Goal: Transaction & Acquisition: Purchase product/service

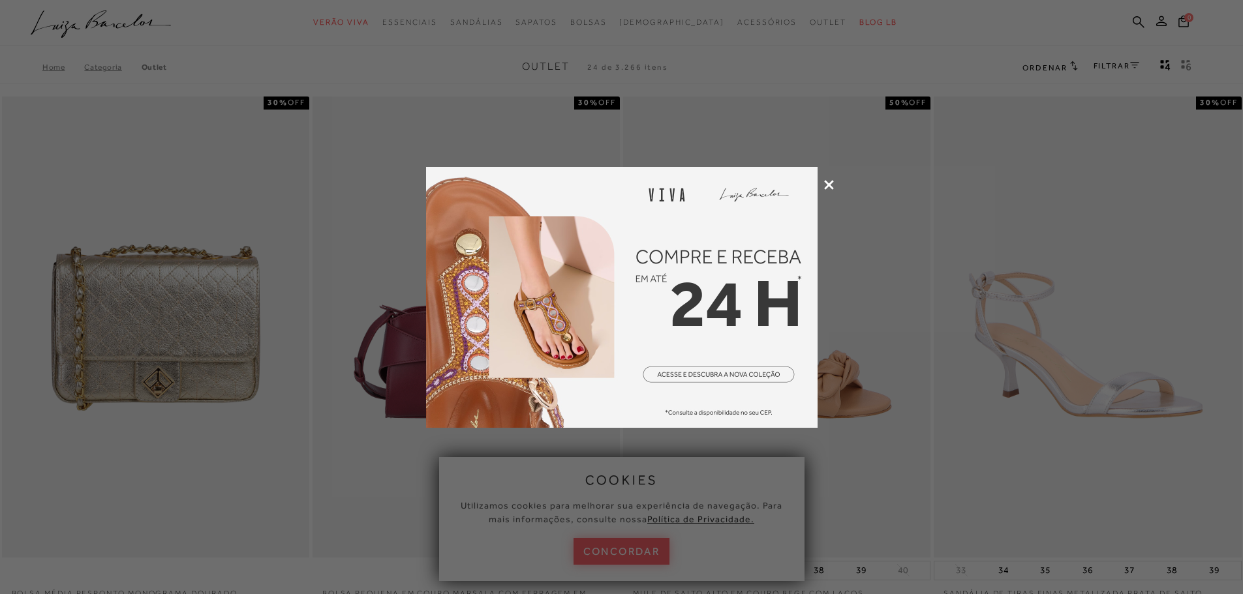
click at [628, 547] on div at bounding box center [621, 297] width 1243 height 594
click at [628, 553] on div at bounding box center [621, 297] width 1243 height 594
click at [833, 181] on icon at bounding box center [829, 185] width 10 height 10
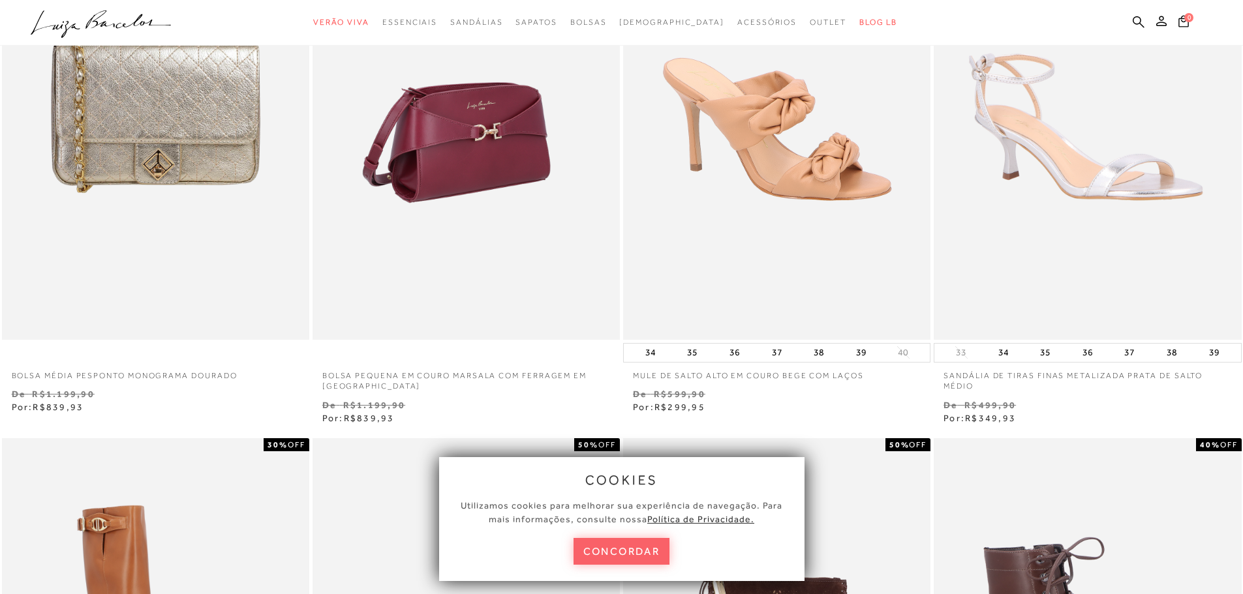
scroll to position [239, 0]
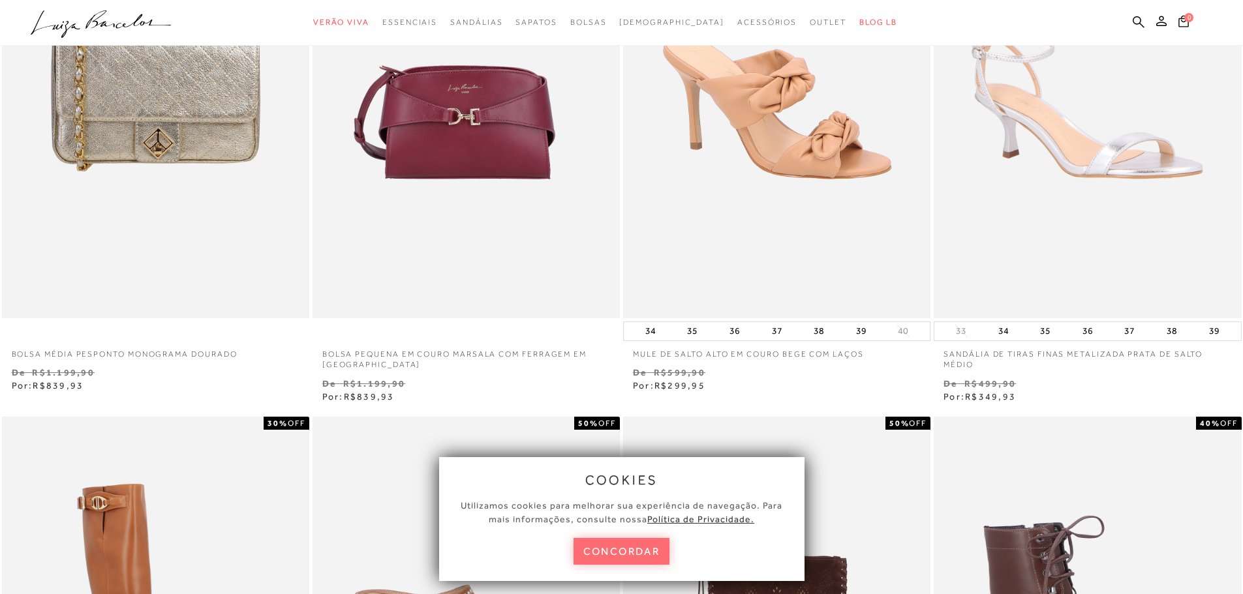
click at [626, 555] on button "concordar" at bounding box center [622, 551] width 97 height 27
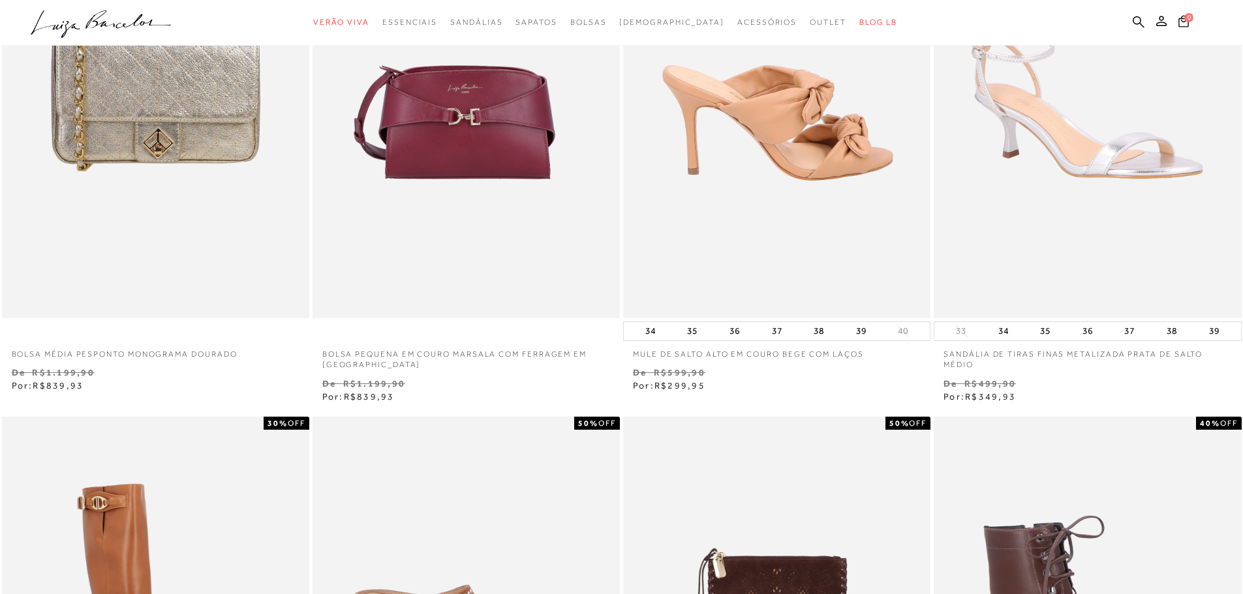
scroll to position [0, 0]
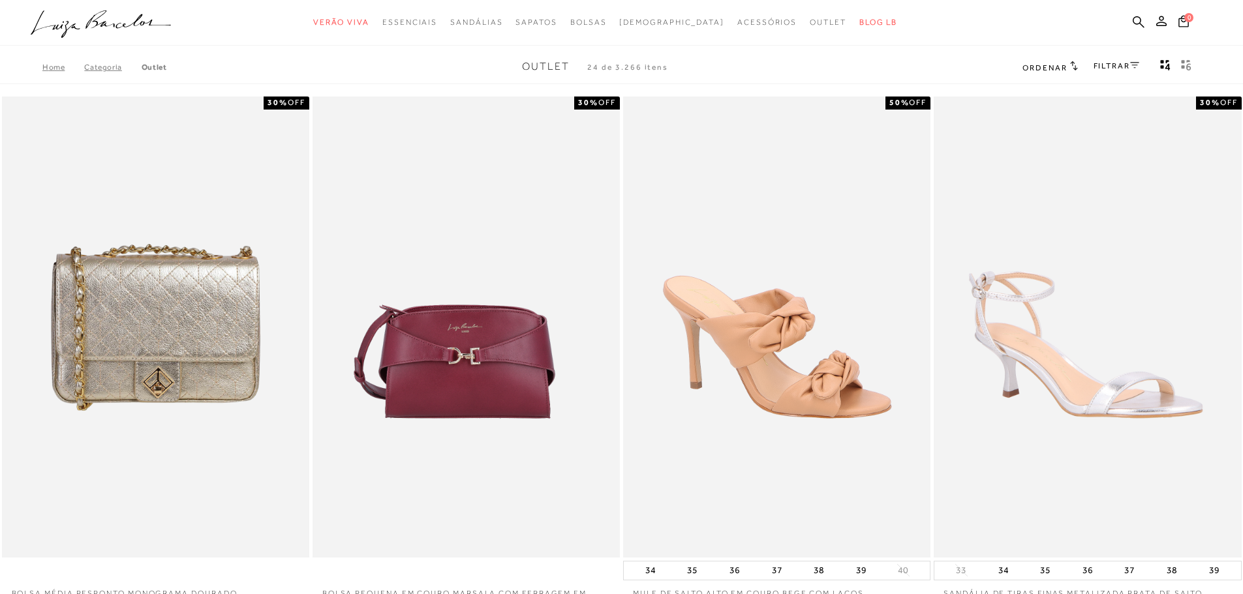
click at [1133, 65] on icon at bounding box center [1134, 65] width 9 height 6
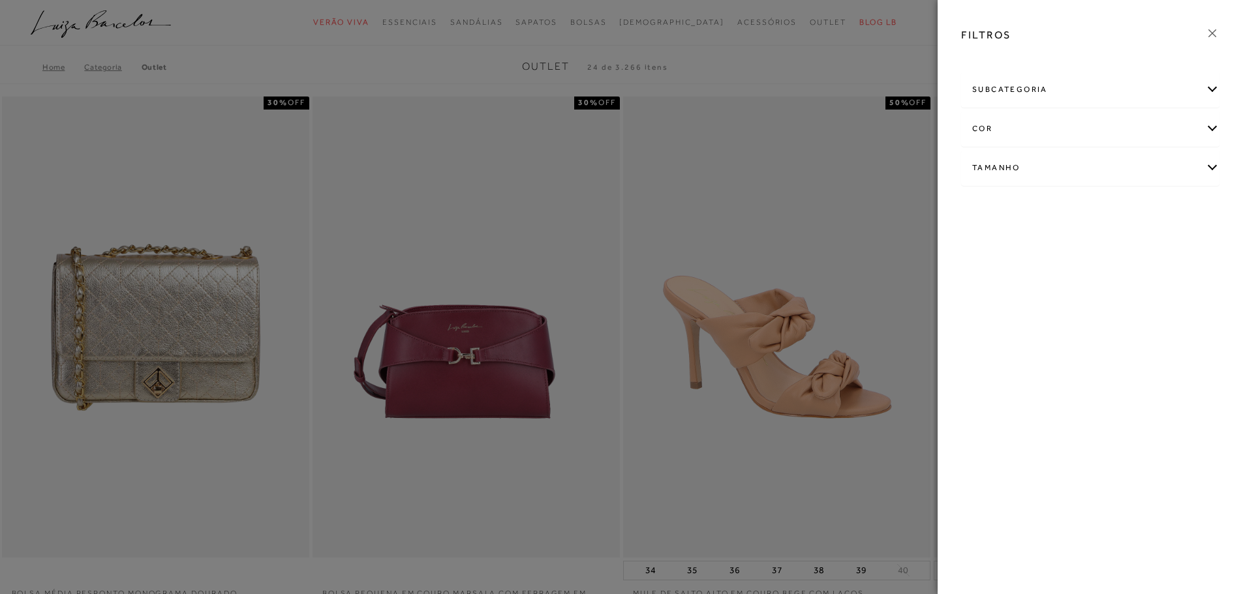
click at [1214, 164] on div "Tamanho" at bounding box center [1090, 168] width 257 height 35
click at [973, 270] on span "+" at bounding box center [974, 266] width 5 height 10
click at [989, 264] on link "Ver mais..." at bounding box center [996, 267] width 35 height 10
click at [1186, 244] on span "35" at bounding box center [1177, 244] width 19 height 10
click at [1178, 244] on input "35" at bounding box center [1171, 246] width 13 height 13
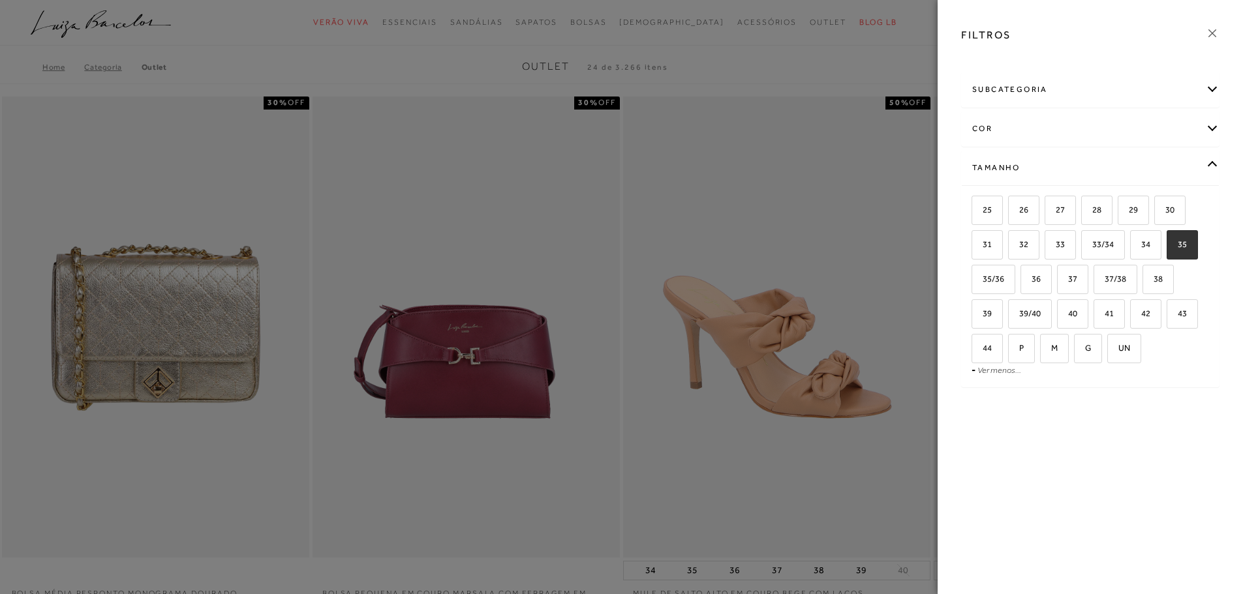
checkbox input "true"
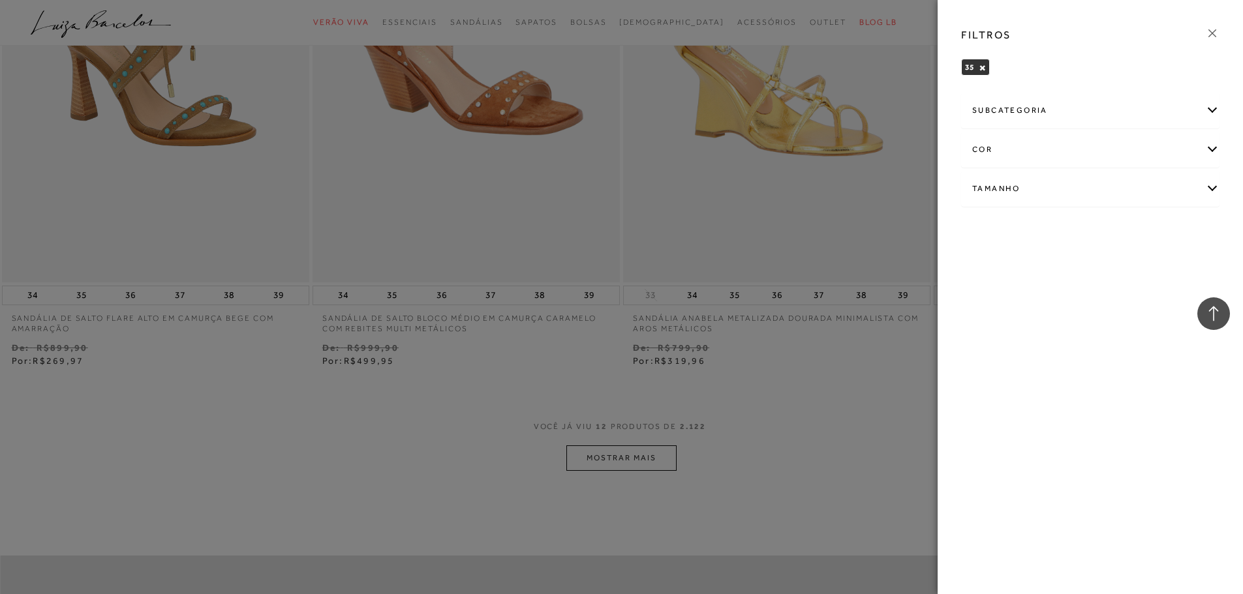
scroll to position [1436, 0]
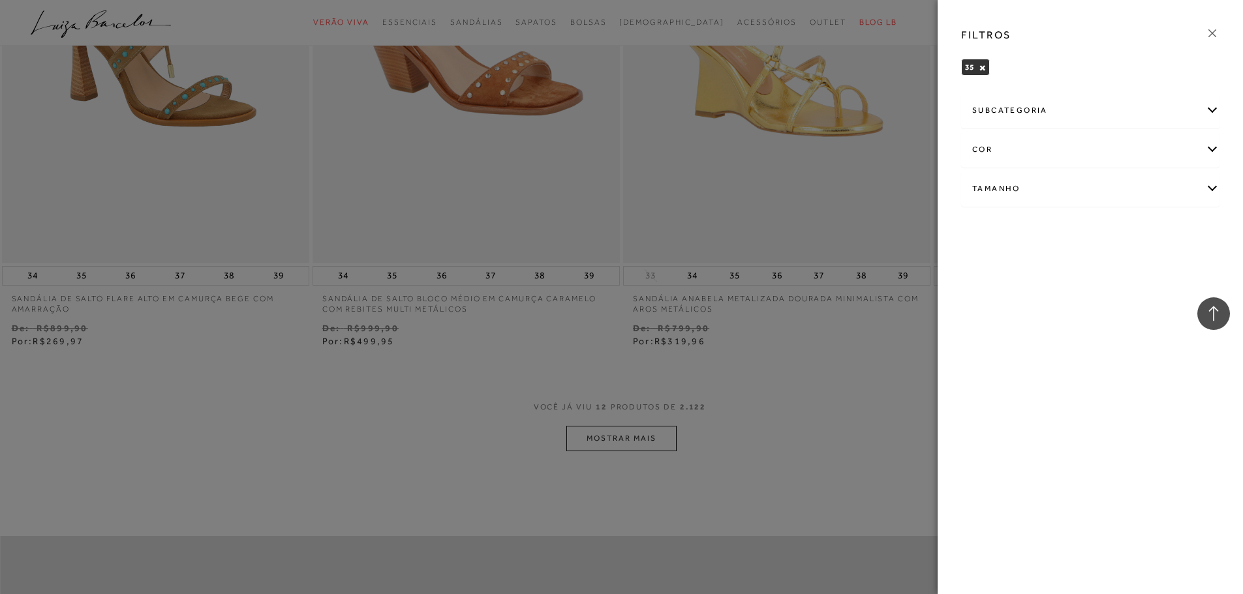
click at [626, 436] on div at bounding box center [621, 297] width 1243 height 594
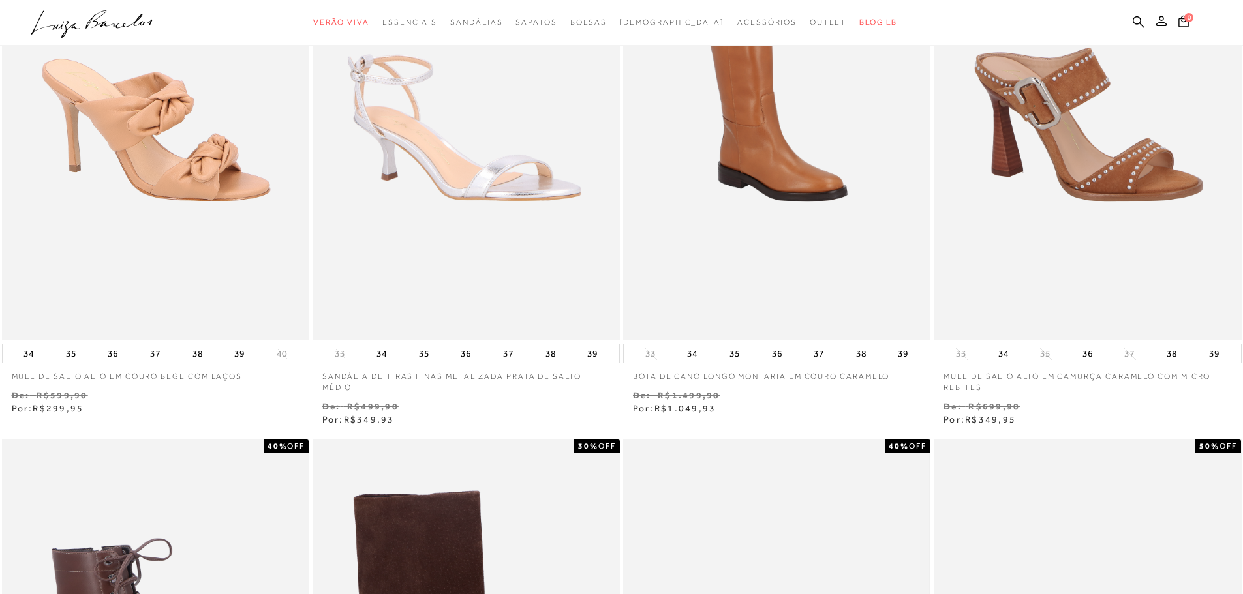
scroll to position [0, 0]
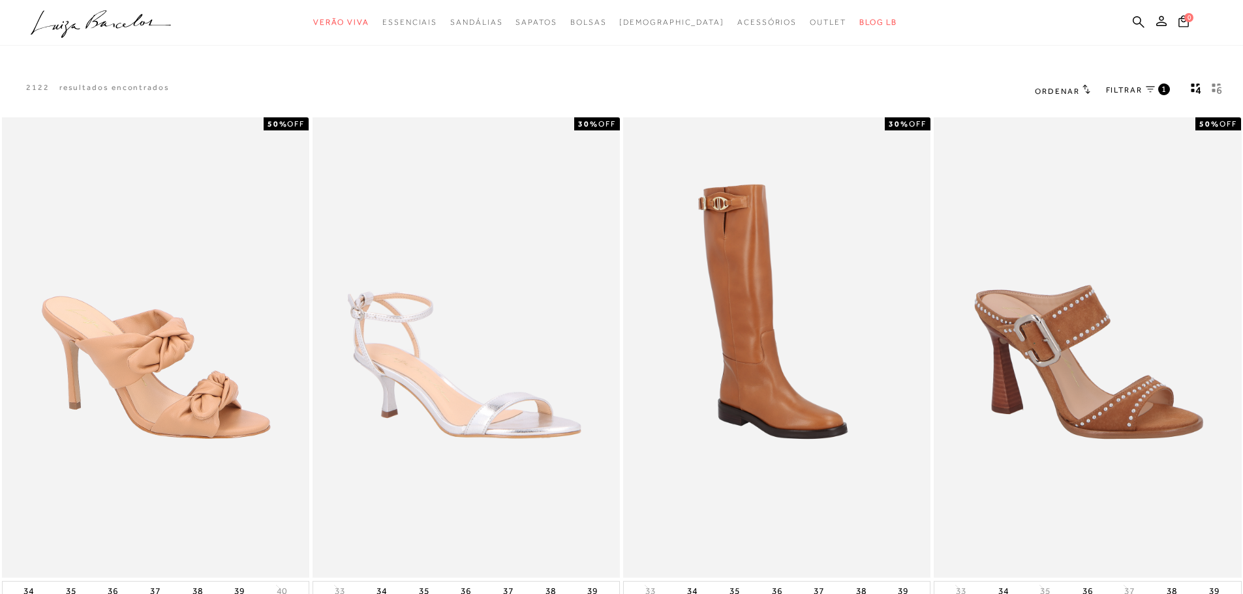
click at [1222, 88] on button "gridText6Desc" at bounding box center [1217, 90] width 18 height 17
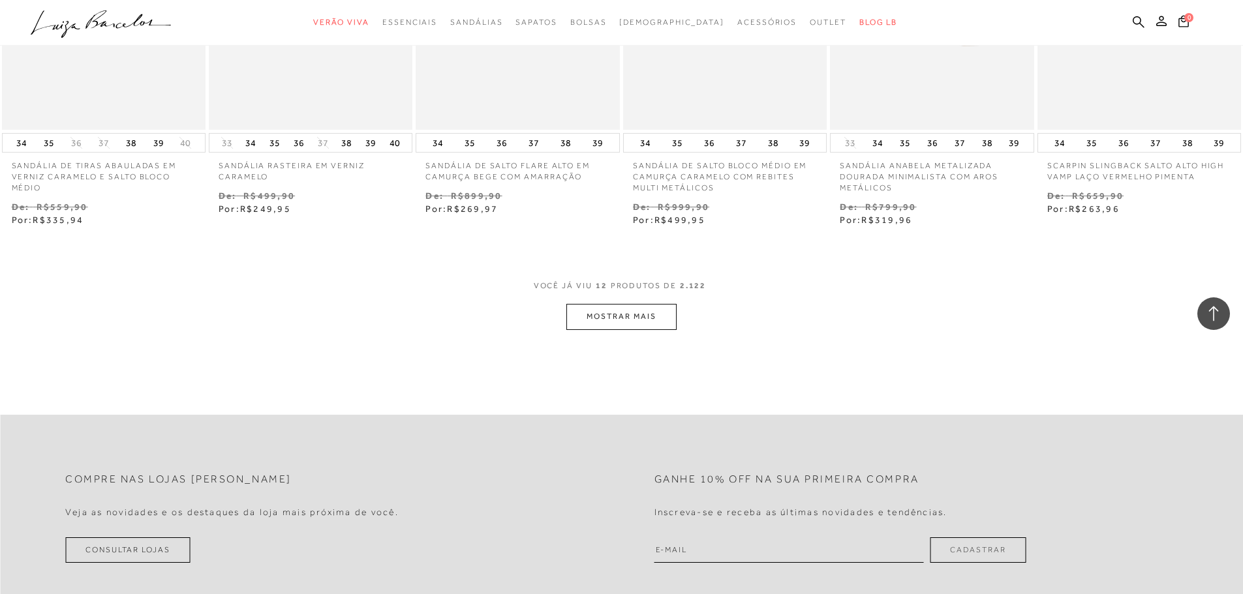
scroll to position [718, 0]
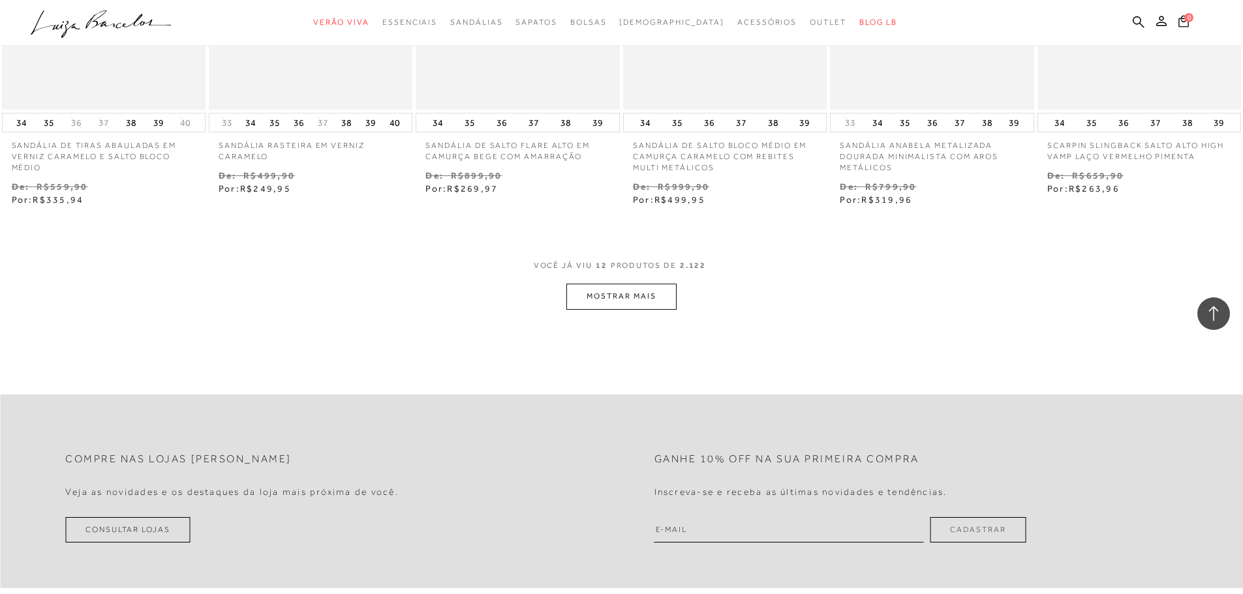
click at [636, 294] on button "MOSTRAR MAIS" at bounding box center [621, 296] width 110 height 25
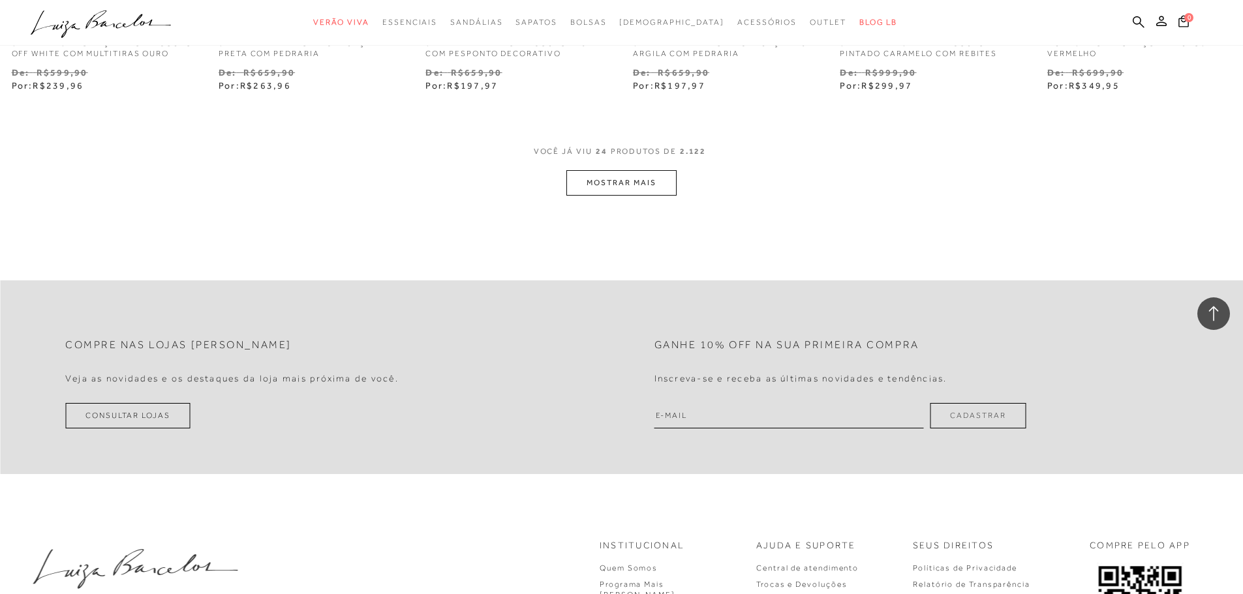
scroll to position [1675, 0]
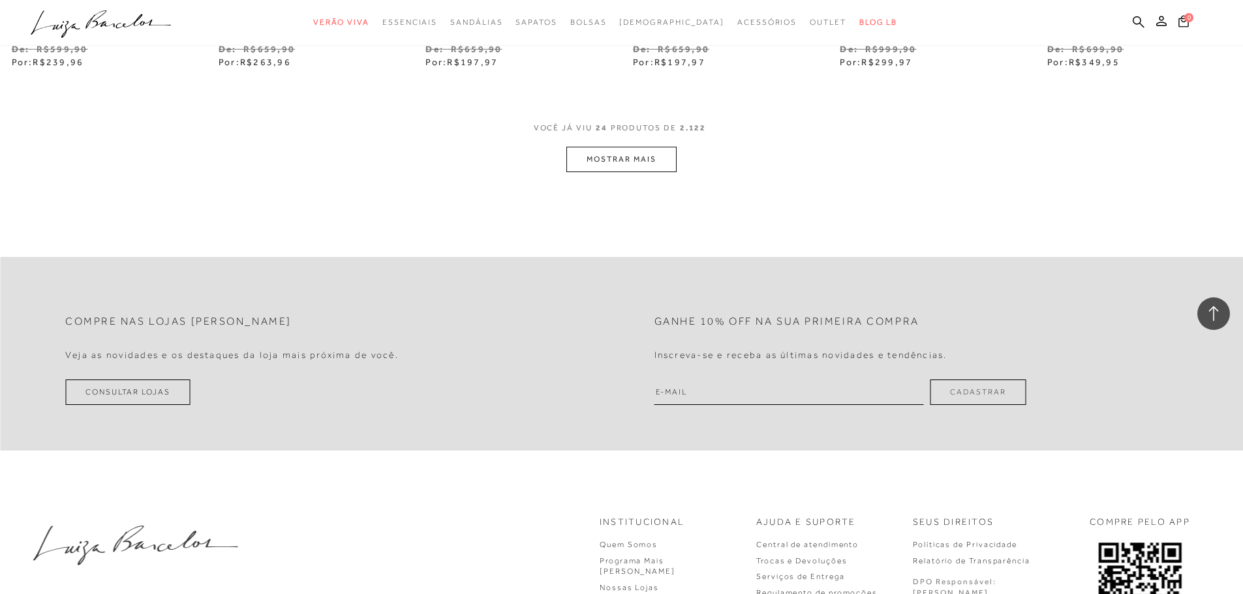
click at [644, 162] on button "MOSTRAR MAIS" at bounding box center [621, 159] width 110 height 25
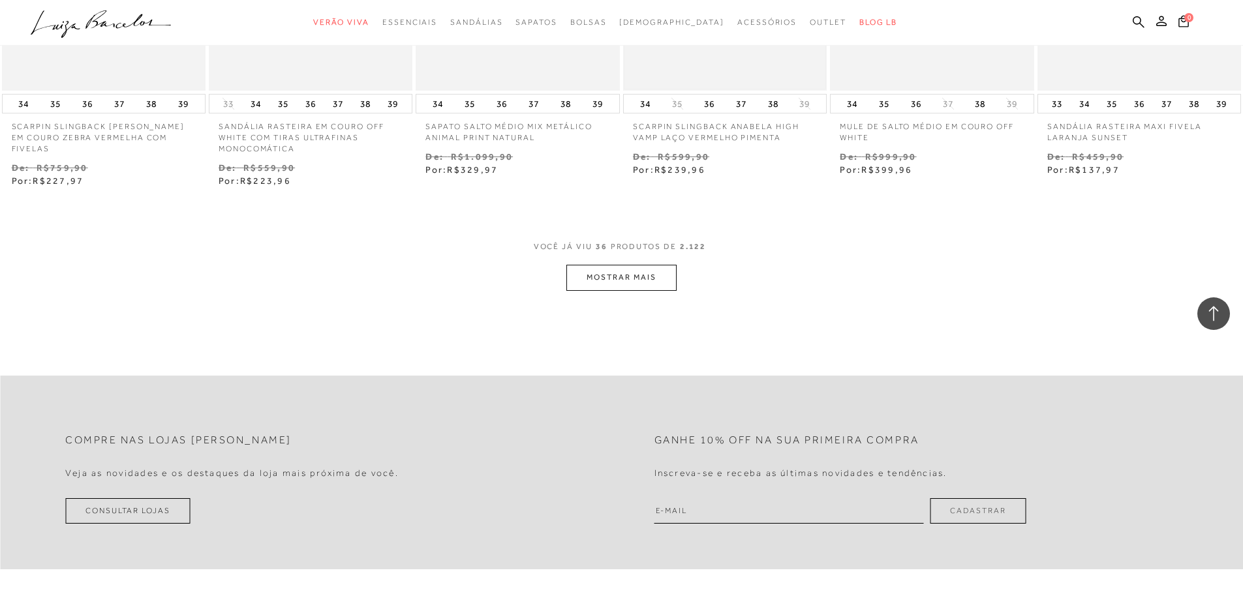
scroll to position [2393, 0]
click at [631, 260] on button "MOSTRAR MAIS" at bounding box center [621, 272] width 110 height 25
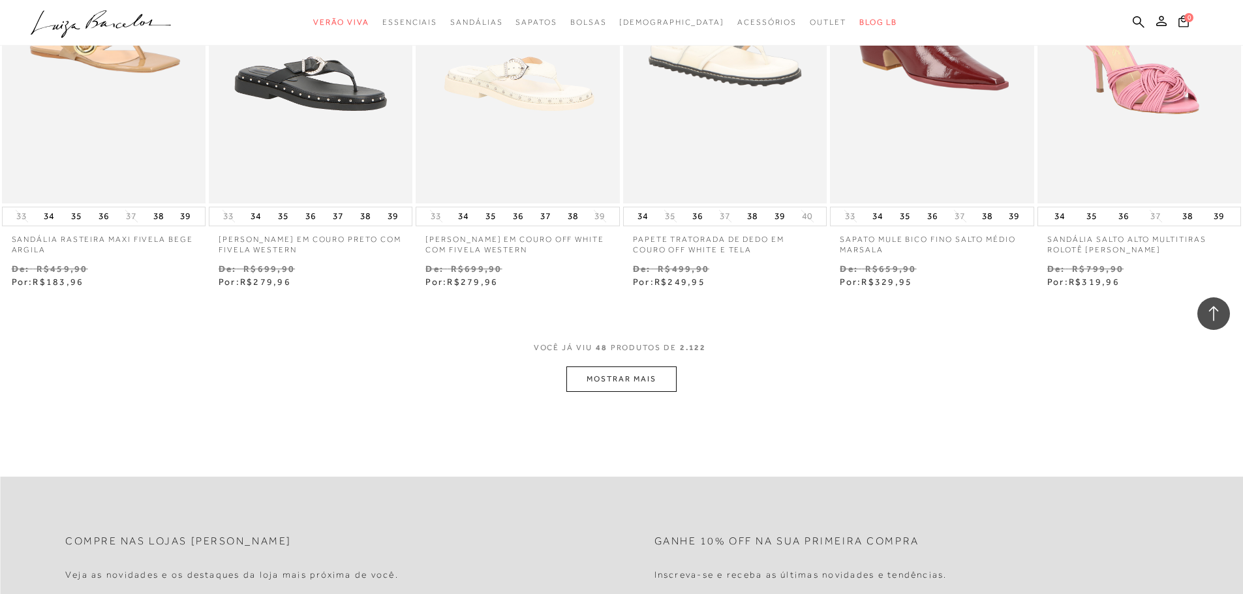
scroll to position [3111, 0]
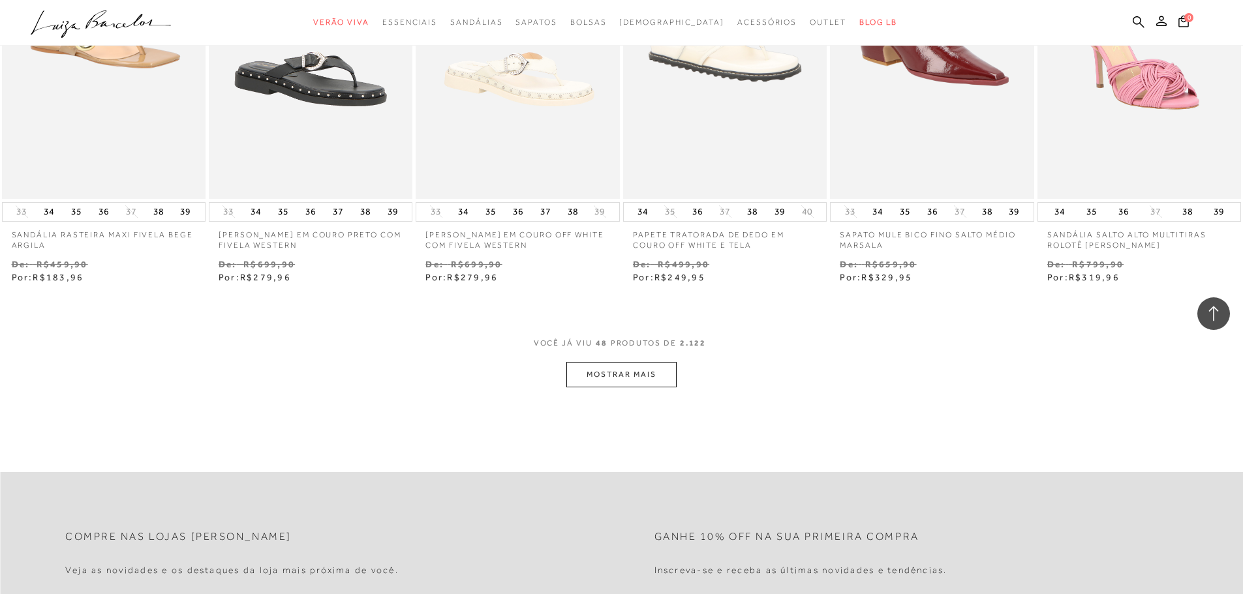
click at [640, 362] on button "MOSTRAR MAIS" at bounding box center [621, 374] width 110 height 25
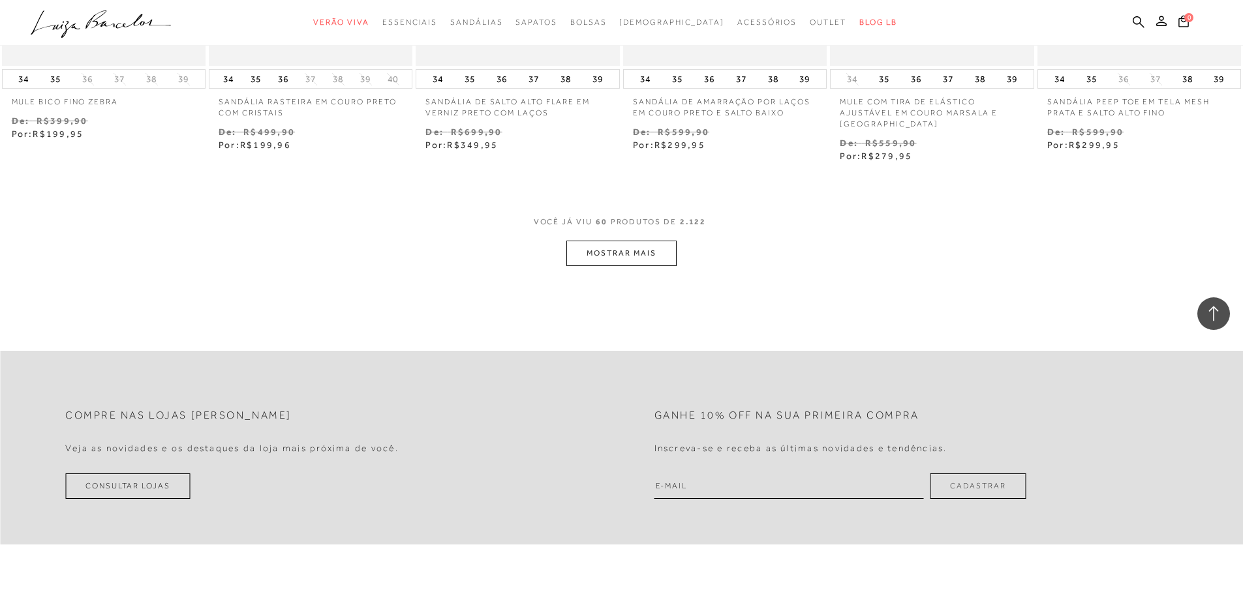
scroll to position [4067, 0]
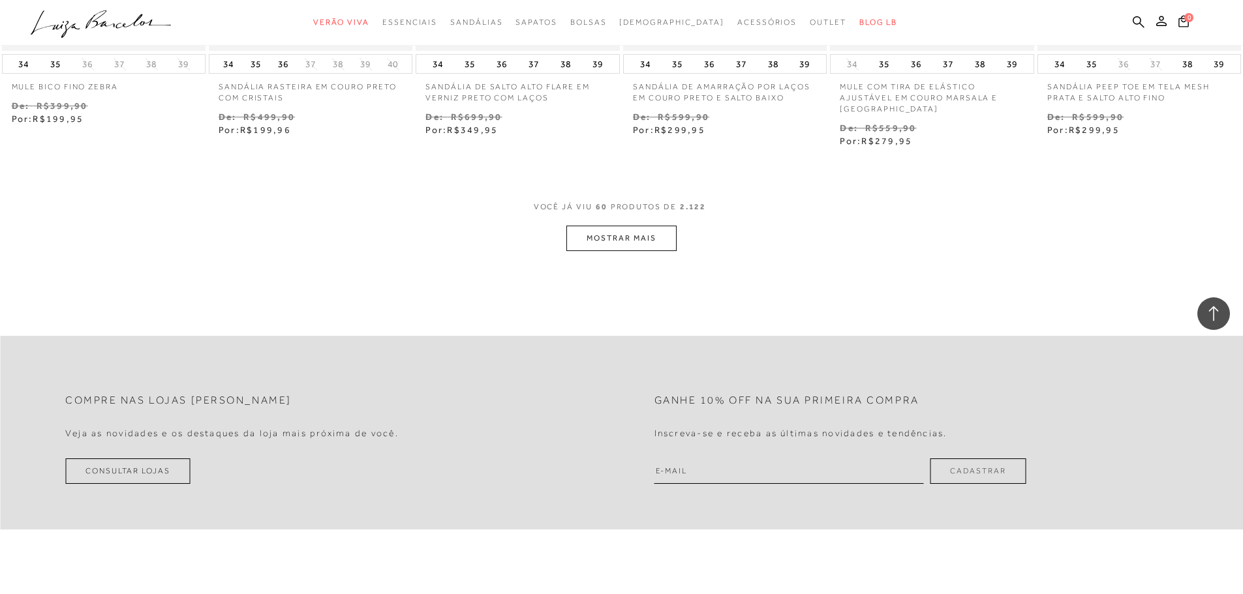
click at [651, 226] on button "MOSTRAR MAIS" at bounding box center [621, 238] width 110 height 25
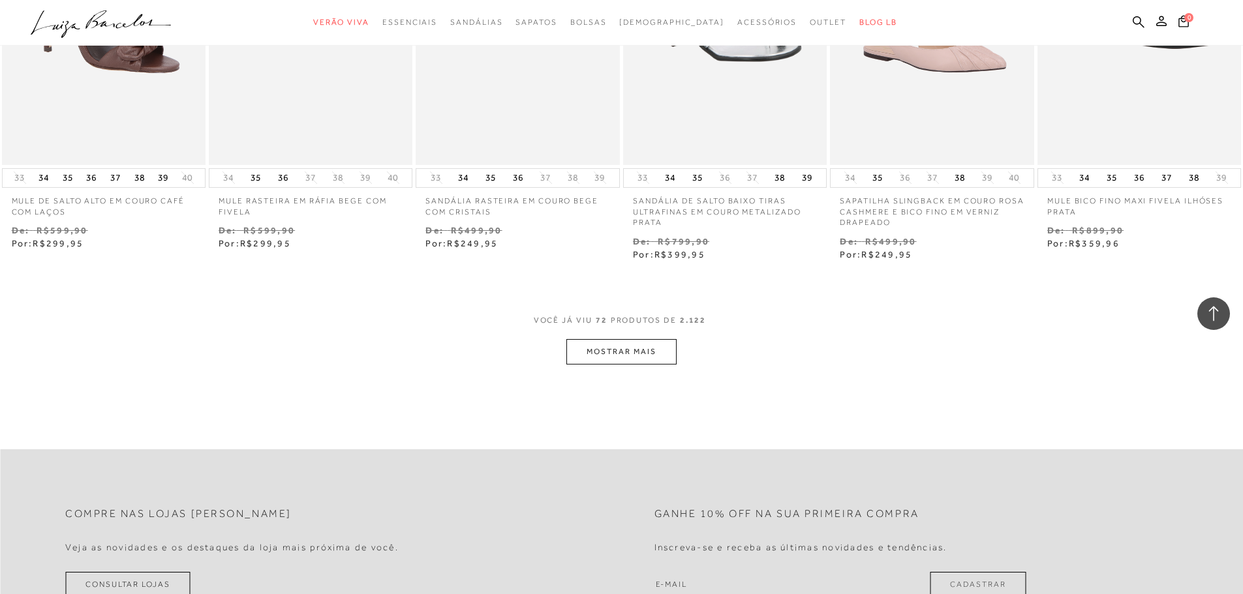
scroll to position [4785, 0]
click at [637, 339] on button "MOSTRAR MAIS" at bounding box center [621, 351] width 110 height 25
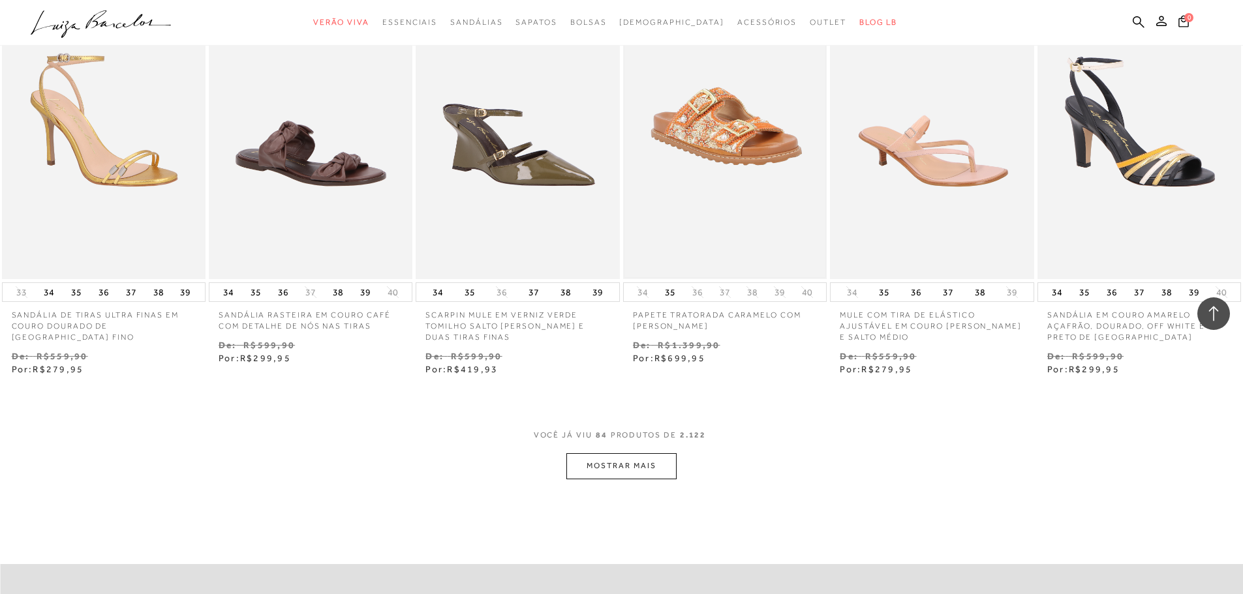
scroll to position [5503, 0]
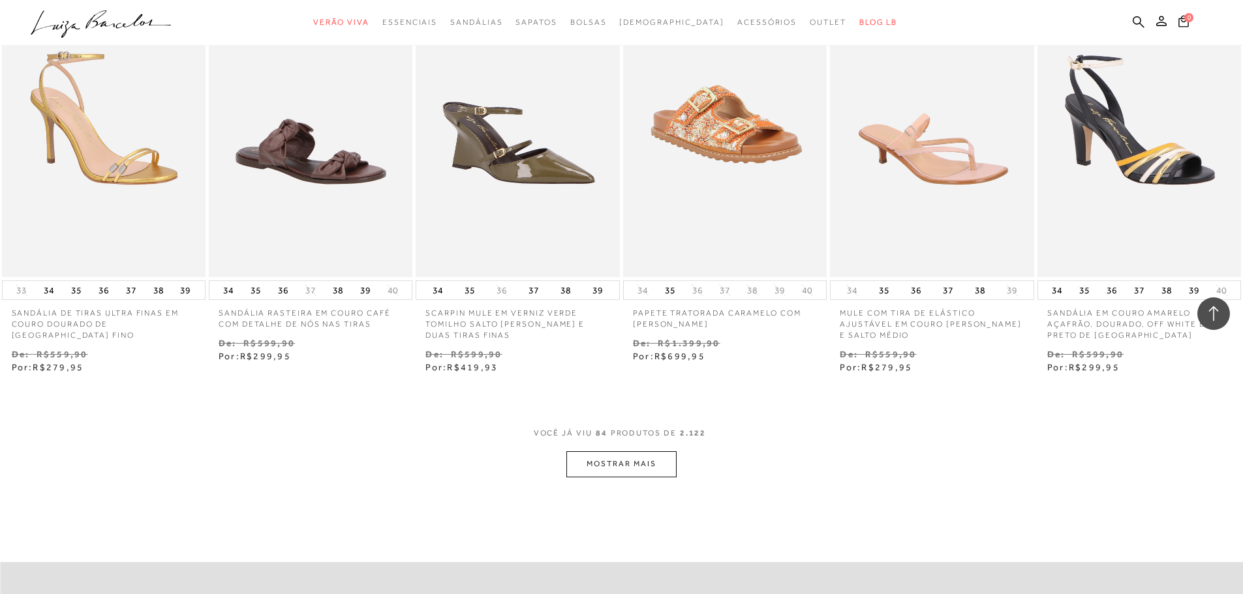
click at [627, 452] on button "MOSTRAR MAIS" at bounding box center [621, 464] width 110 height 25
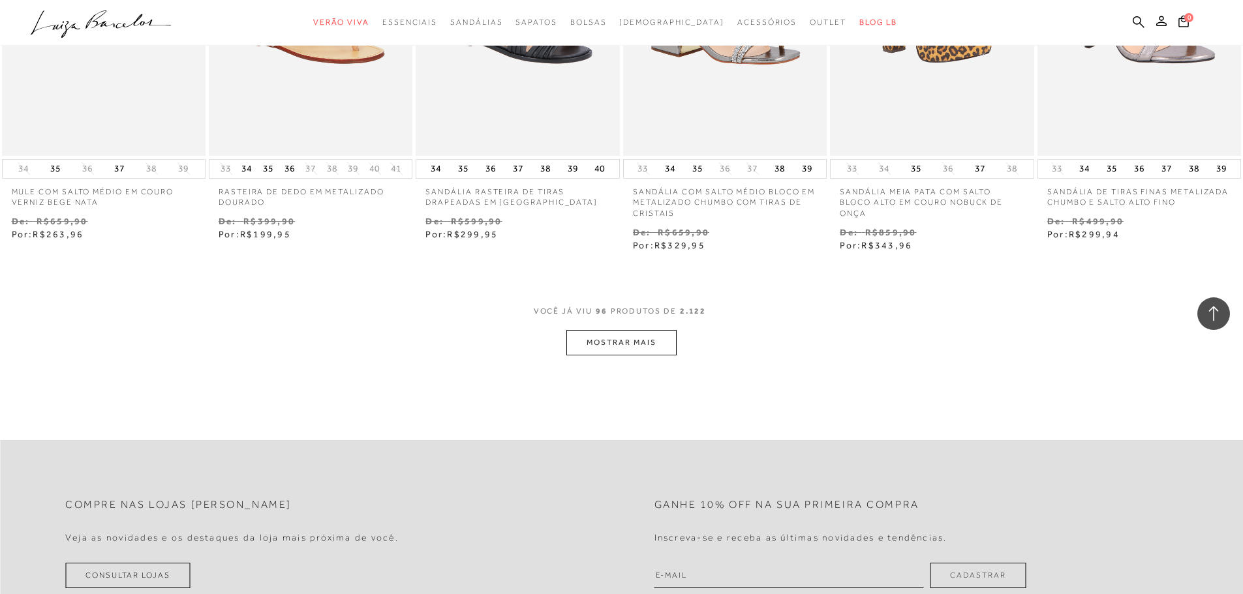
scroll to position [6460, 0]
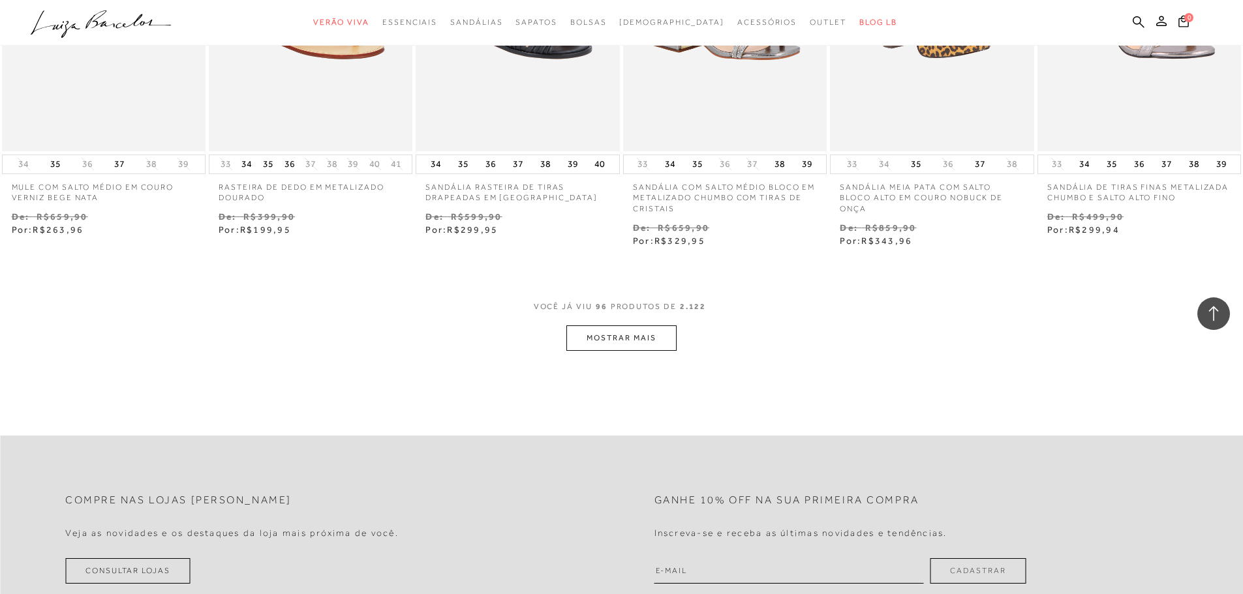
click at [629, 331] on button "MOSTRAR MAIS" at bounding box center [621, 338] width 110 height 25
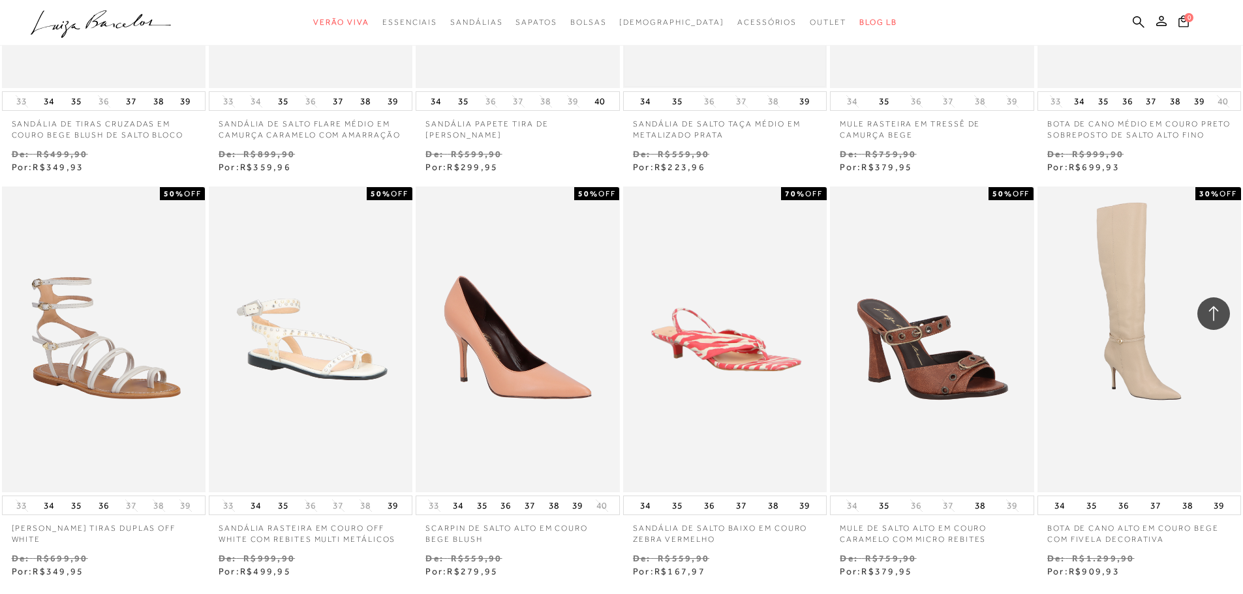
scroll to position [7178, 0]
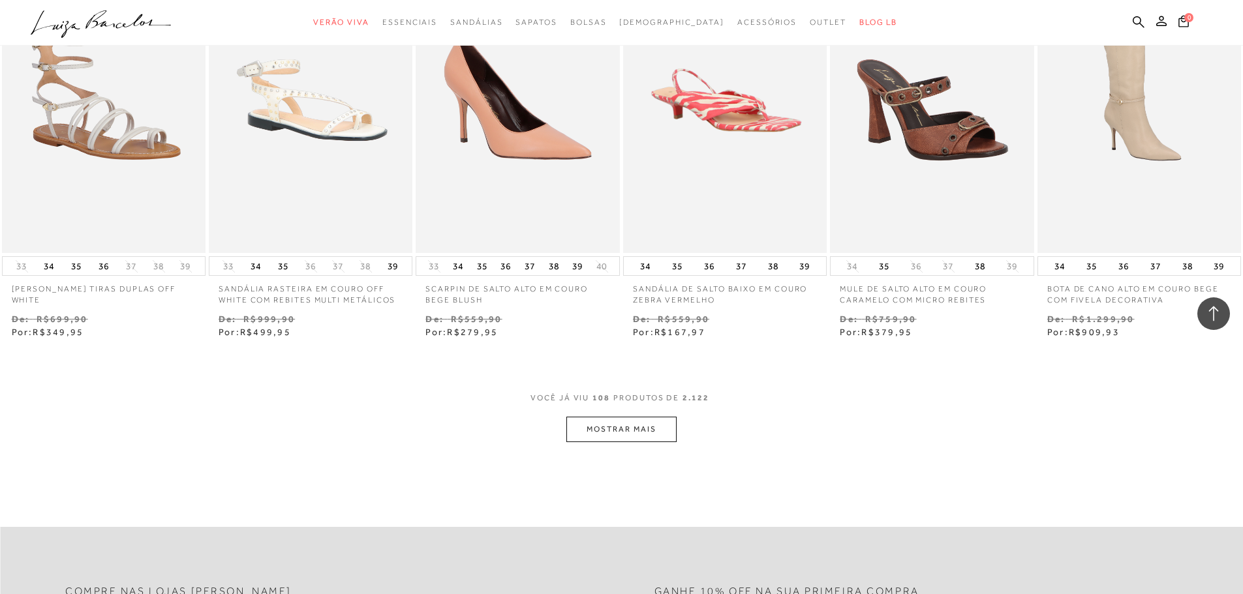
click at [636, 426] on button "MOSTRAR MAIS" at bounding box center [621, 429] width 110 height 25
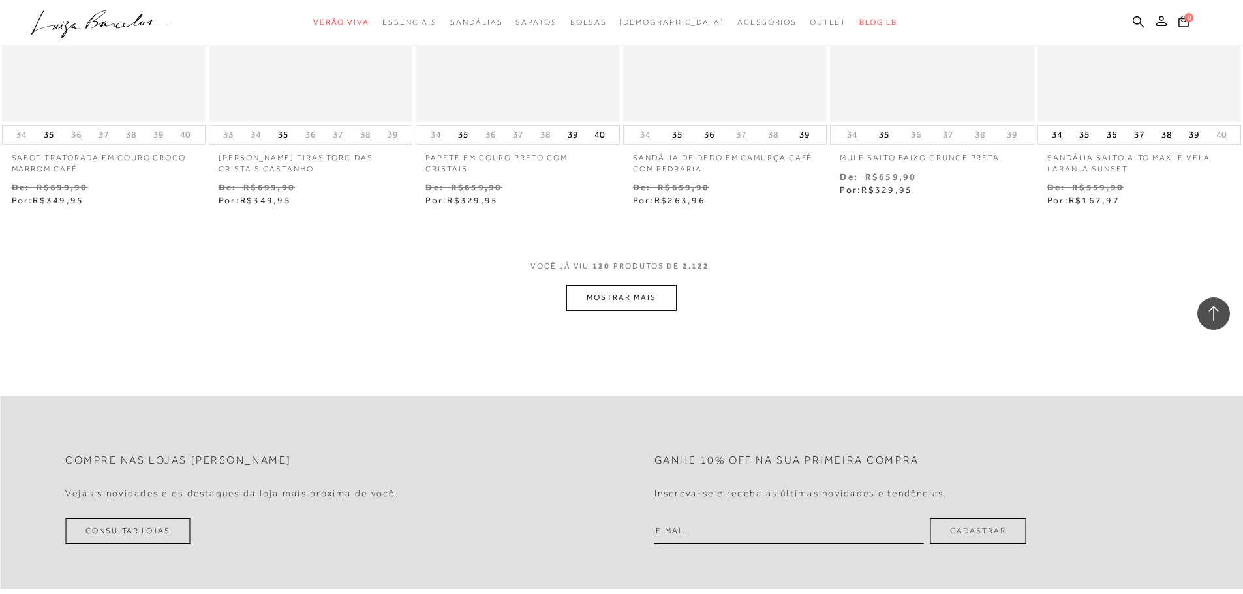
scroll to position [8135, 0]
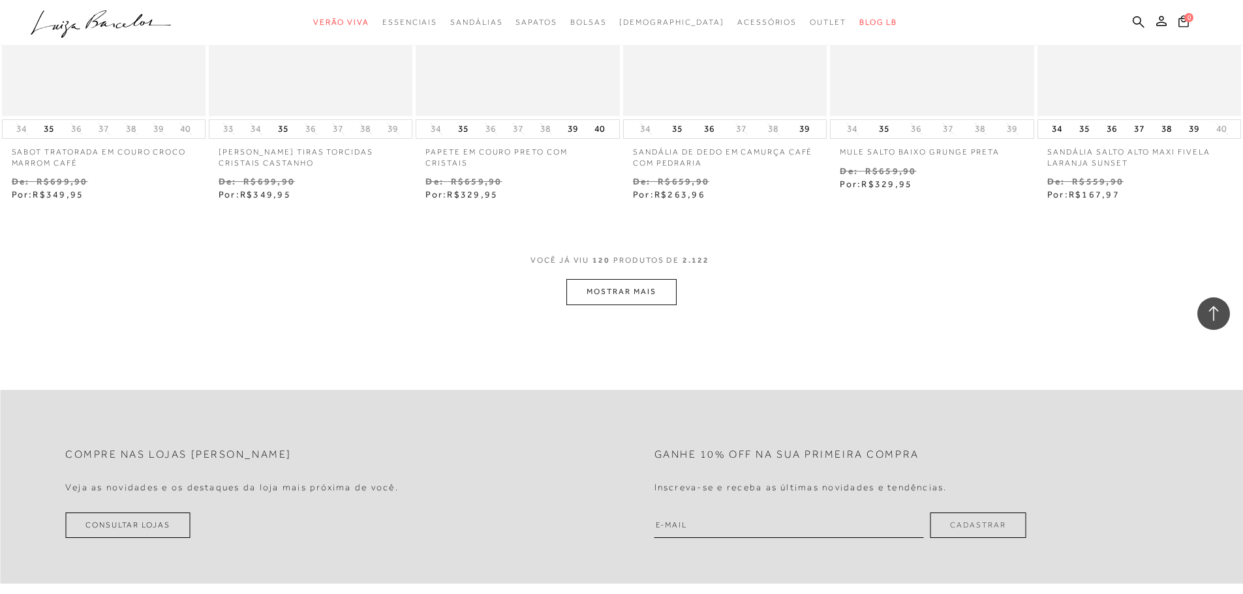
click at [642, 293] on button "MOSTRAR MAIS" at bounding box center [621, 291] width 110 height 25
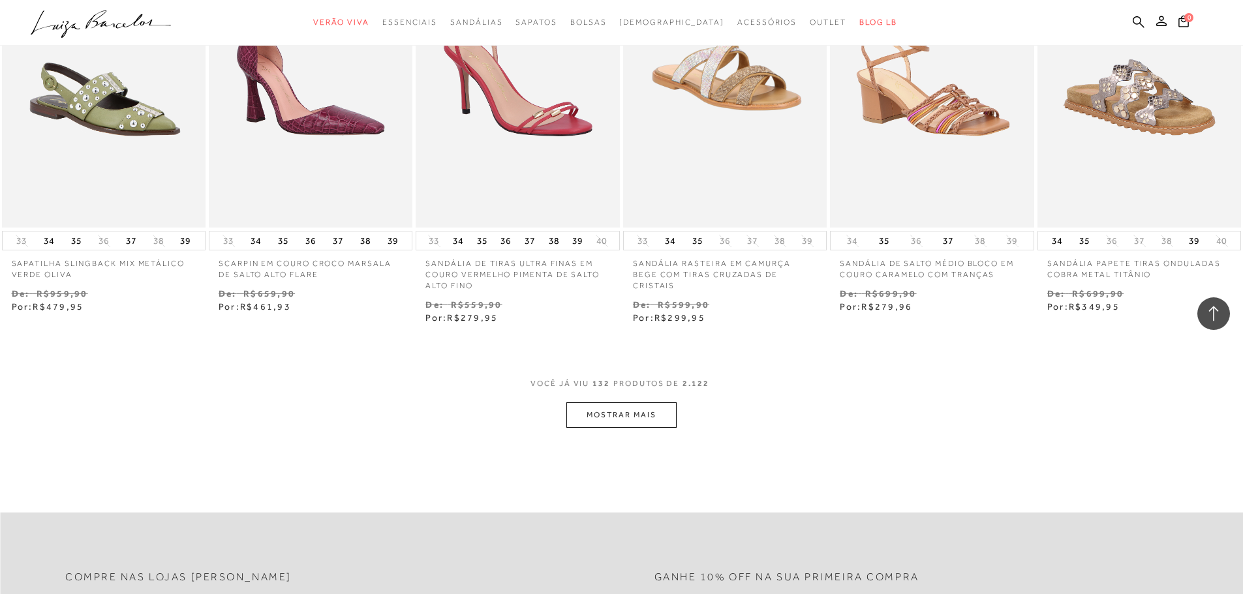
scroll to position [8853, 0]
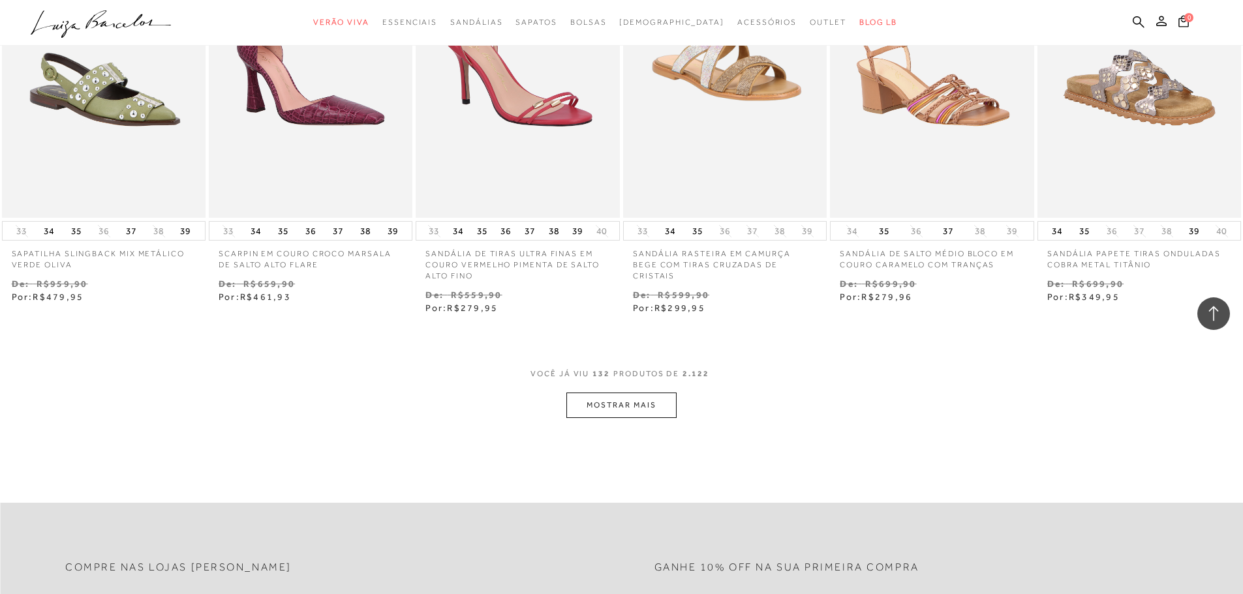
click at [649, 402] on button "MOSTRAR MAIS" at bounding box center [621, 405] width 110 height 25
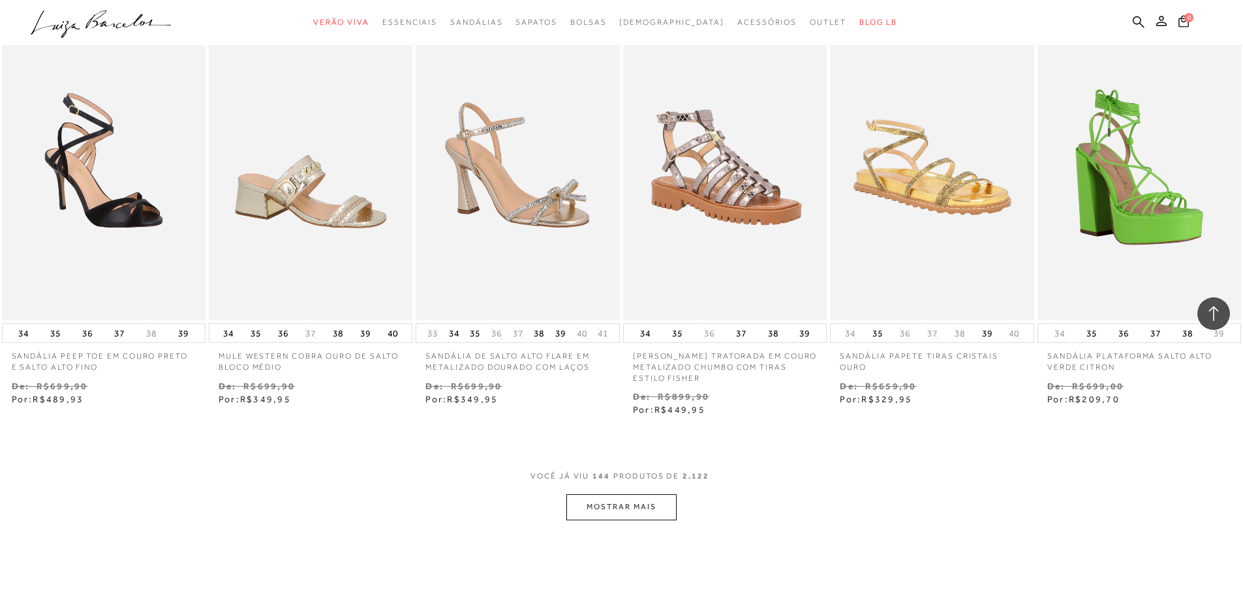
scroll to position [9810, 0]
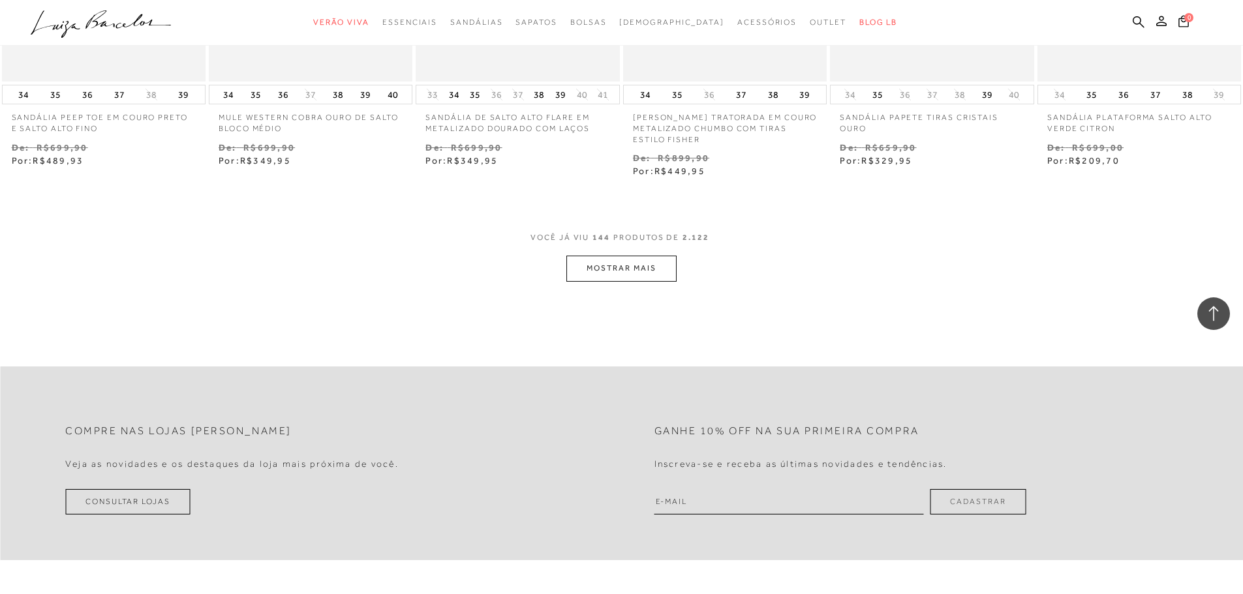
click at [634, 268] on button "MOSTRAR MAIS" at bounding box center [621, 268] width 110 height 25
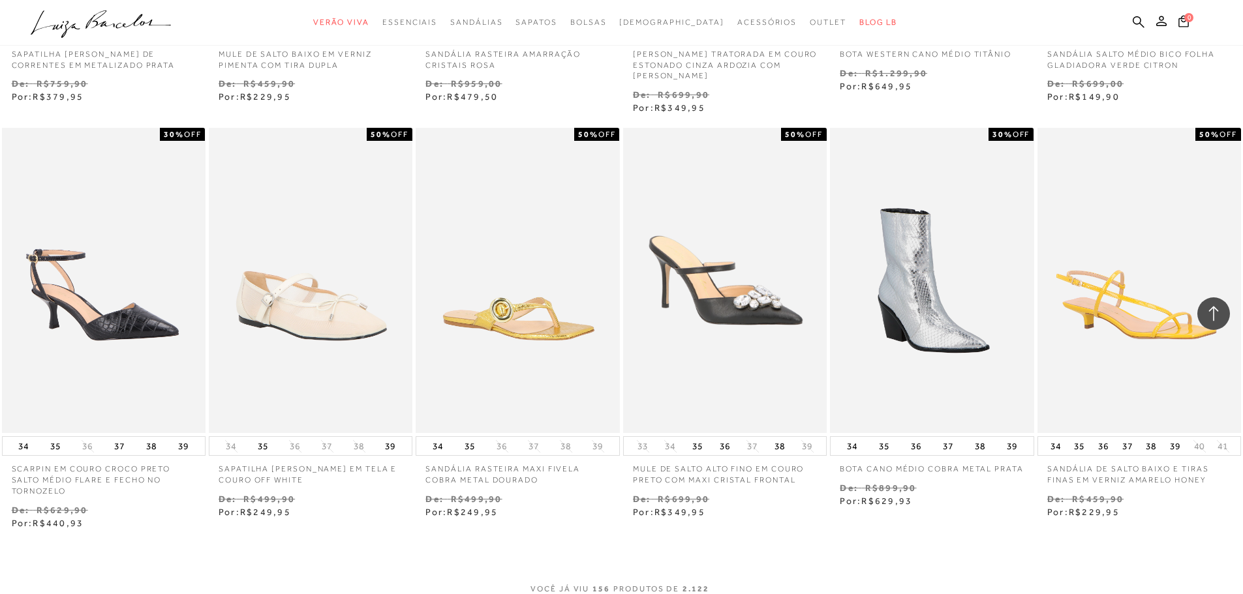
scroll to position [10528, 0]
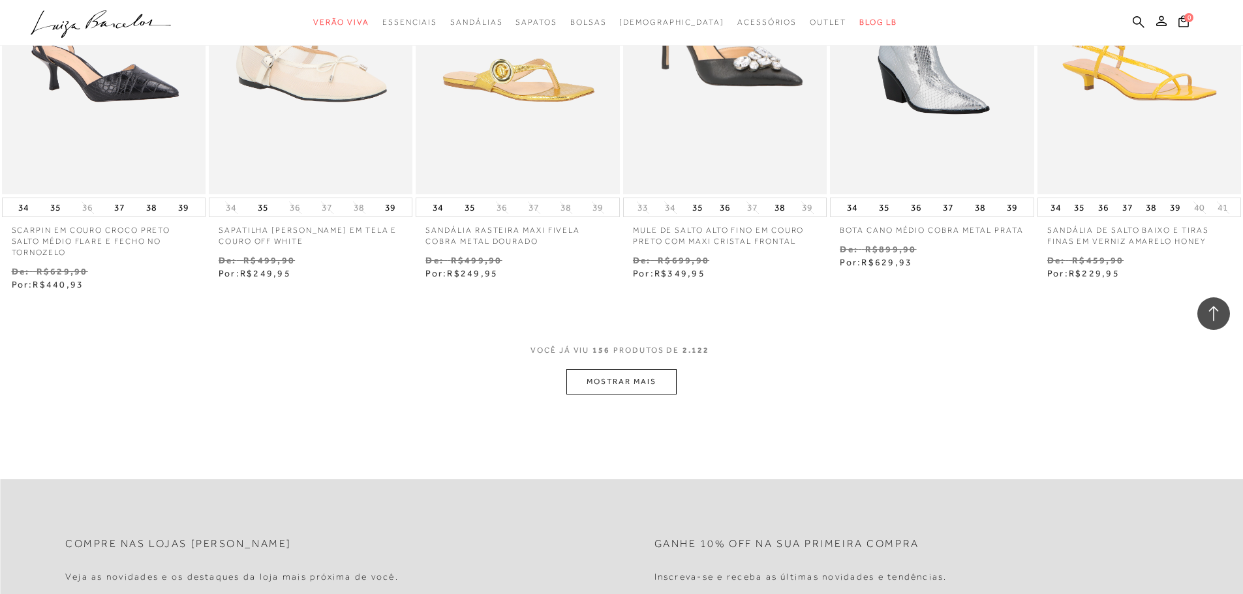
click at [657, 379] on button "MOSTRAR MAIS" at bounding box center [621, 381] width 110 height 25
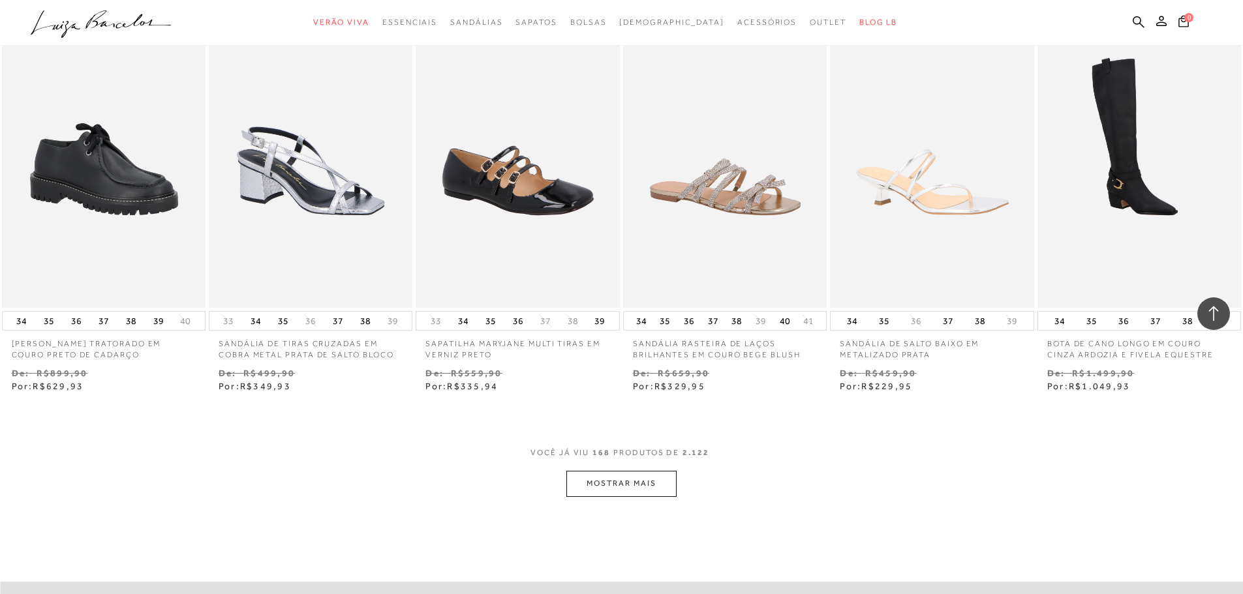
scroll to position [11485, 0]
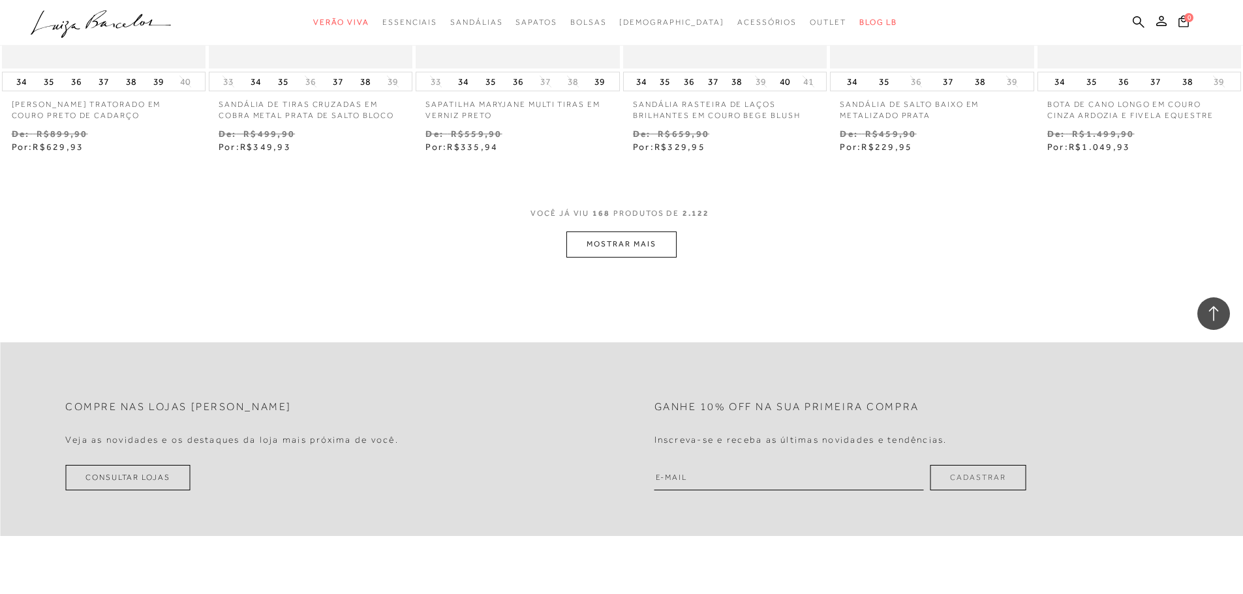
click at [627, 240] on button "MOSTRAR MAIS" at bounding box center [621, 244] width 110 height 25
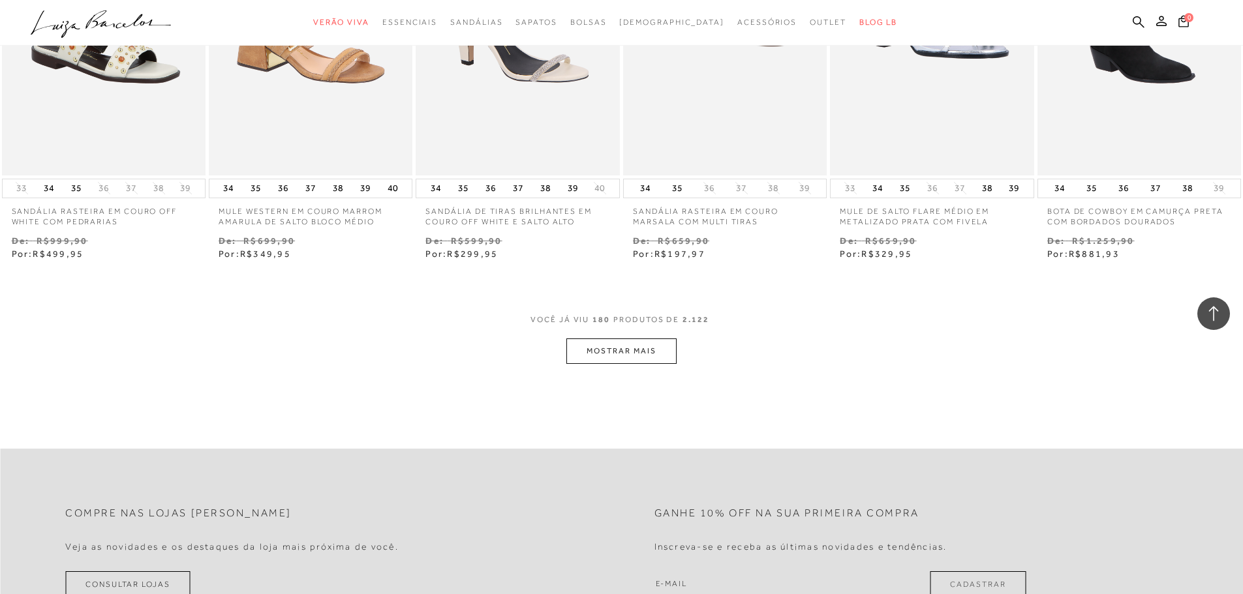
scroll to position [12203, 0]
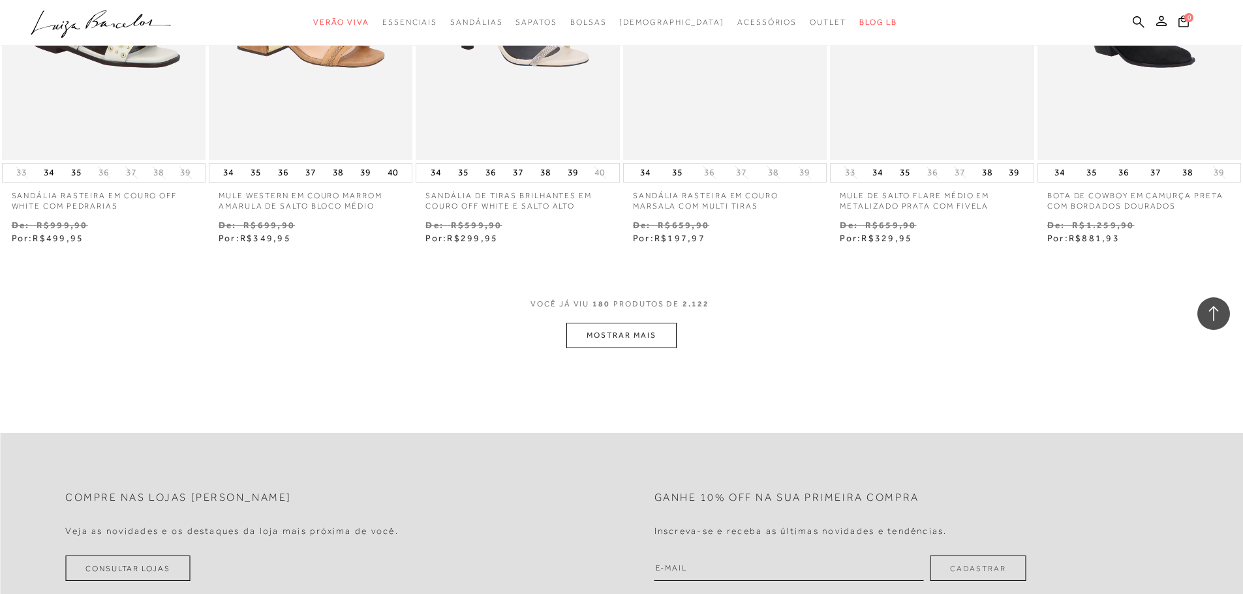
click at [657, 337] on button "MOSTRAR MAIS" at bounding box center [621, 335] width 110 height 25
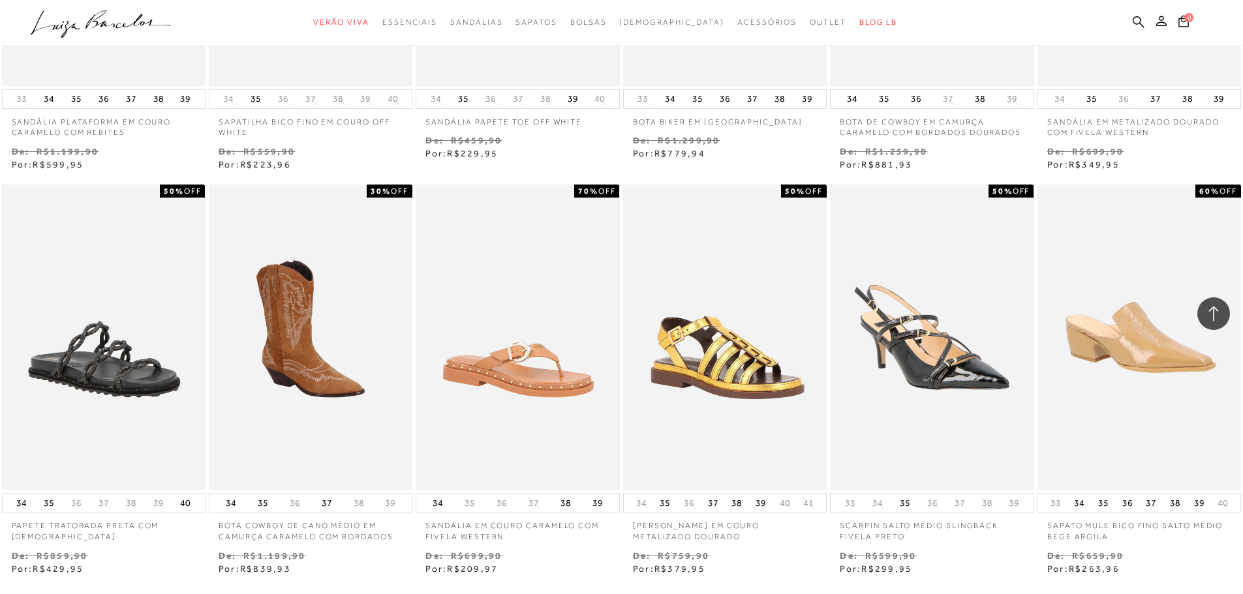
scroll to position [12921, 0]
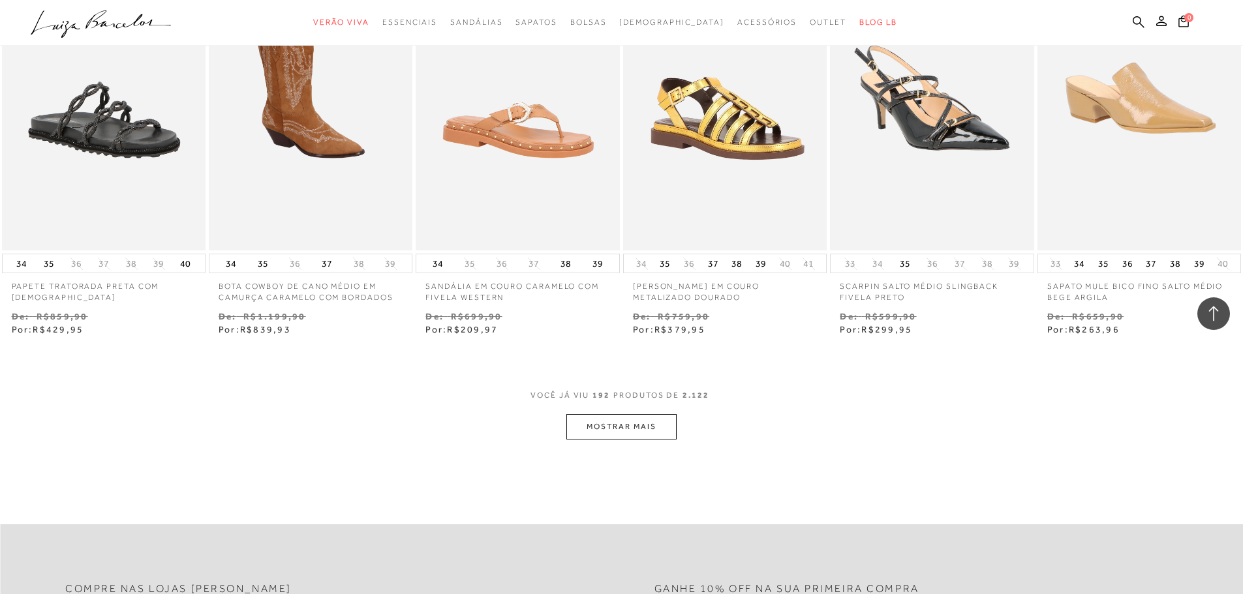
click at [615, 423] on button "MOSTRAR MAIS" at bounding box center [621, 426] width 110 height 25
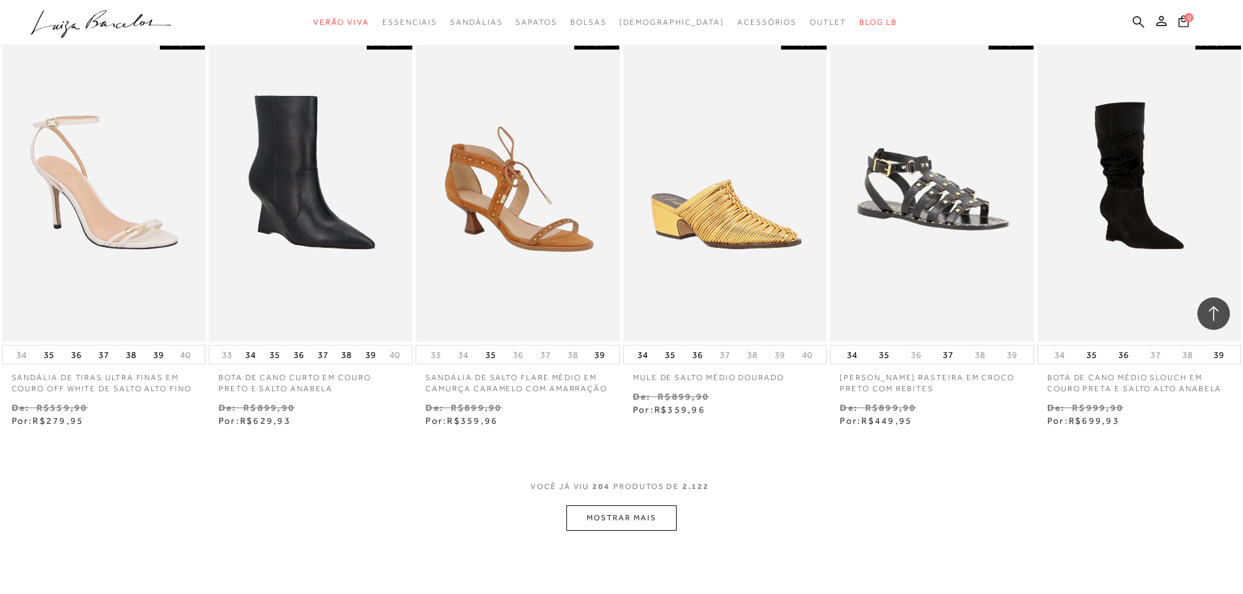
scroll to position [13878, 0]
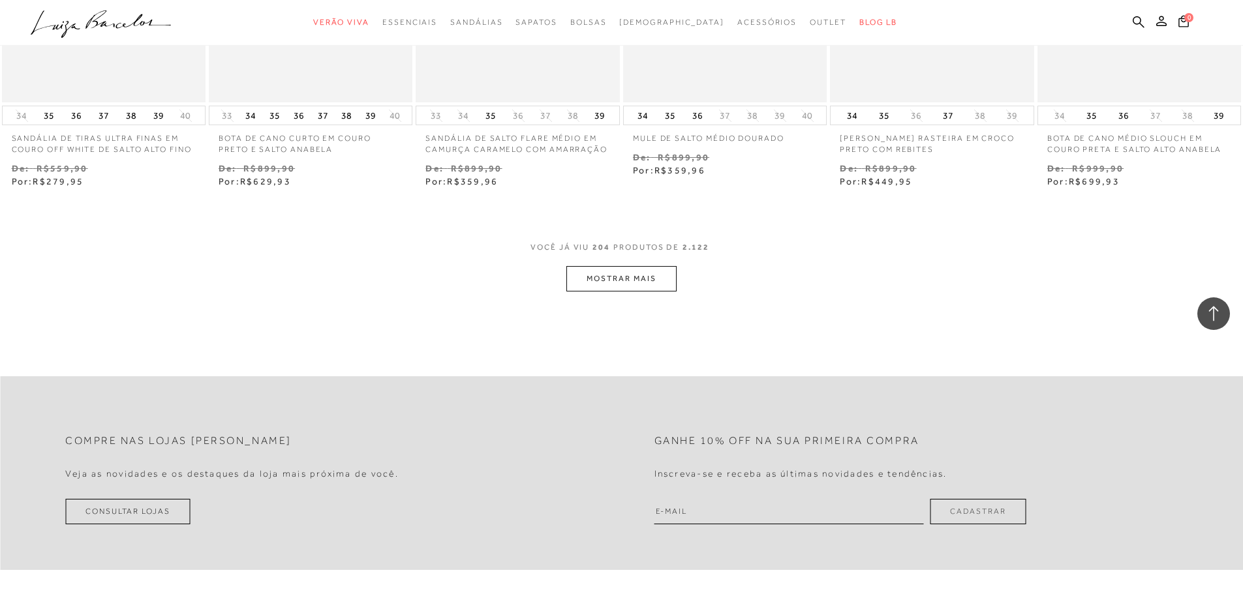
click at [629, 271] on button "MOSTRAR MAIS" at bounding box center [621, 278] width 110 height 25
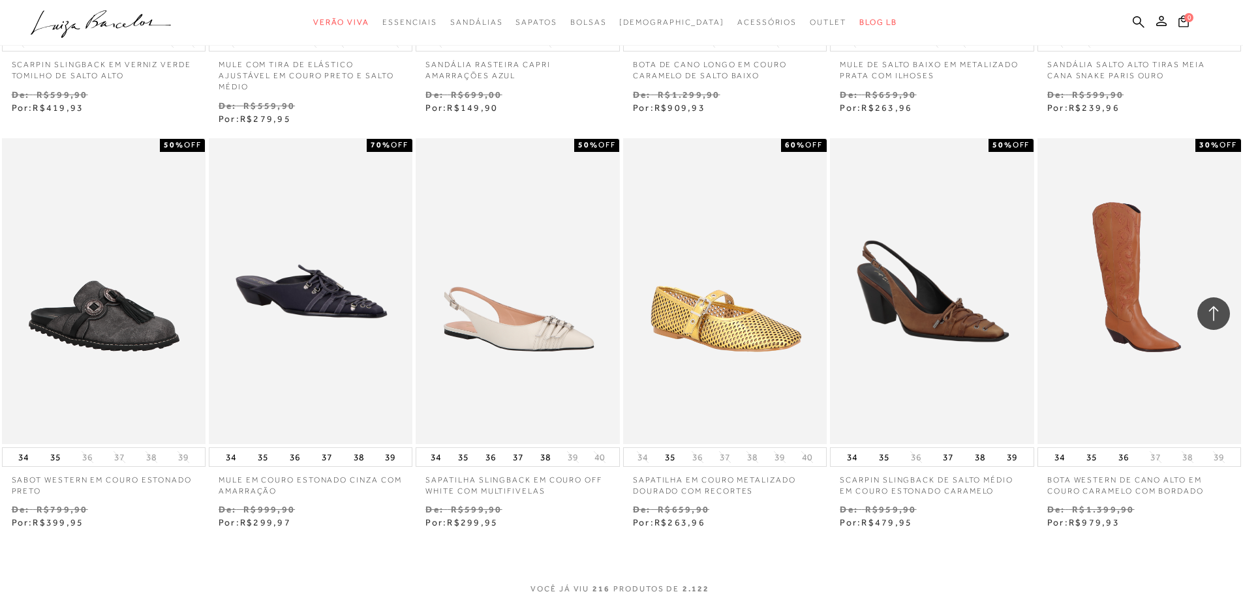
scroll to position [14645, 0]
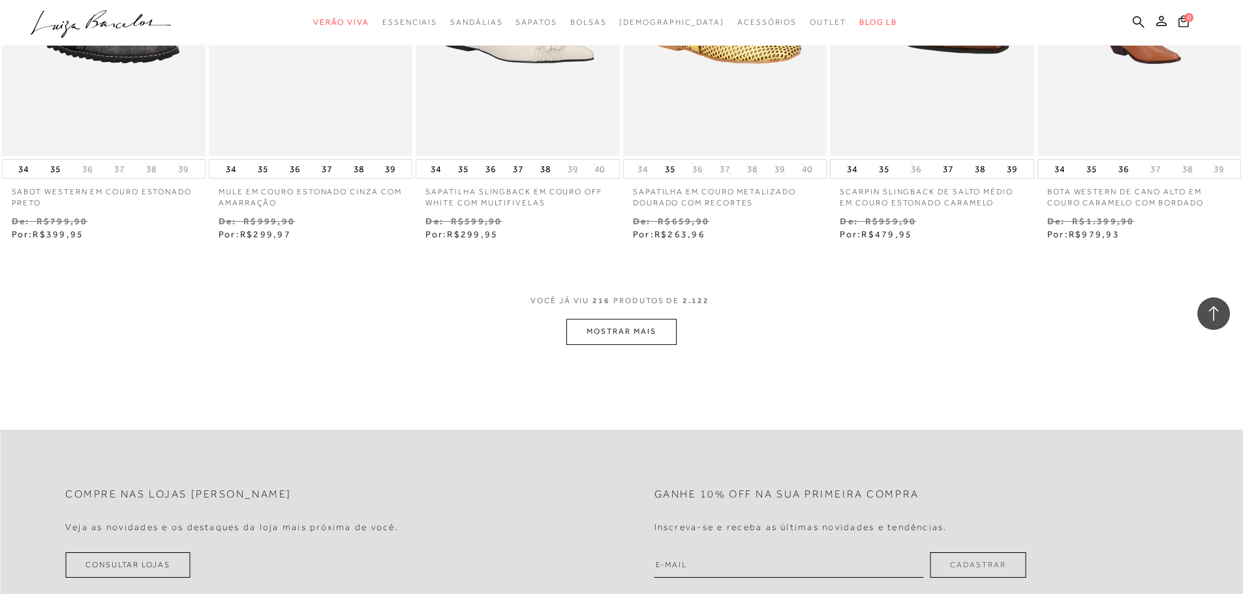
click at [641, 336] on button "MOSTRAR MAIS" at bounding box center [621, 331] width 110 height 25
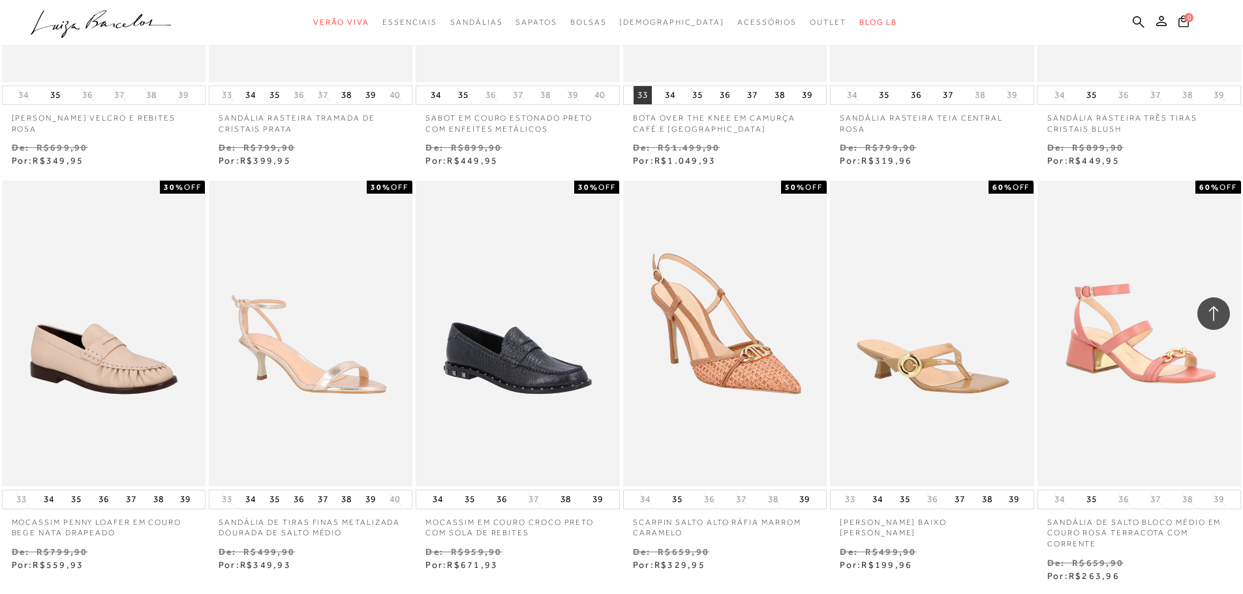
scroll to position [15363, 0]
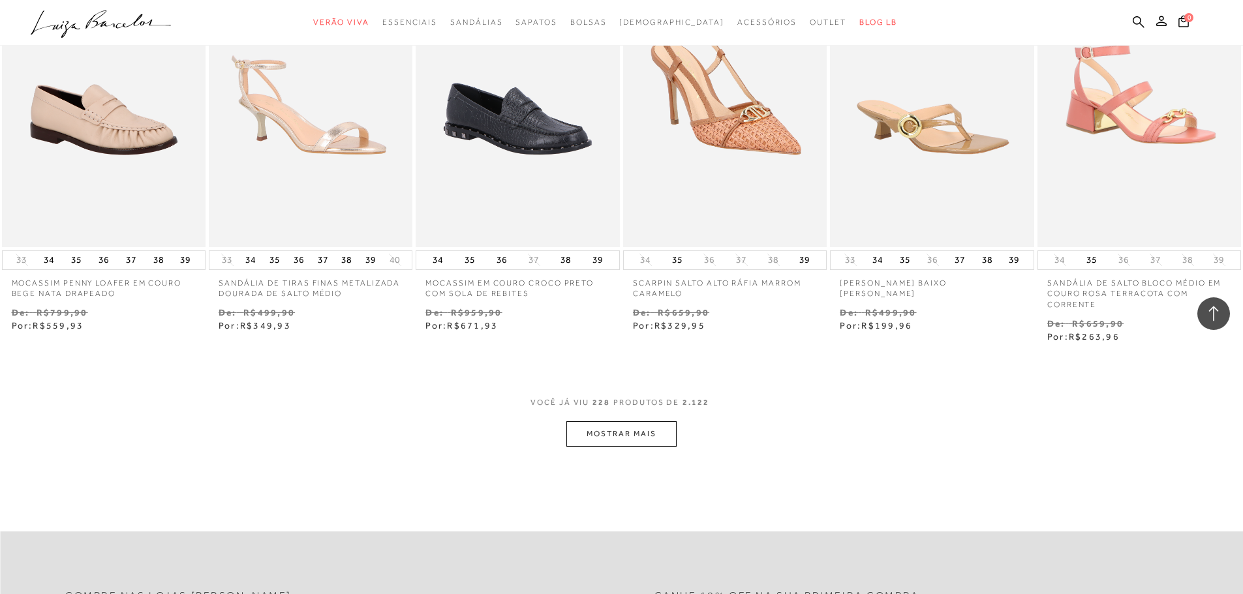
click at [639, 429] on button "MOSTRAR MAIS" at bounding box center [621, 434] width 110 height 25
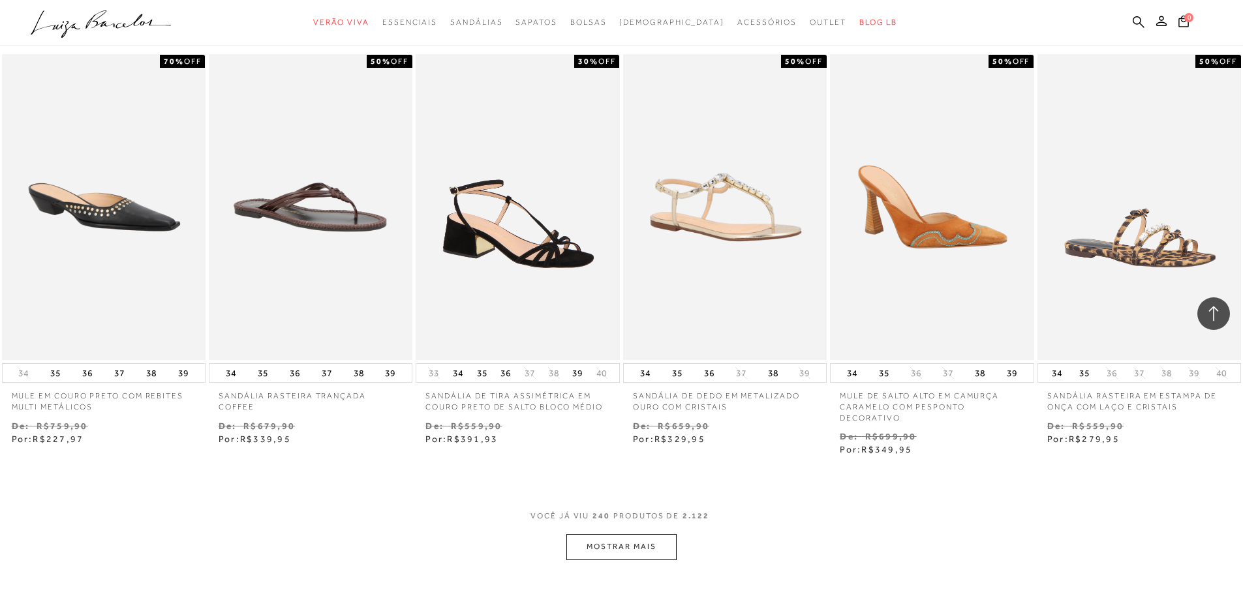
scroll to position [16319, 0]
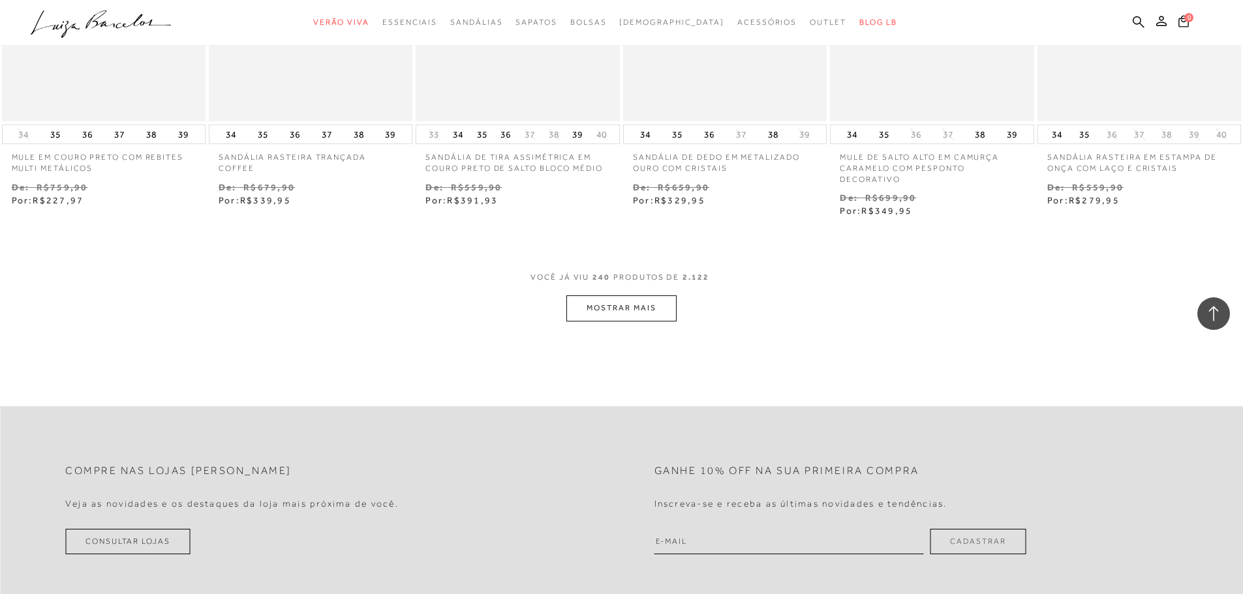
click at [638, 299] on button "MOSTRAR MAIS" at bounding box center [621, 308] width 110 height 25
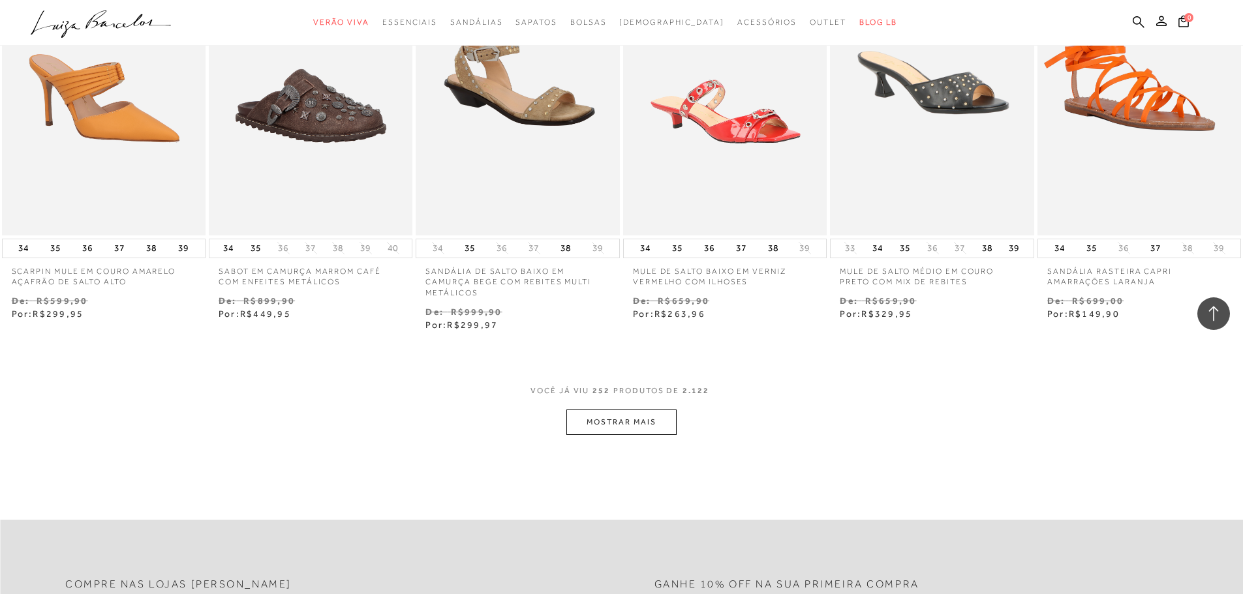
scroll to position [17037, 0]
click at [615, 416] on button "MOSTRAR MAIS" at bounding box center [621, 421] width 110 height 25
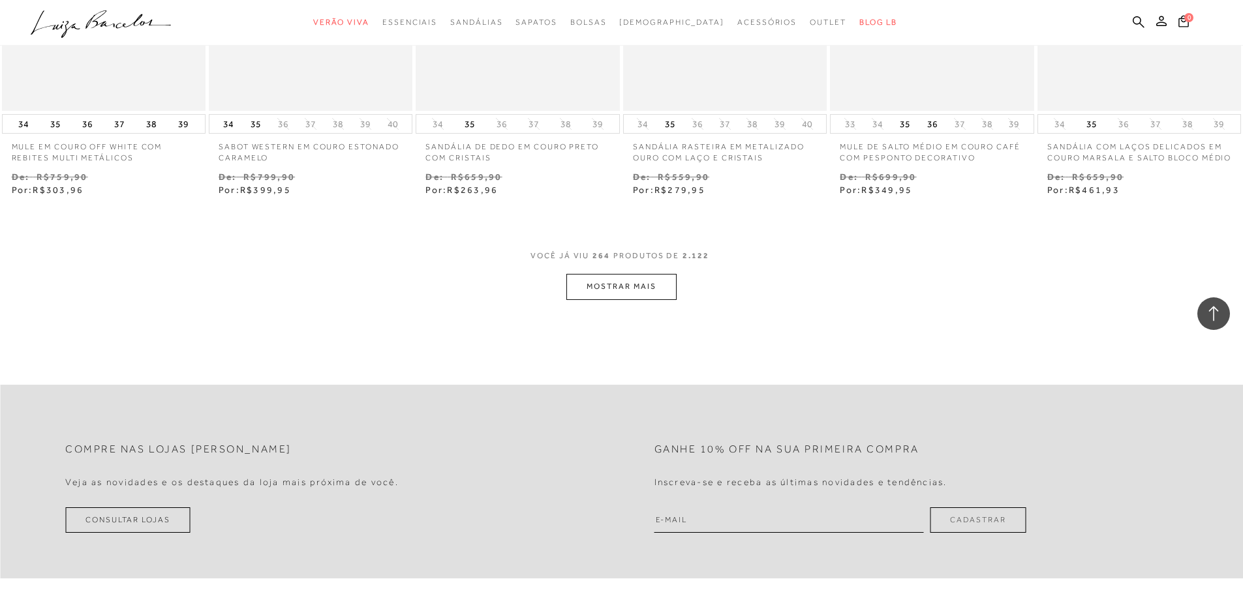
scroll to position [17994, 0]
click at [643, 287] on button "MOSTRAR MAIS" at bounding box center [621, 283] width 110 height 25
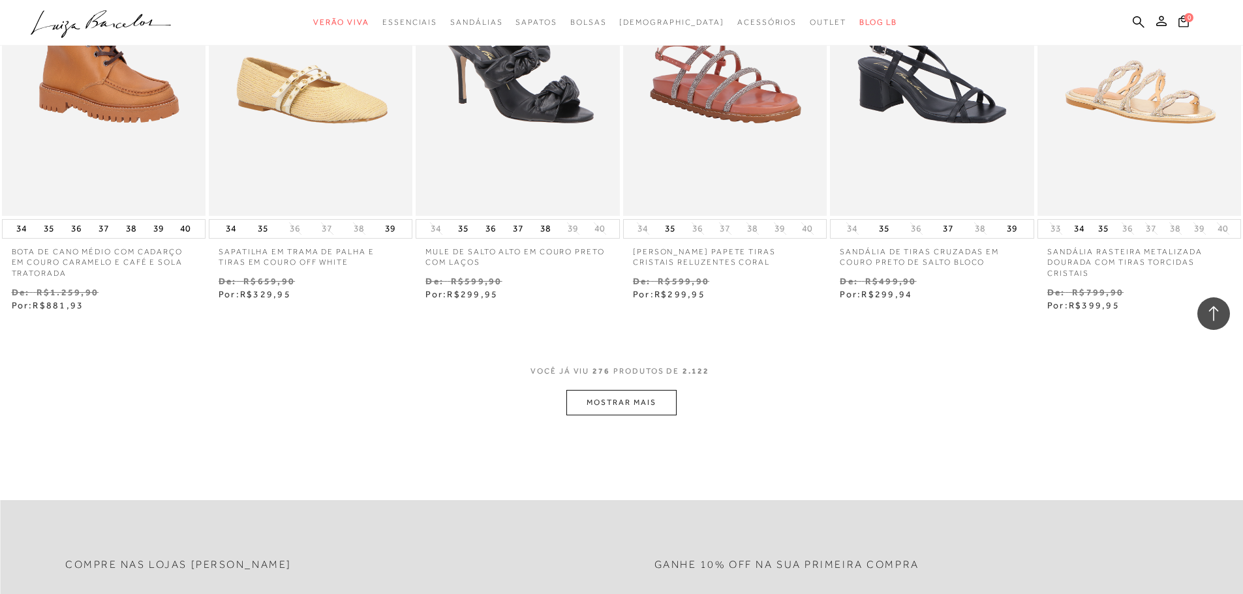
scroll to position [18712, 0]
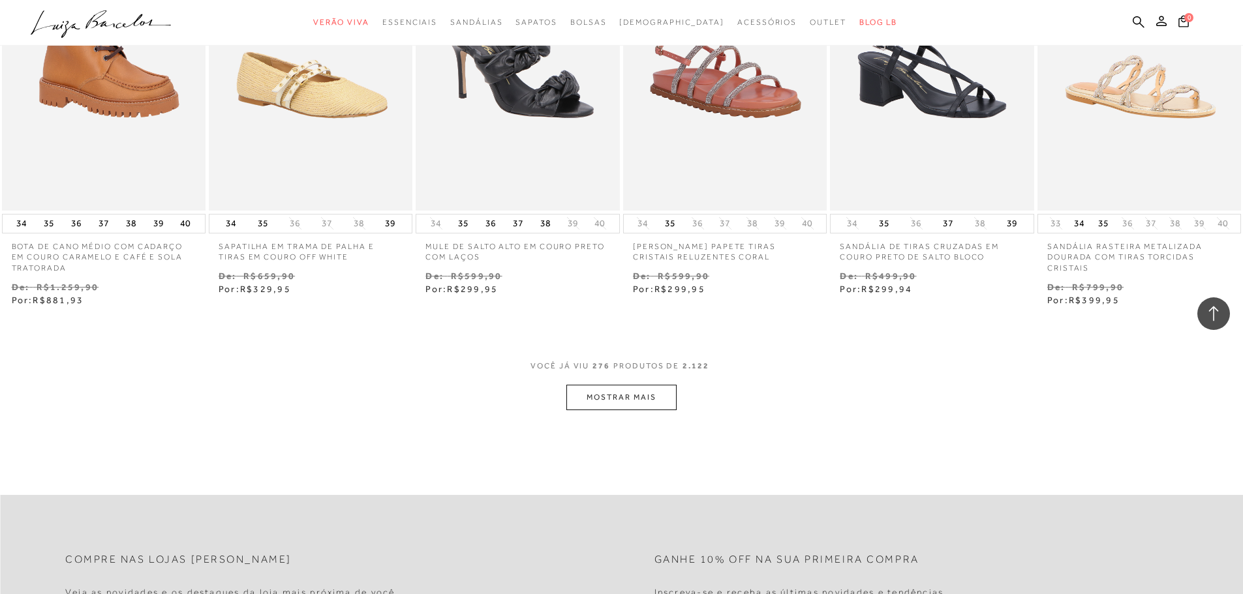
click at [626, 401] on button "MOSTRAR MAIS" at bounding box center [621, 397] width 110 height 25
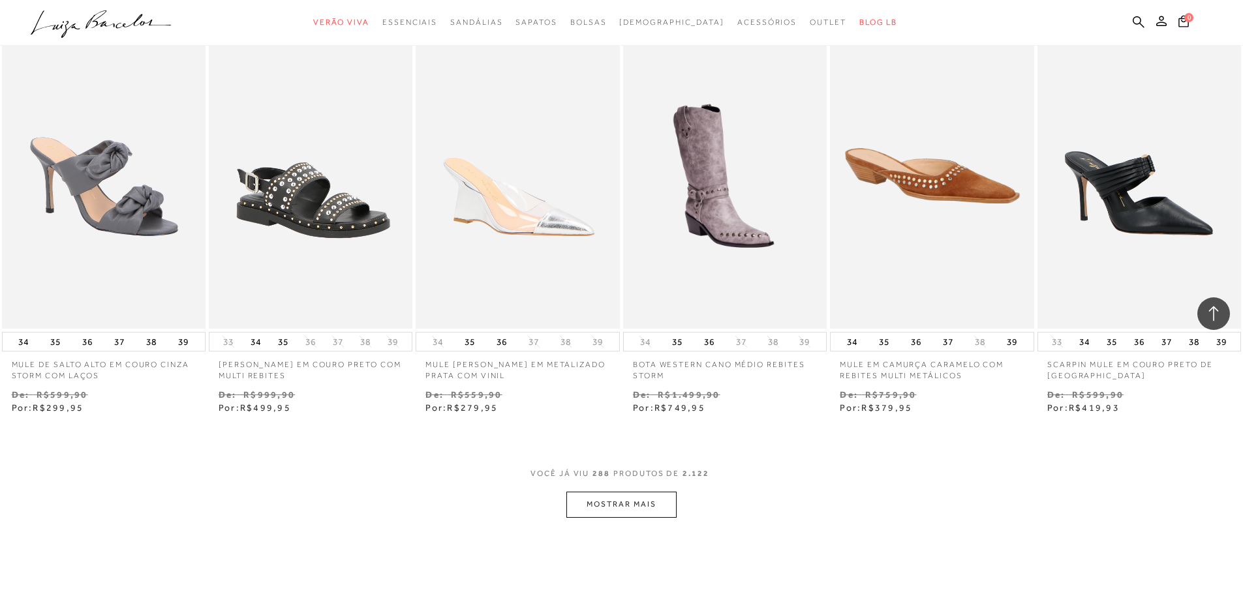
scroll to position [19430, 0]
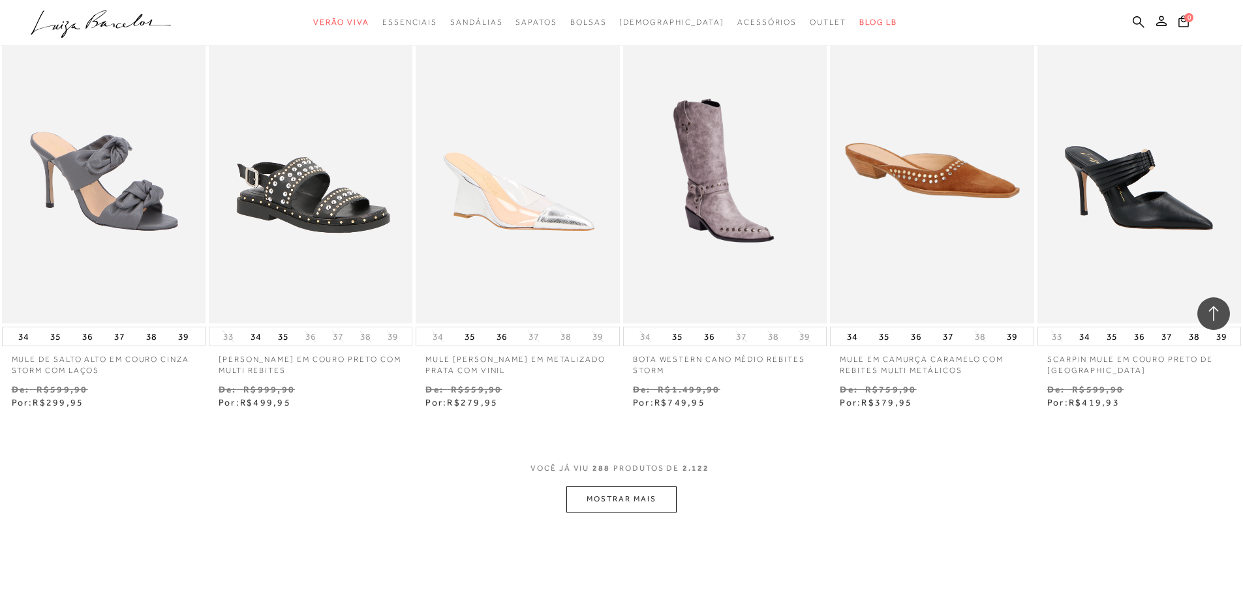
click at [613, 504] on button "MOSTRAR MAIS" at bounding box center [621, 499] width 110 height 25
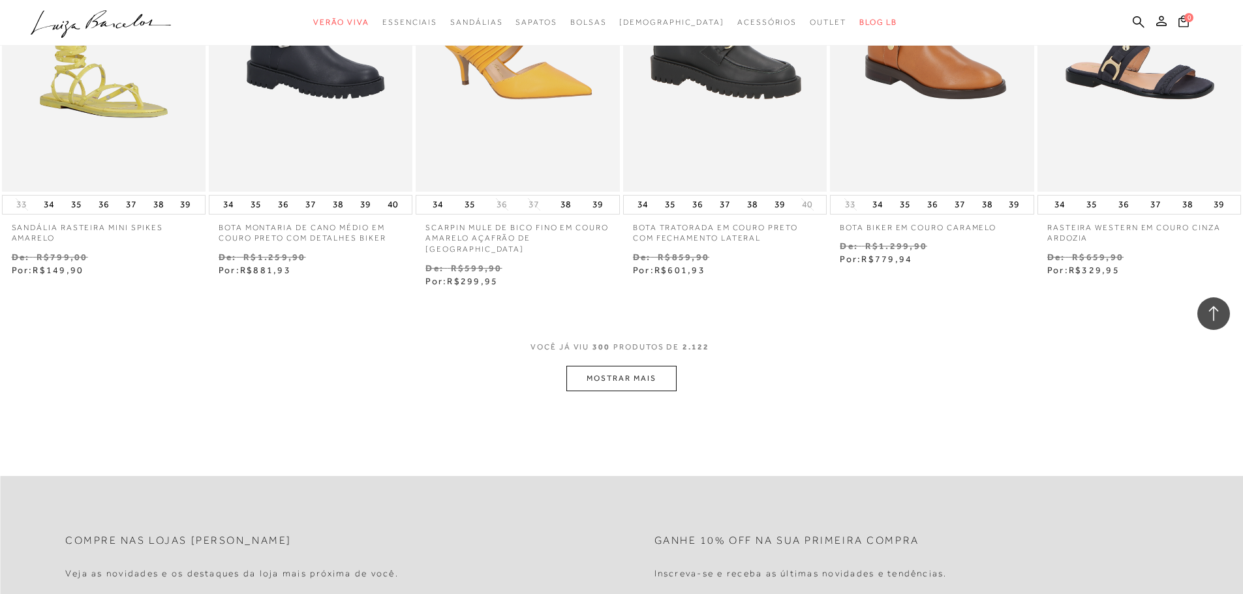
scroll to position [20387, 0]
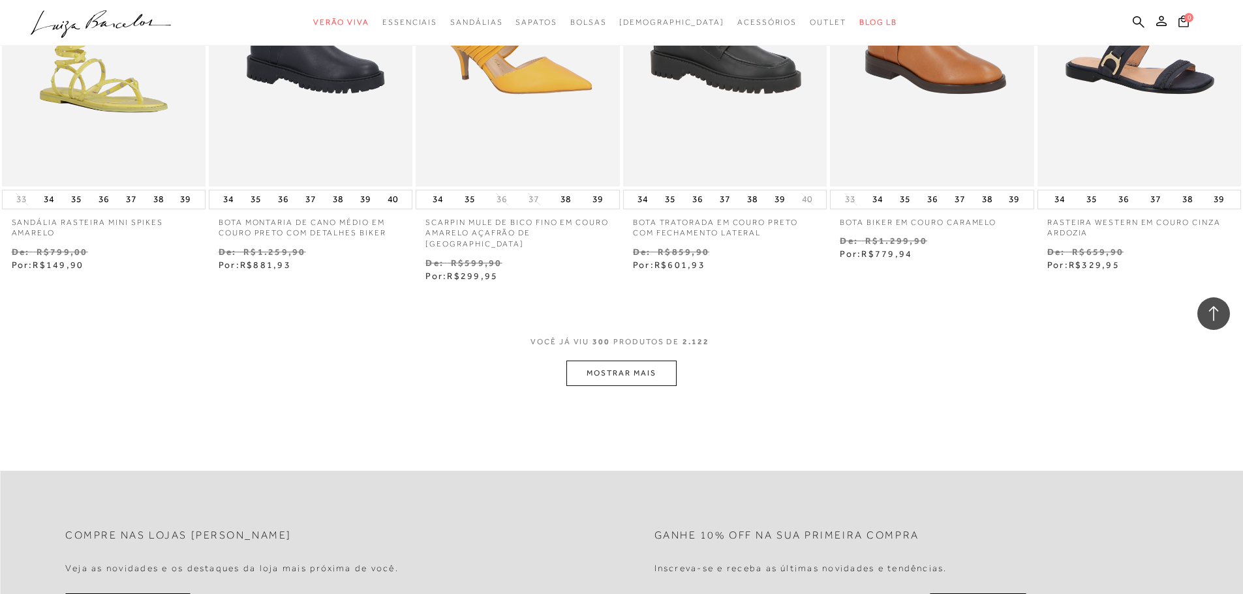
click at [645, 361] on button "MOSTRAR MAIS" at bounding box center [621, 373] width 110 height 25
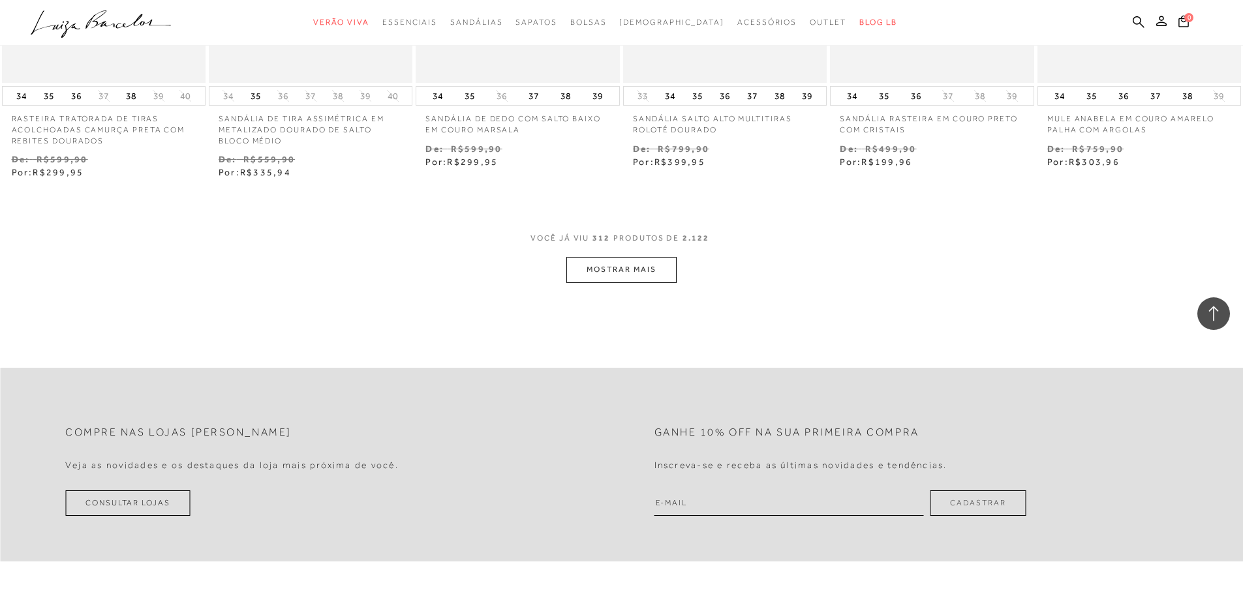
scroll to position [21344, 0]
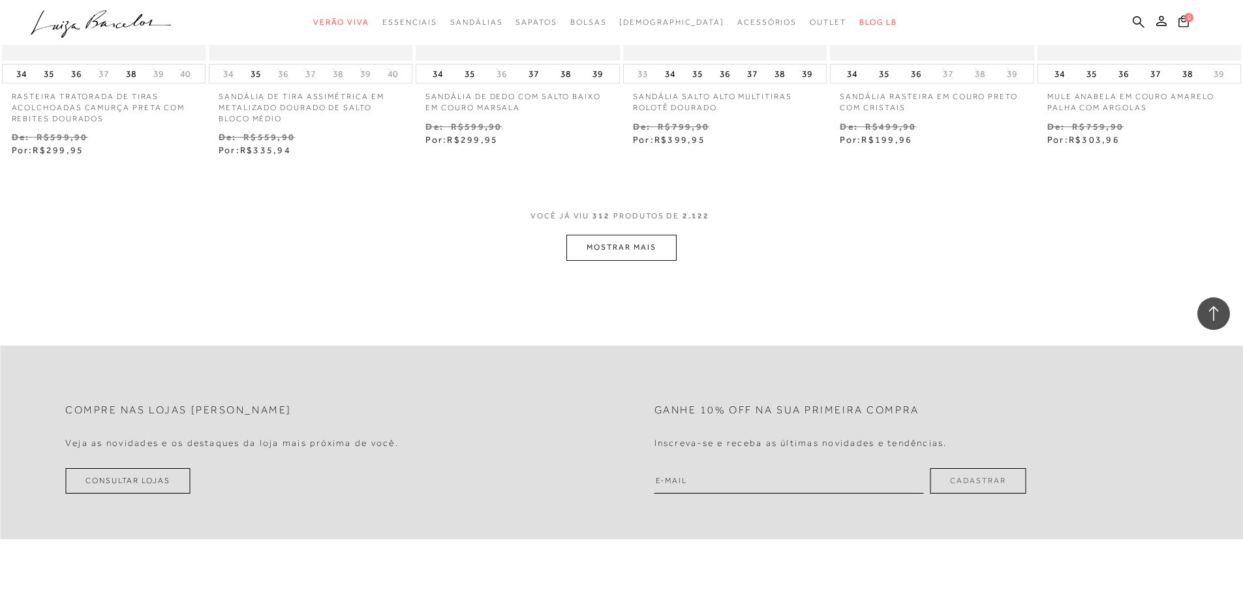
click at [641, 236] on button "MOSTRAR MAIS" at bounding box center [621, 247] width 110 height 25
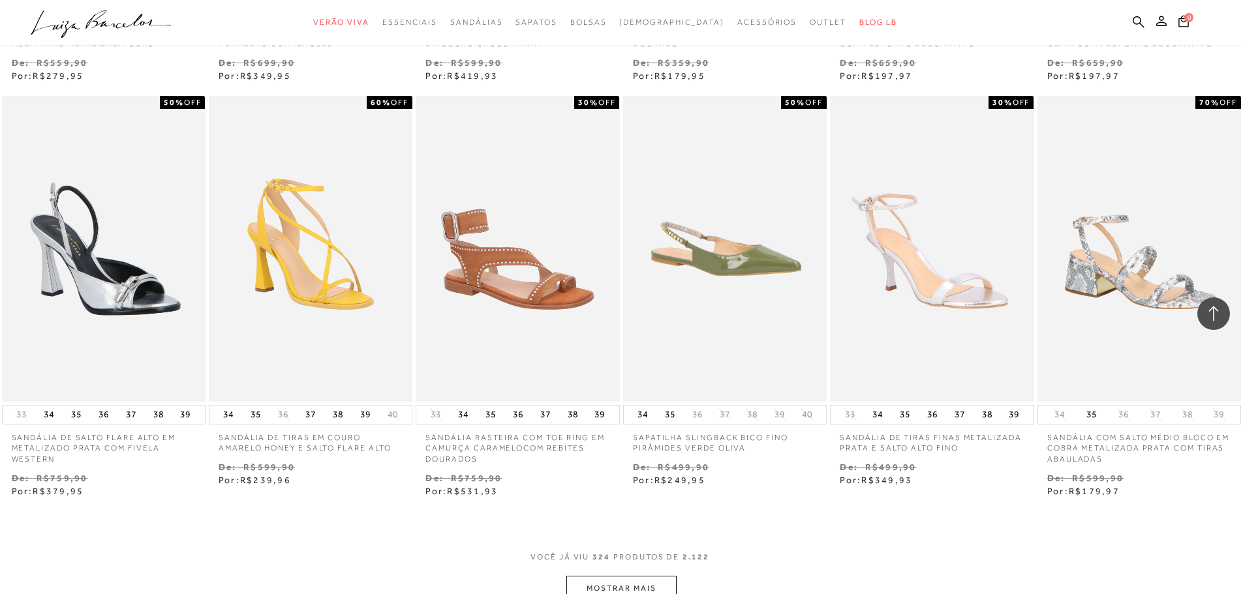
scroll to position [22062, 0]
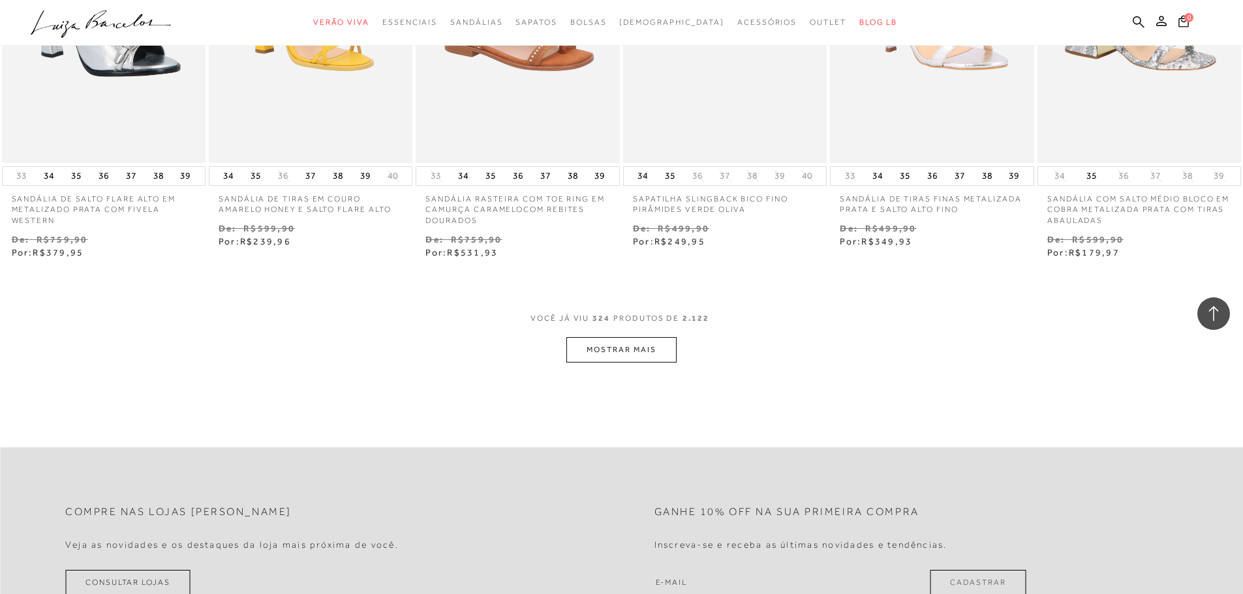
click at [638, 338] on button "MOSTRAR MAIS" at bounding box center [621, 349] width 110 height 25
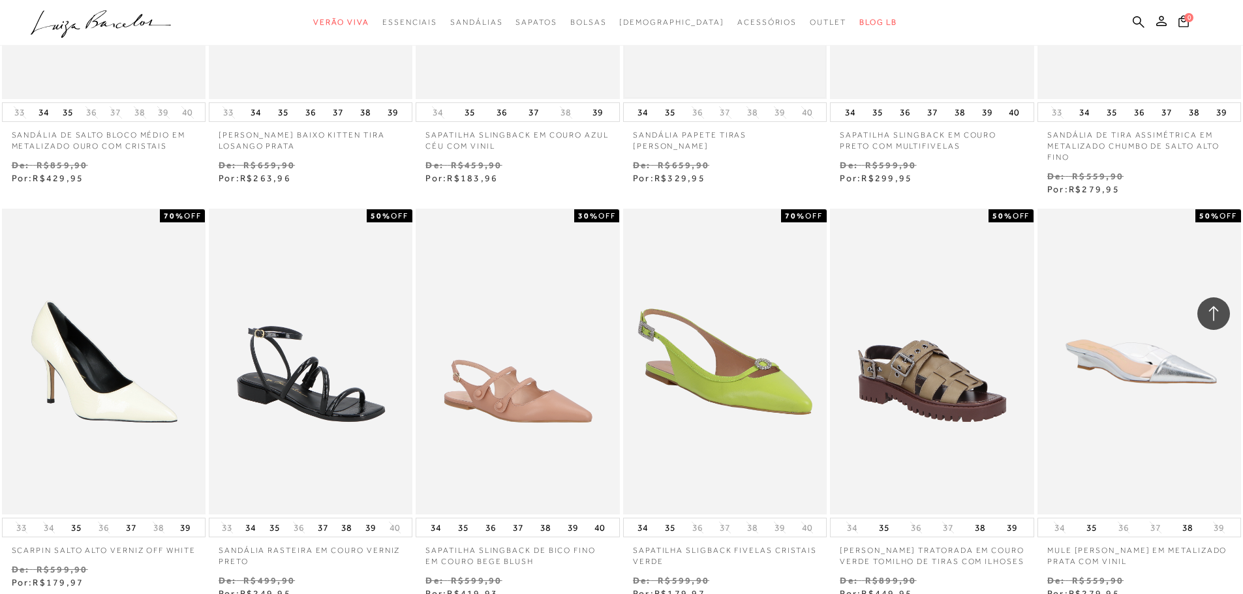
scroll to position [22780, 0]
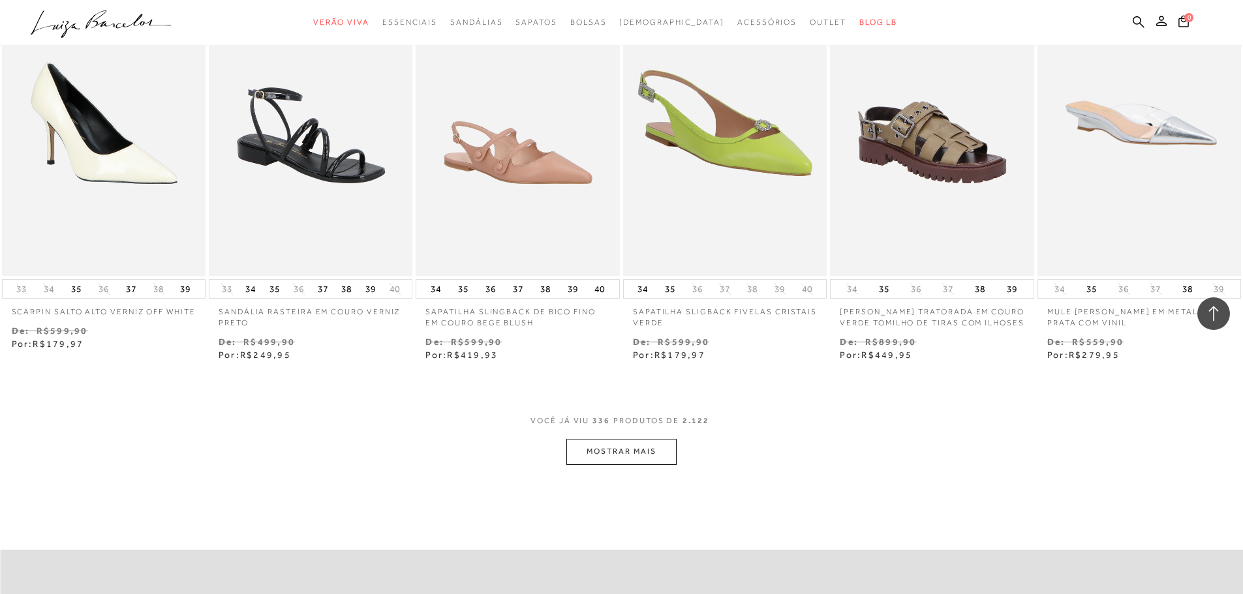
click at [630, 449] on button "MOSTRAR MAIS" at bounding box center [621, 451] width 110 height 25
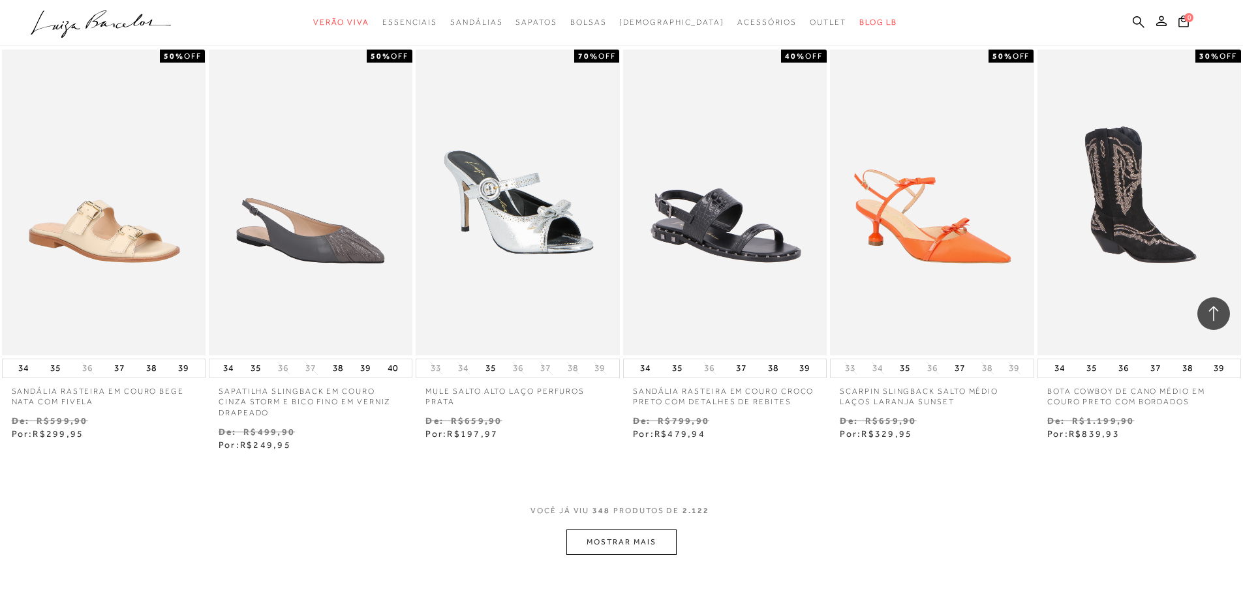
scroll to position [23760, 0]
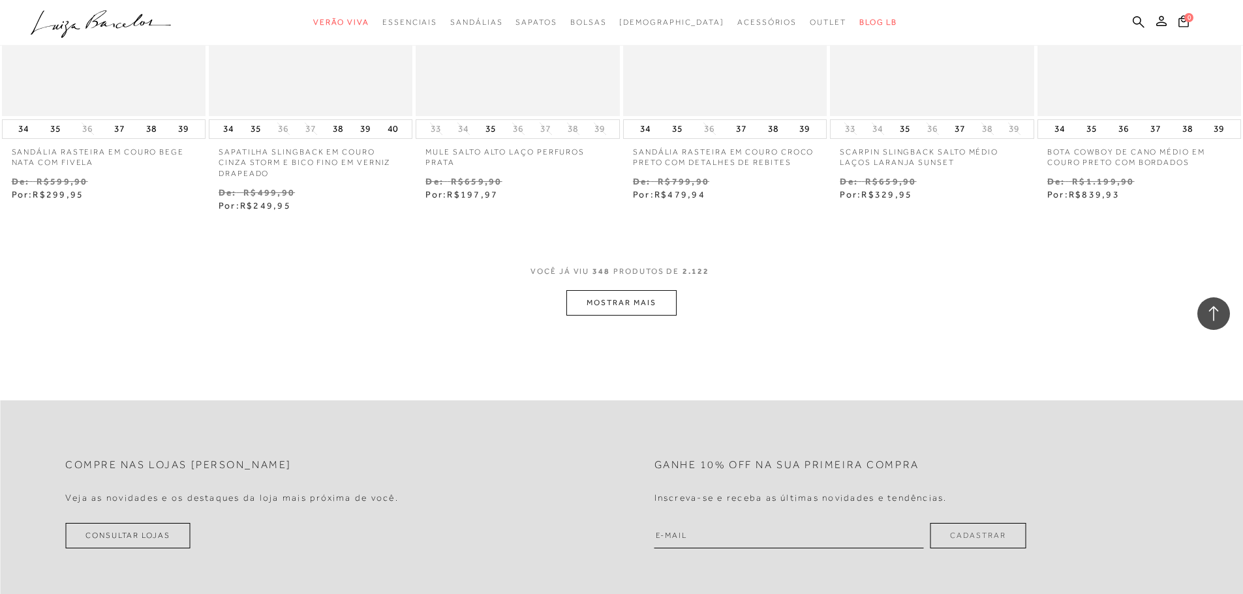
click at [637, 303] on button "MOSTRAR MAIS" at bounding box center [621, 302] width 110 height 25
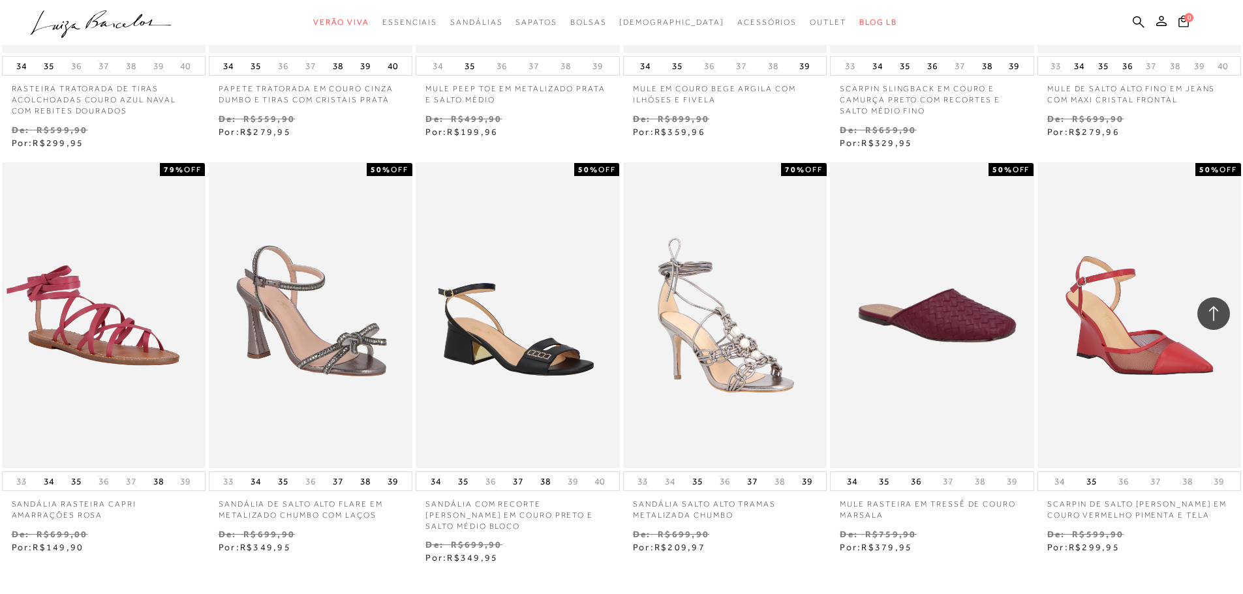
scroll to position [24478, 0]
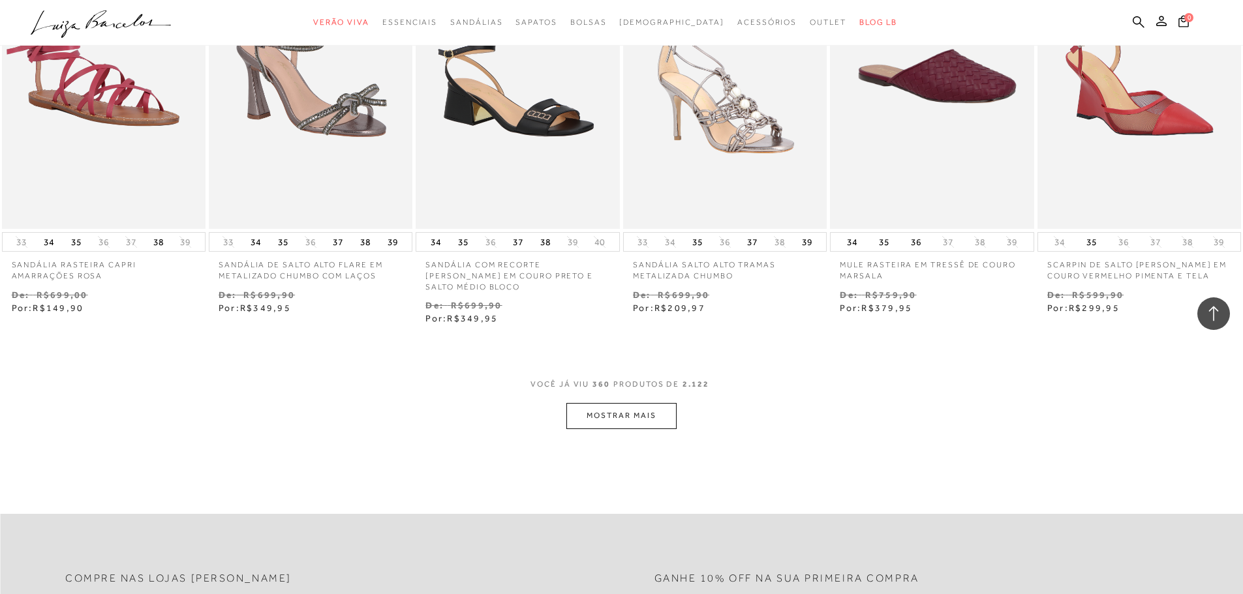
click at [620, 412] on button "MOSTRAR MAIS" at bounding box center [621, 415] width 110 height 25
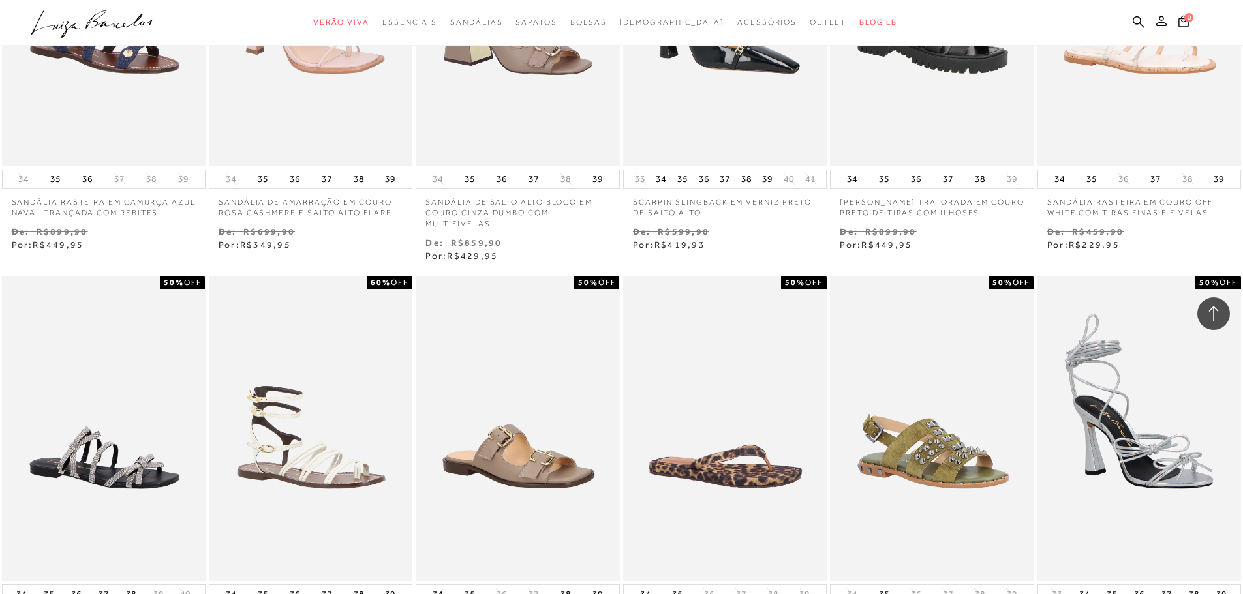
scroll to position [25195, 0]
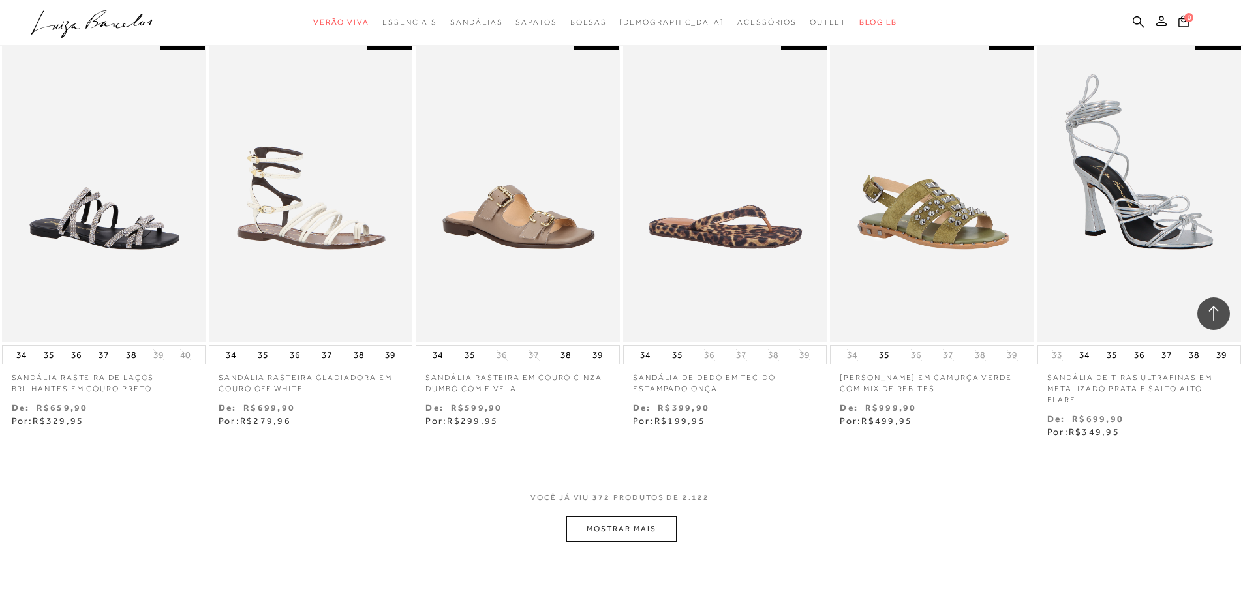
click at [624, 529] on button "MOSTRAR MAIS" at bounding box center [621, 529] width 110 height 25
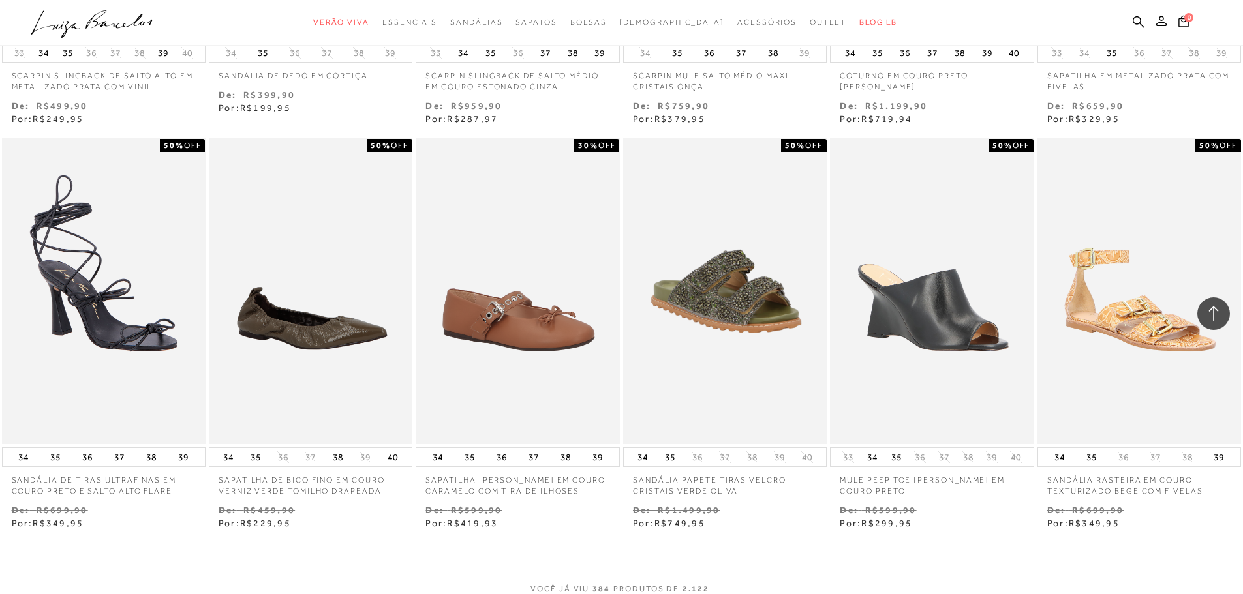
scroll to position [26153, 0]
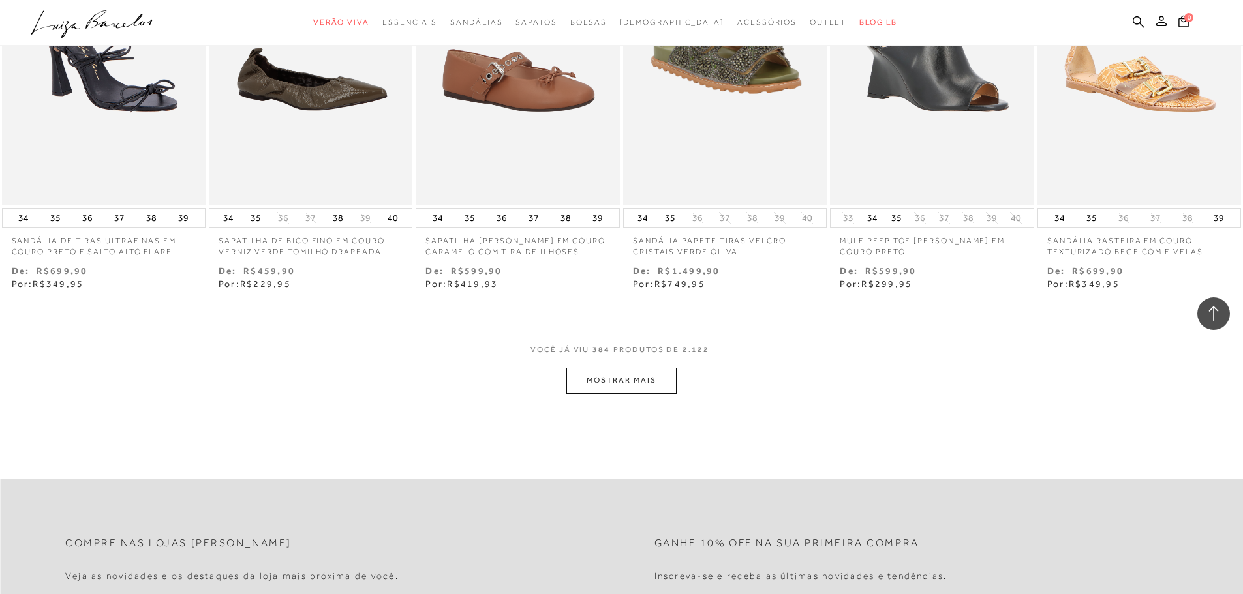
click at [643, 385] on button "MOSTRAR MAIS" at bounding box center [621, 380] width 110 height 25
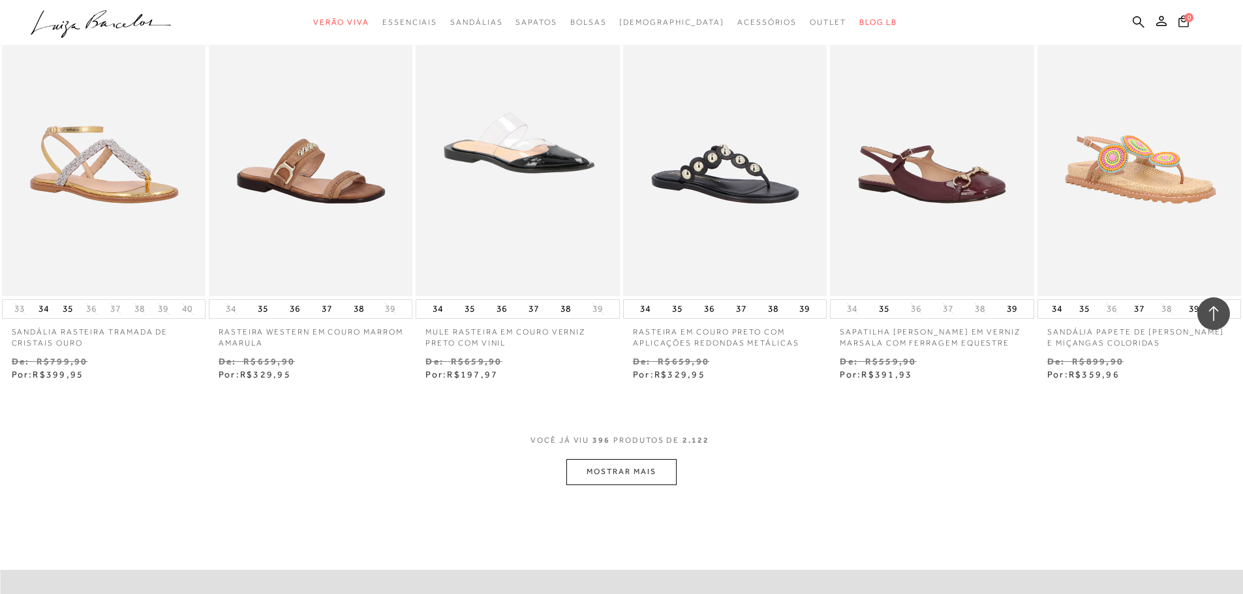
scroll to position [27109, 0]
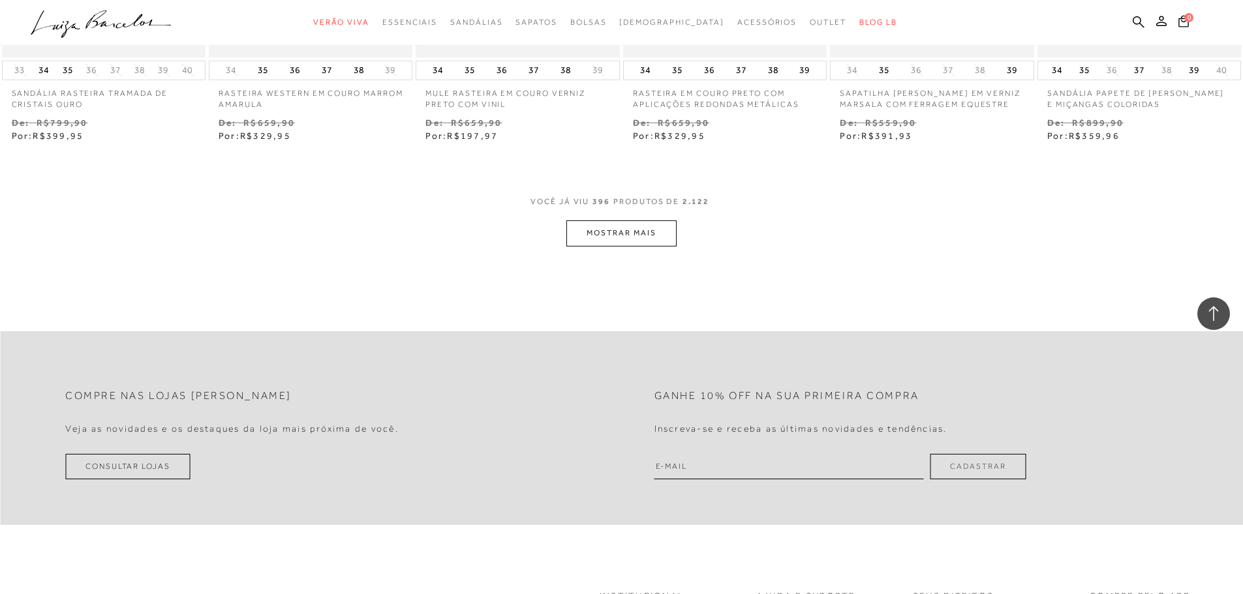
click at [641, 230] on button "MOSTRAR MAIS" at bounding box center [621, 233] width 110 height 25
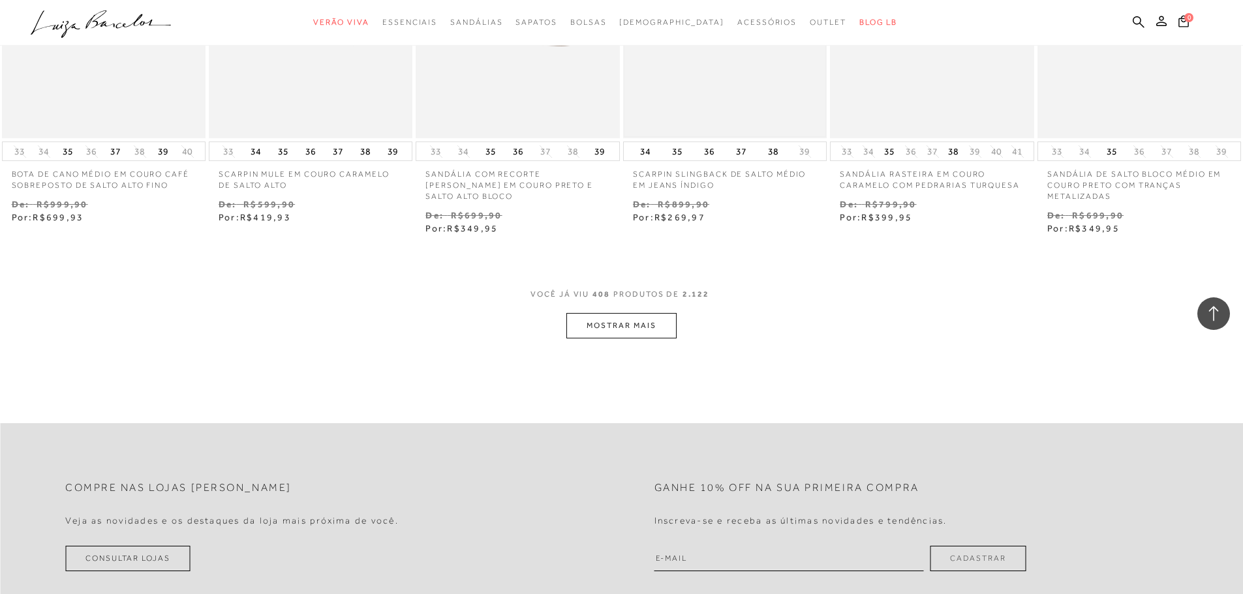
scroll to position [27850, 0]
click at [633, 325] on button "MOSTRAR MAIS" at bounding box center [621, 323] width 110 height 25
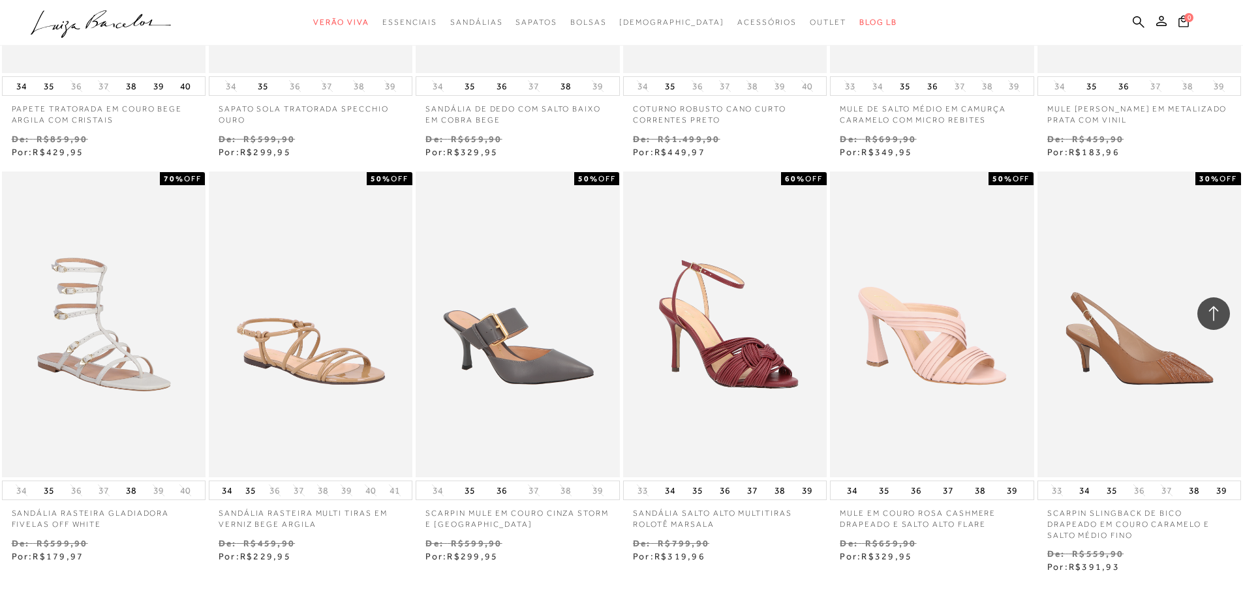
scroll to position [28568, 0]
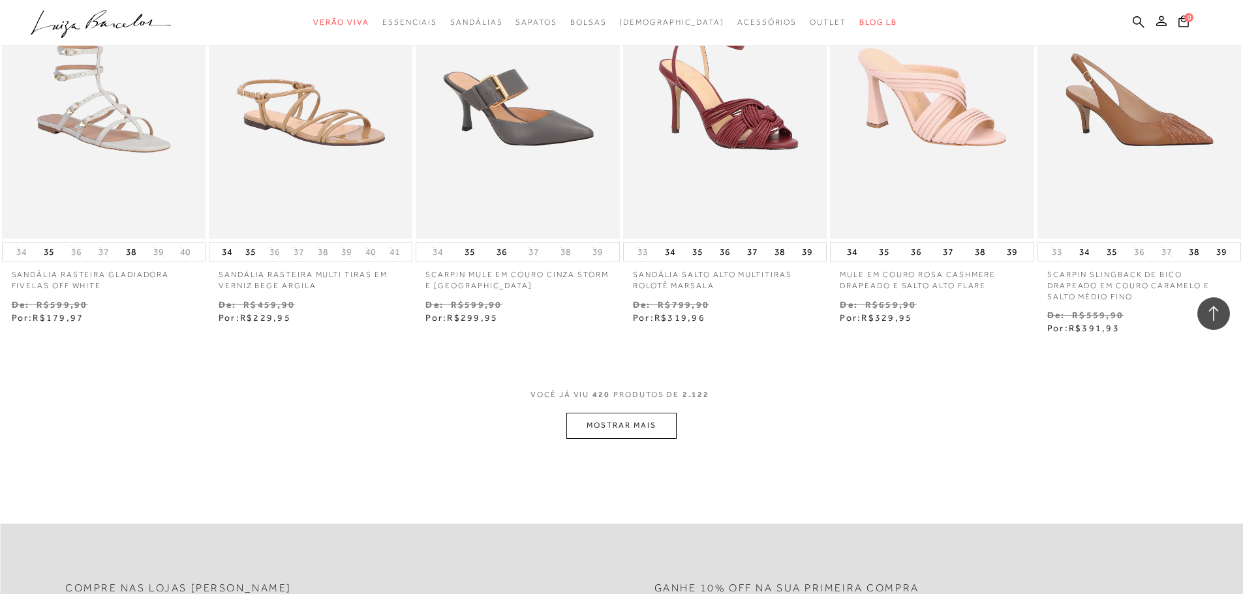
click at [636, 420] on button "MOSTRAR MAIS" at bounding box center [621, 425] width 110 height 25
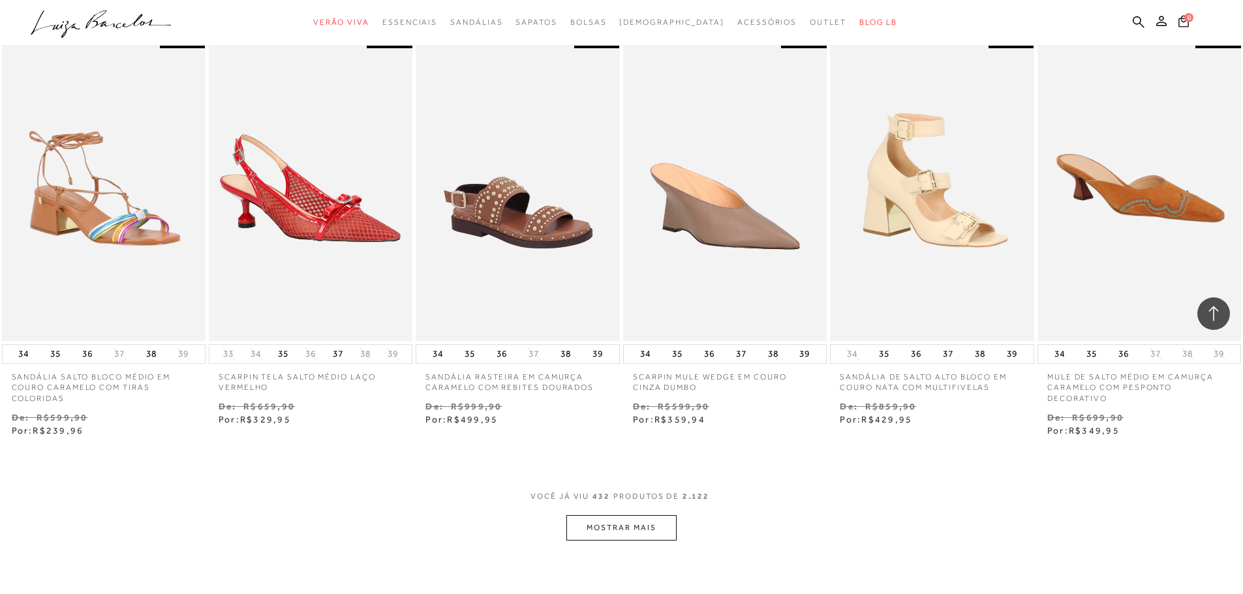
scroll to position [29525, 0]
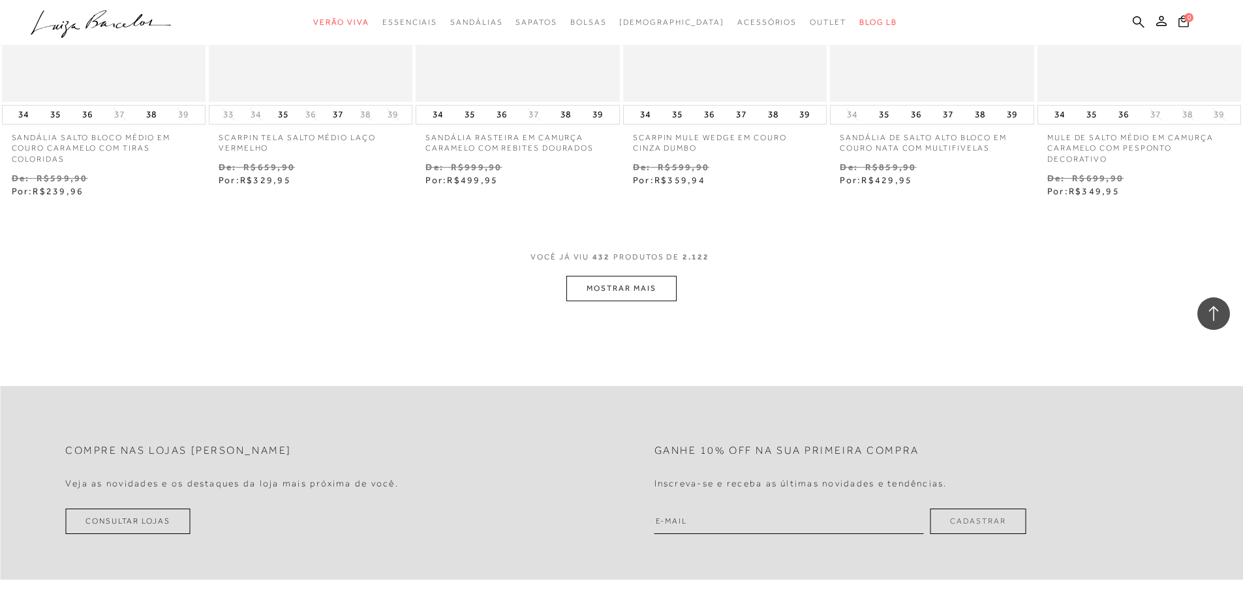
click at [643, 294] on button "MOSTRAR MAIS" at bounding box center [621, 288] width 110 height 25
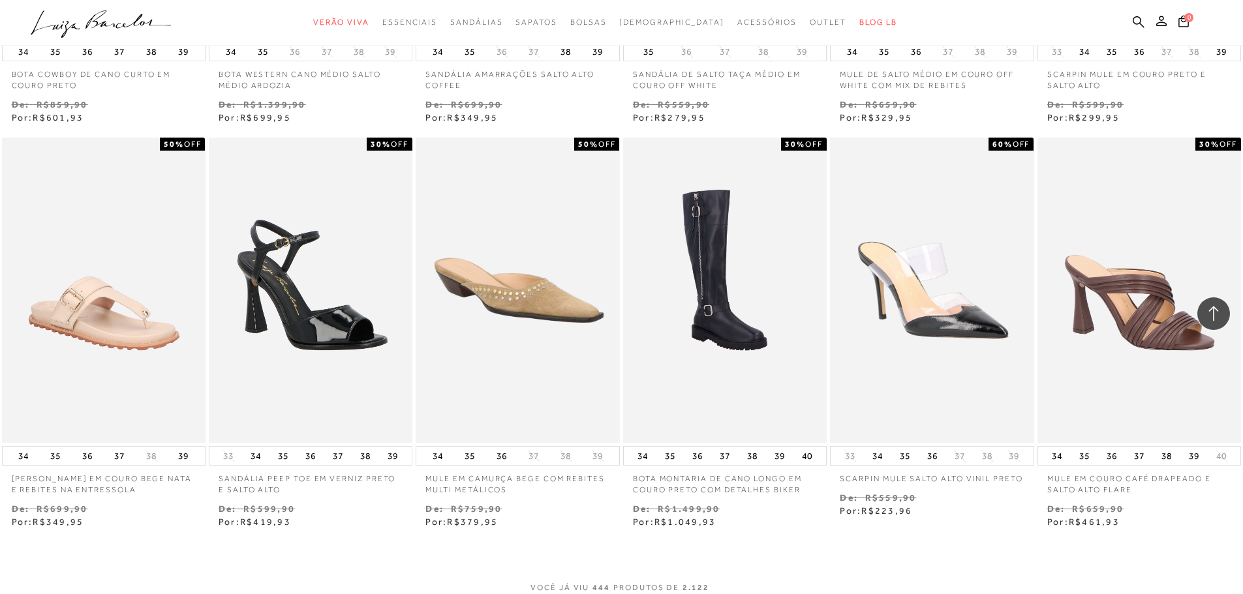
scroll to position [30243, 0]
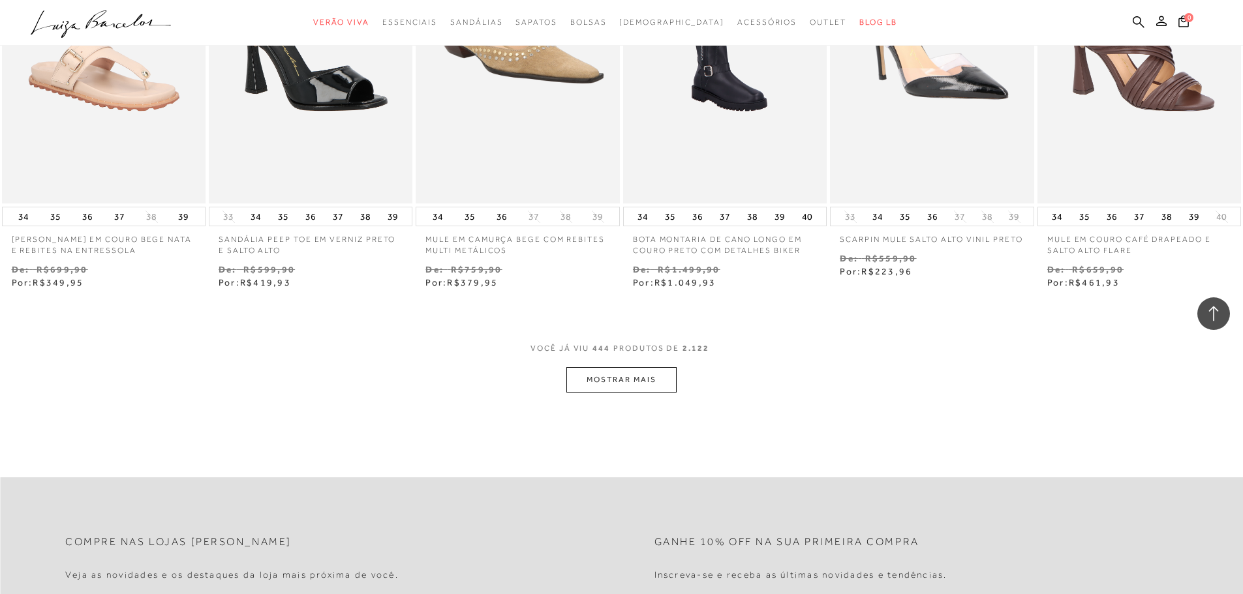
click at [610, 380] on button "MOSTRAR MAIS" at bounding box center [621, 379] width 110 height 25
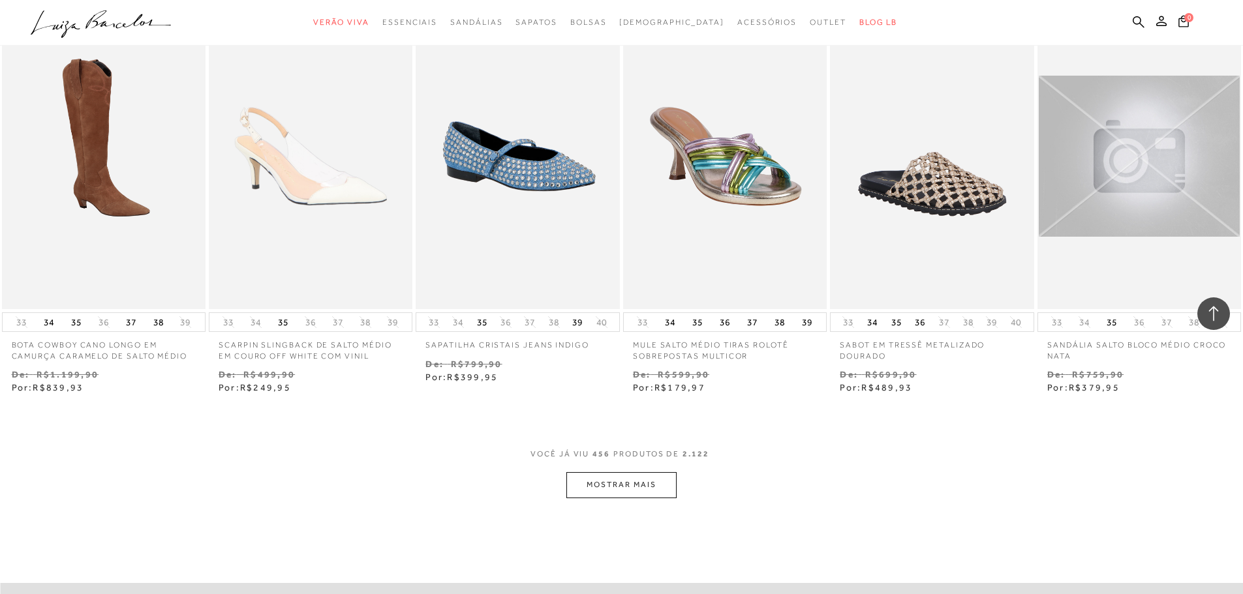
scroll to position [30961, 0]
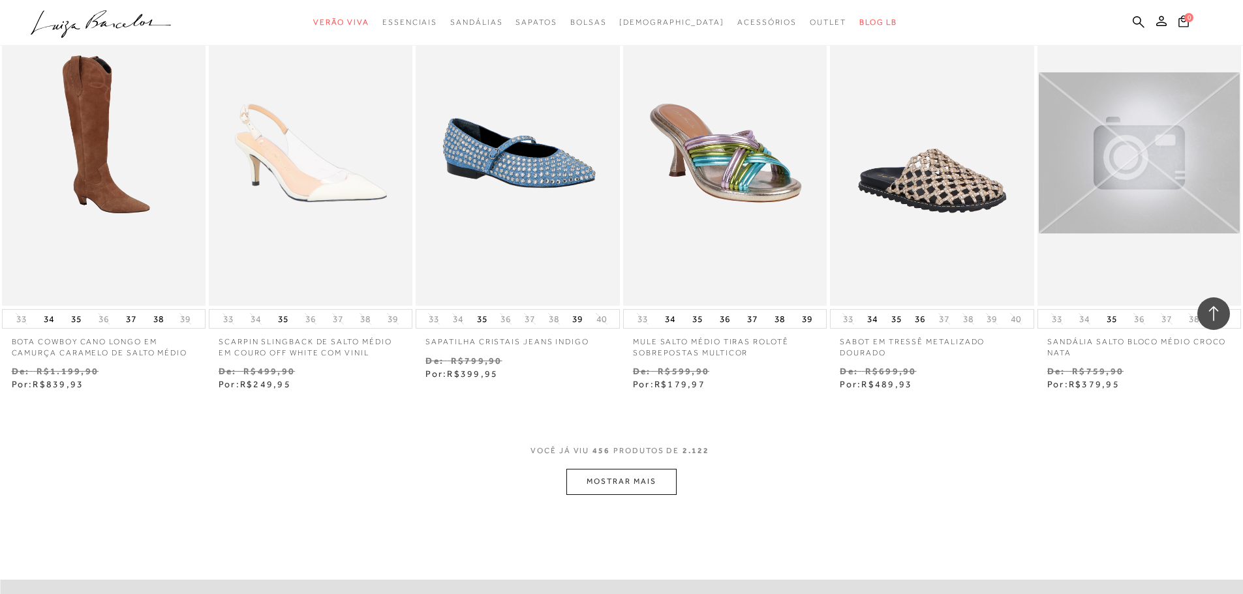
click at [623, 479] on button "MOSTRAR MAIS" at bounding box center [621, 481] width 110 height 25
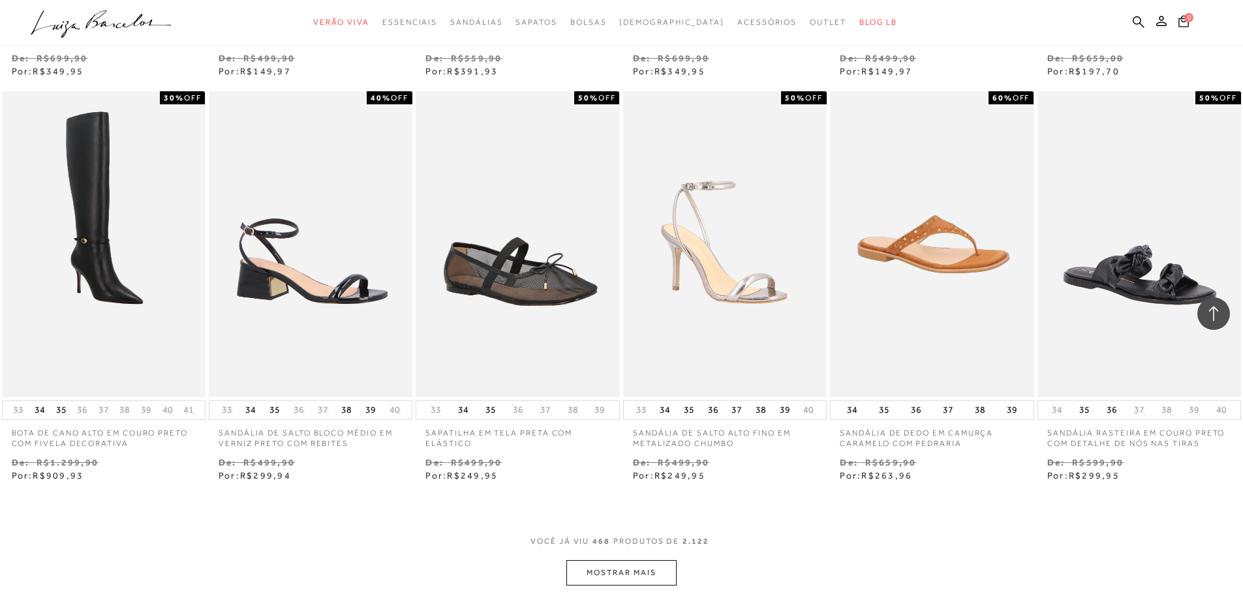
scroll to position [31701, 0]
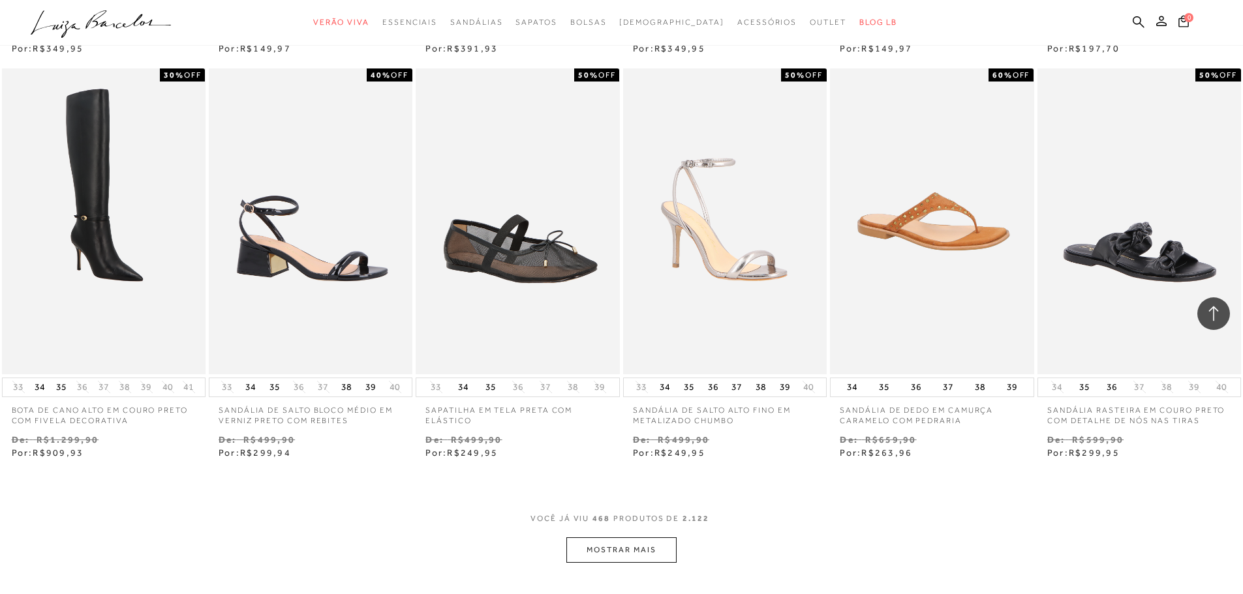
click at [627, 544] on button "MOSTRAR MAIS" at bounding box center [621, 550] width 110 height 25
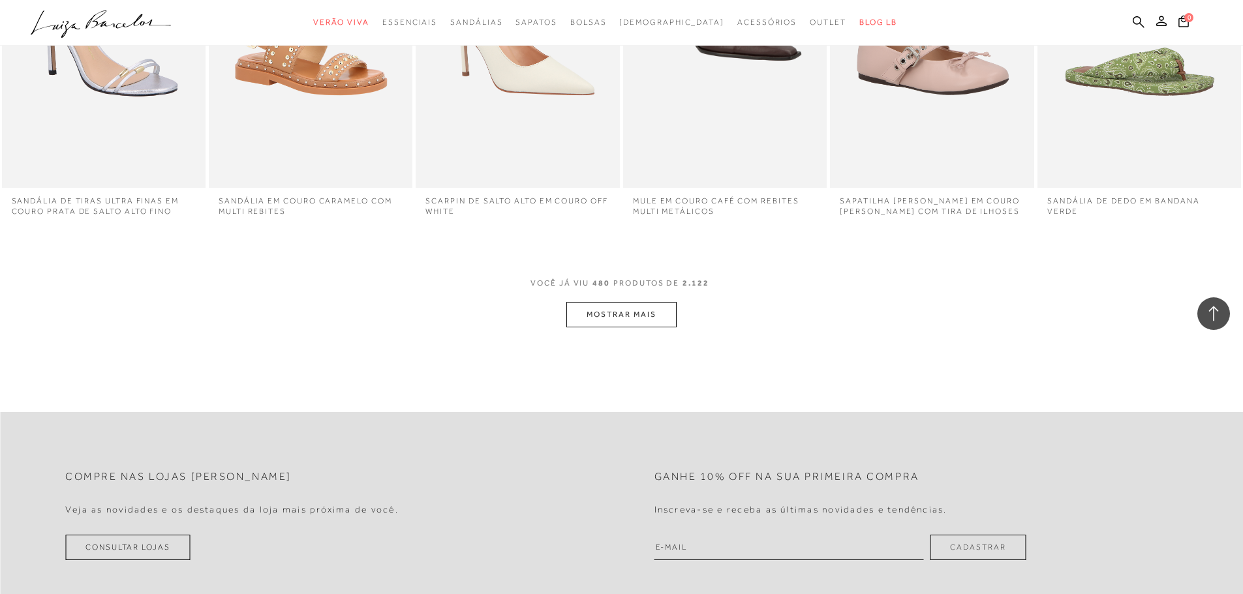
scroll to position [32708, 0]
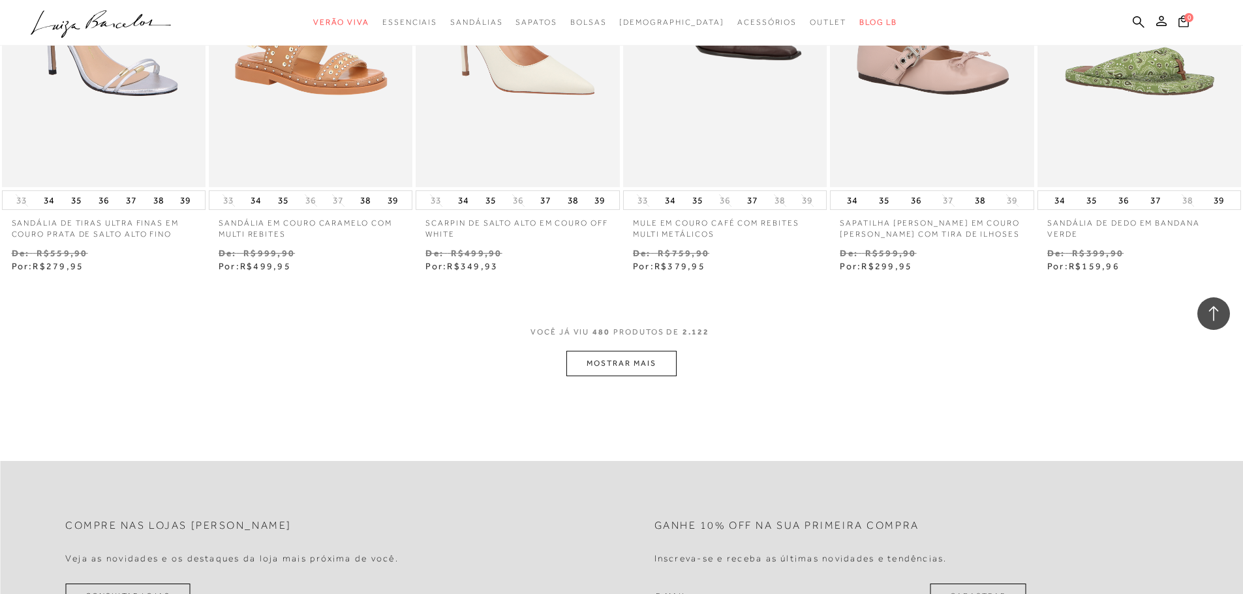
click at [632, 353] on button "MOSTRAR MAIS" at bounding box center [621, 363] width 110 height 25
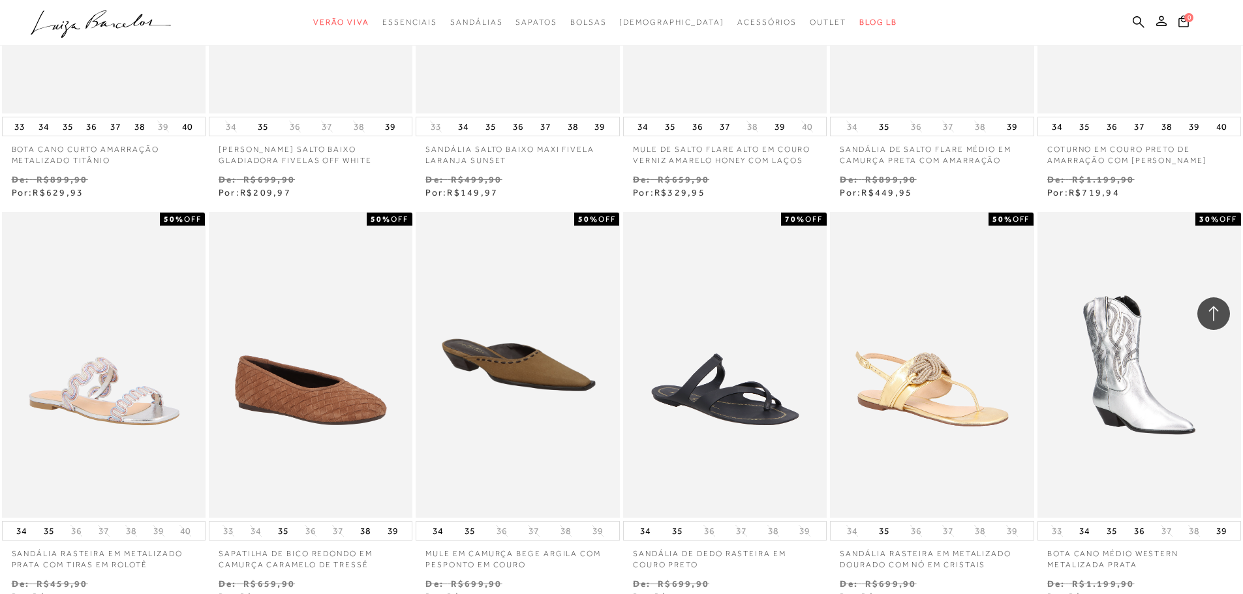
scroll to position [33476, 0]
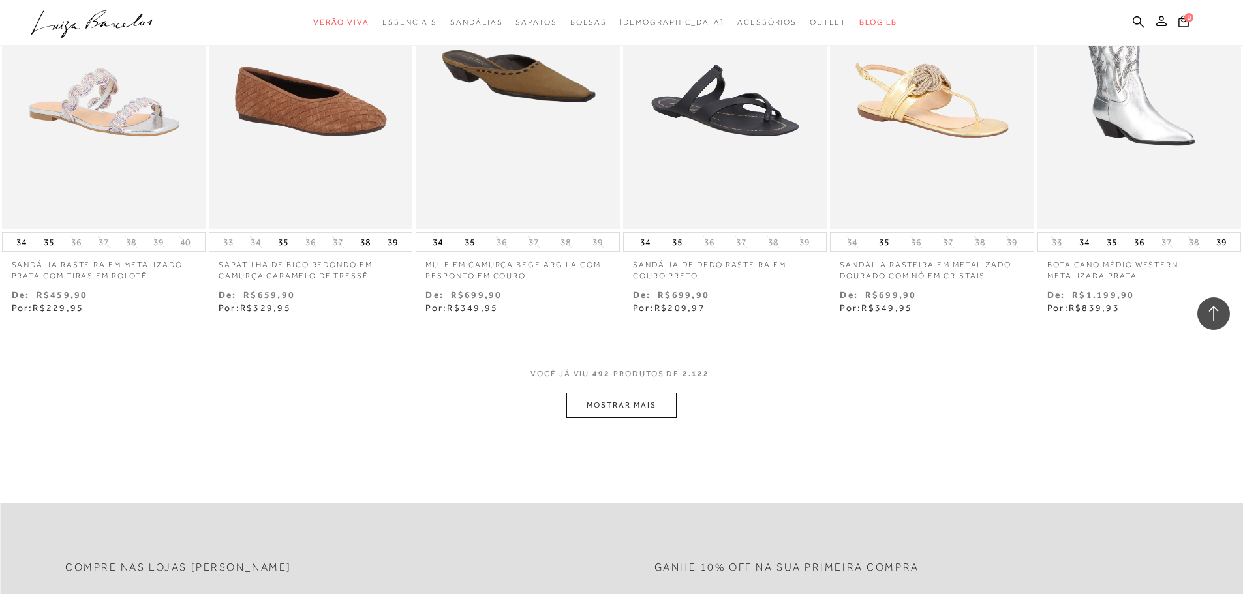
click at [625, 393] on button "MOSTRAR MAIS" at bounding box center [621, 405] width 110 height 25
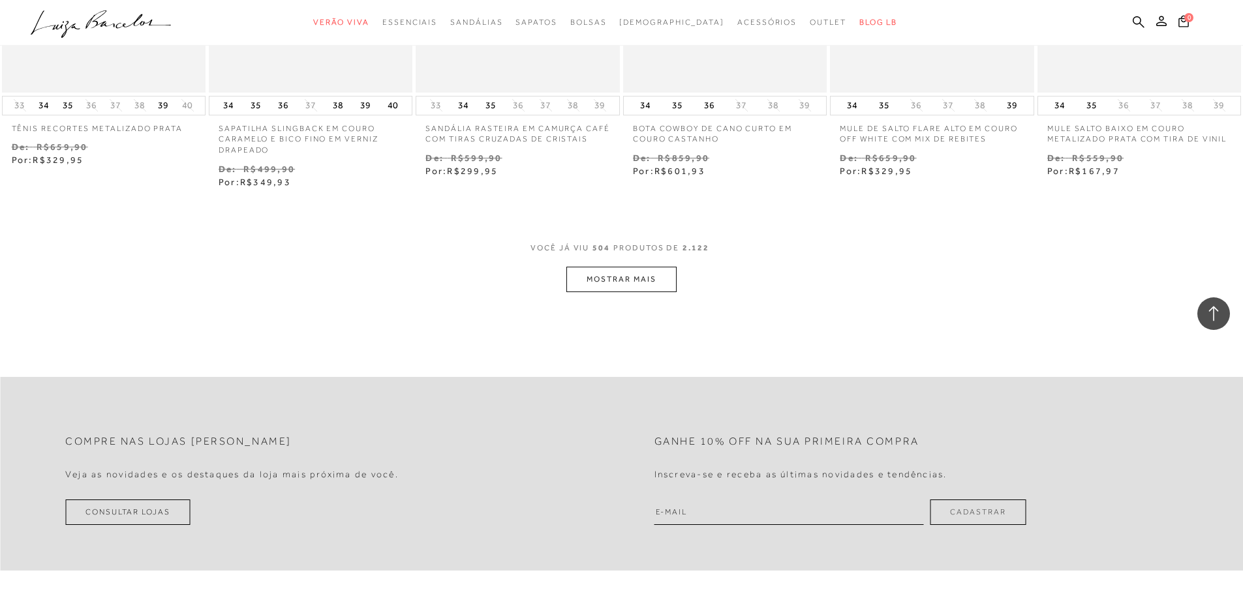
scroll to position [34194, 0]
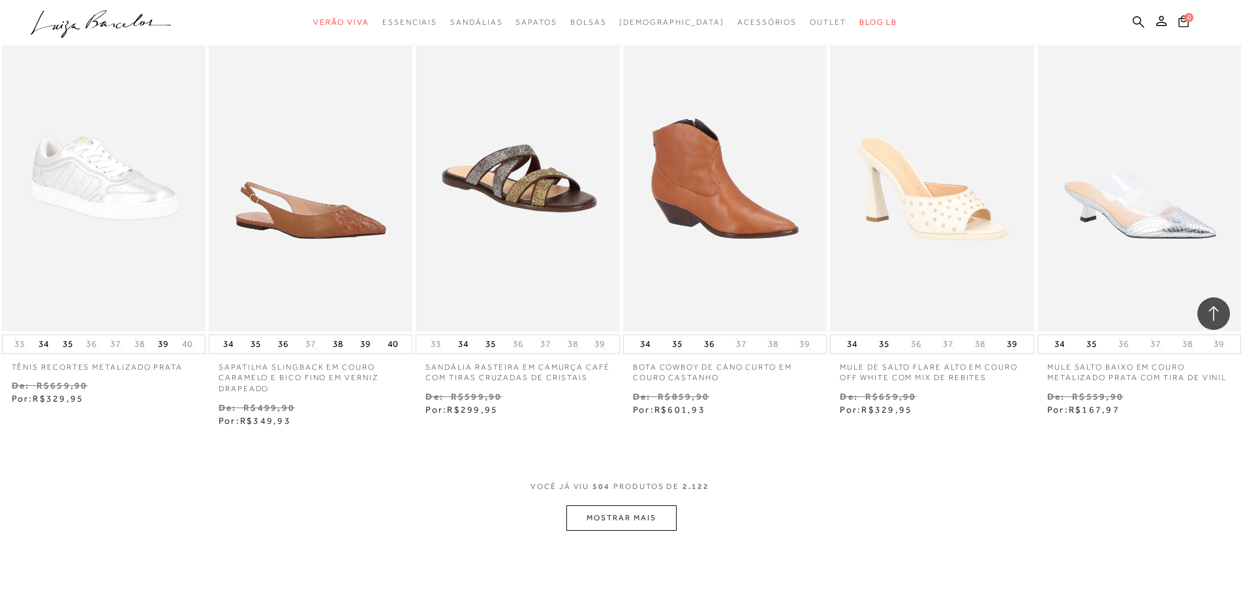
click at [615, 506] on button "MOSTRAR MAIS" at bounding box center [621, 518] width 110 height 25
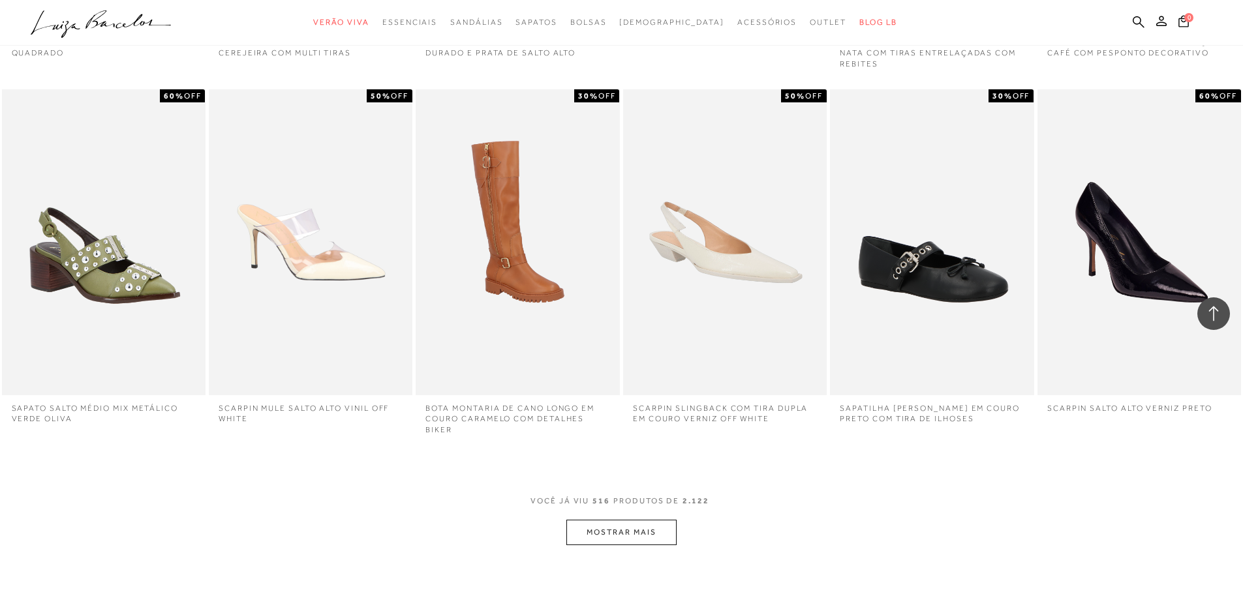
scroll to position [35150, 0]
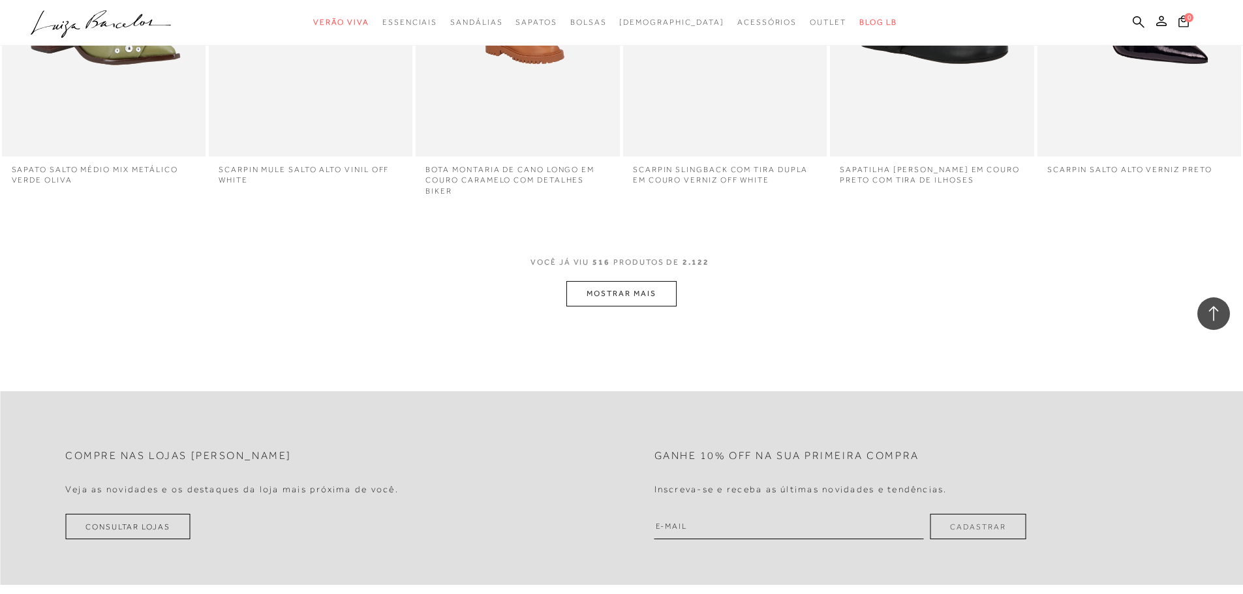
click at [618, 285] on button "MOSTRAR MAIS" at bounding box center [621, 293] width 110 height 25
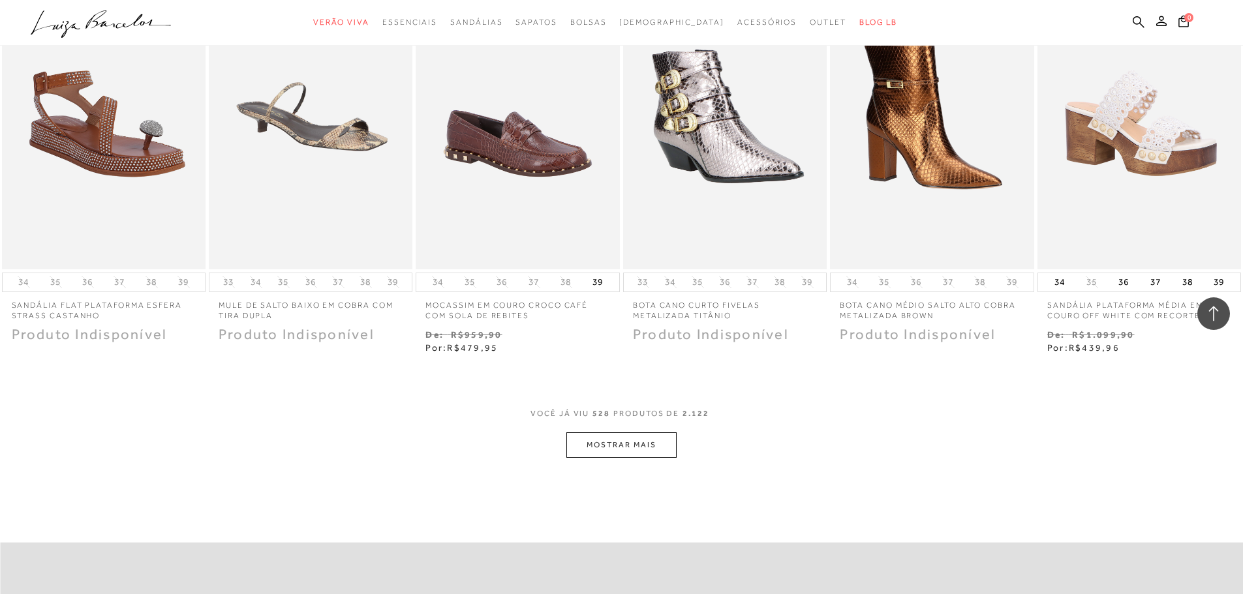
scroll to position [35967, 0]
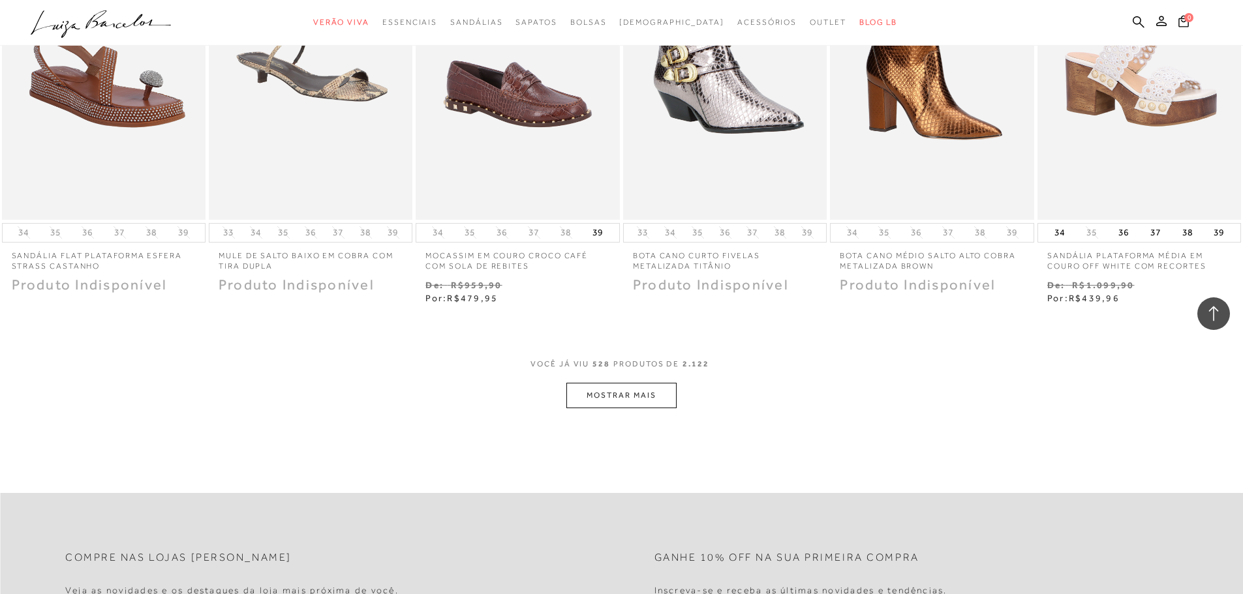
click at [630, 386] on button "MOSTRAR MAIS" at bounding box center [621, 395] width 110 height 25
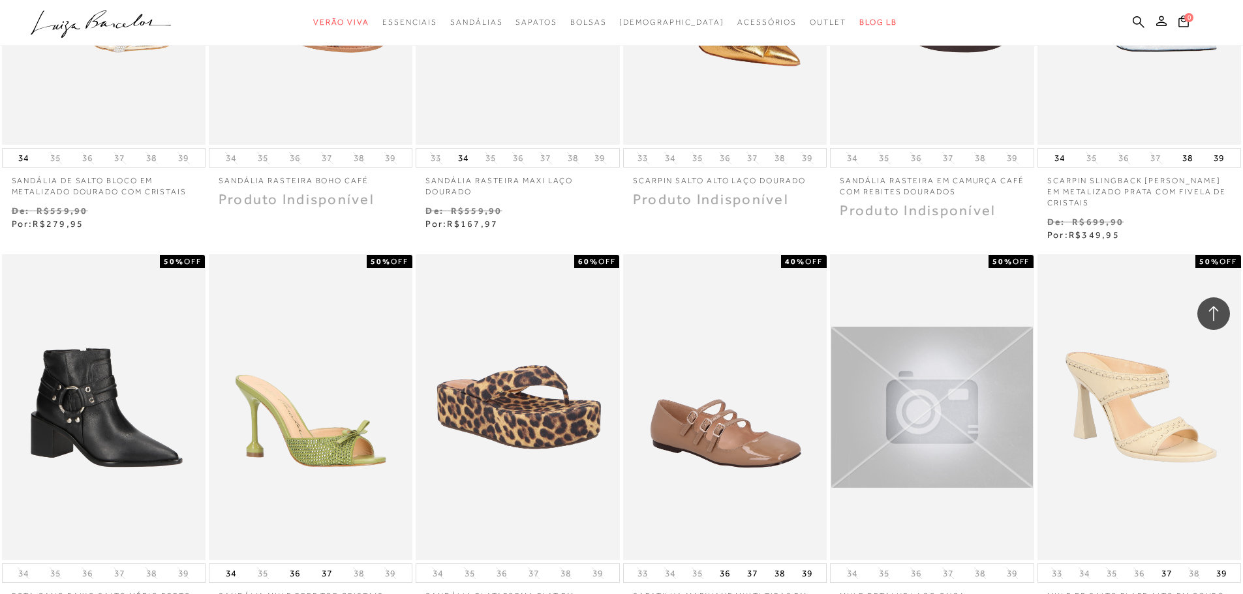
scroll to position [36685, 0]
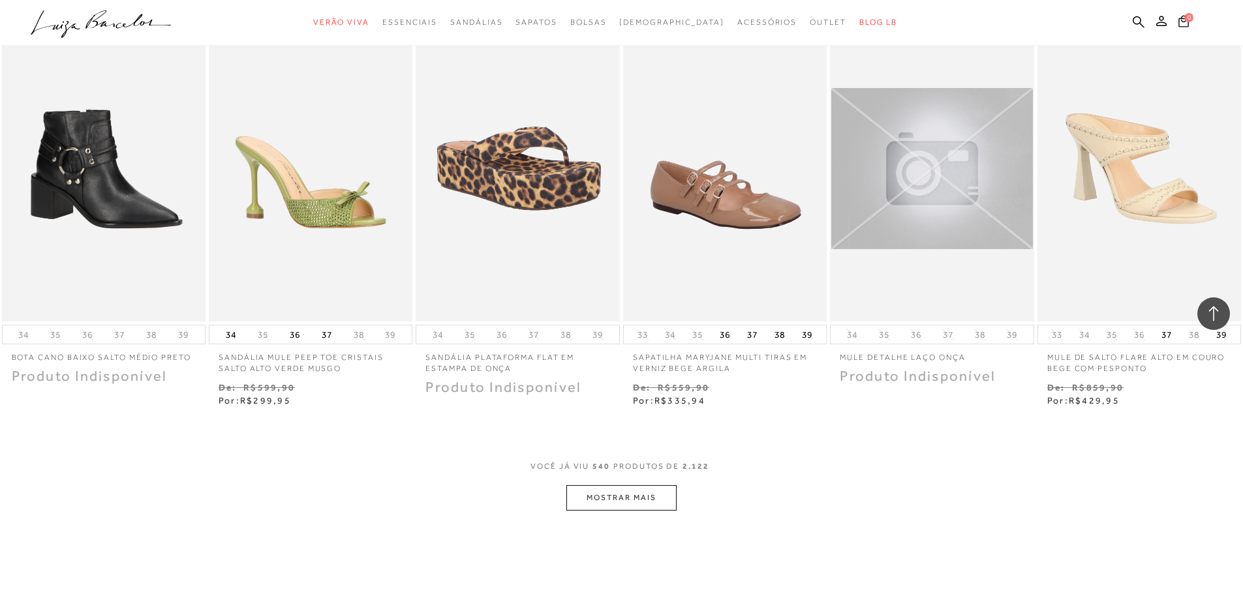
click at [613, 486] on button "MOSTRAR MAIS" at bounding box center [621, 498] width 110 height 25
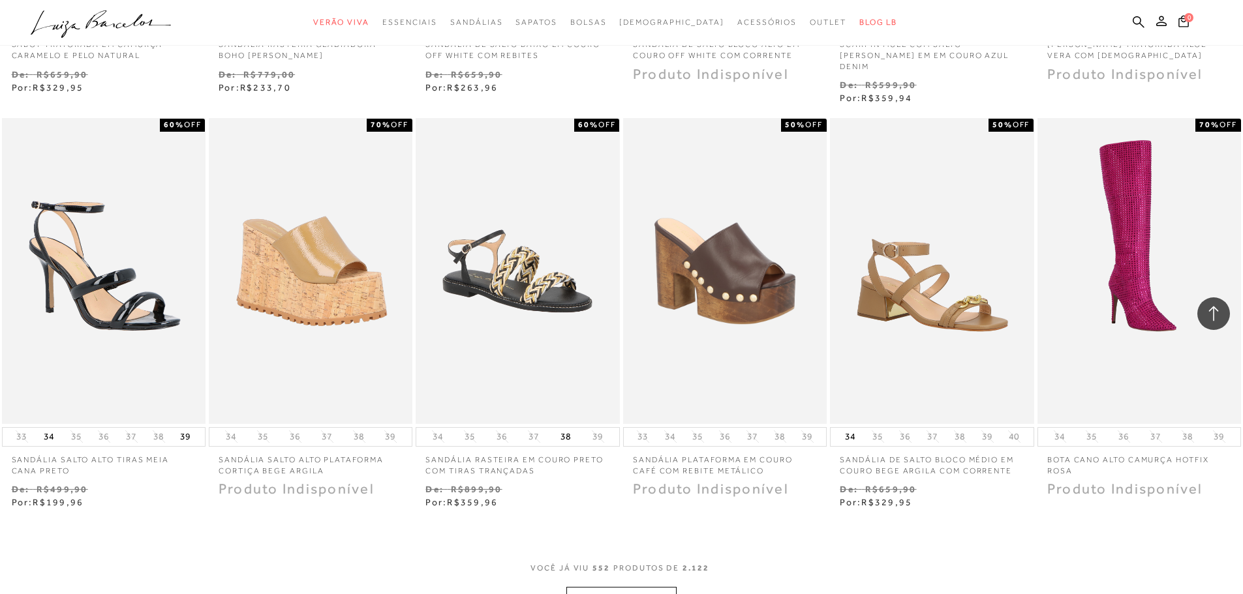
scroll to position [37642, 0]
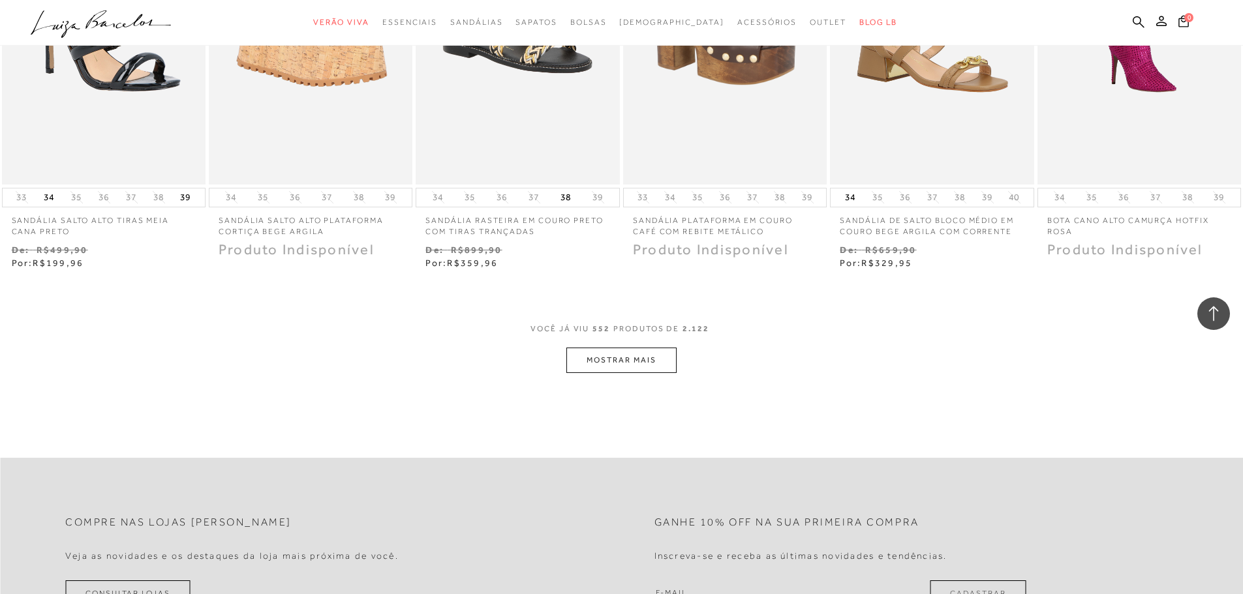
click at [634, 348] on button "MOSTRAR MAIS" at bounding box center [621, 360] width 110 height 25
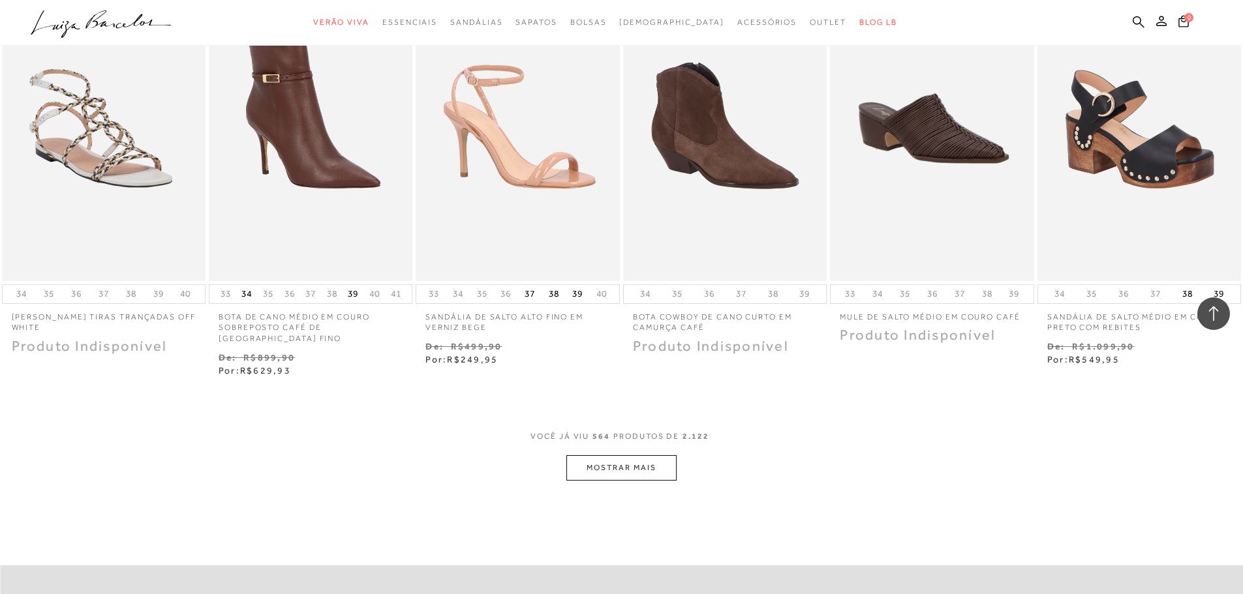
scroll to position [38360, 0]
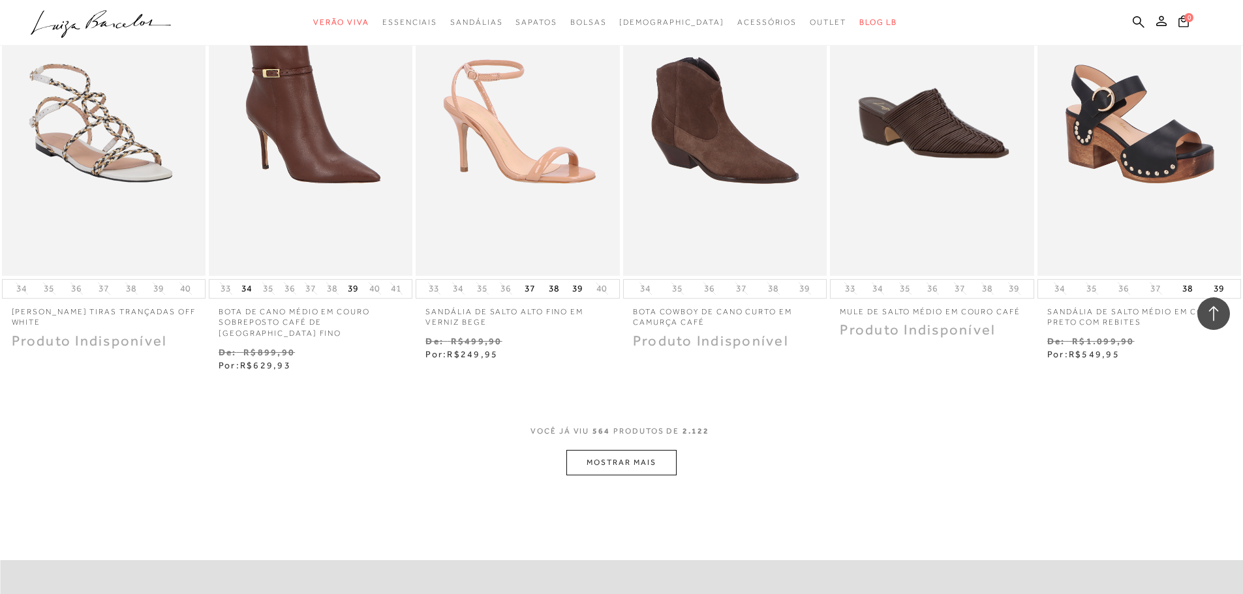
click at [621, 450] on button "MOSTRAR MAIS" at bounding box center [621, 462] width 110 height 25
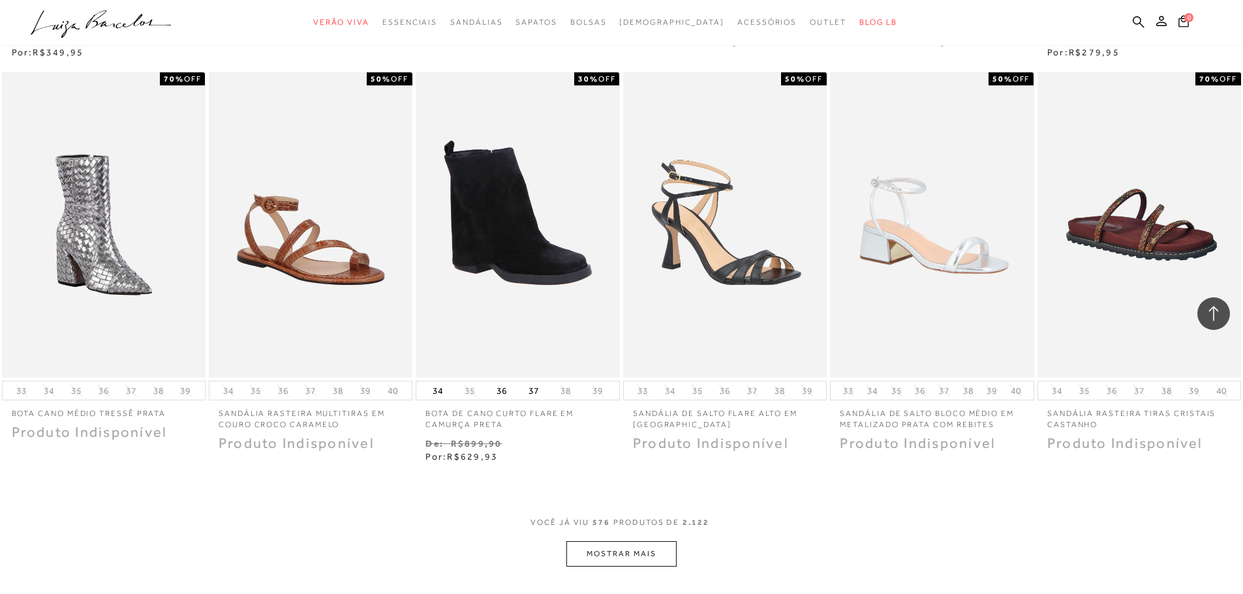
scroll to position [39317, 0]
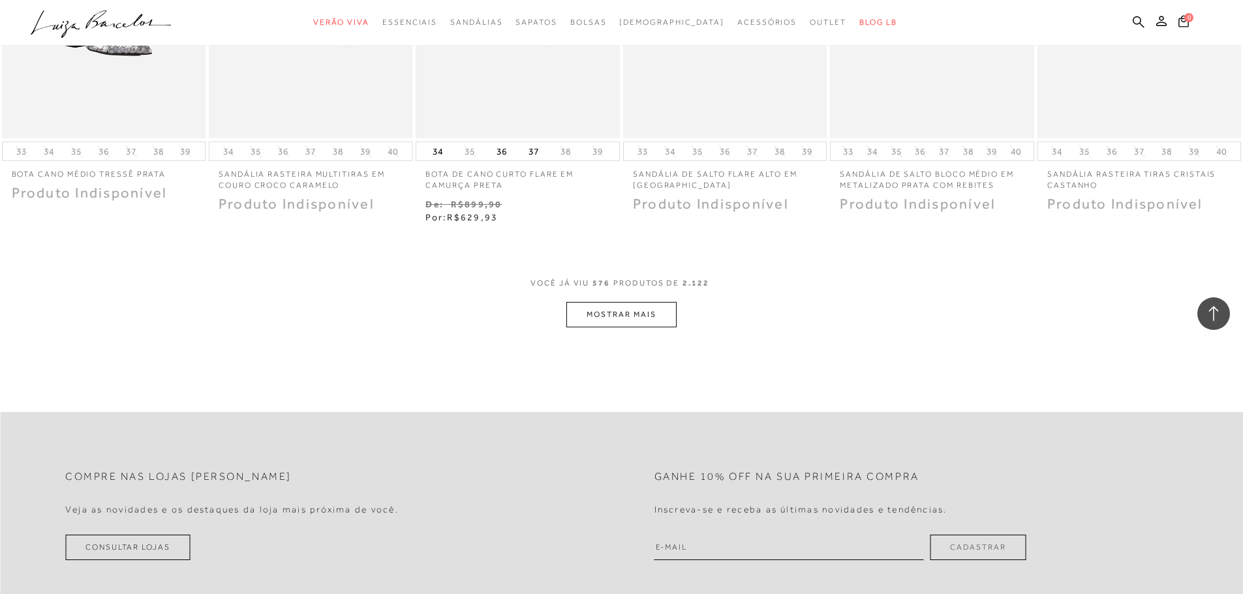
click at [635, 302] on button "MOSTRAR MAIS" at bounding box center [621, 314] width 110 height 25
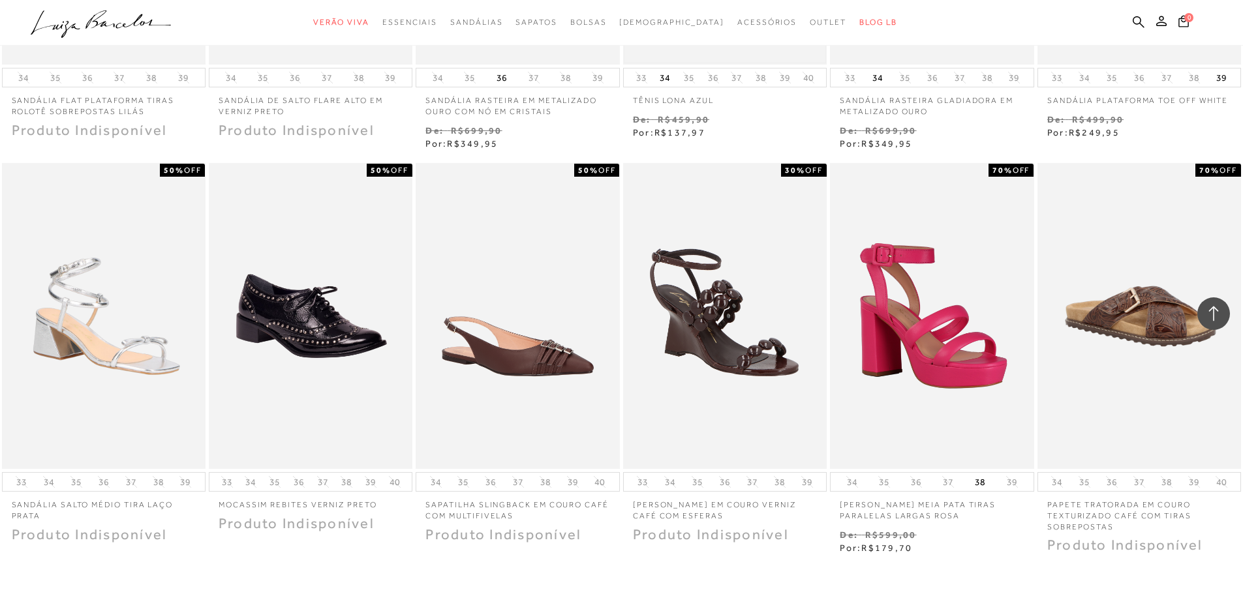
scroll to position [40035, 0]
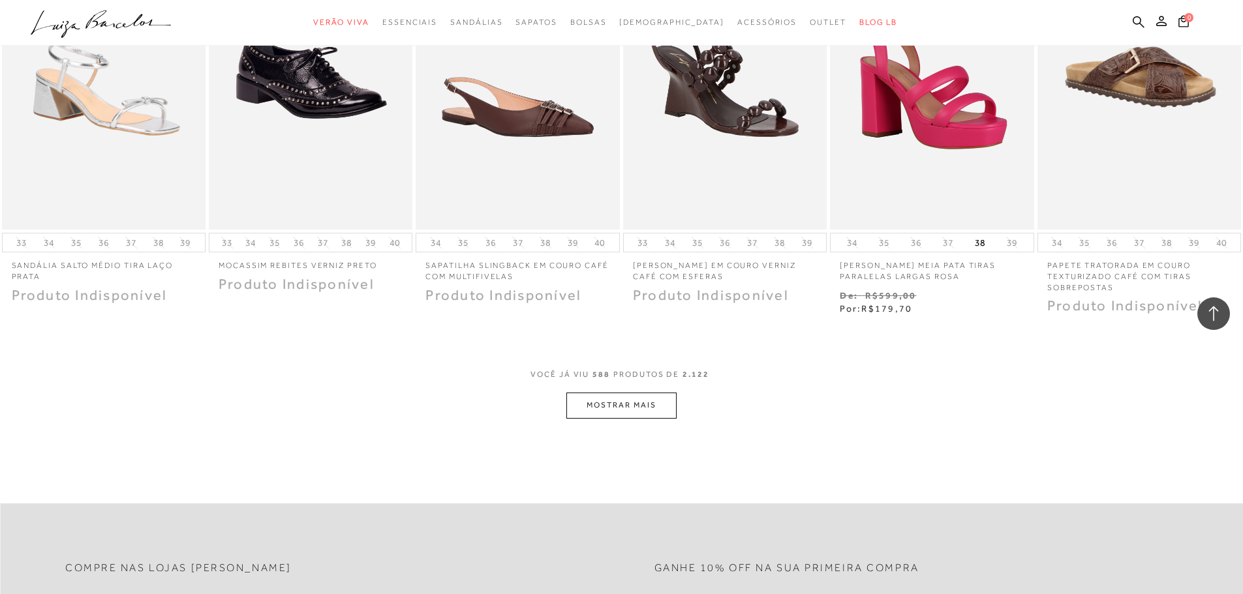
click at [632, 393] on button "MOSTRAR MAIS" at bounding box center [621, 405] width 110 height 25
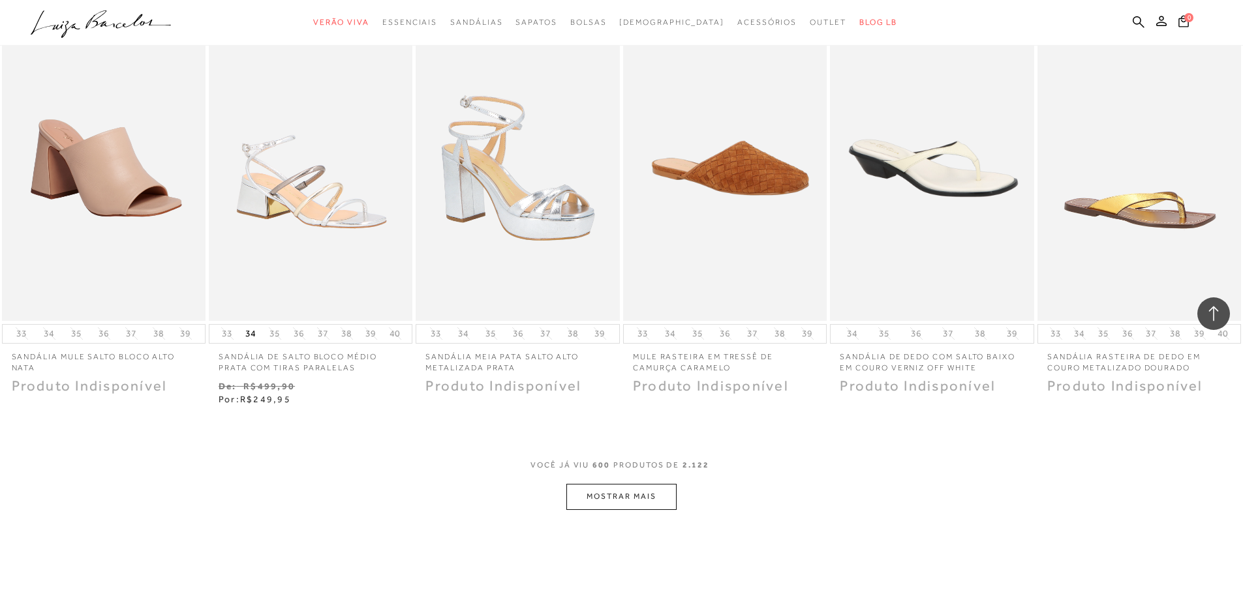
scroll to position [40992, 0]
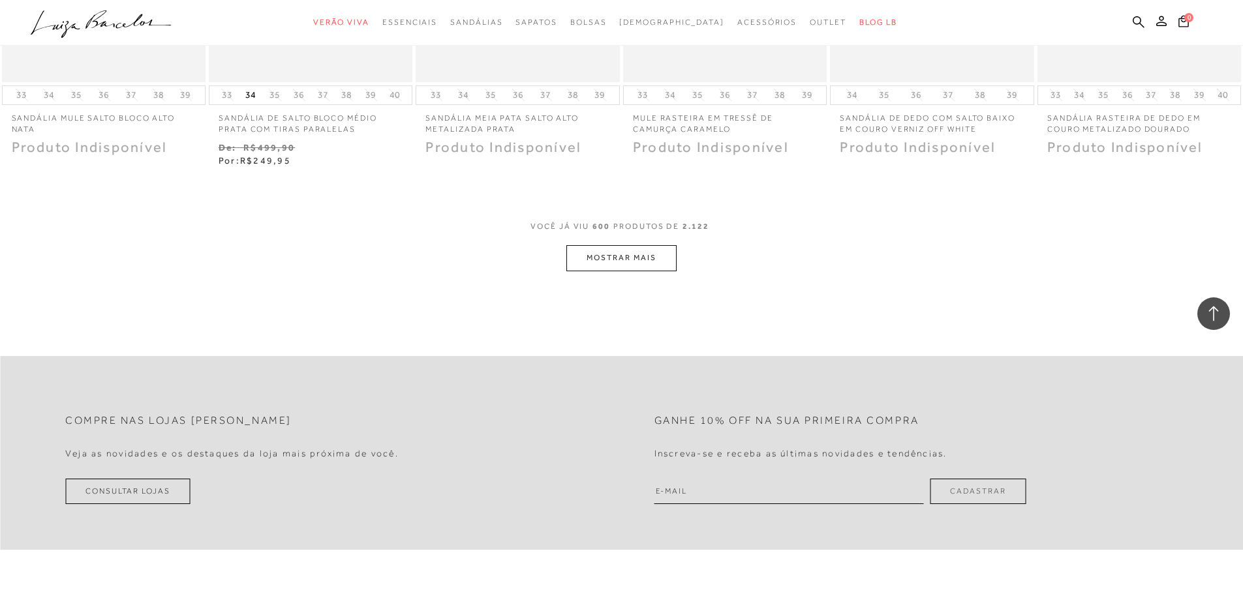
click at [643, 245] on button "MOSTRAR MAIS" at bounding box center [621, 257] width 110 height 25
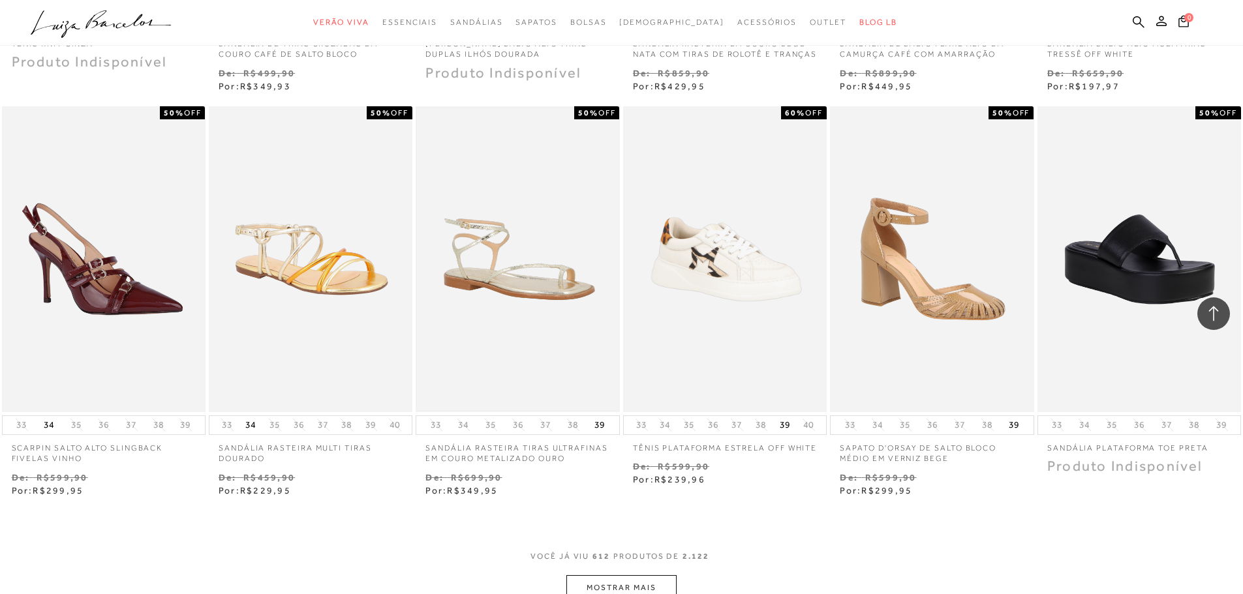
scroll to position [41710, 0]
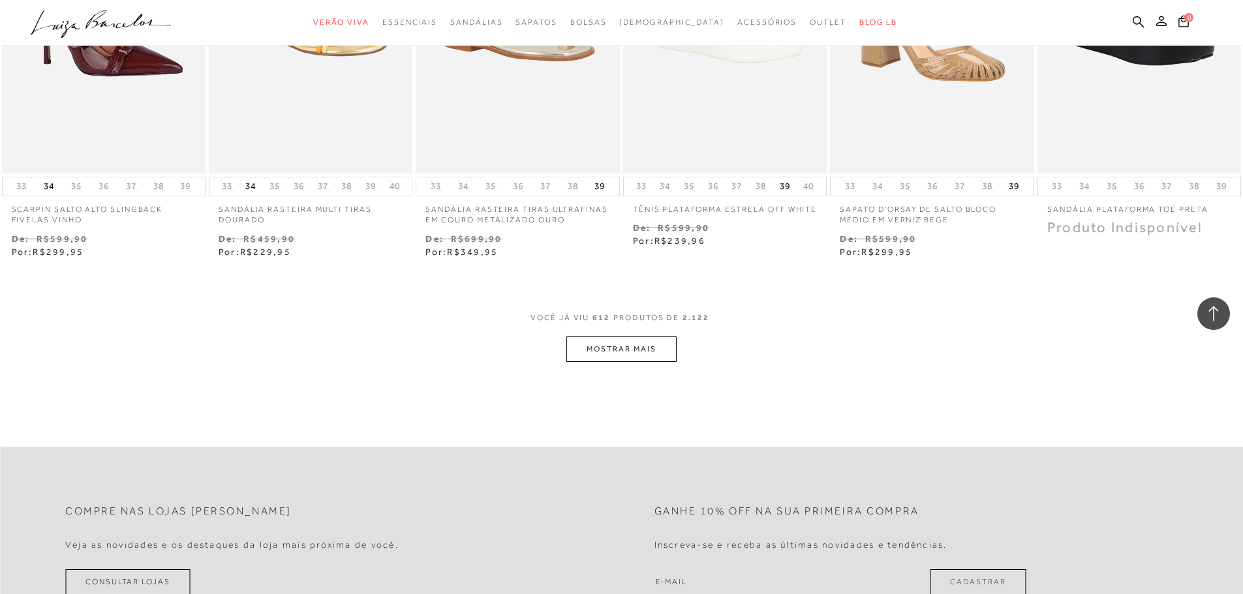
click at [646, 341] on button "MOSTRAR MAIS" at bounding box center [621, 349] width 110 height 25
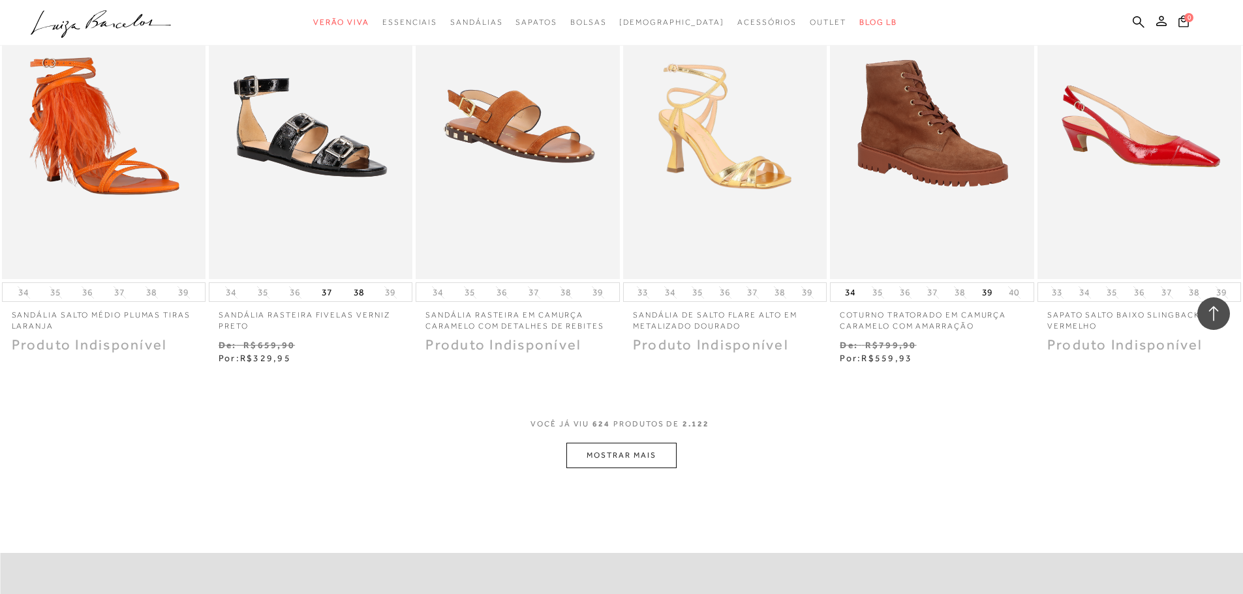
scroll to position [42428, 0]
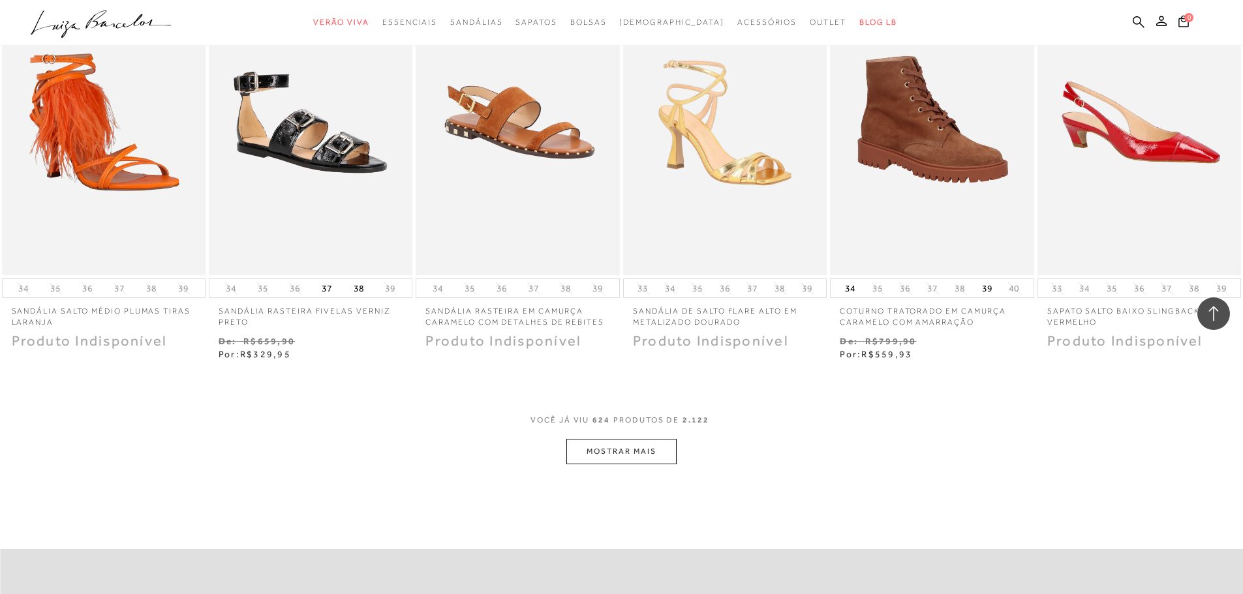
click at [627, 441] on button "MOSTRAR MAIS" at bounding box center [621, 451] width 110 height 25
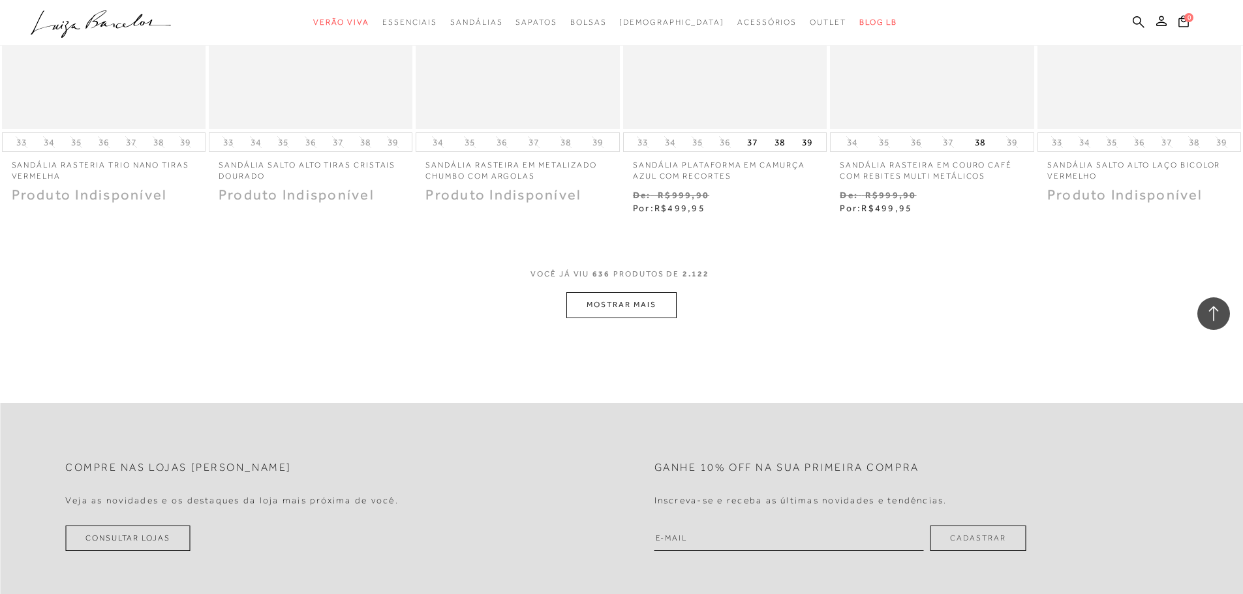
scroll to position [43385, 0]
click at [643, 290] on button "MOSTRAR MAIS" at bounding box center [621, 302] width 110 height 25
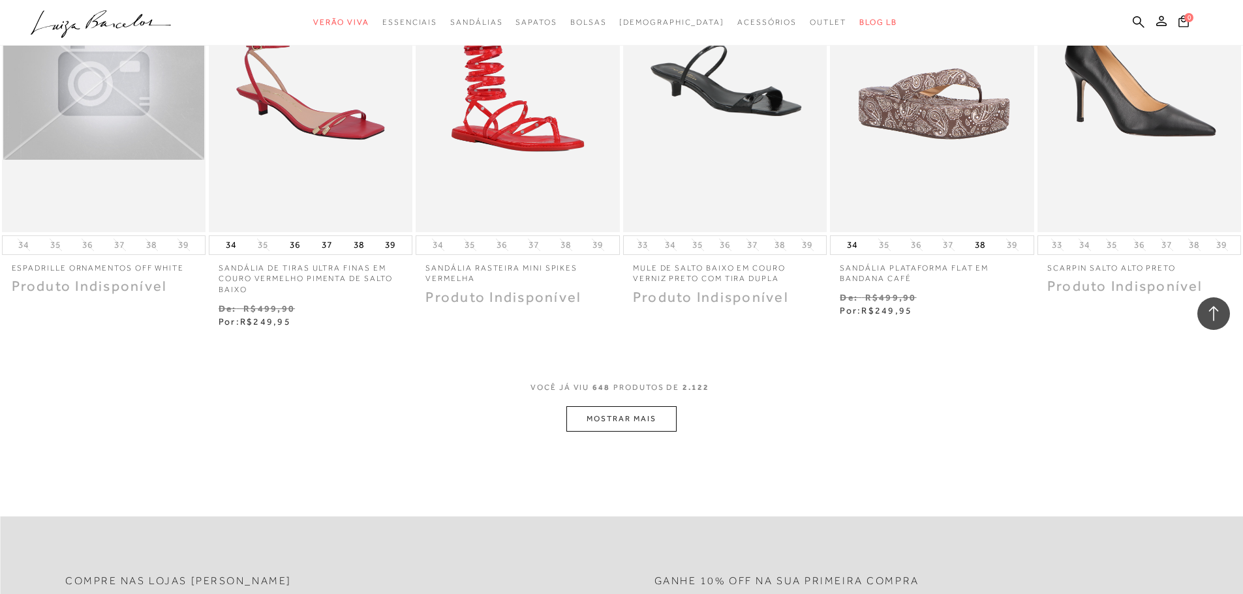
scroll to position [44103, 0]
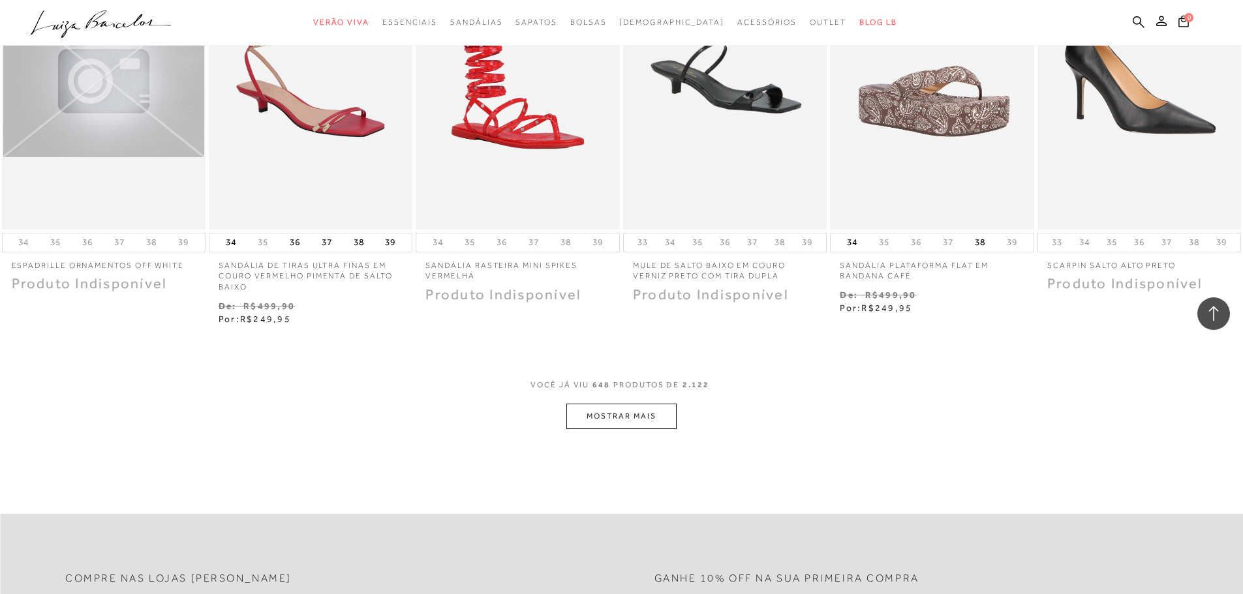
click at [644, 407] on button "MOSTRAR MAIS" at bounding box center [621, 416] width 110 height 25
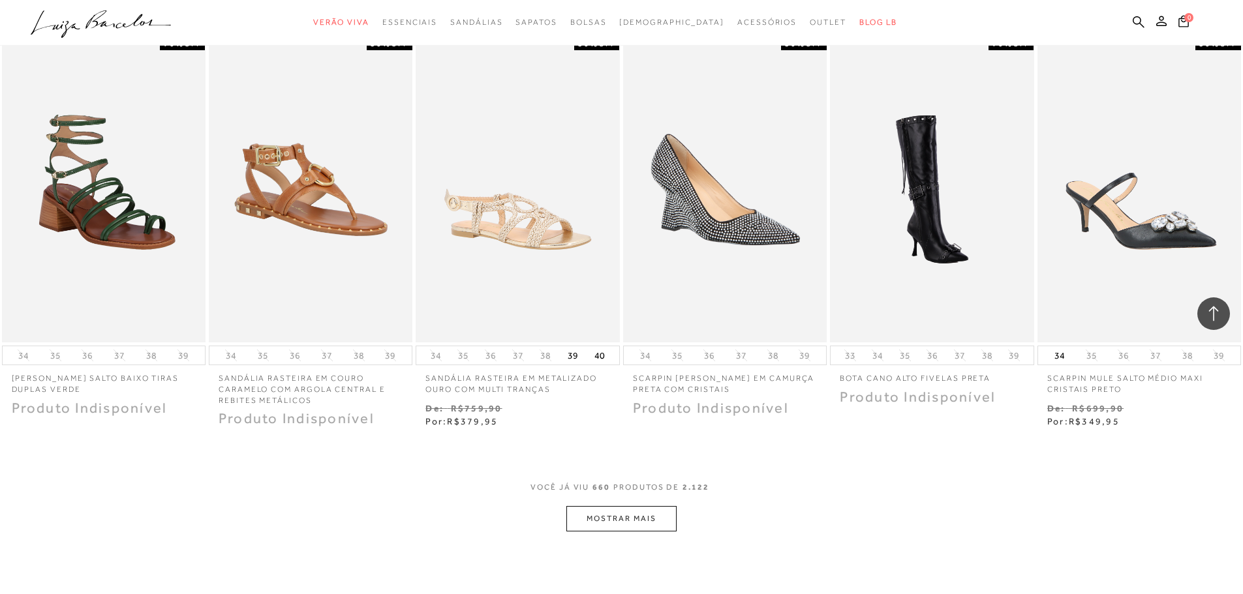
scroll to position [44870, 0]
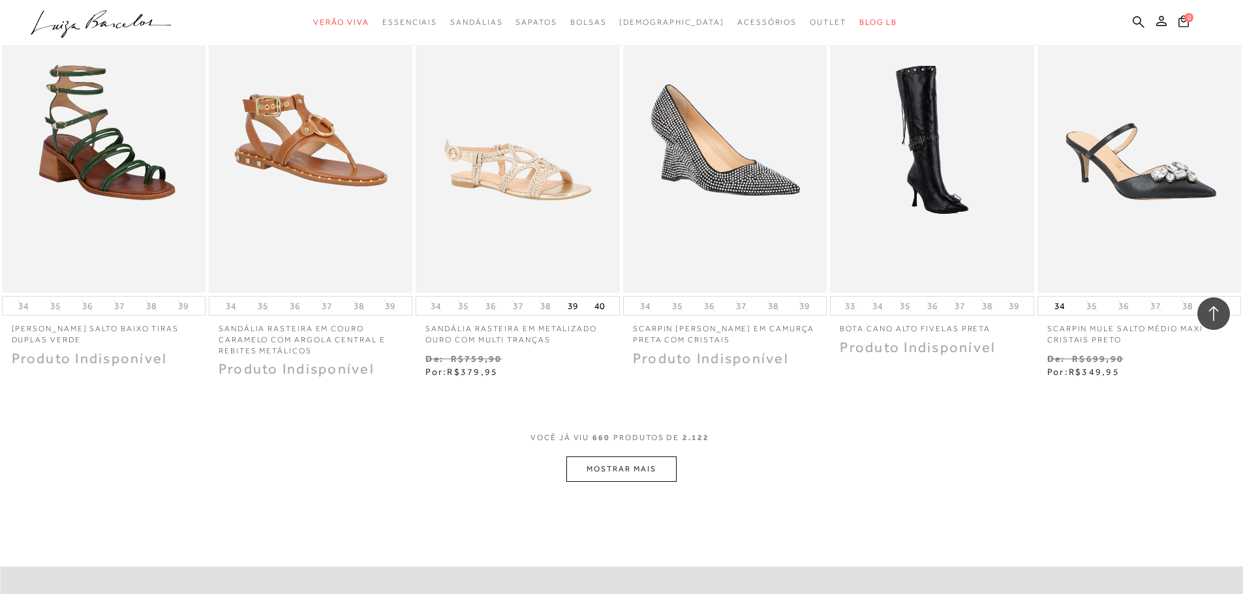
click at [645, 457] on button "MOSTRAR MAIS" at bounding box center [621, 469] width 110 height 25
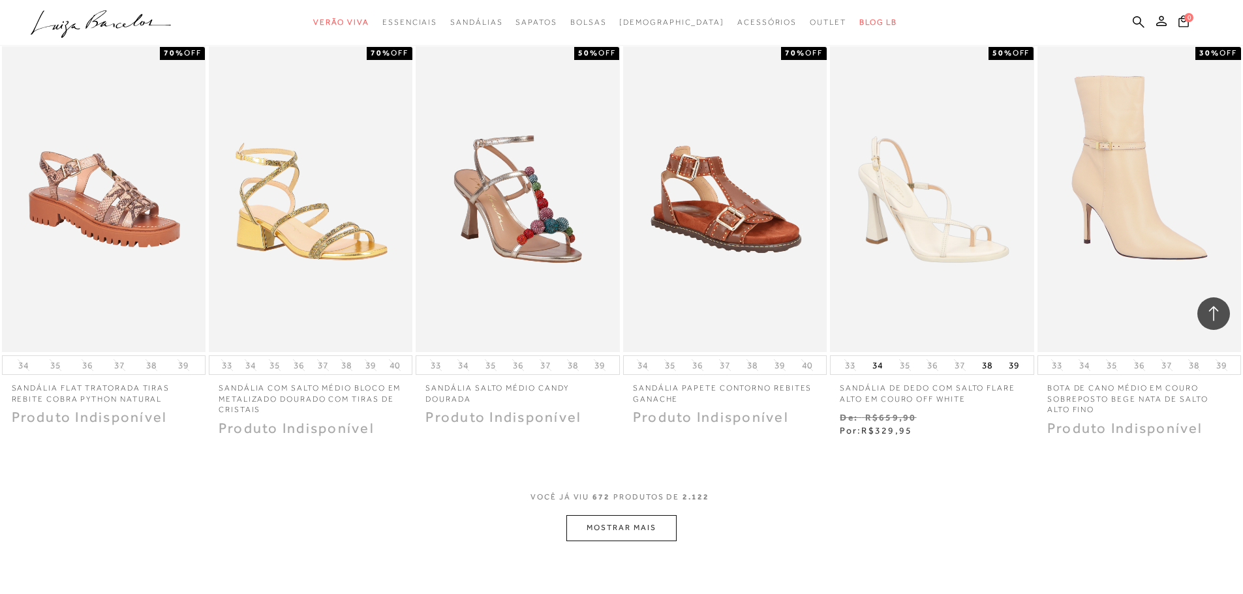
scroll to position [45827, 0]
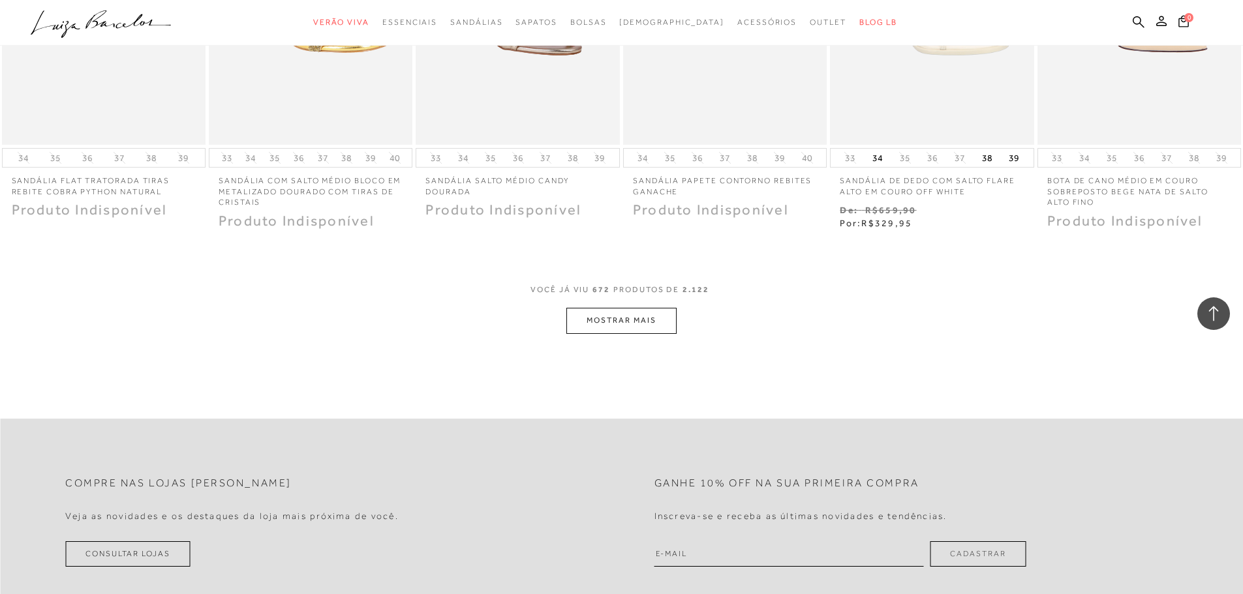
click at [633, 308] on button "MOSTRAR MAIS" at bounding box center [621, 320] width 110 height 25
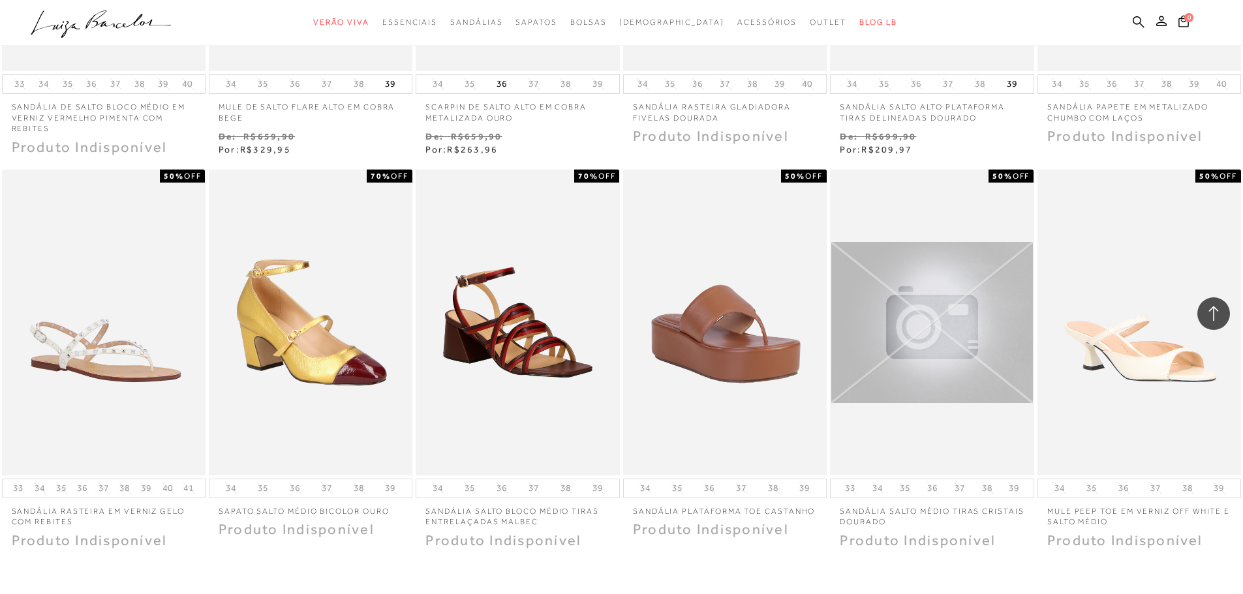
scroll to position [46545, 0]
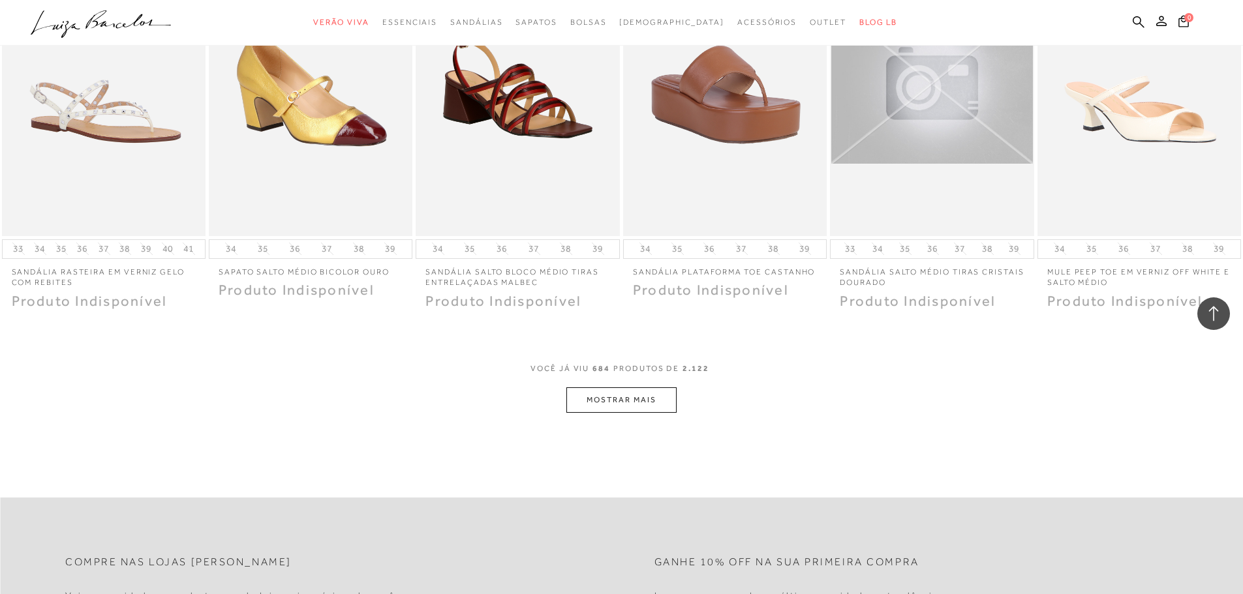
click at [645, 392] on button "MOSTRAR MAIS" at bounding box center [621, 400] width 110 height 25
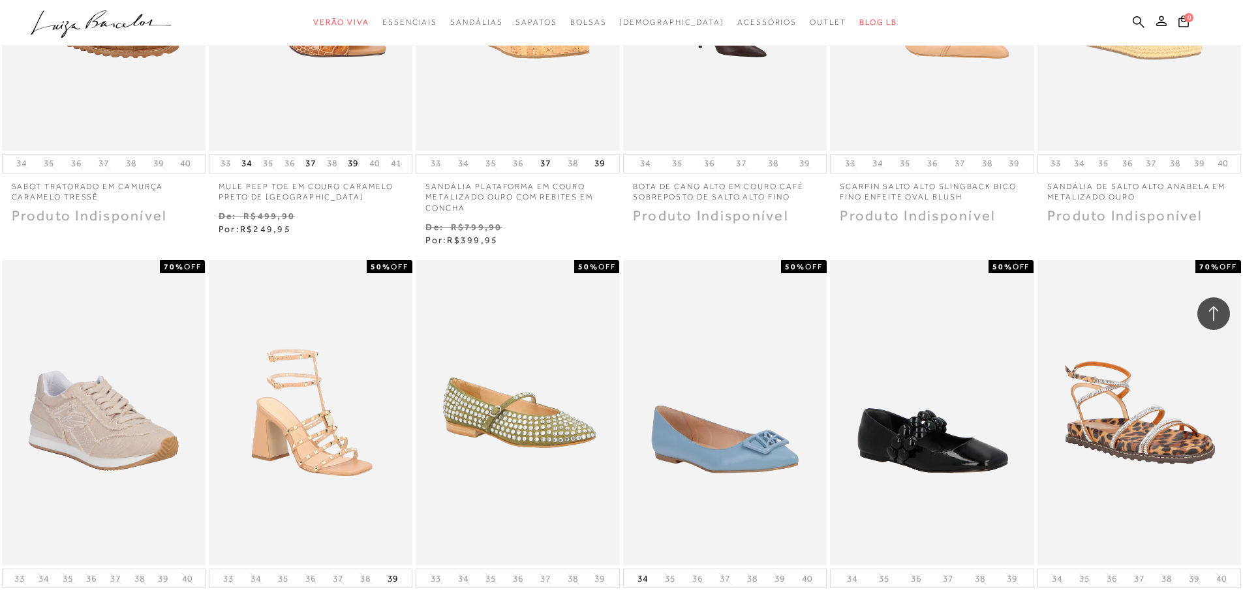
scroll to position [47263, 0]
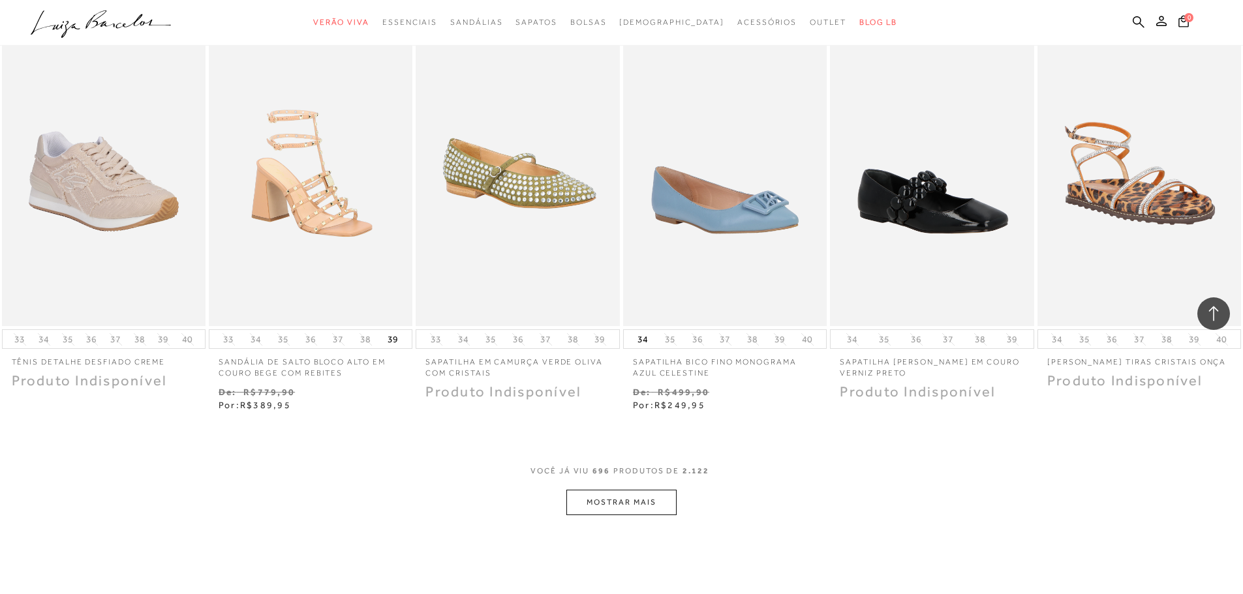
click at [637, 490] on button "MOSTRAR MAIS" at bounding box center [621, 502] width 110 height 25
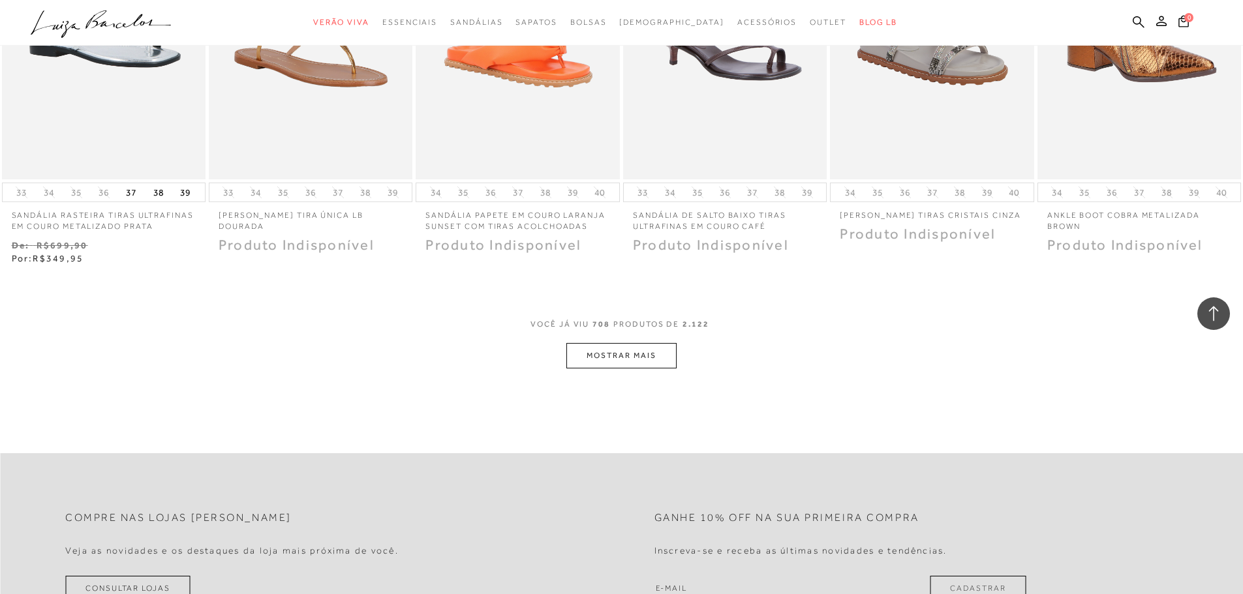
scroll to position [48220, 0]
click at [631, 343] on button "MOSTRAR MAIS" at bounding box center [621, 355] width 110 height 25
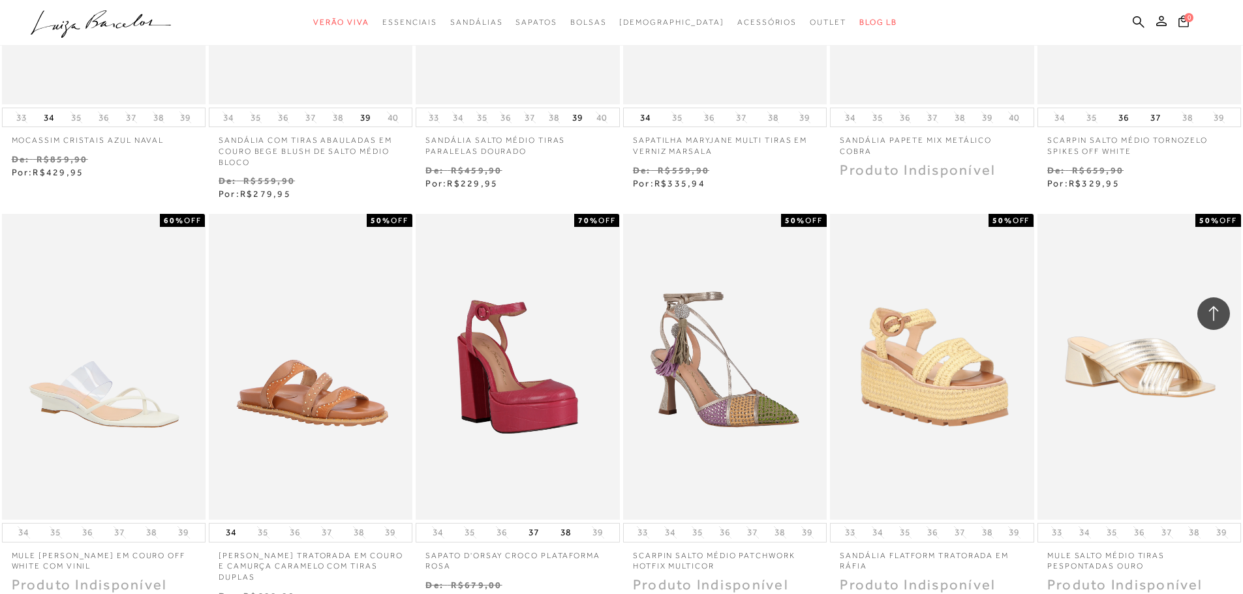
scroll to position [48938, 0]
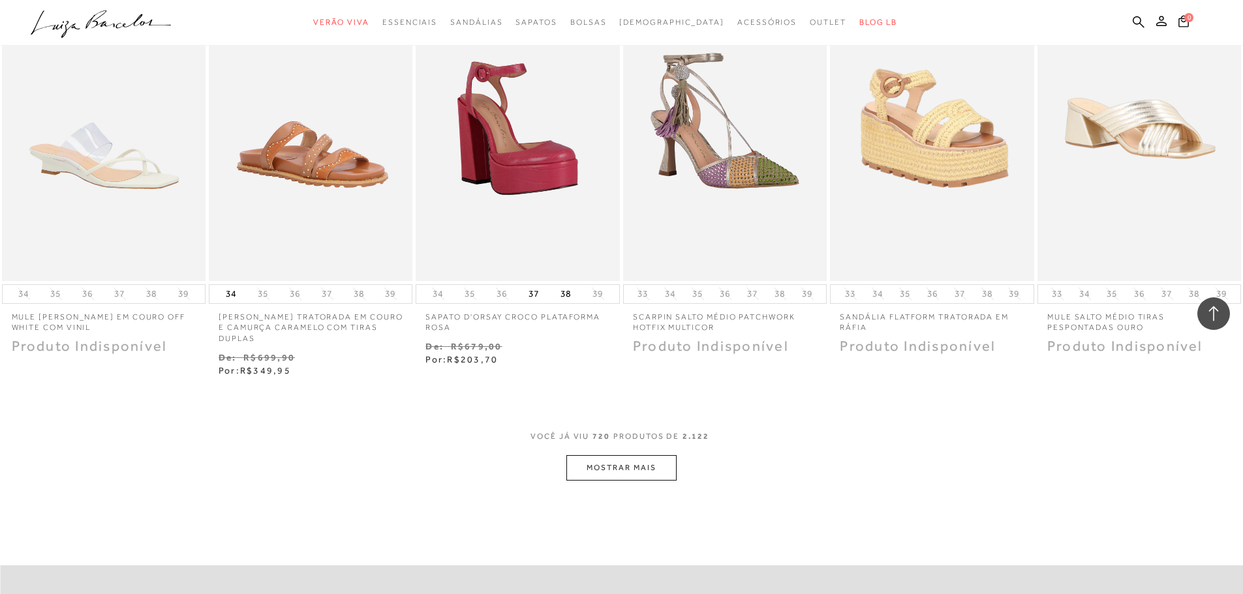
click at [623, 459] on button "MOSTRAR MAIS" at bounding box center [621, 467] width 110 height 25
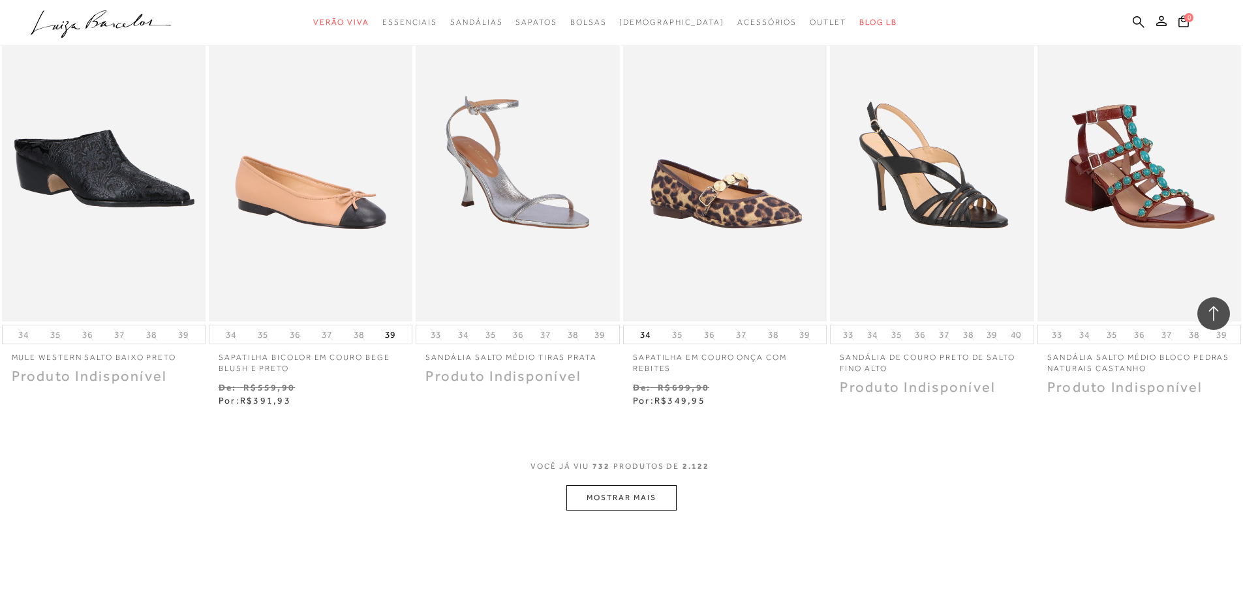
scroll to position [49655, 0]
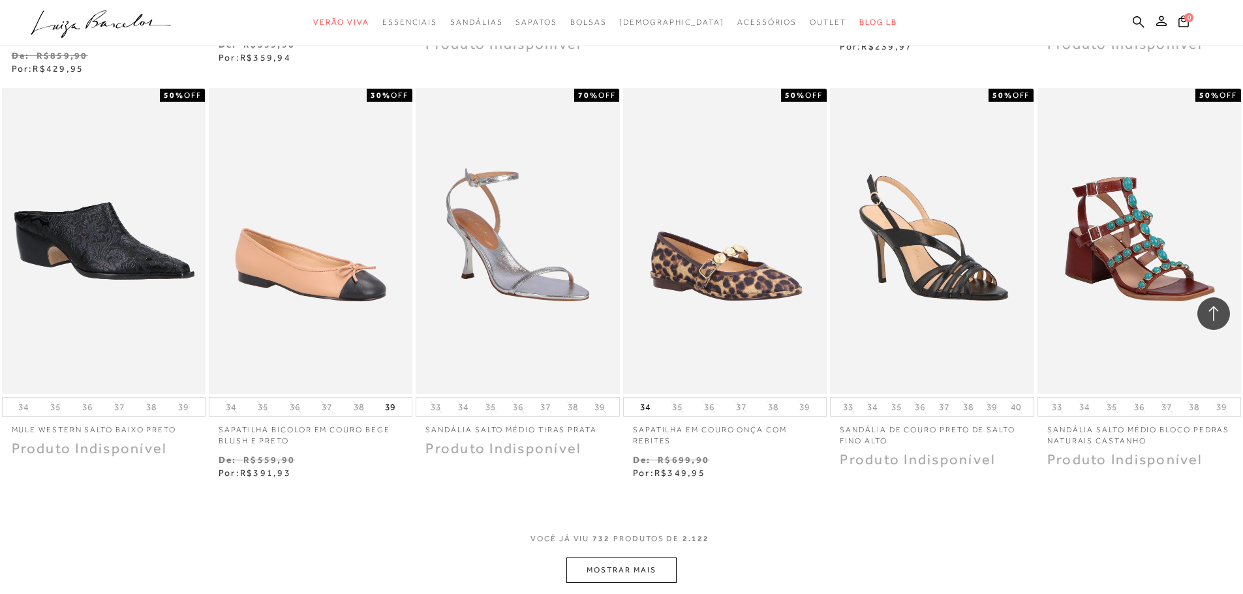
click at [631, 564] on button "MOSTRAR MAIS" at bounding box center [621, 570] width 110 height 25
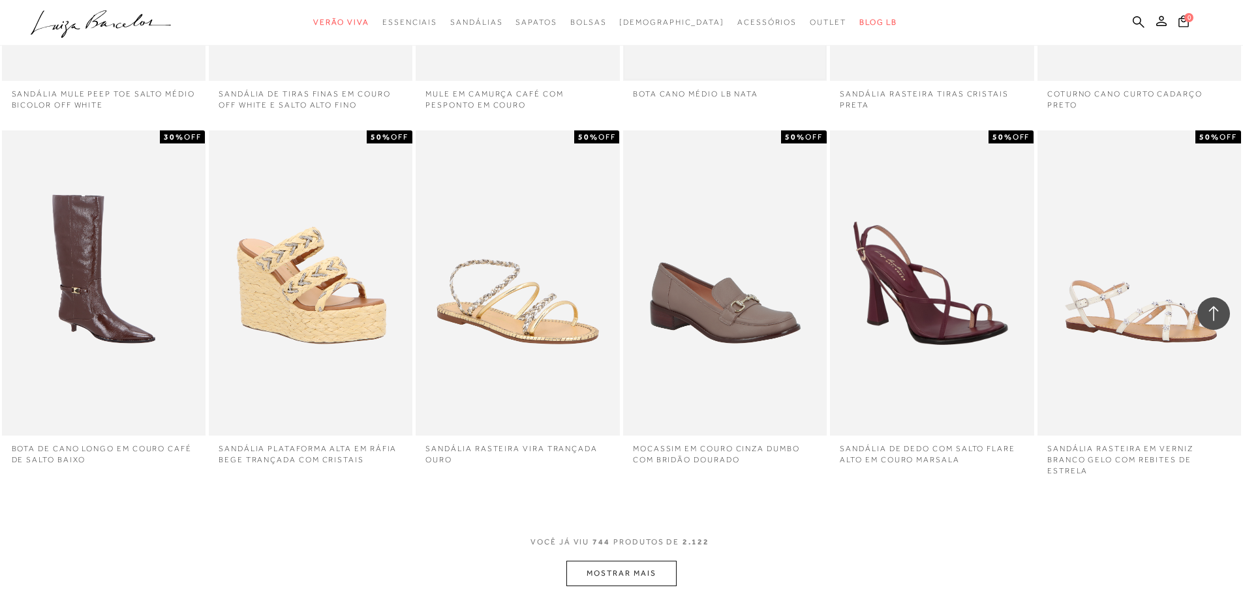
scroll to position [50613, 0]
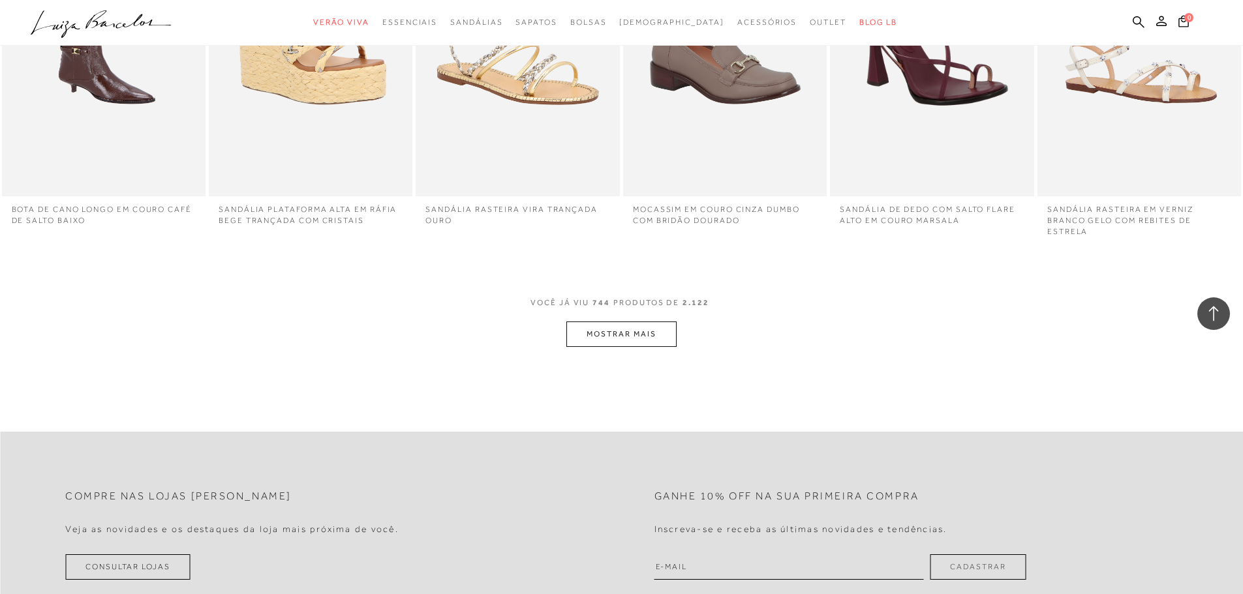
click at [651, 322] on button "MOSTRAR MAIS" at bounding box center [621, 334] width 110 height 25
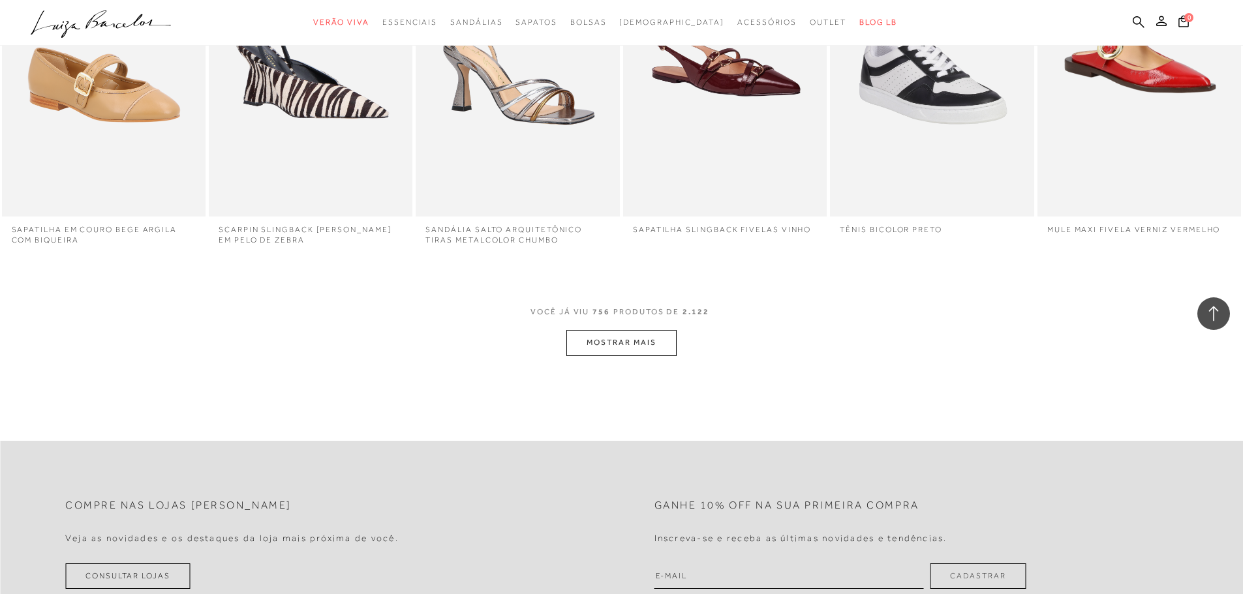
scroll to position [51330, 0]
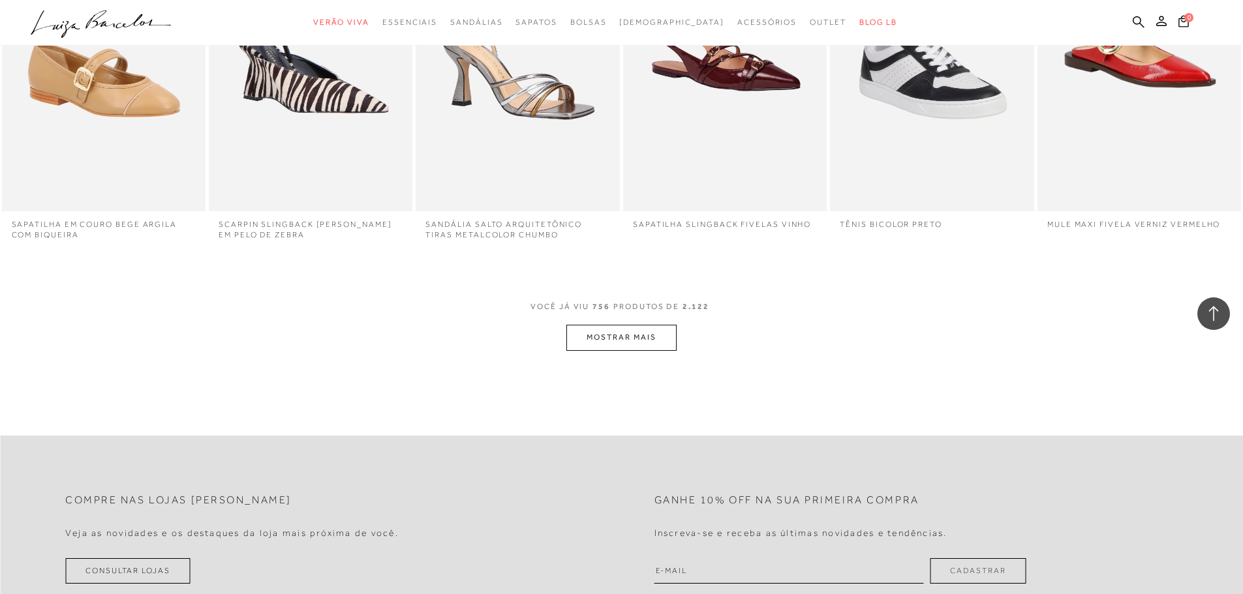
click at [630, 332] on button "MOSTRAR MAIS" at bounding box center [621, 337] width 110 height 25
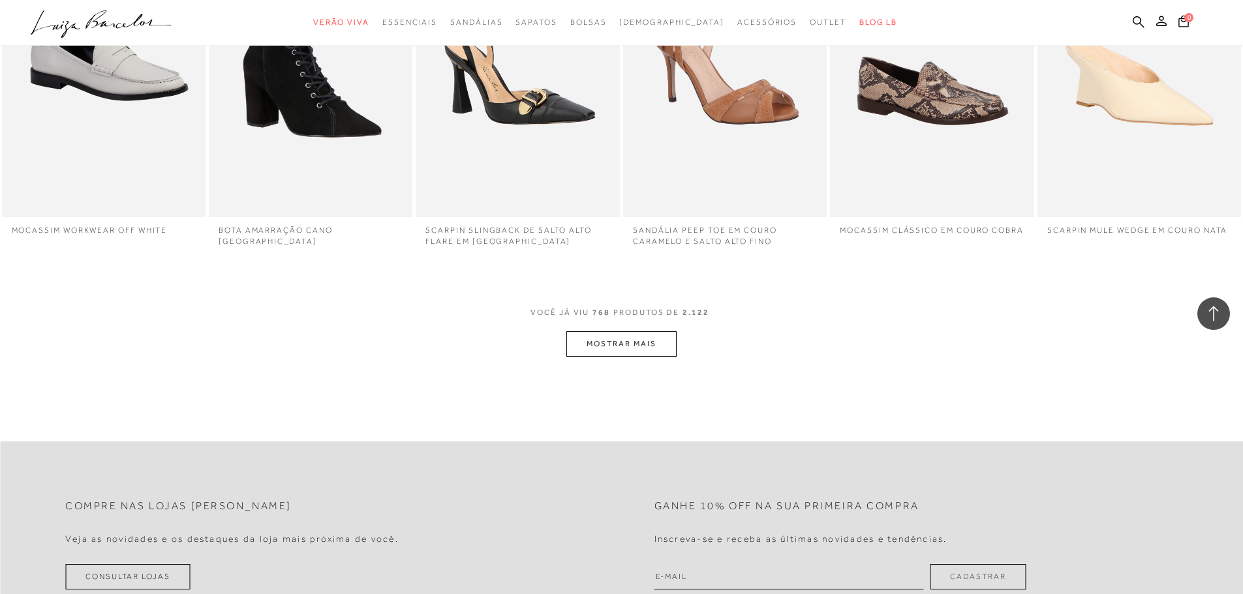
scroll to position [52048, 0]
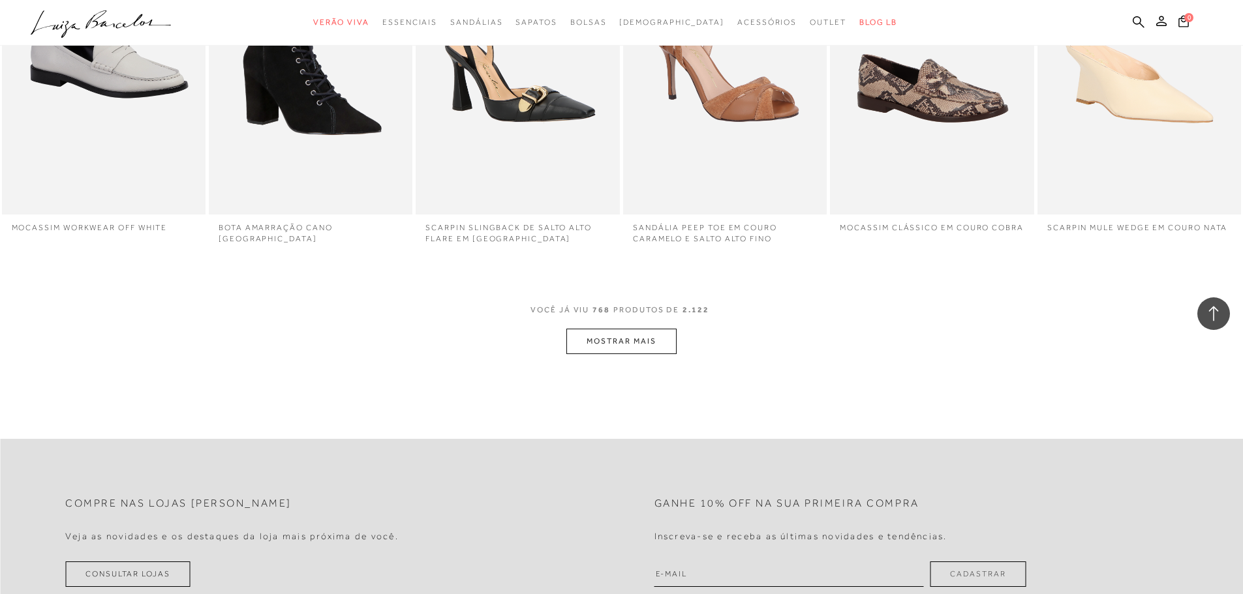
click at [629, 329] on button "MOSTRAR MAIS" at bounding box center [621, 341] width 110 height 25
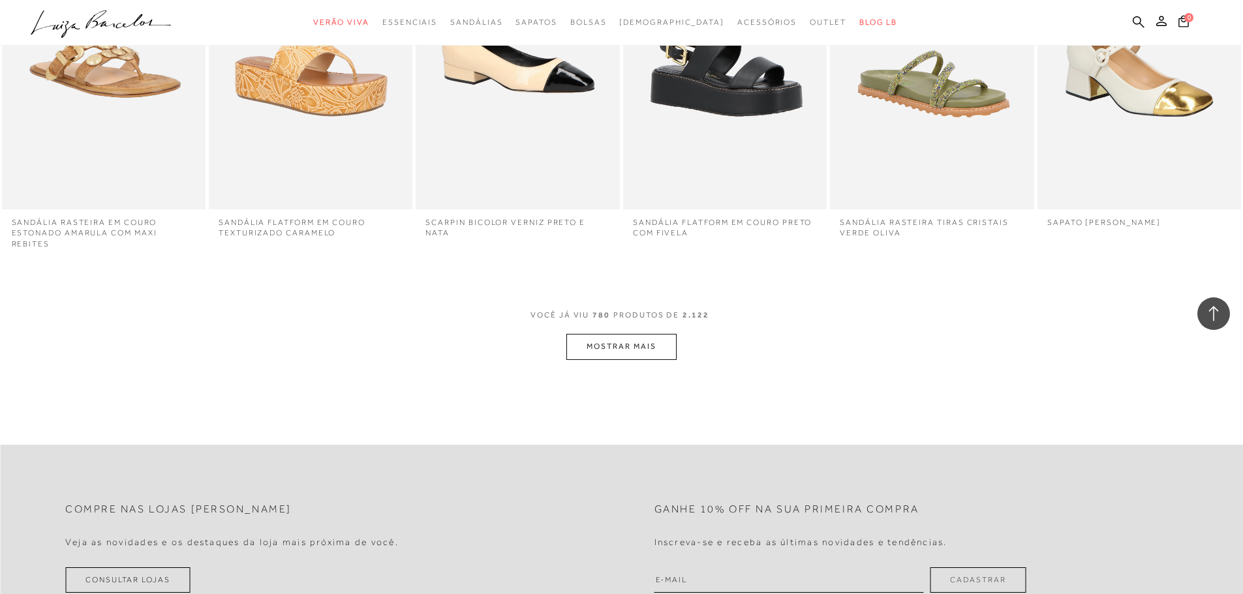
scroll to position [52766, 0]
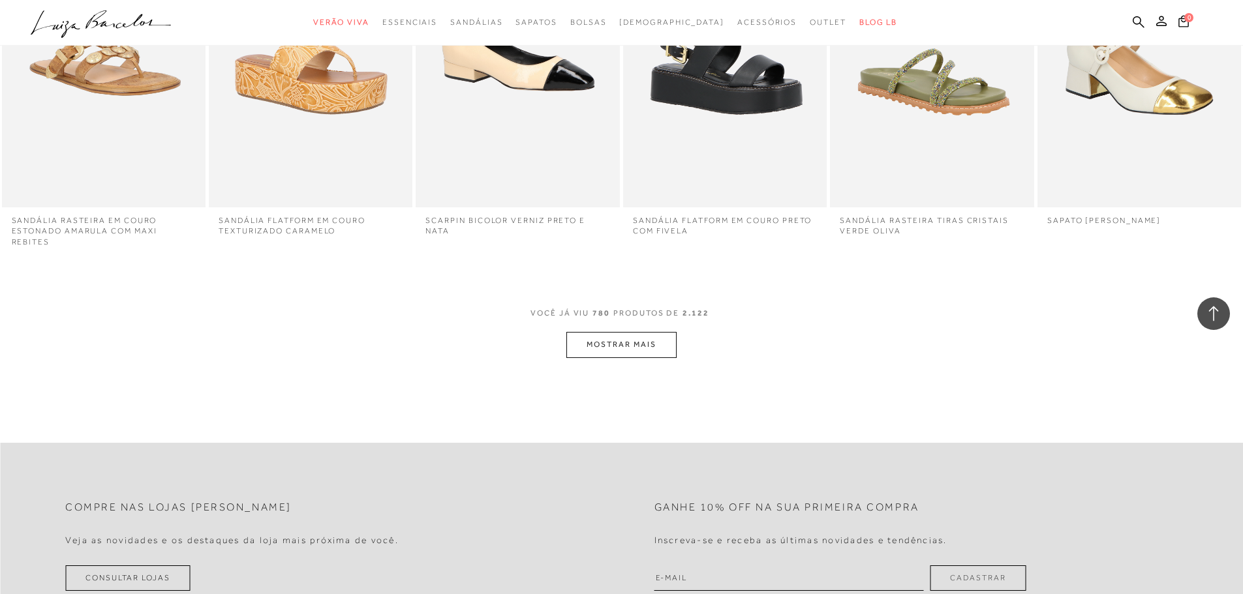
click at [638, 332] on button "MOSTRAR MAIS" at bounding box center [621, 344] width 110 height 25
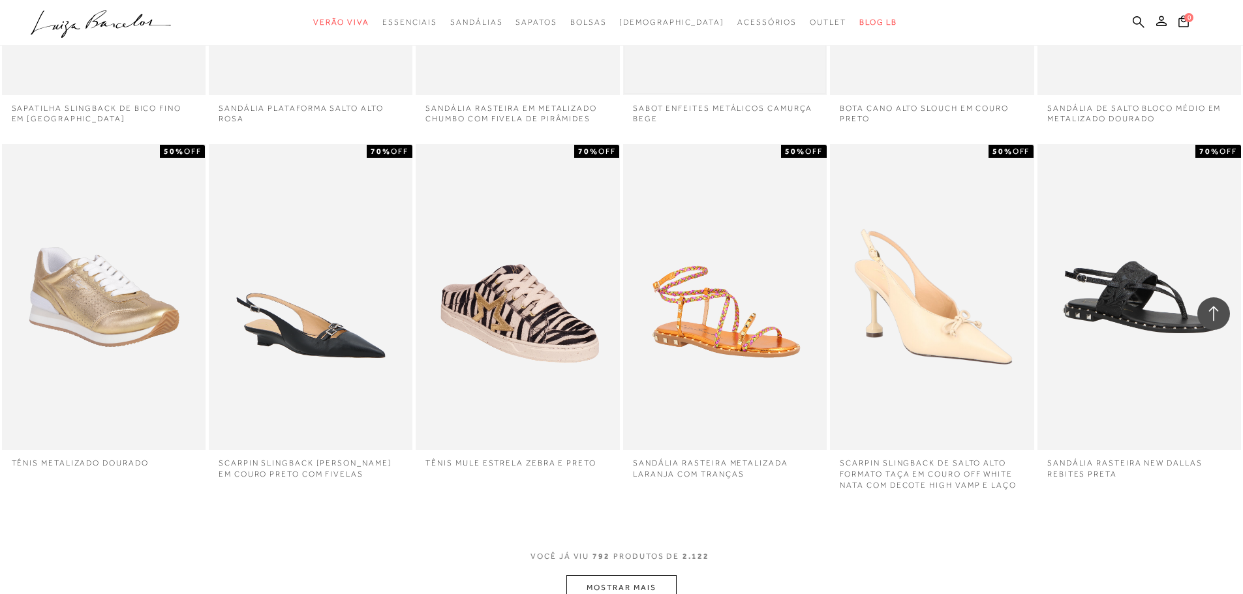
scroll to position [53484, 0]
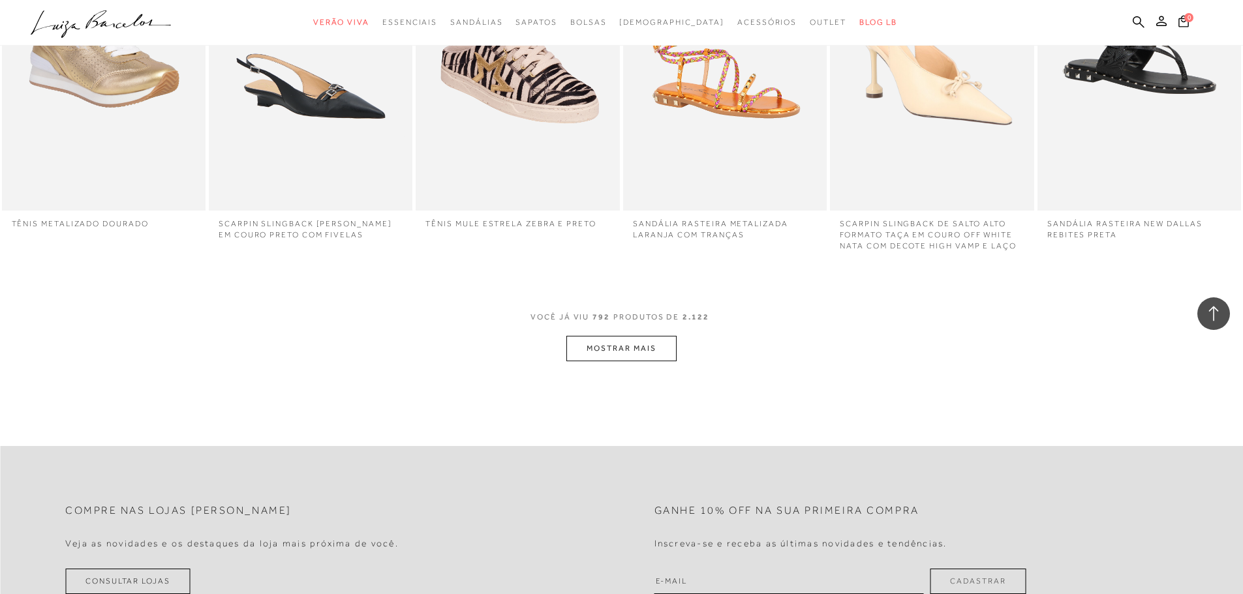
click at [636, 336] on button "MOSTRAR MAIS" at bounding box center [621, 348] width 110 height 25
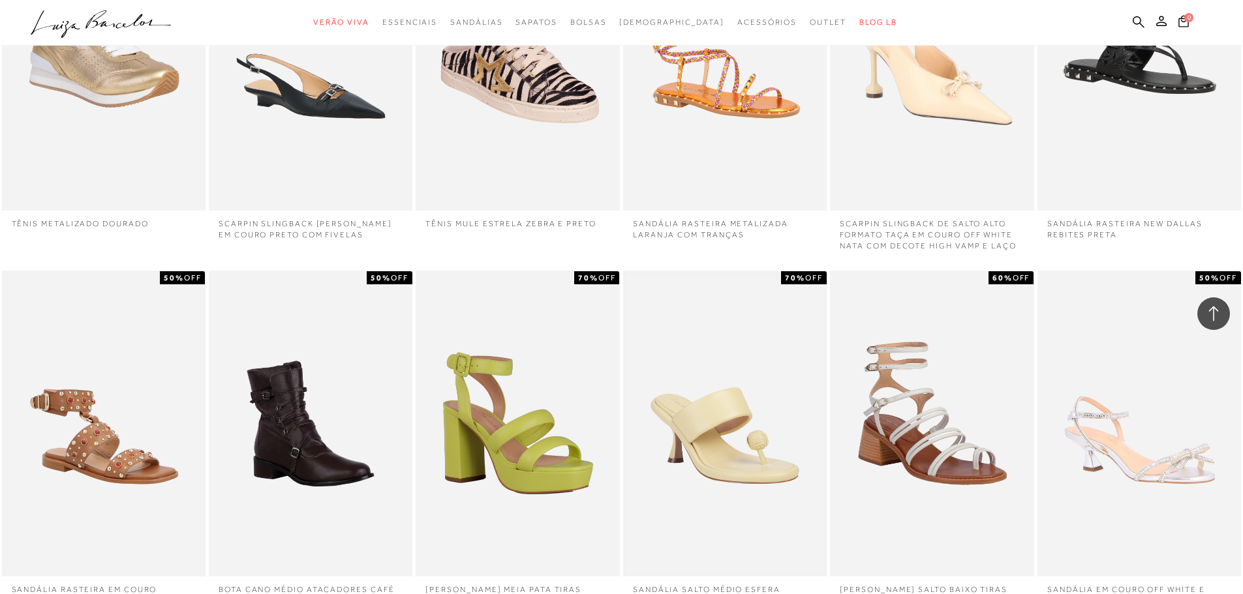
scroll to position [53723, 0]
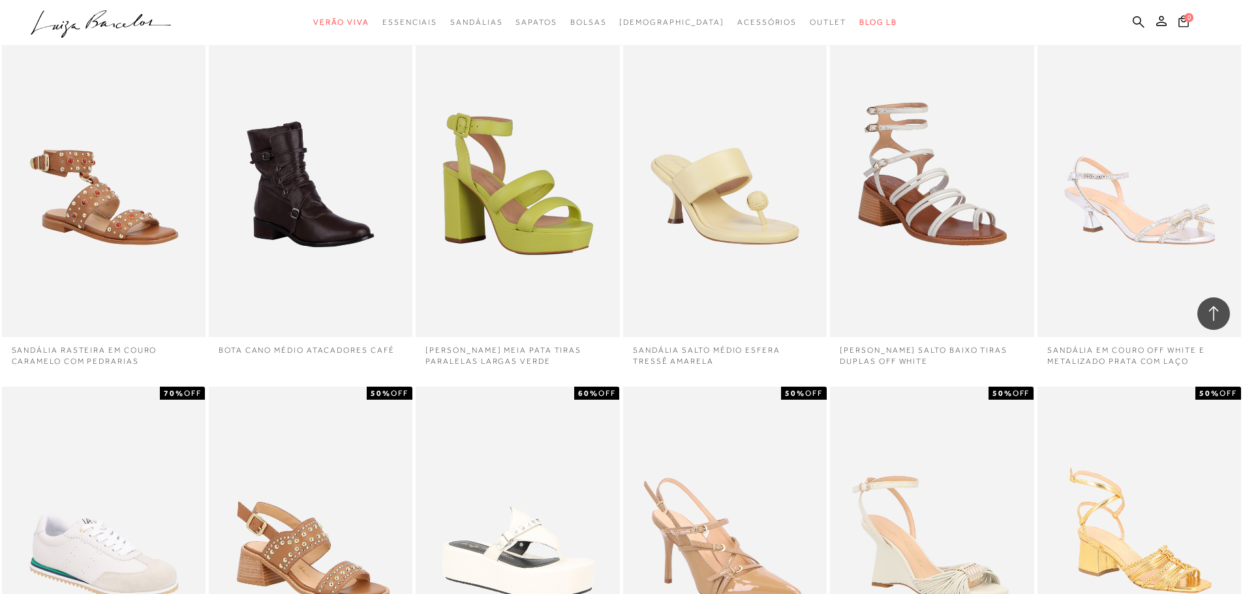
click at [942, 337] on p "Sandália salto baixo tiras duplas off white" at bounding box center [932, 352] width 204 height 30
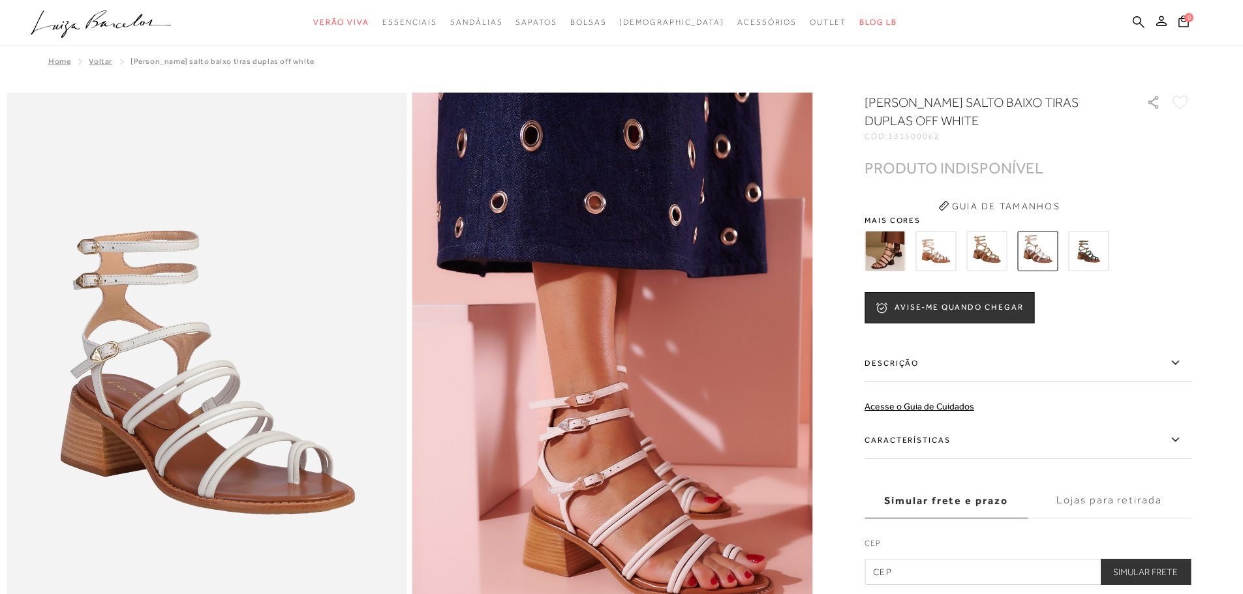
click at [893, 261] on img at bounding box center [885, 251] width 40 height 40
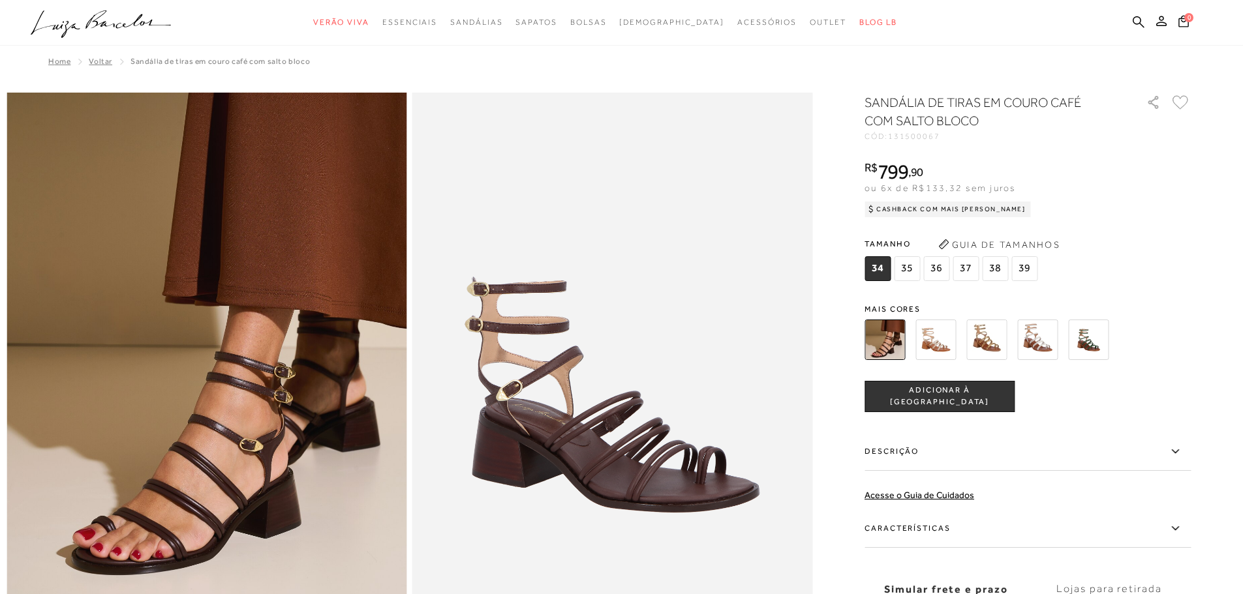
click at [913, 273] on span "35" at bounding box center [907, 268] width 26 height 25
click at [946, 338] on img at bounding box center [936, 340] width 40 height 40
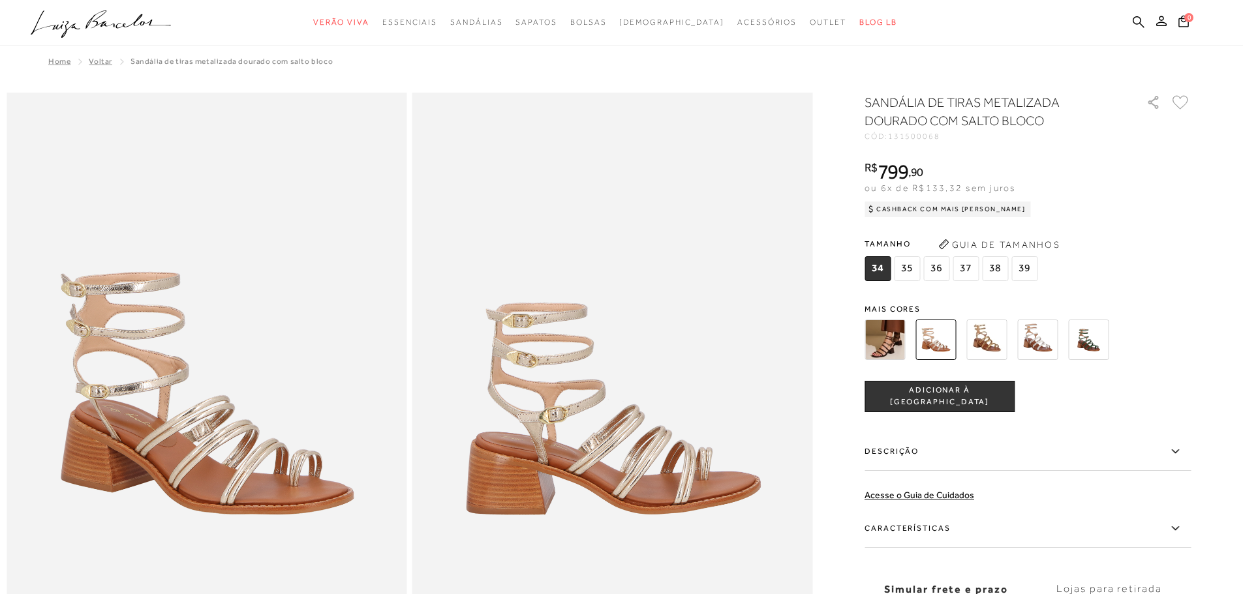
click at [989, 346] on img at bounding box center [986, 340] width 40 height 40
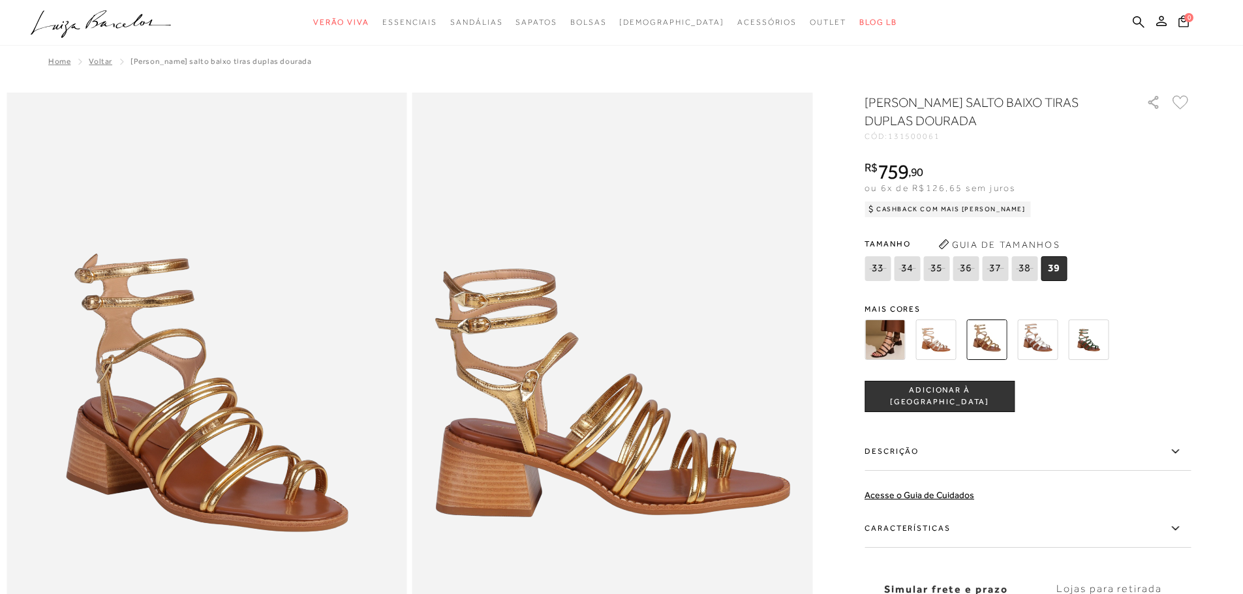
click at [1044, 348] on img at bounding box center [1037, 340] width 40 height 40
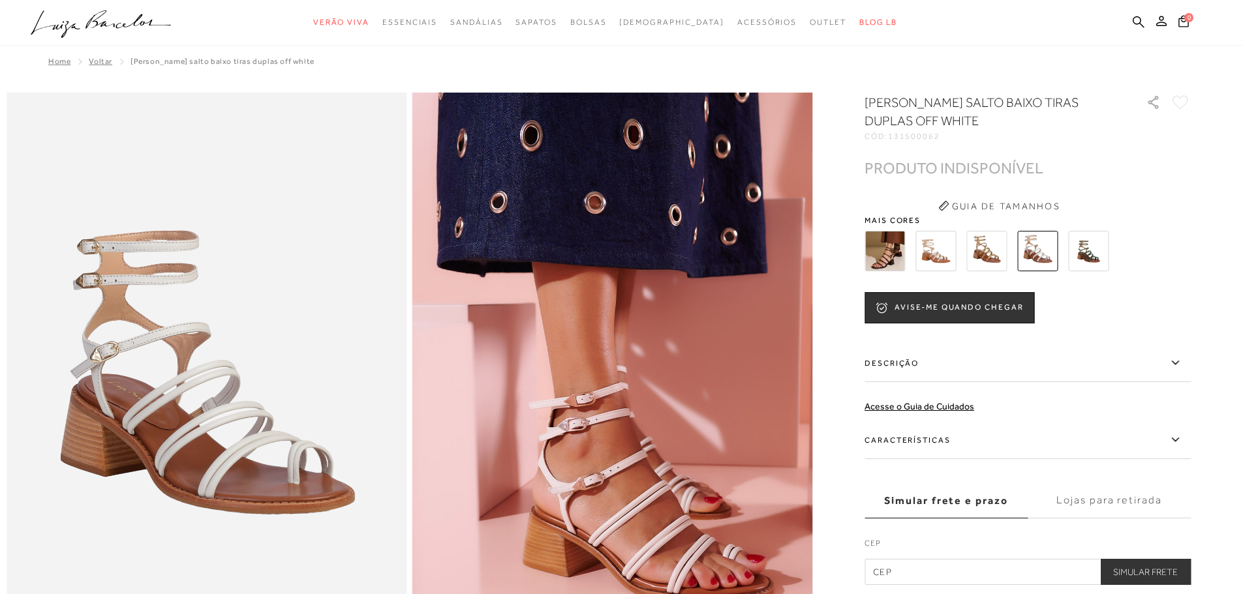
click at [1091, 257] on img at bounding box center [1088, 251] width 40 height 40
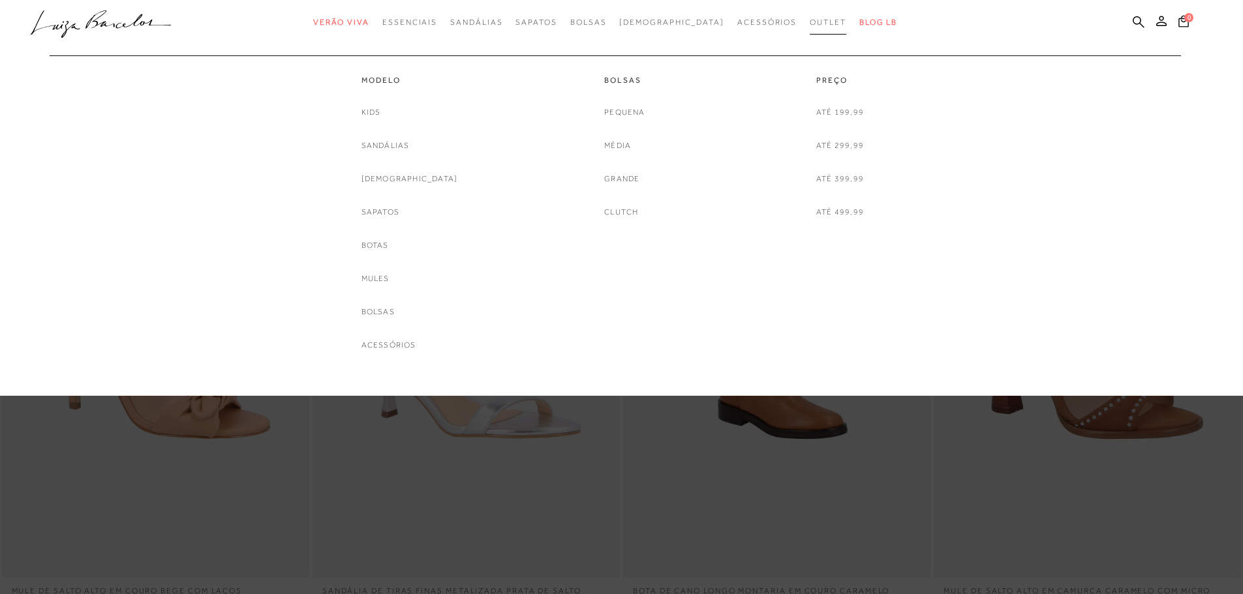
click at [810, 22] on span "Outlet" at bounding box center [828, 22] width 37 height 9
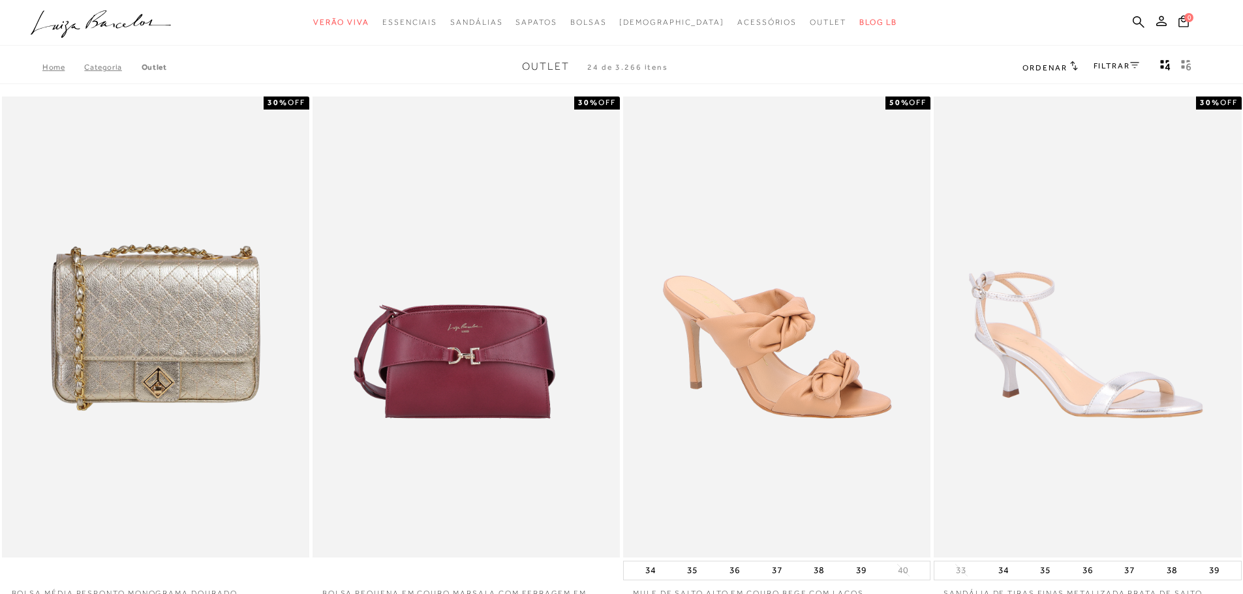
click at [160, 63] on link "Outlet" at bounding box center [154, 67] width 25 height 9
click at [1130, 65] on icon at bounding box center [1134, 65] width 9 height 7
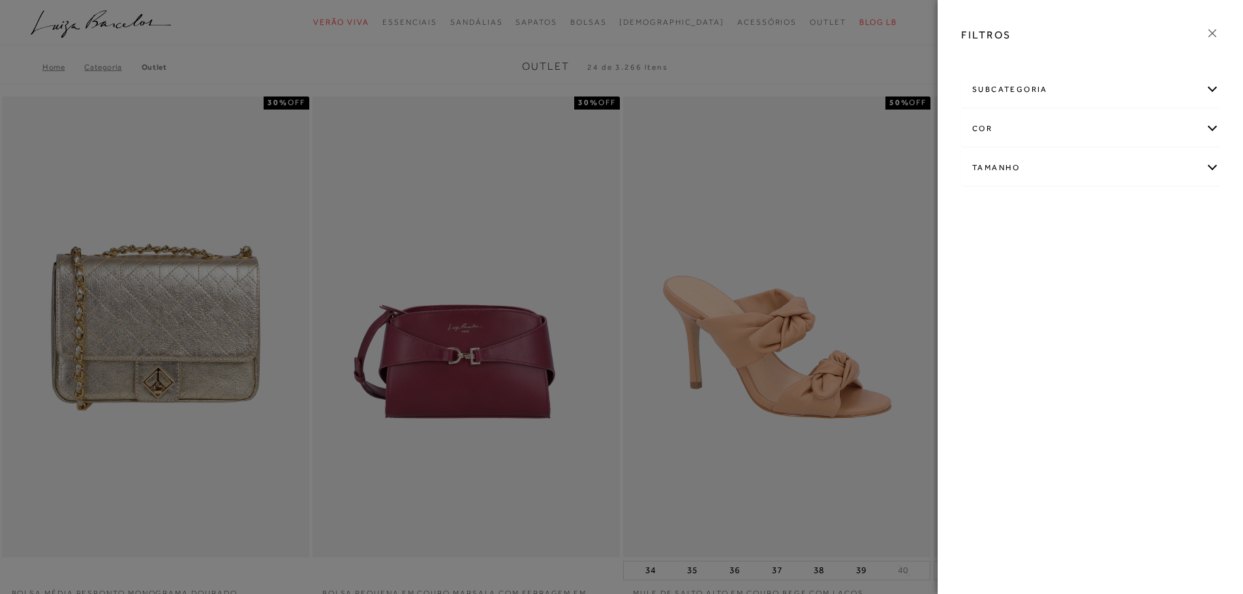
click at [1216, 164] on div "Tamanho" at bounding box center [1090, 168] width 257 height 35
click at [996, 268] on link "Ver mais..." at bounding box center [996, 267] width 35 height 10
click at [1181, 243] on span "35" at bounding box center [1177, 244] width 19 height 10
click at [1178, 243] on input "35" at bounding box center [1171, 246] width 13 height 13
checkbox input "true"
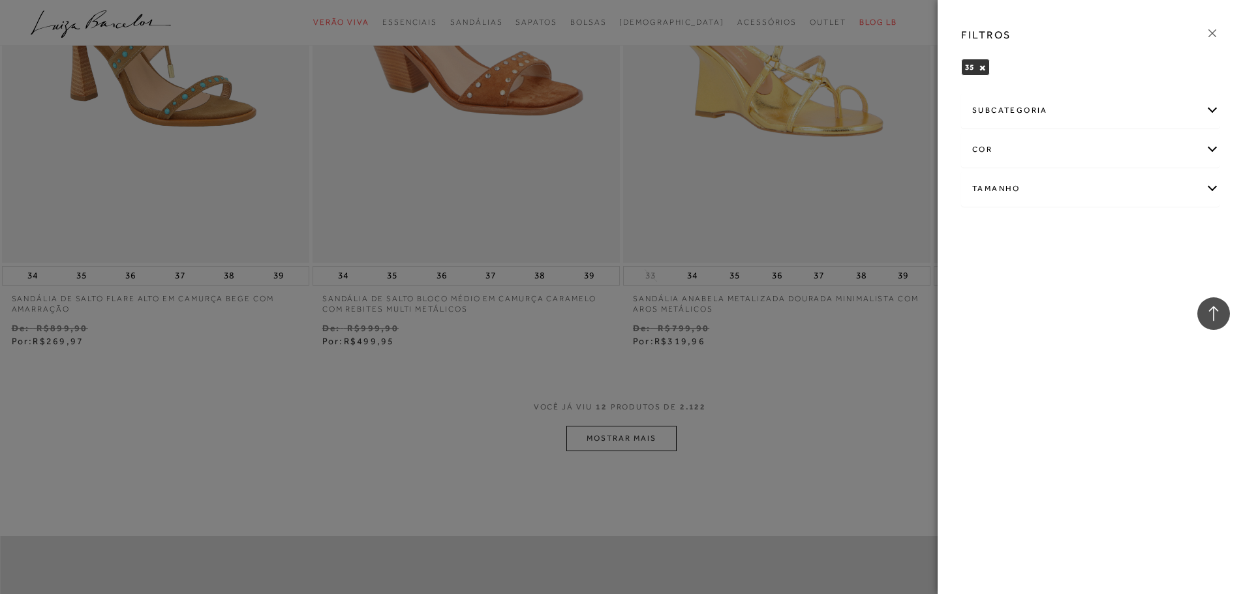
scroll to position [1675, 0]
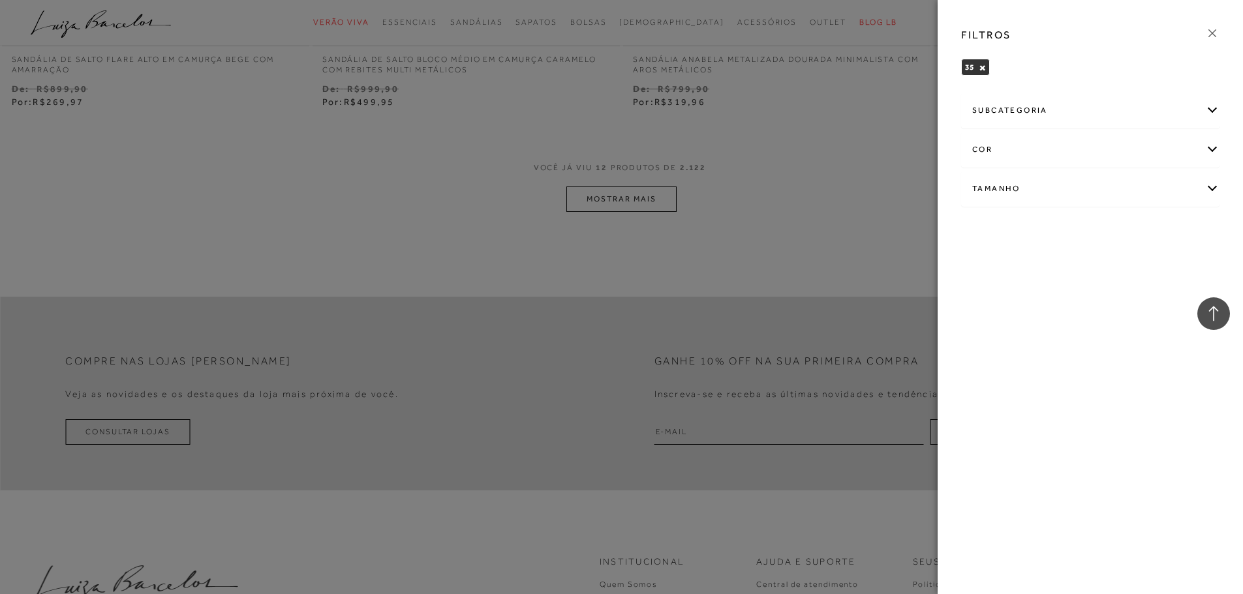
click at [623, 205] on div at bounding box center [621, 297] width 1243 height 594
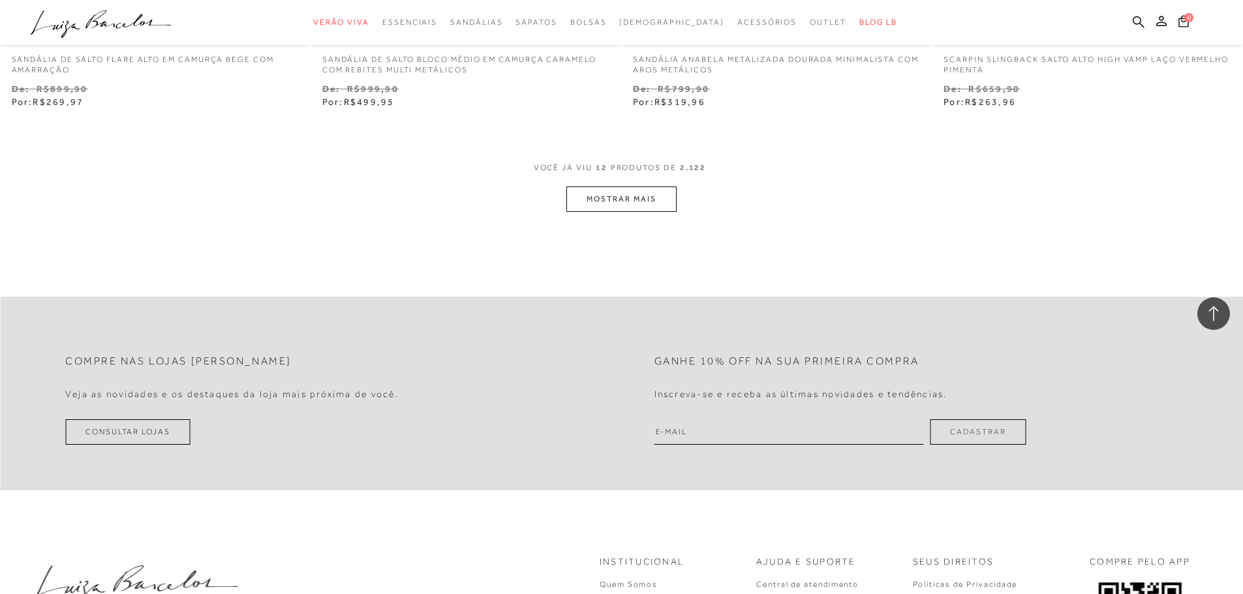
click at [624, 200] on button "MOSTRAR MAIS" at bounding box center [621, 199] width 110 height 25
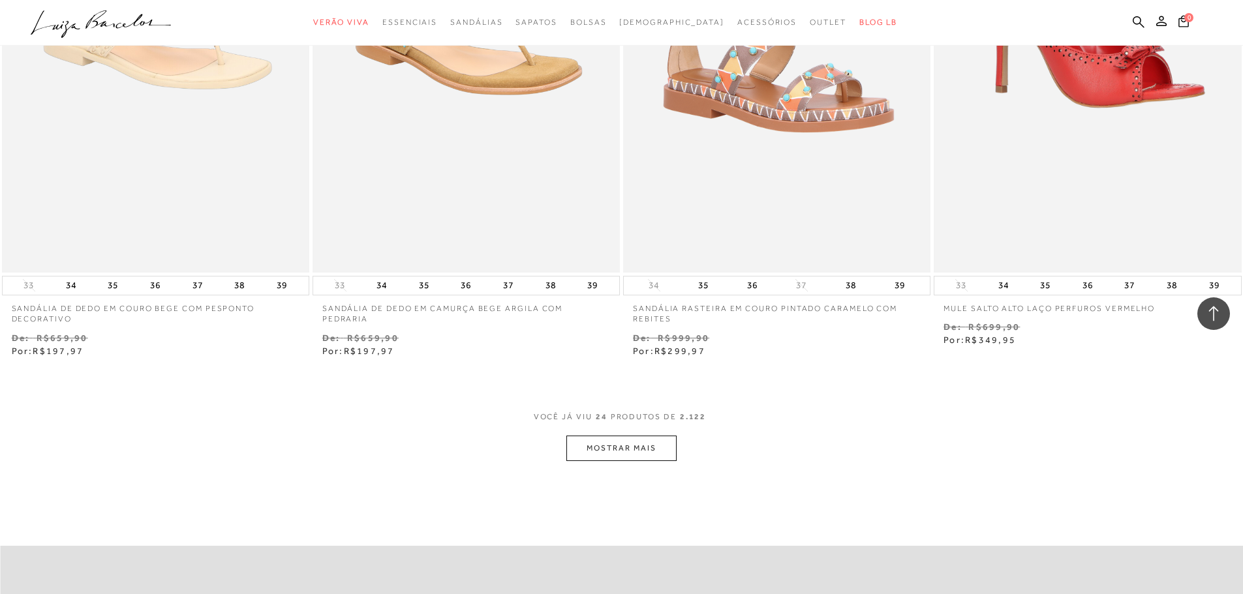
scroll to position [3111, 0]
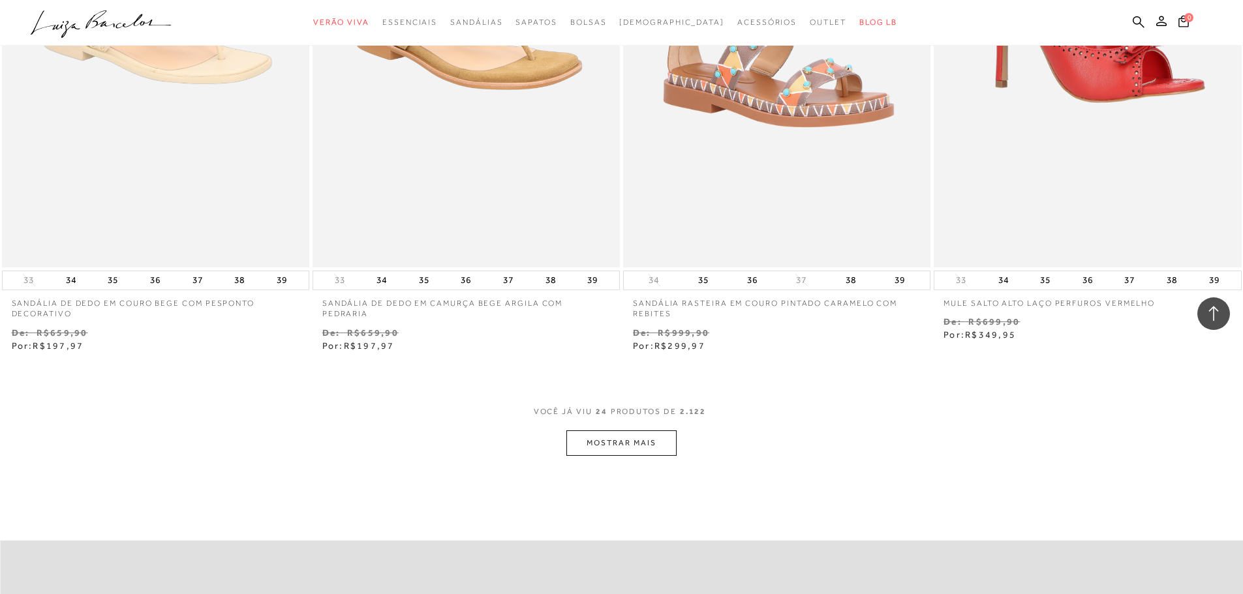
click at [640, 440] on button "MOSTRAR MAIS" at bounding box center [621, 443] width 110 height 25
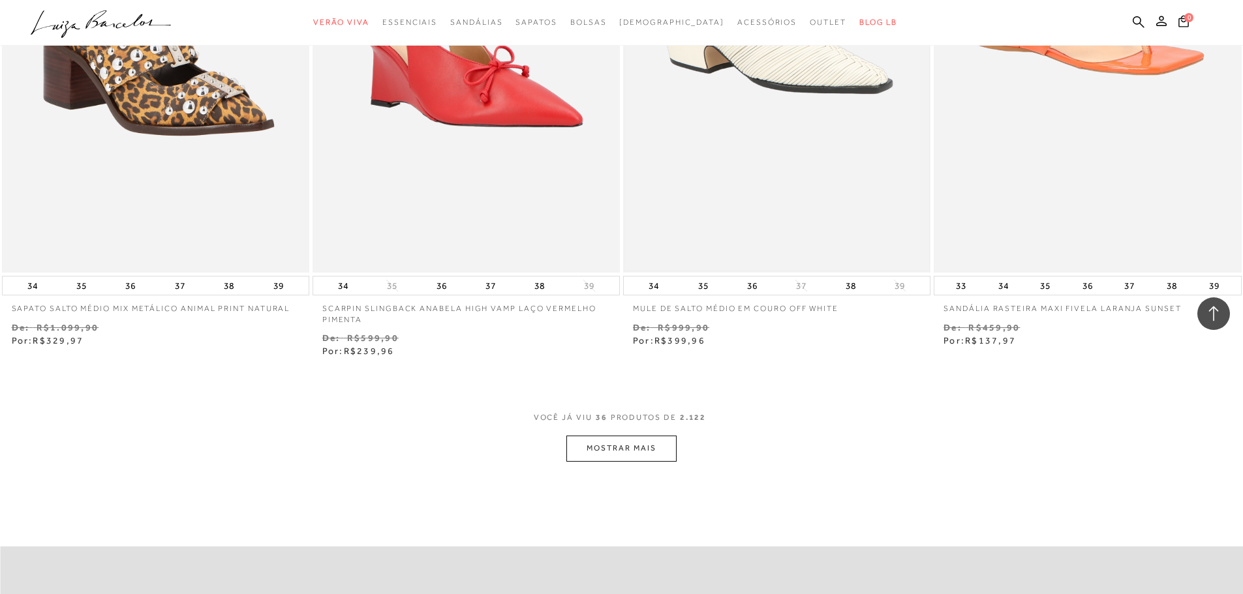
scroll to position [5025, 0]
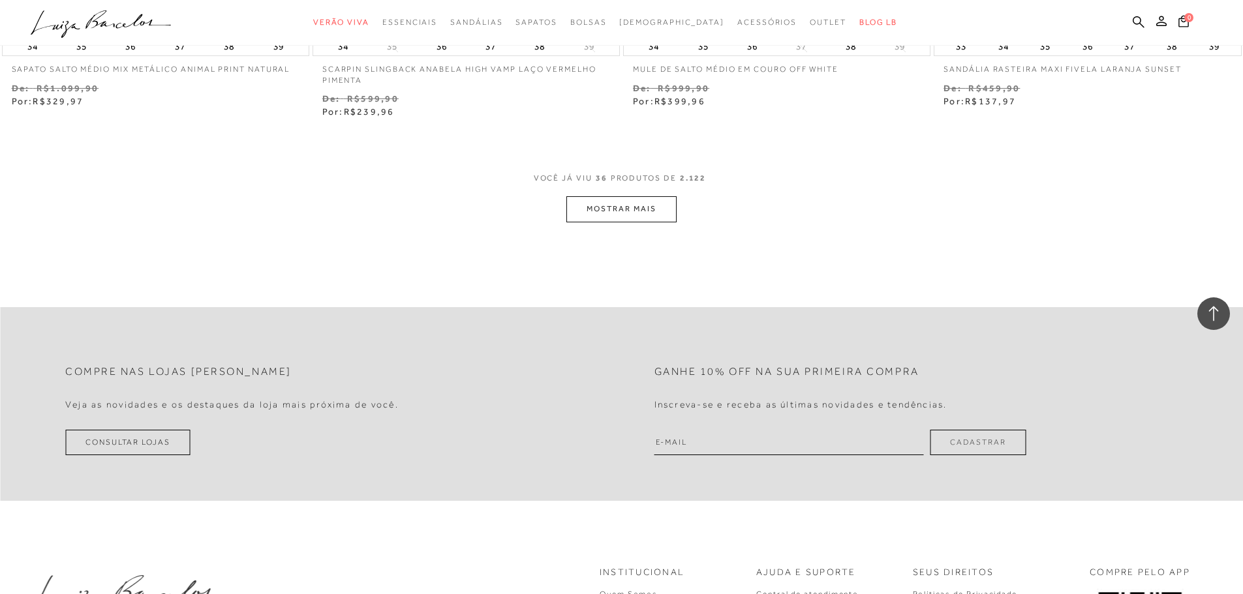
click at [647, 215] on button "MOSTRAR MAIS" at bounding box center [621, 208] width 110 height 25
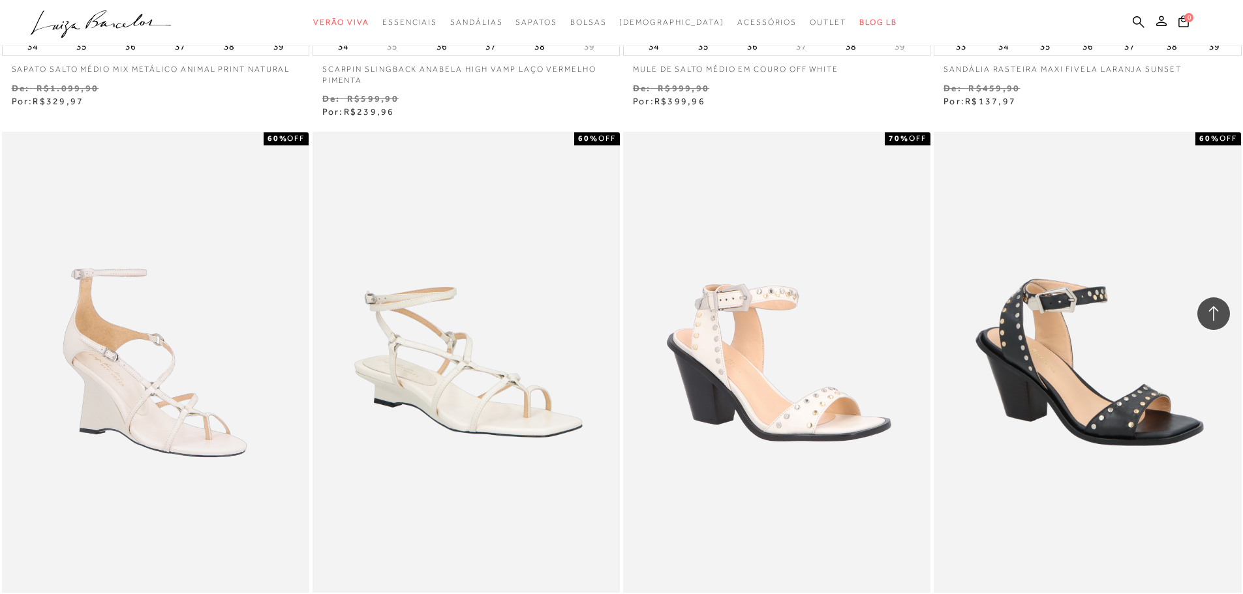
click at [514, 400] on img at bounding box center [466, 362] width 305 height 457
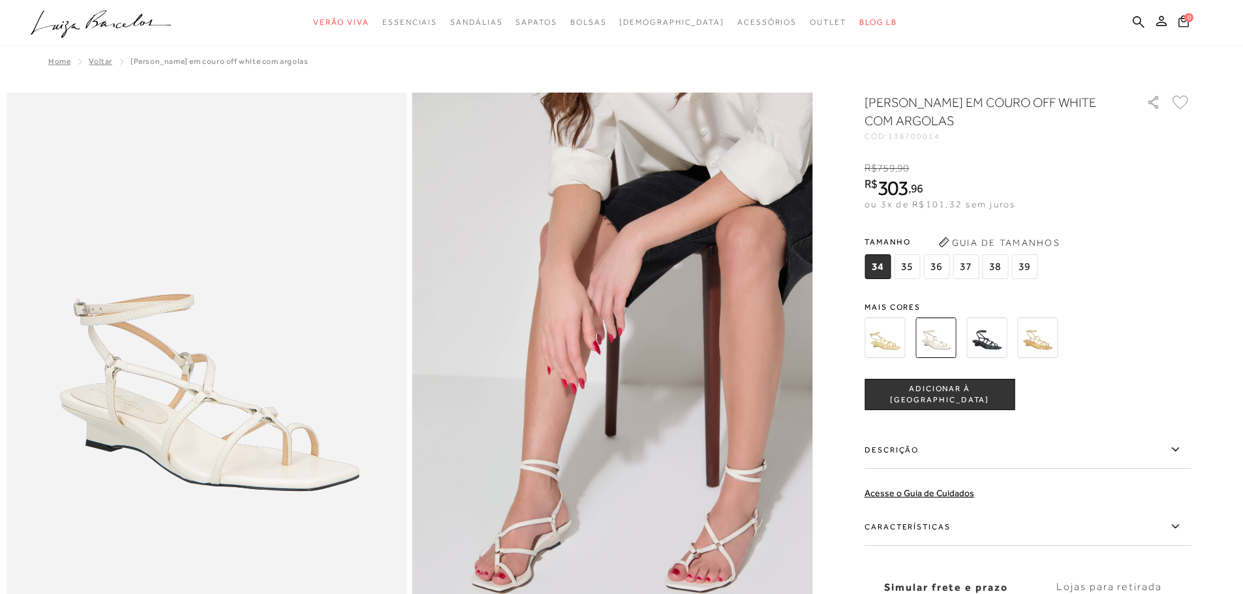
click at [895, 342] on img at bounding box center [885, 338] width 40 height 40
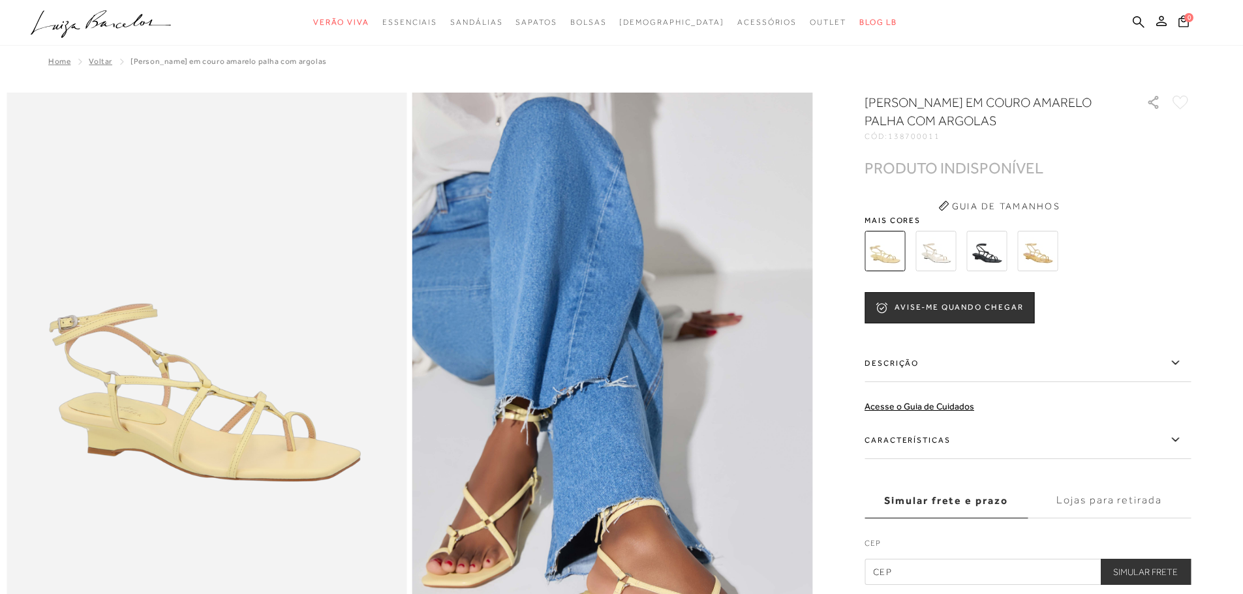
click at [1046, 258] on img at bounding box center [1037, 251] width 40 height 40
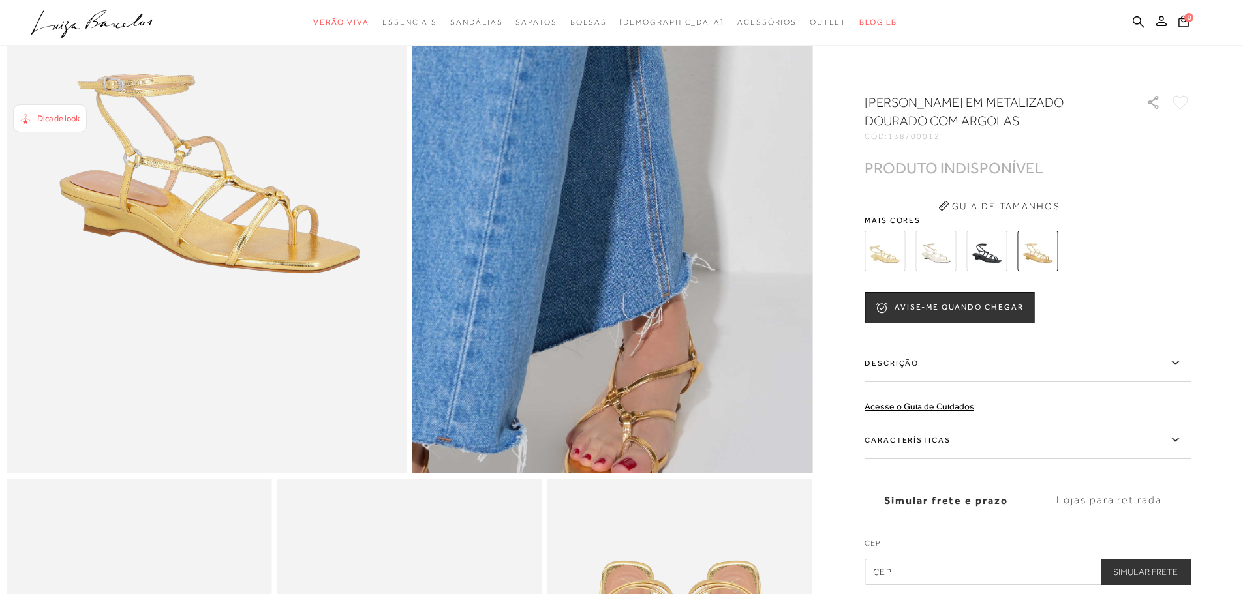
scroll to position [239, 0]
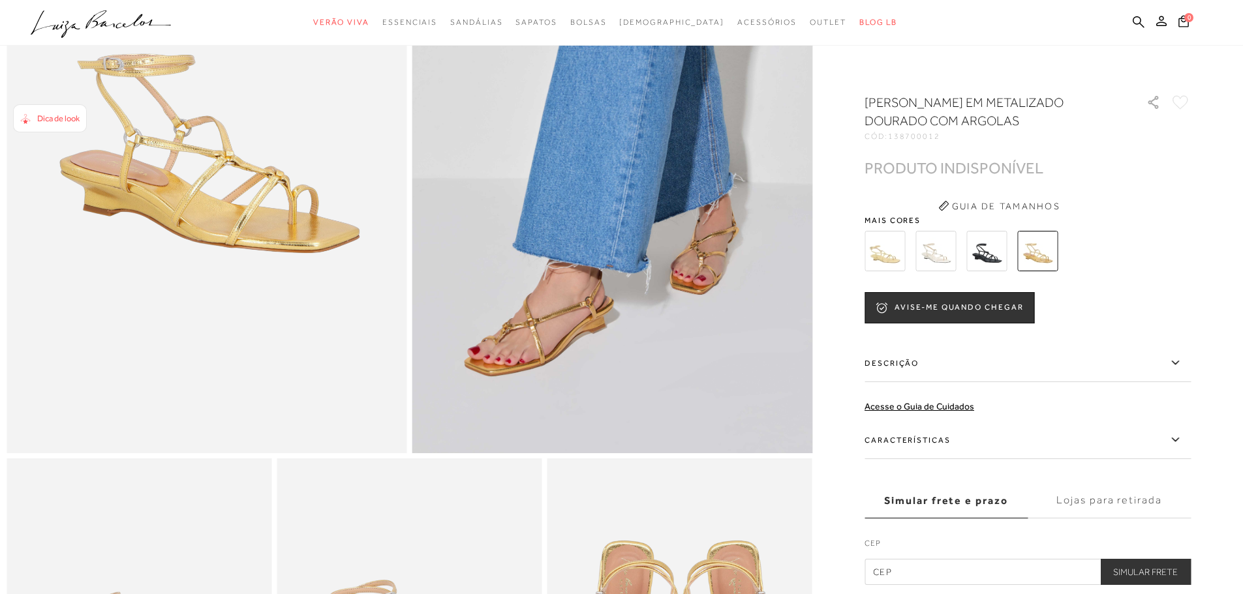
click at [995, 258] on img at bounding box center [986, 251] width 40 height 40
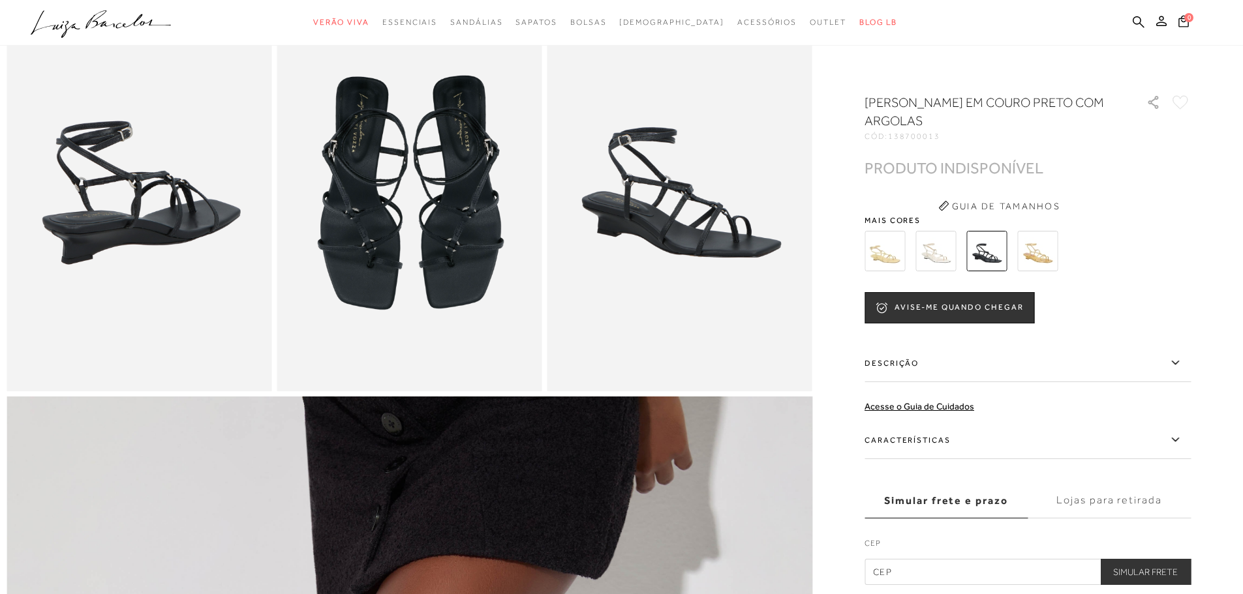
scroll to position [718, 0]
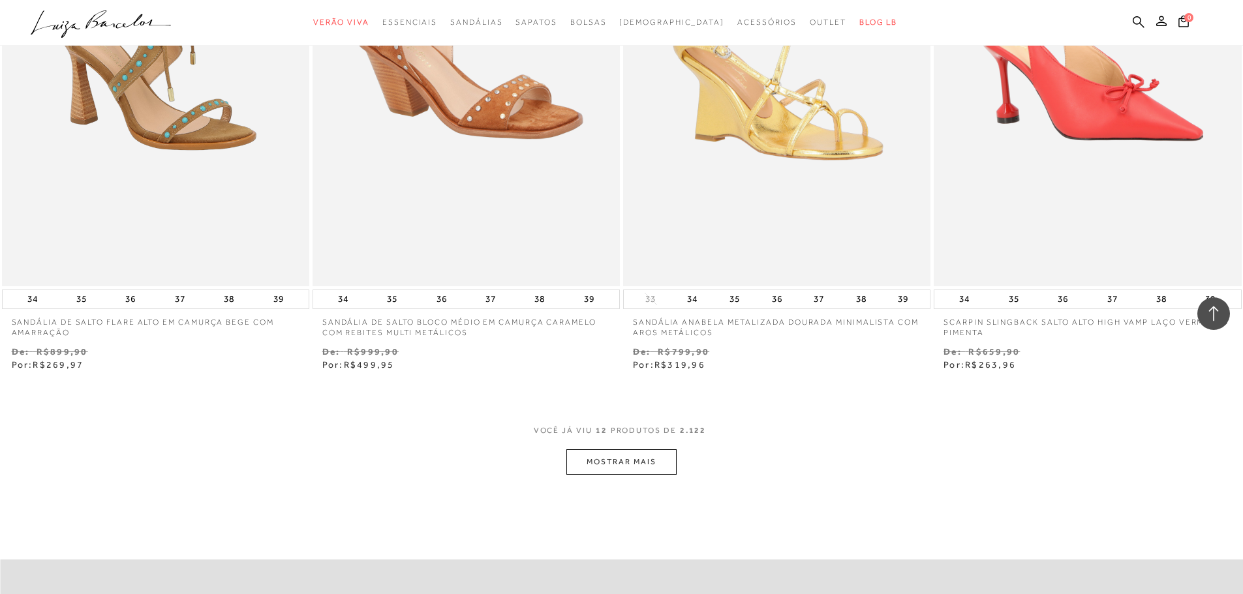
scroll to position [1436, 0]
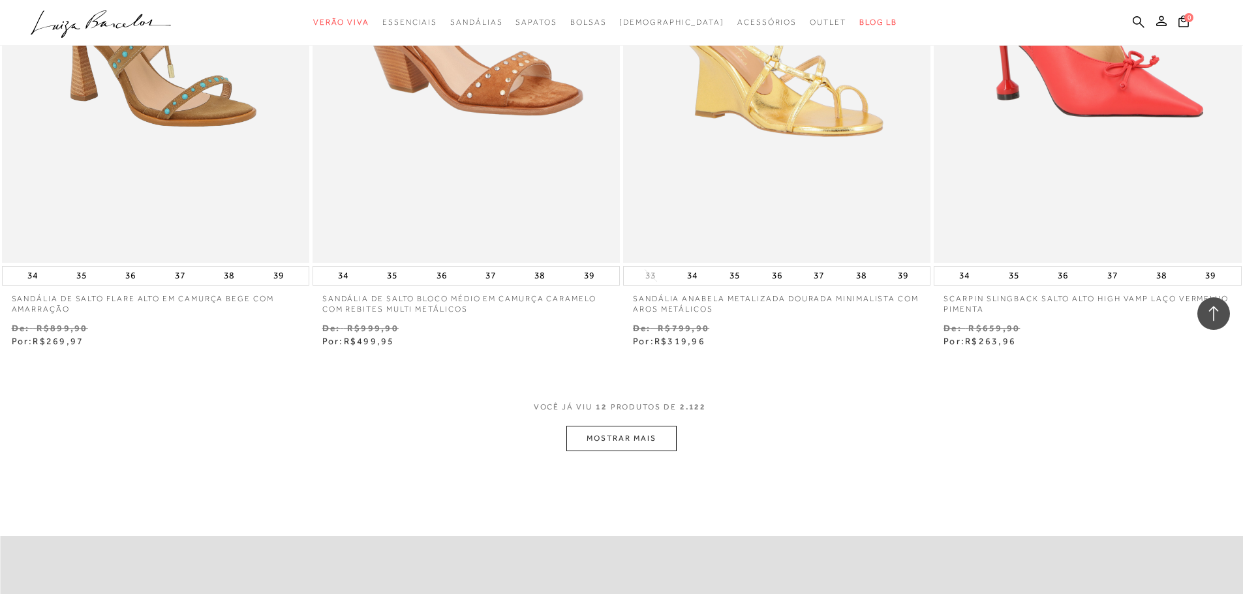
click at [640, 437] on button "MOSTRAR MAIS" at bounding box center [621, 438] width 110 height 25
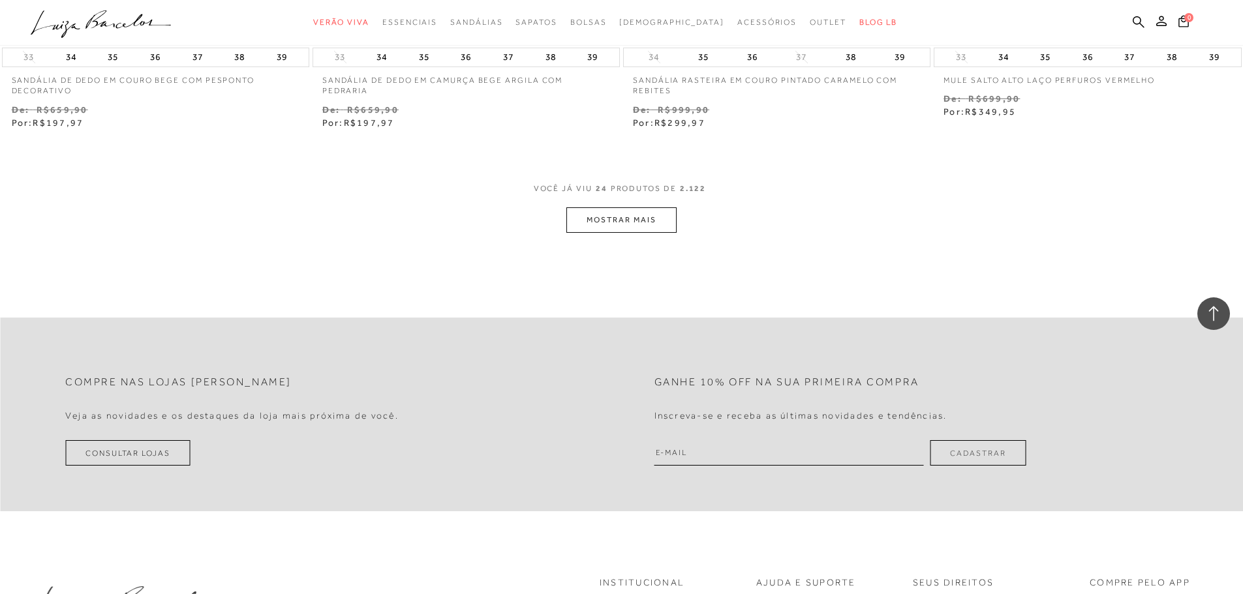
scroll to position [3350, 0]
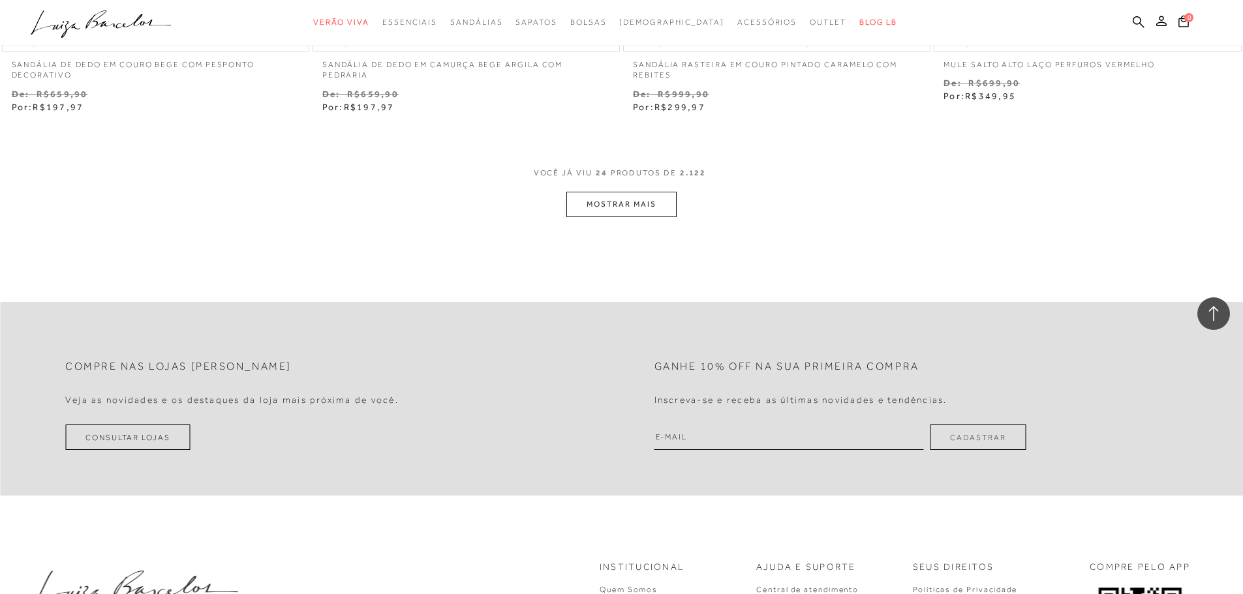
click at [635, 207] on button "MOSTRAR MAIS" at bounding box center [621, 204] width 110 height 25
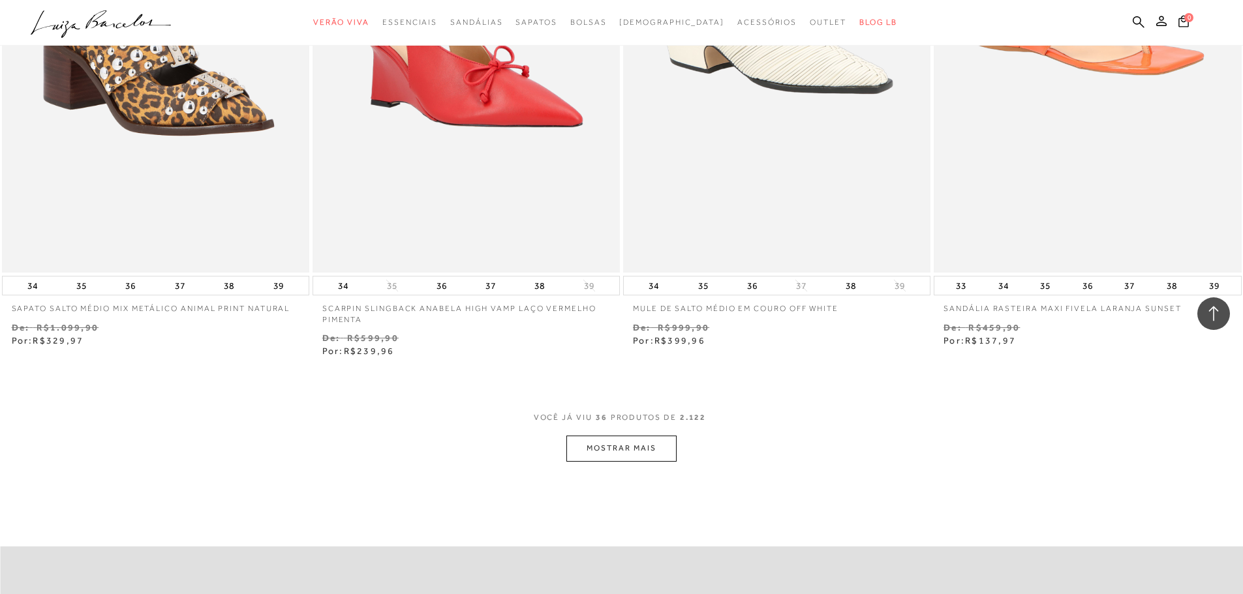
scroll to position [5025, 0]
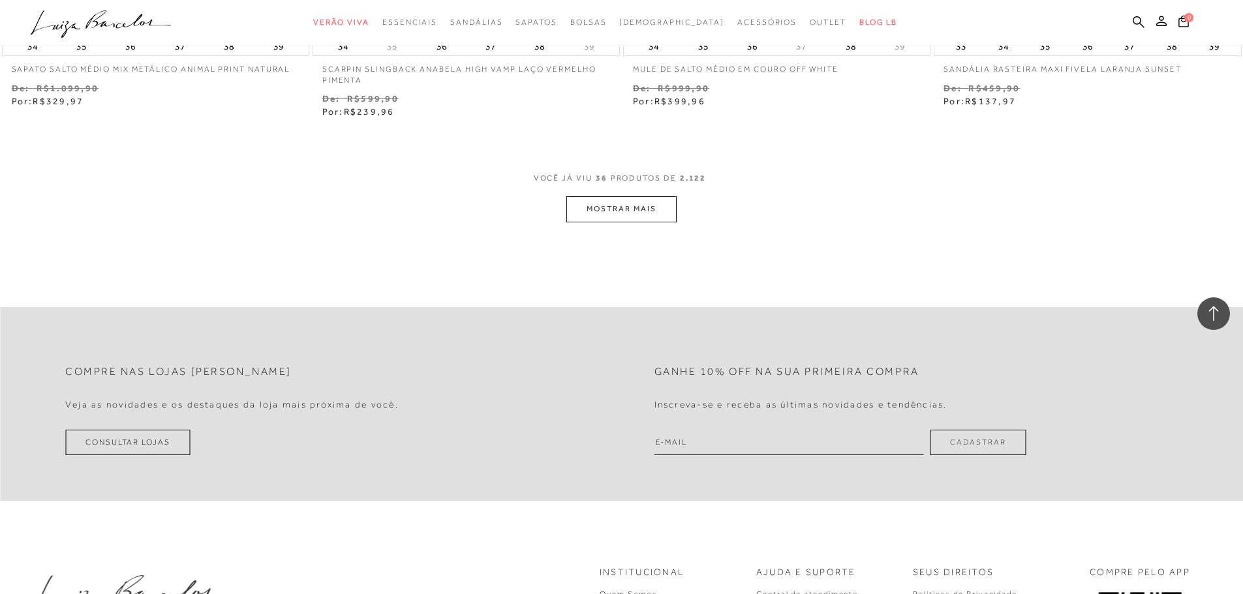
click at [632, 207] on button "MOSTRAR MAIS" at bounding box center [621, 208] width 110 height 25
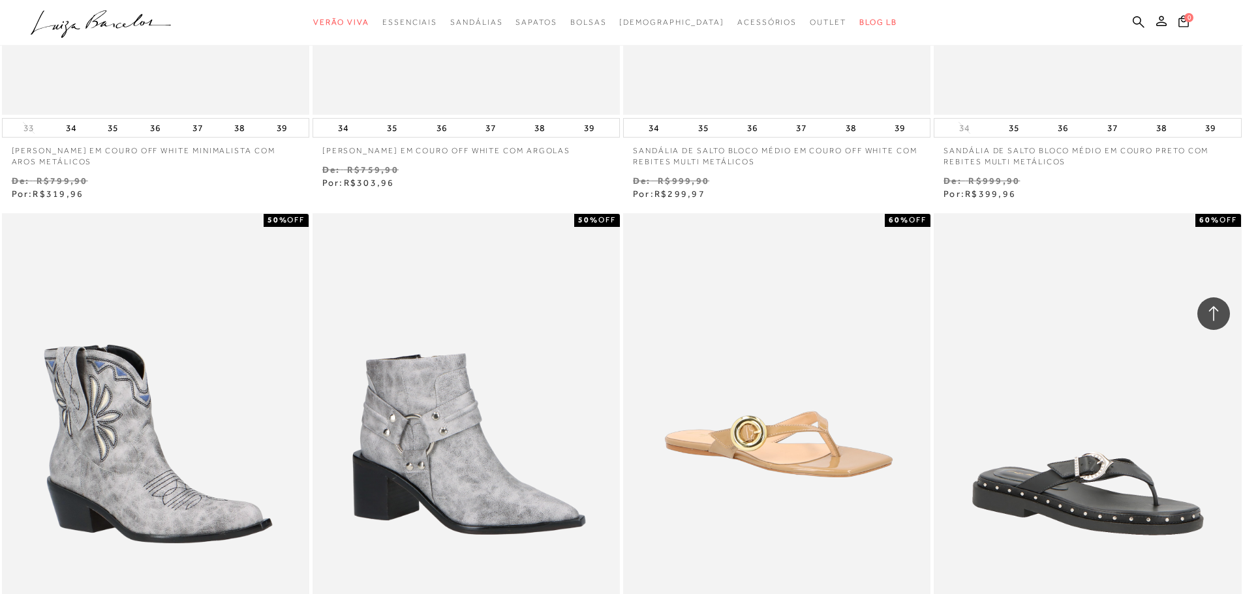
scroll to position [5264, 0]
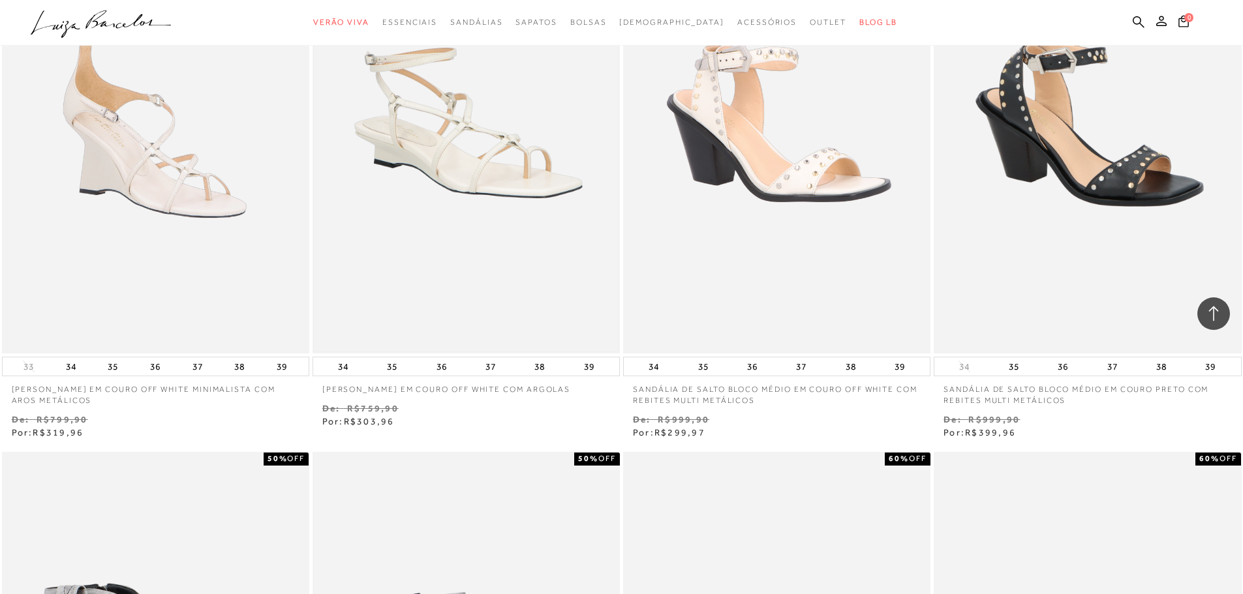
click at [525, 188] on img at bounding box center [466, 122] width 305 height 457
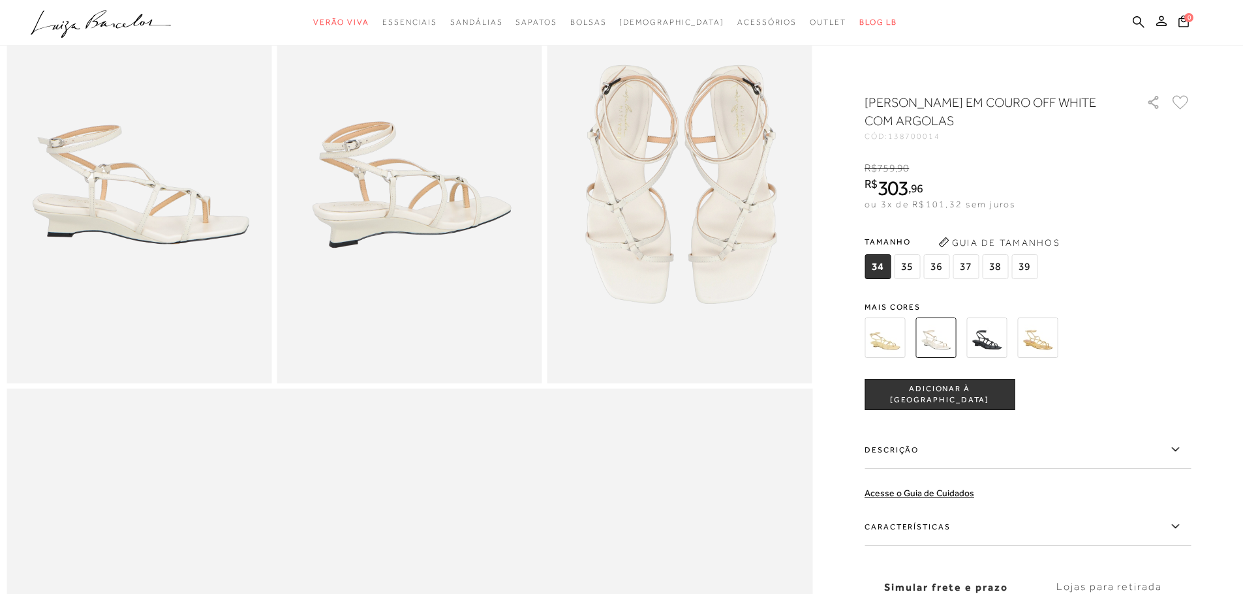
scroll to position [718, 0]
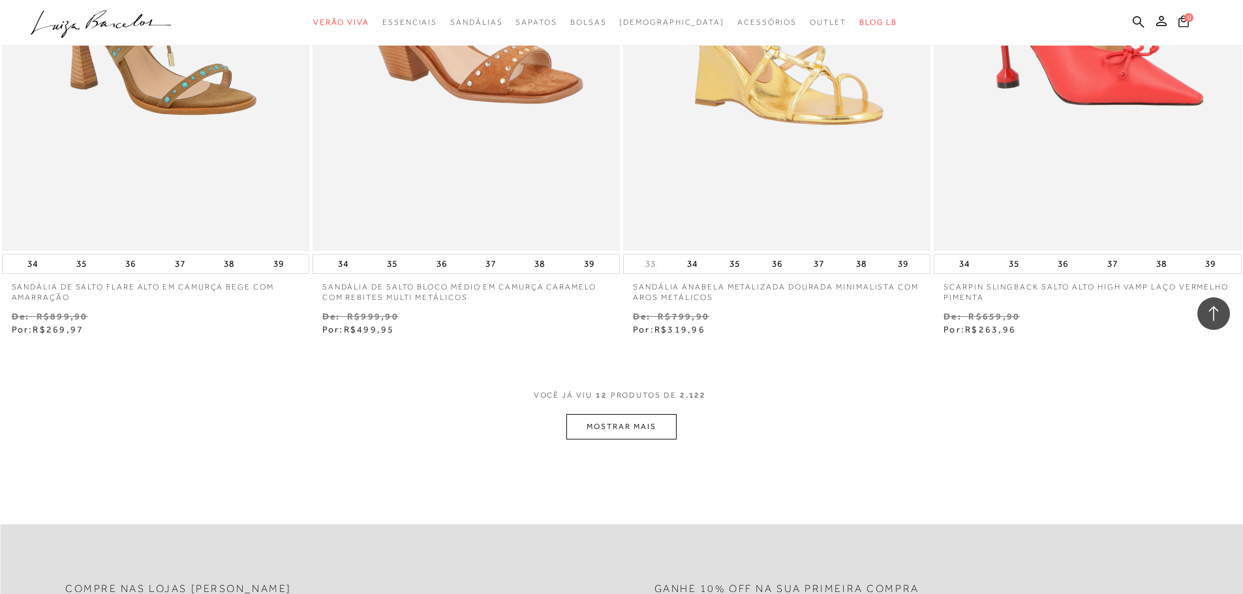
scroll to position [1675, 0]
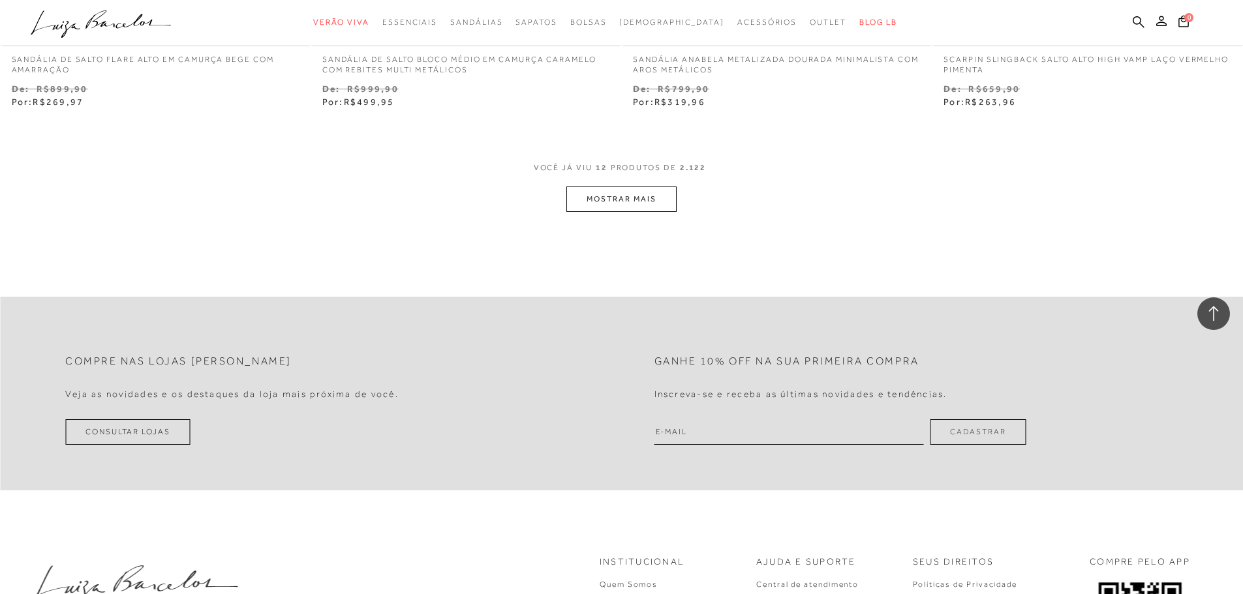
click at [632, 197] on button "MOSTRAR MAIS" at bounding box center [621, 199] width 110 height 25
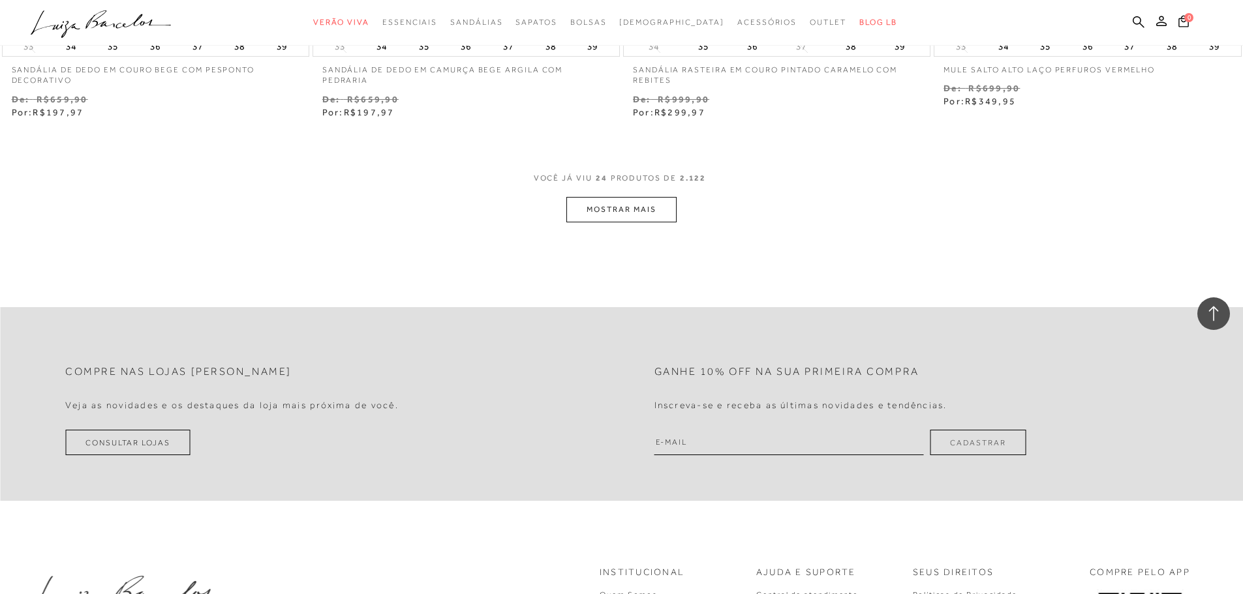
scroll to position [3350, 0]
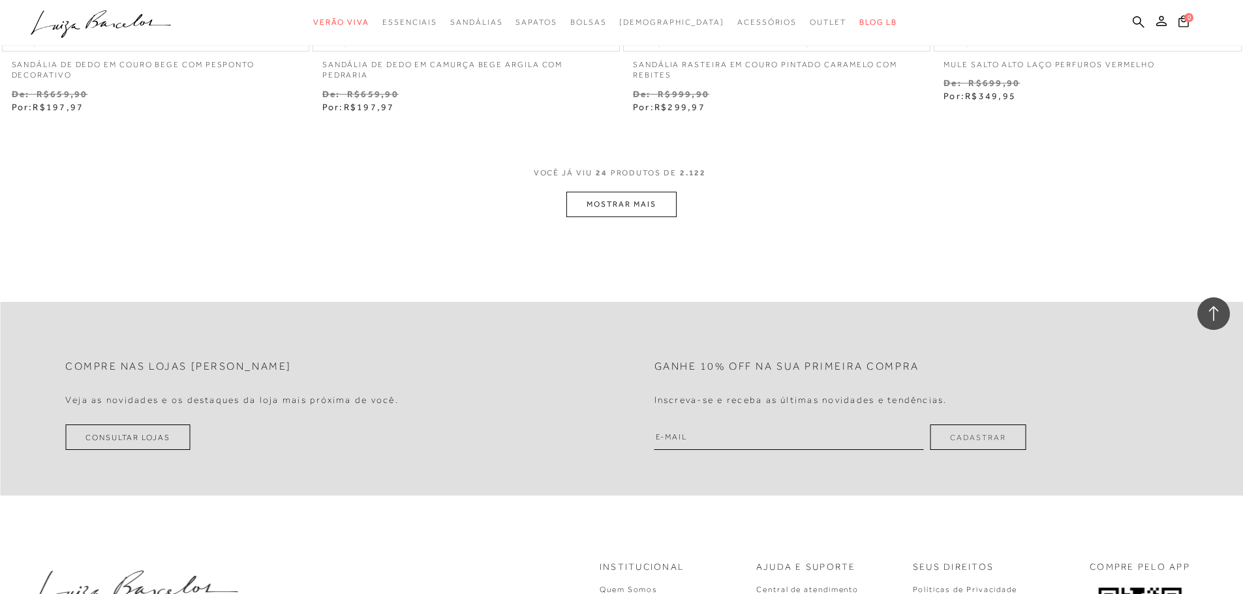
click at [625, 201] on button "MOSTRAR MAIS" at bounding box center [621, 204] width 110 height 25
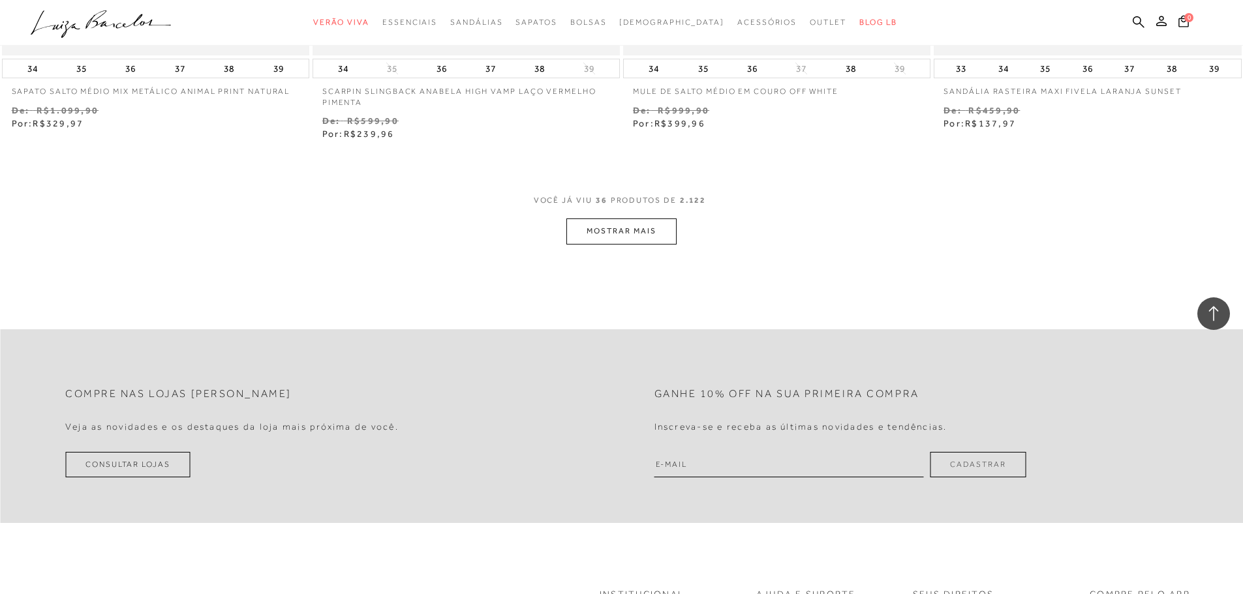
scroll to position [5025, 0]
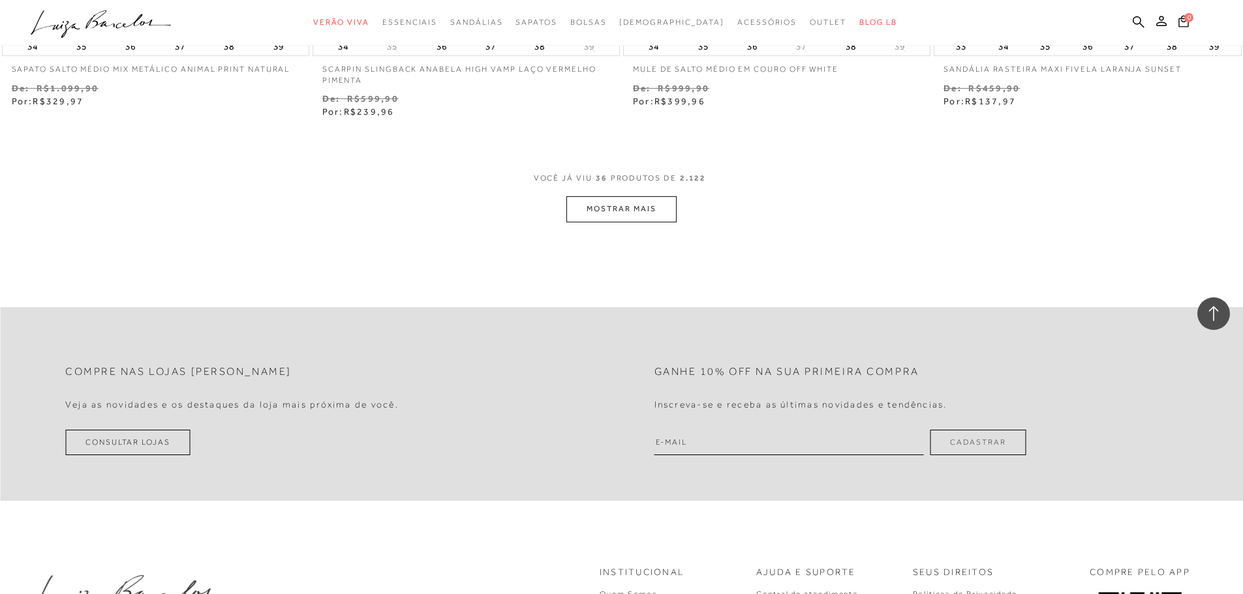
click at [625, 205] on button "MOSTRAR MAIS" at bounding box center [621, 208] width 110 height 25
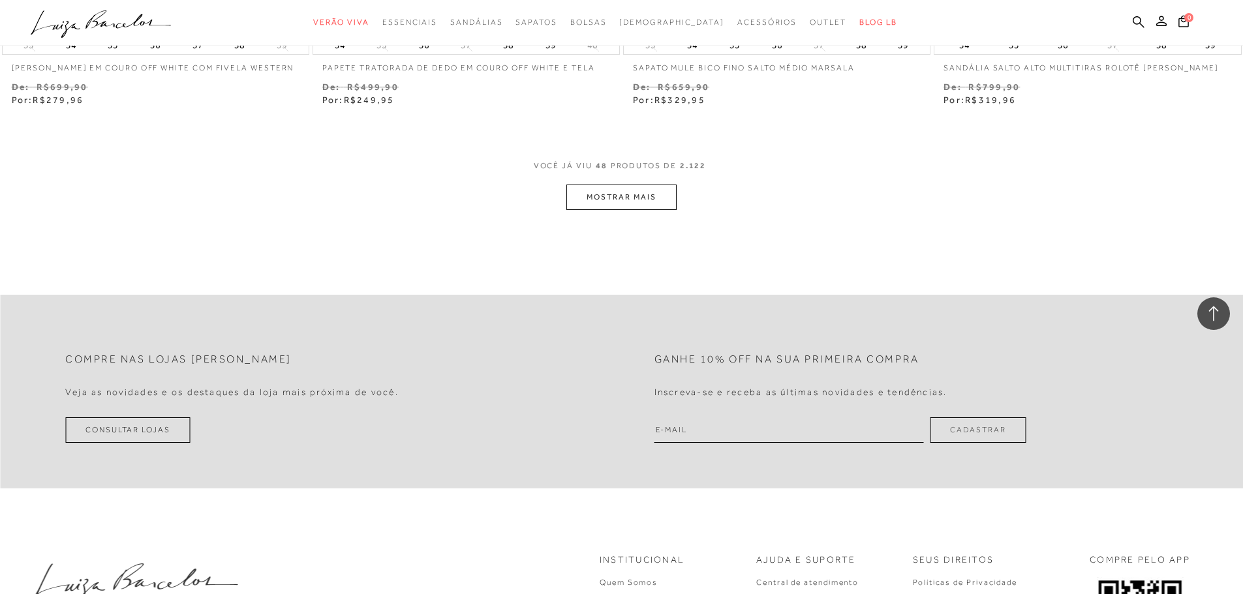
scroll to position [6700, 0]
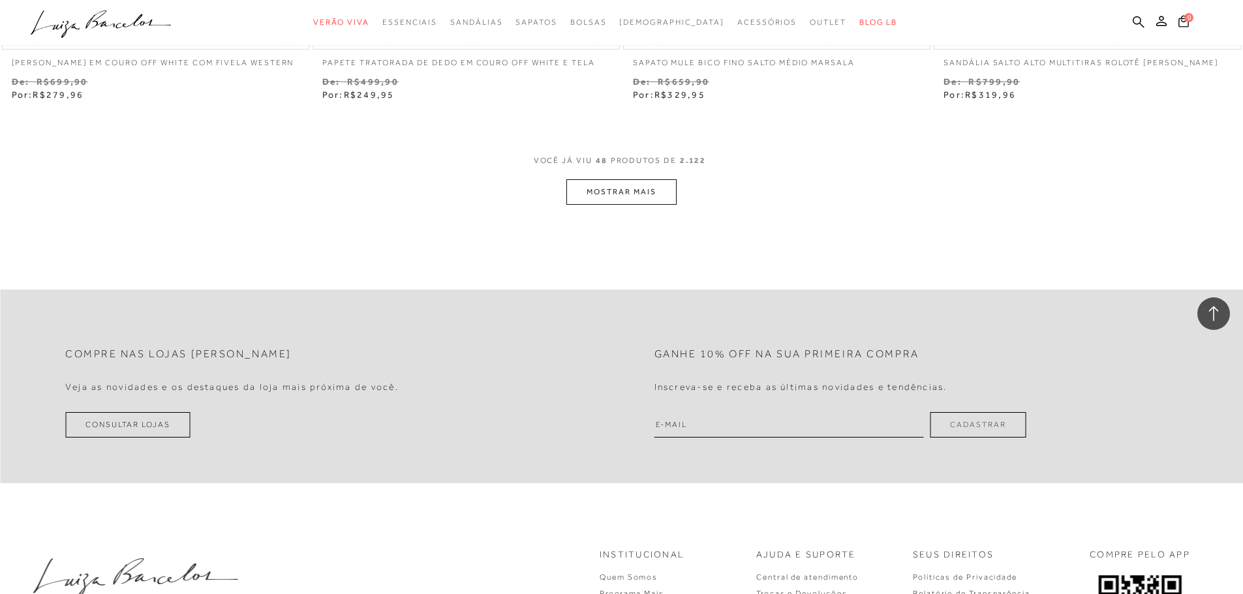
click at [629, 195] on button "MOSTRAR MAIS" at bounding box center [621, 191] width 110 height 25
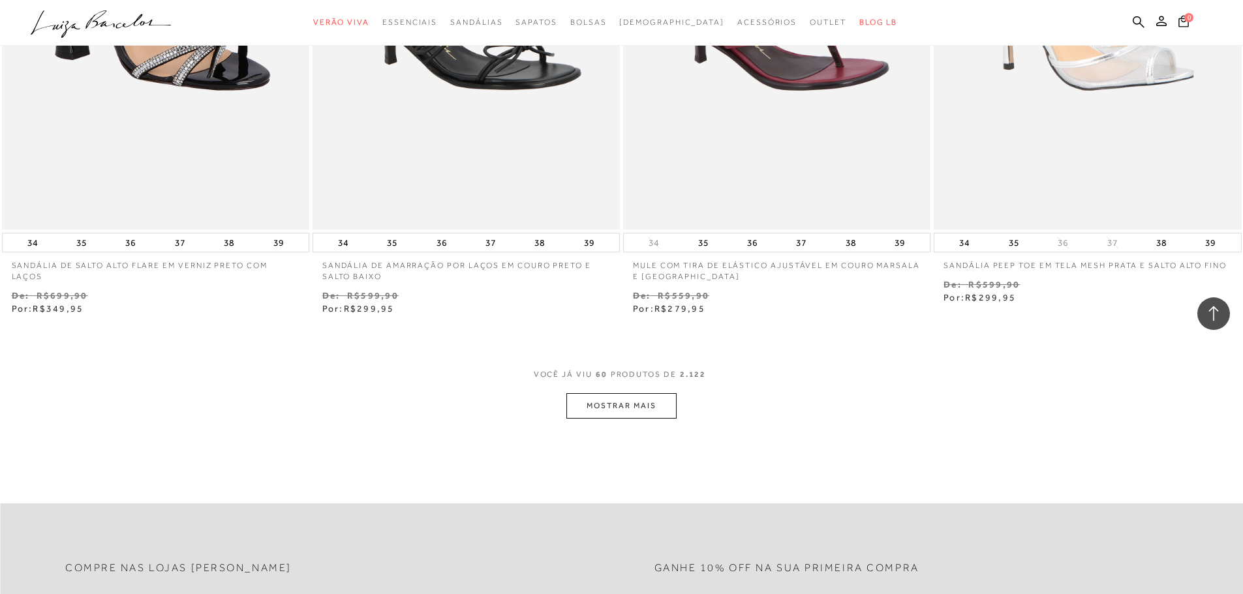
scroll to position [8374, 0]
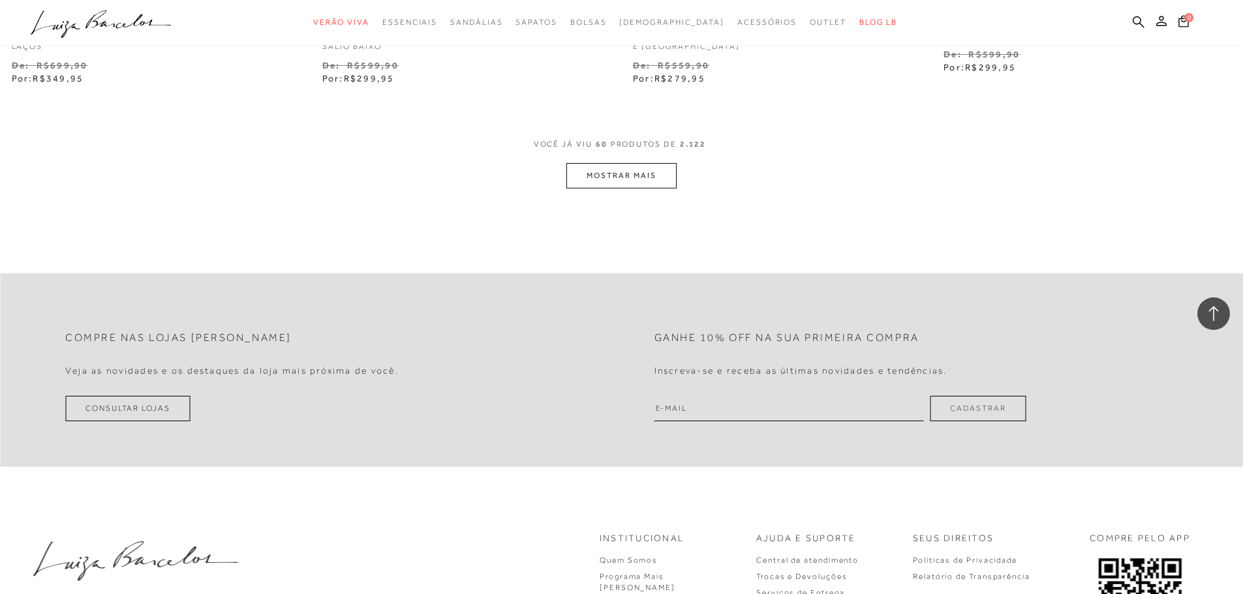
click at [636, 176] on button "MOSTRAR MAIS" at bounding box center [621, 175] width 110 height 25
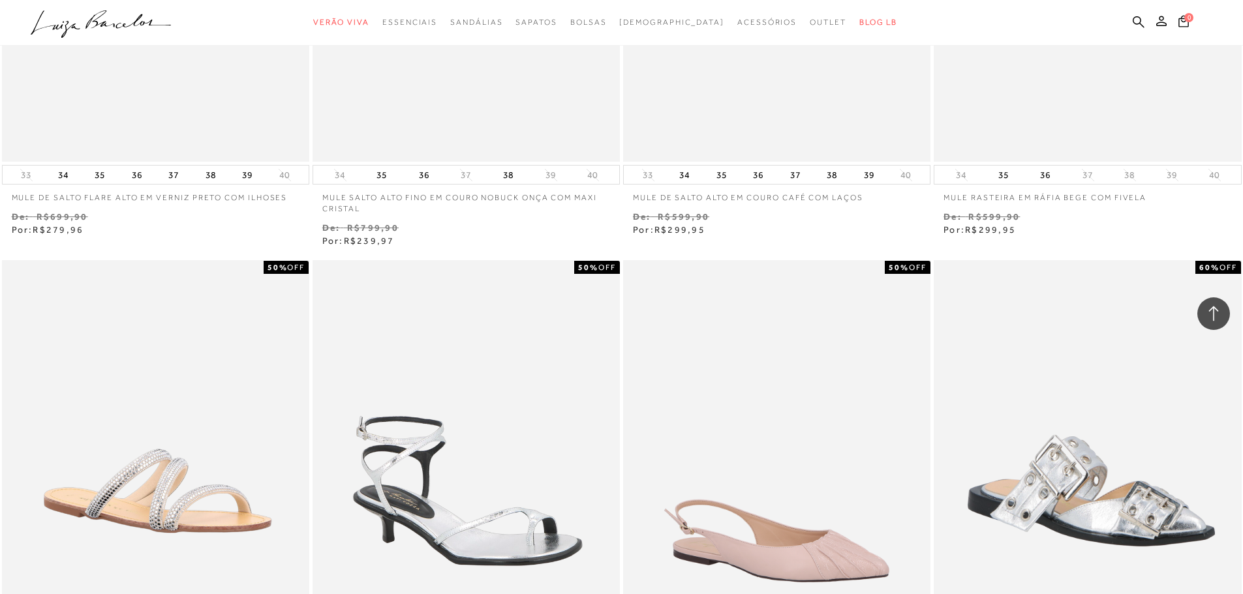
scroll to position [9810, 0]
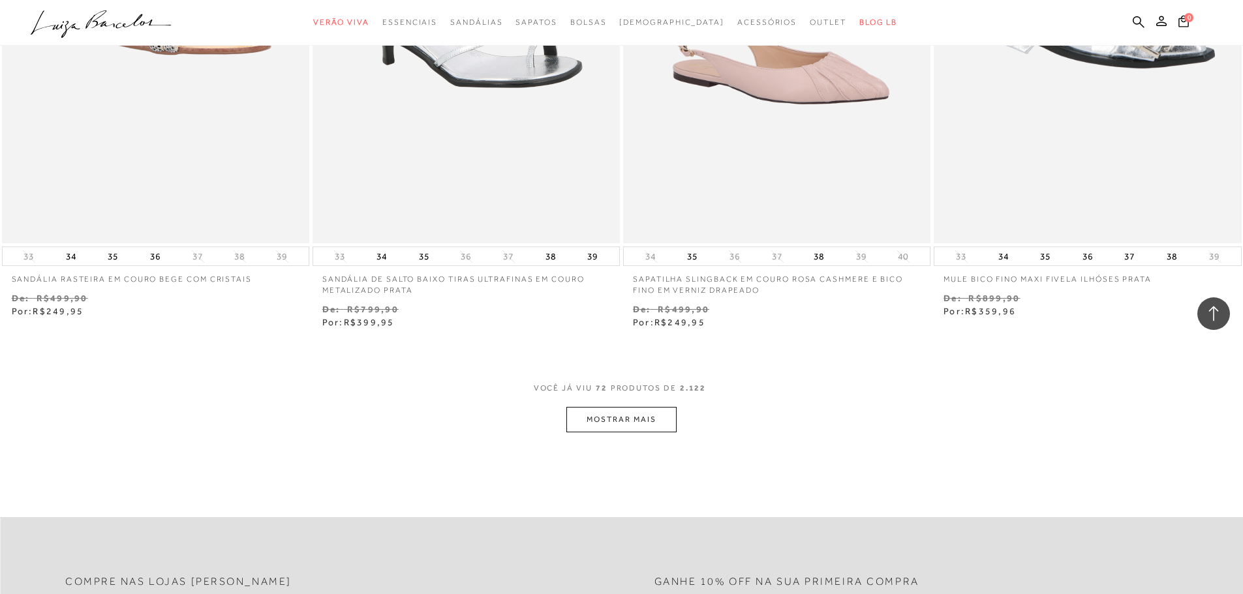
click at [627, 410] on button "MOSTRAR MAIS" at bounding box center [621, 419] width 110 height 25
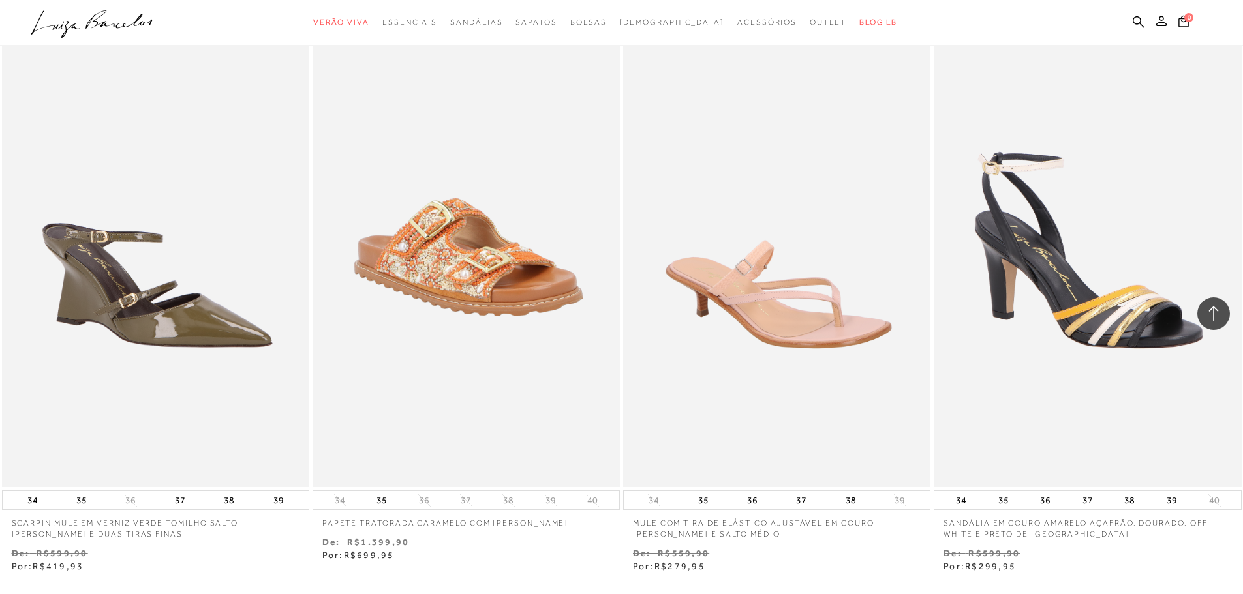
scroll to position [11725, 0]
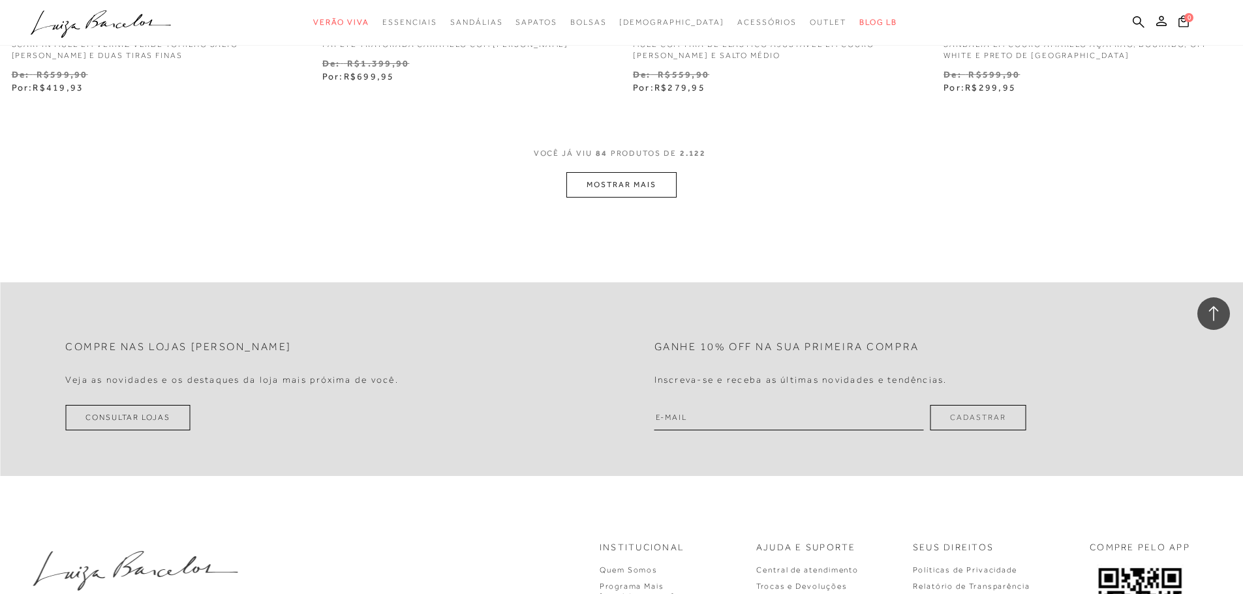
click at [640, 184] on button "MOSTRAR MAIS" at bounding box center [621, 184] width 110 height 25
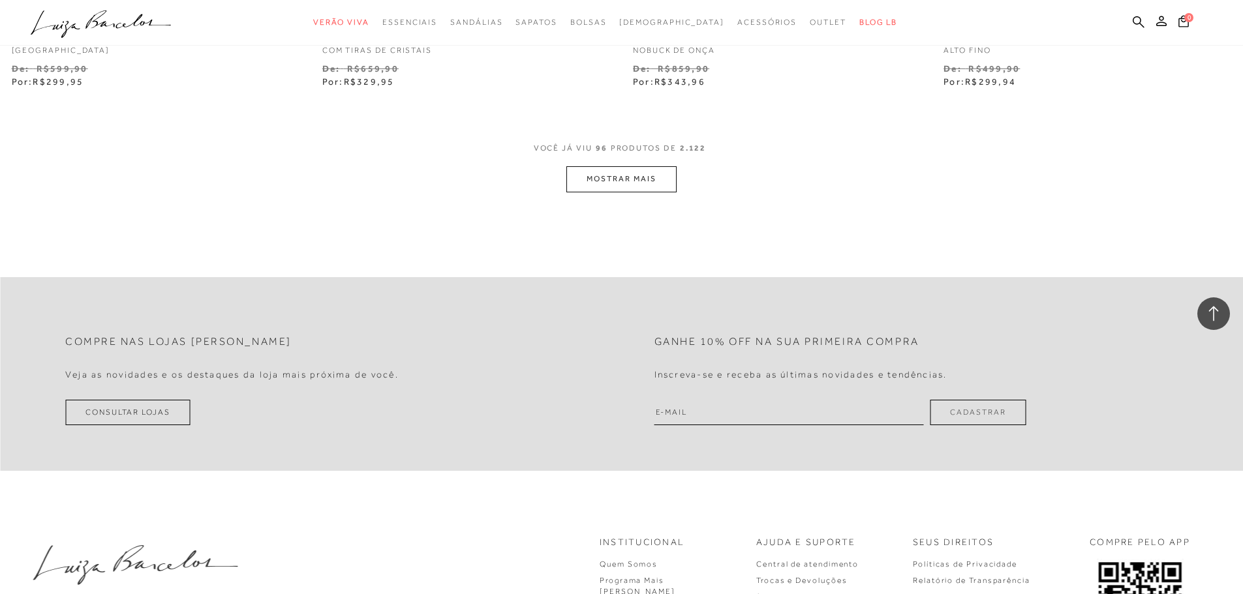
click at [646, 179] on button "MOSTRAR MAIS" at bounding box center [621, 178] width 110 height 25
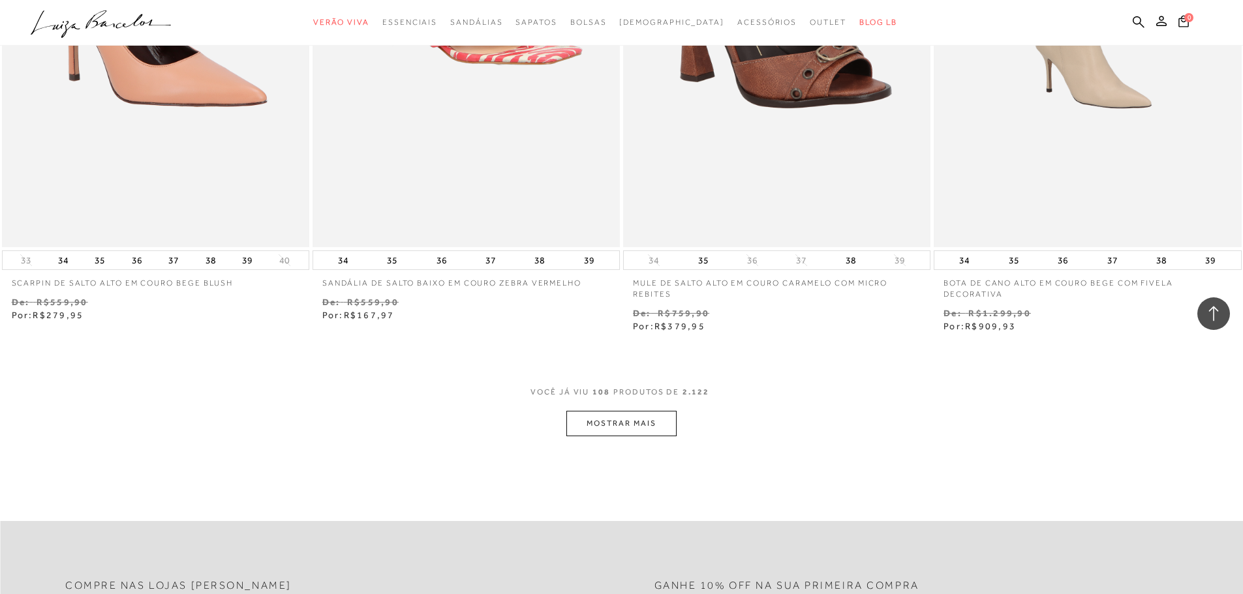
scroll to position [15074, 0]
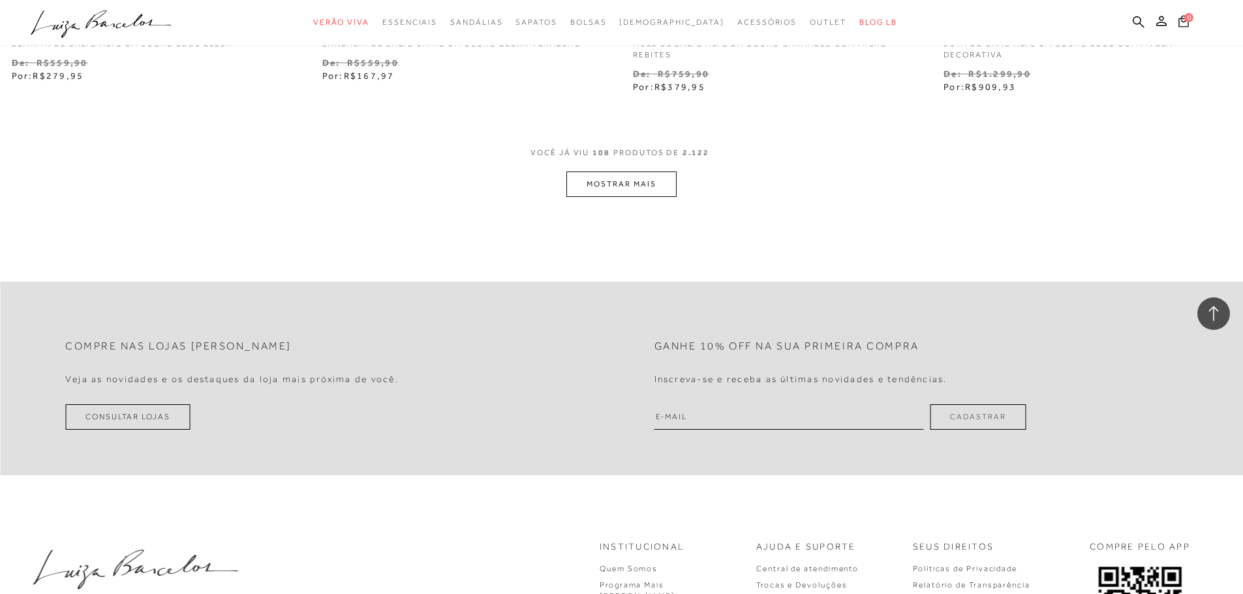
click at [662, 186] on button "MOSTRAR MAIS" at bounding box center [621, 184] width 110 height 25
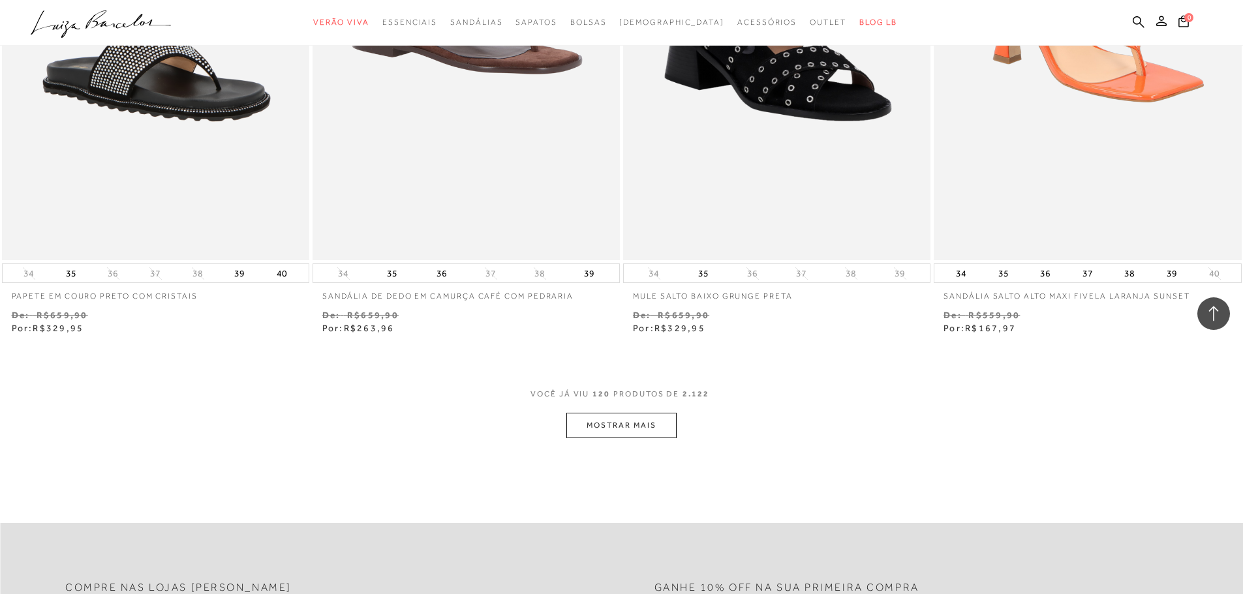
scroll to position [16510, 0]
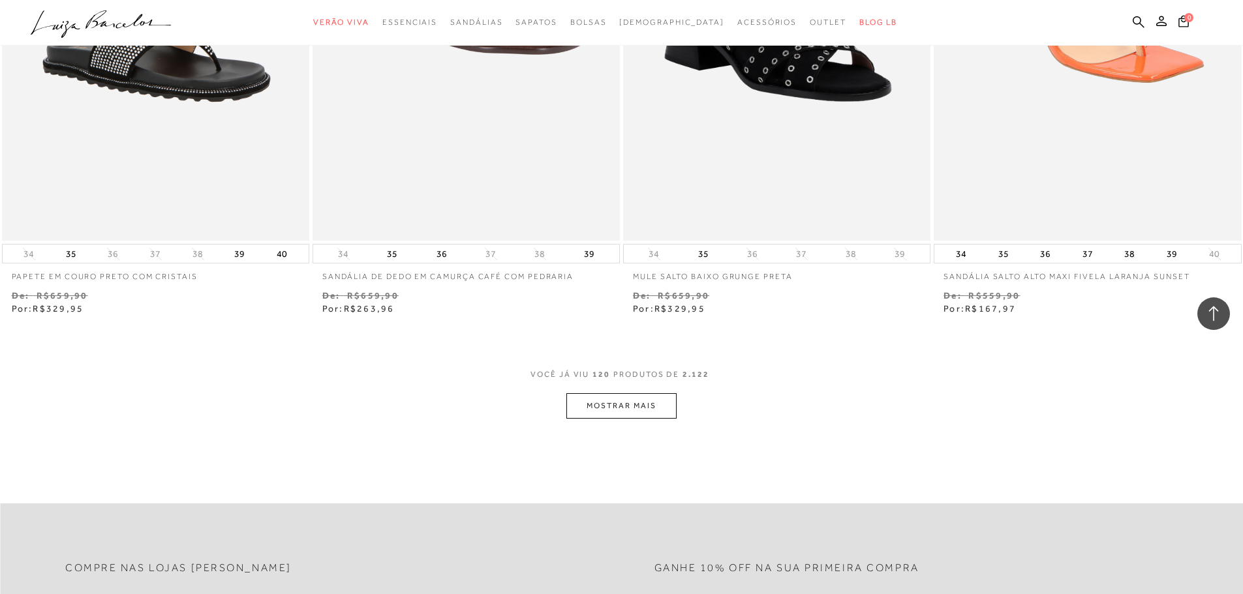
click at [616, 401] on button "MOSTRAR MAIS" at bounding box center [621, 405] width 110 height 25
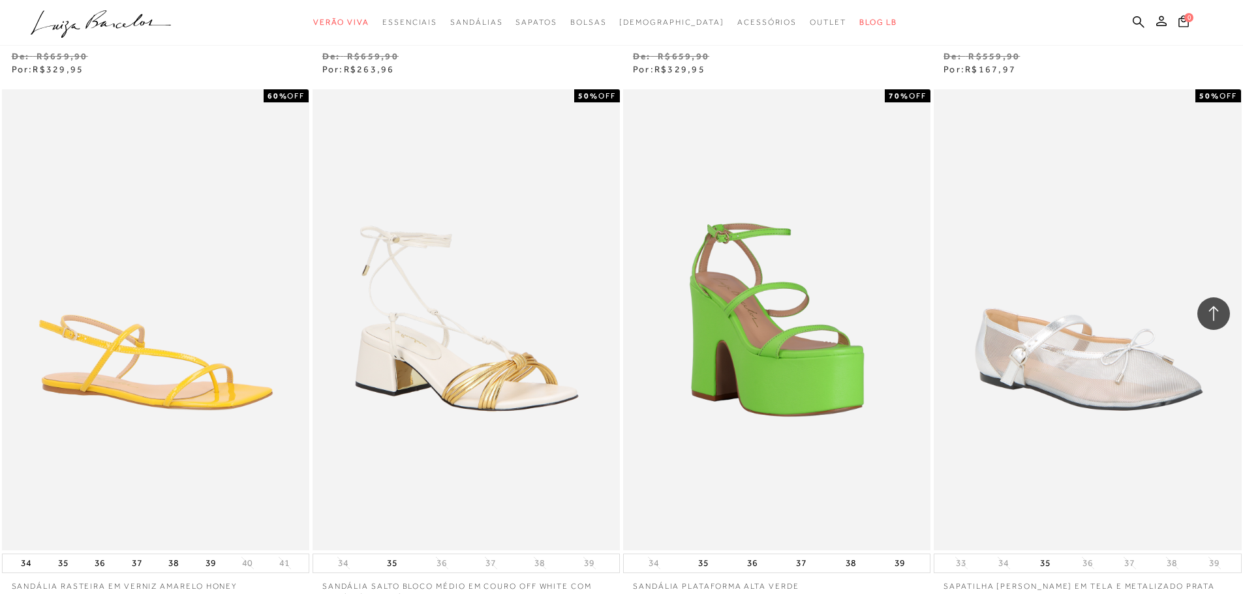
scroll to position [16988, 0]
